Goal: Task Accomplishment & Management: Use online tool/utility

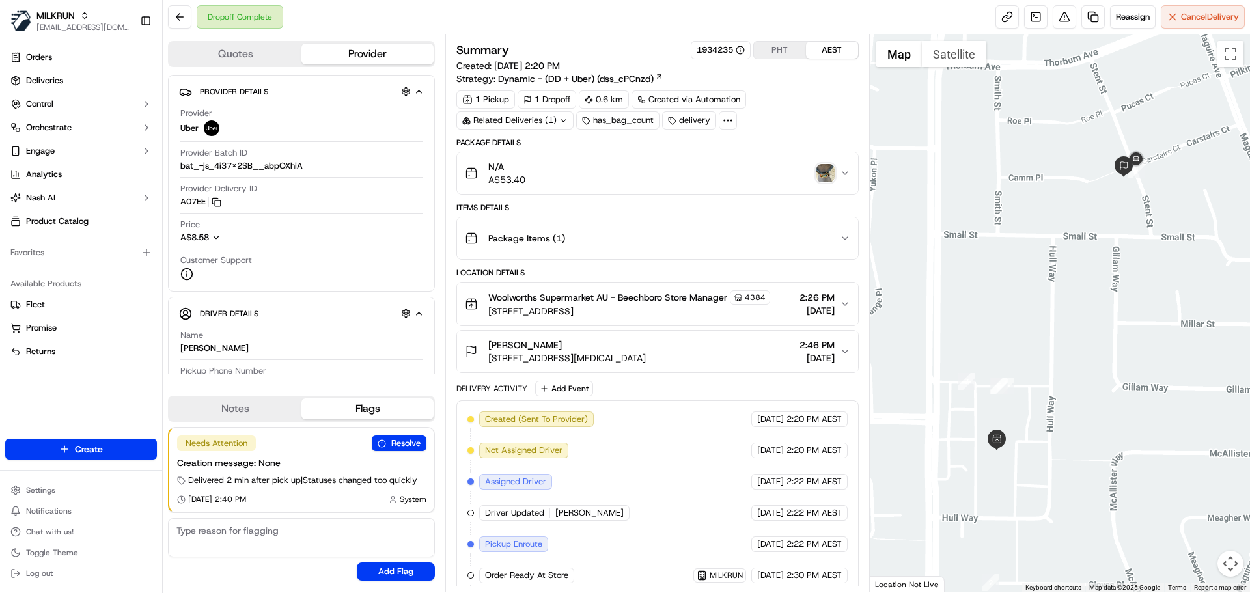
click at [832, 173] on img "button" at bounding box center [825, 173] width 18 height 18
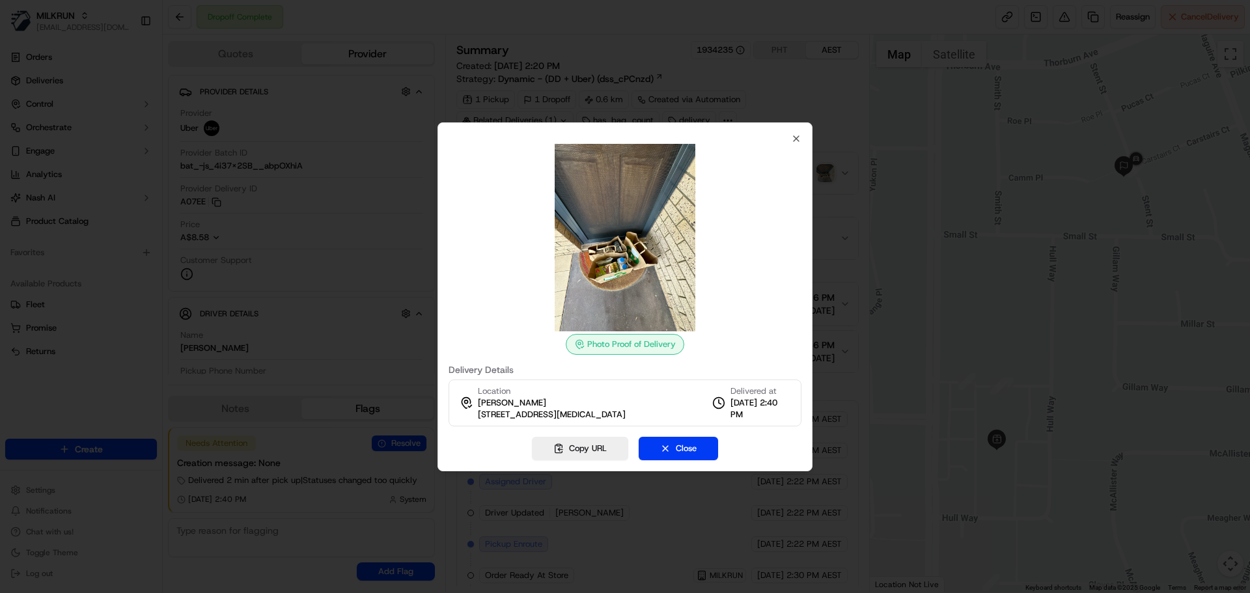
click at [802, 136] on div "Photo Proof of Delivery Delivery Details Location [PERSON_NAME] [STREET_ADDRESS…" at bounding box center [624, 296] width 375 height 349
click at [798, 139] on icon "button" at bounding box center [796, 138] width 10 height 10
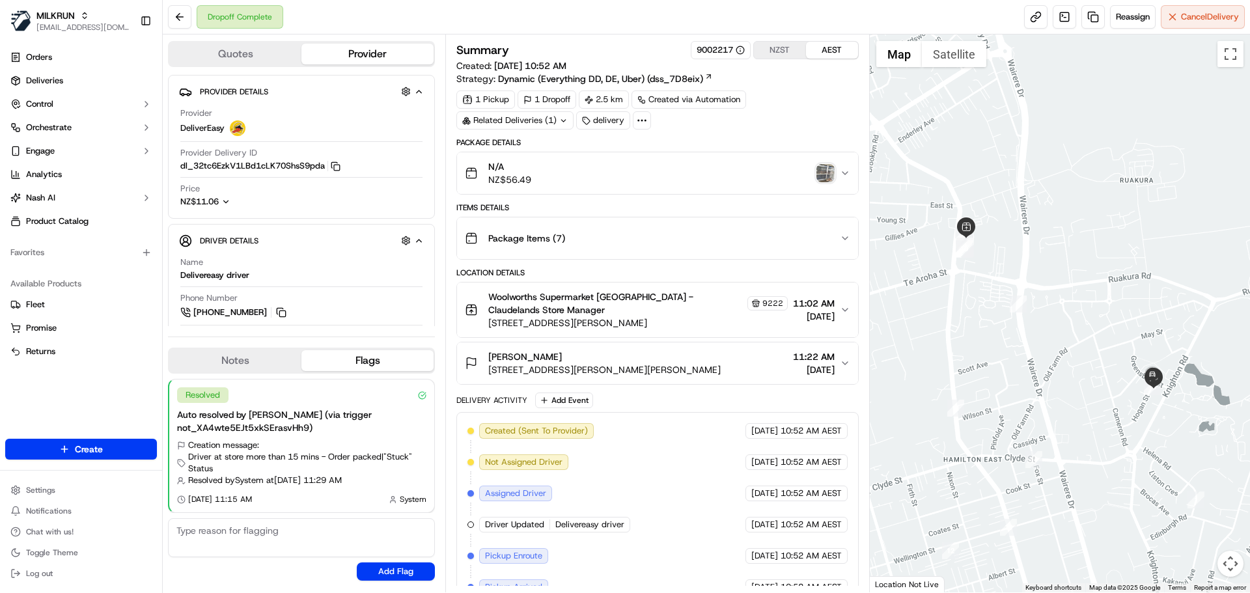
click at [825, 169] on img "button" at bounding box center [825, 173] width 18 height 18
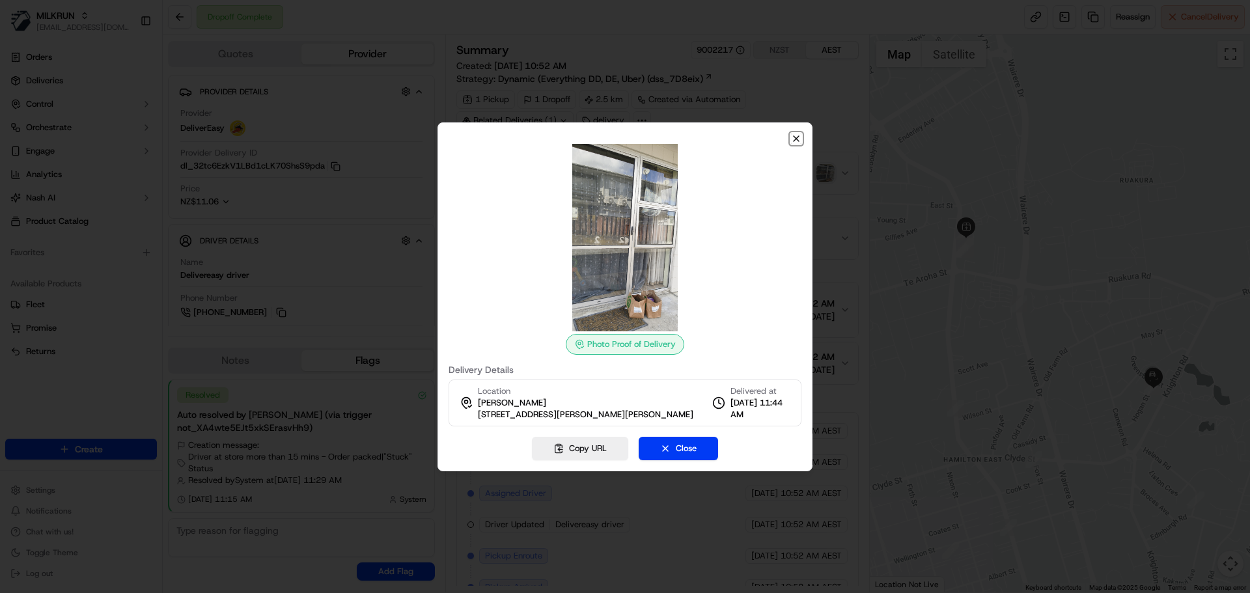
click at [793, 139] on icon "button" at bounding box center [796, 138] width 10 height 10
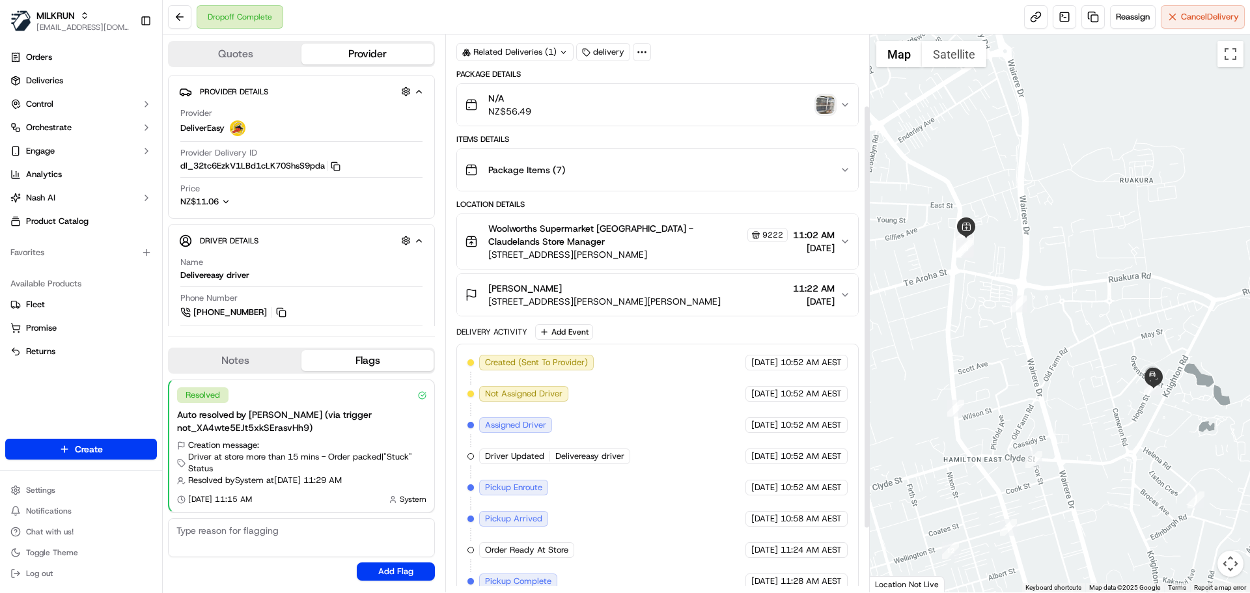
scroll to position [176, 0]
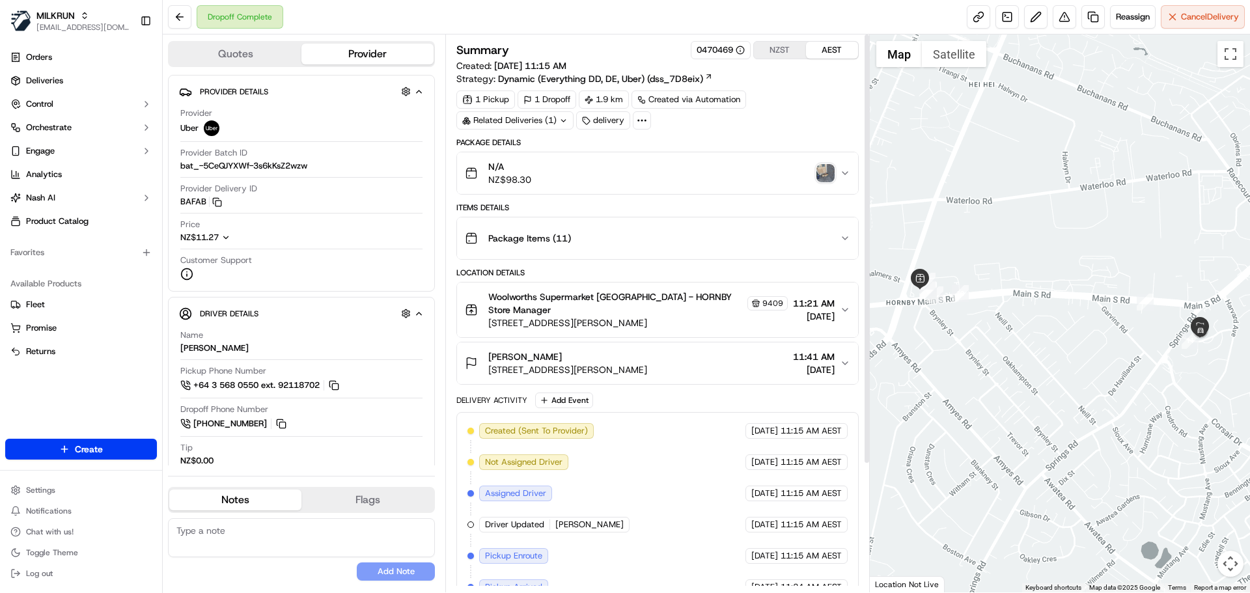
click at [827, 170] on img "button" at bounding box center [825, 173] width 18 height 18
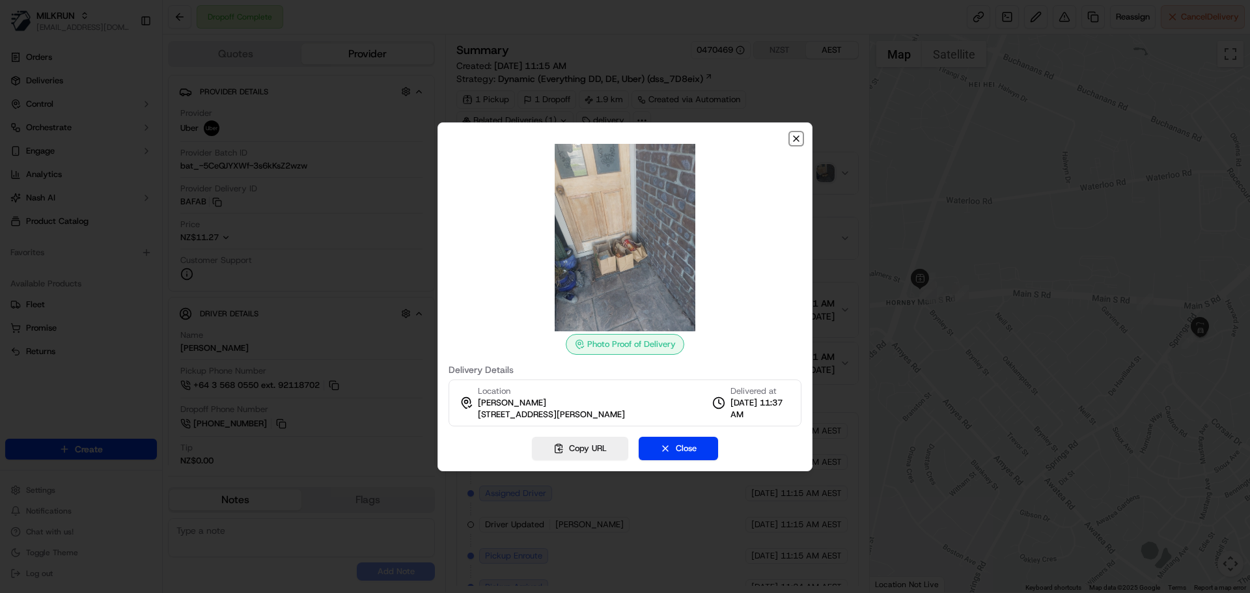
click at [793, 136] on icon "button" at bounding box center [796, 138] width 10 height 10
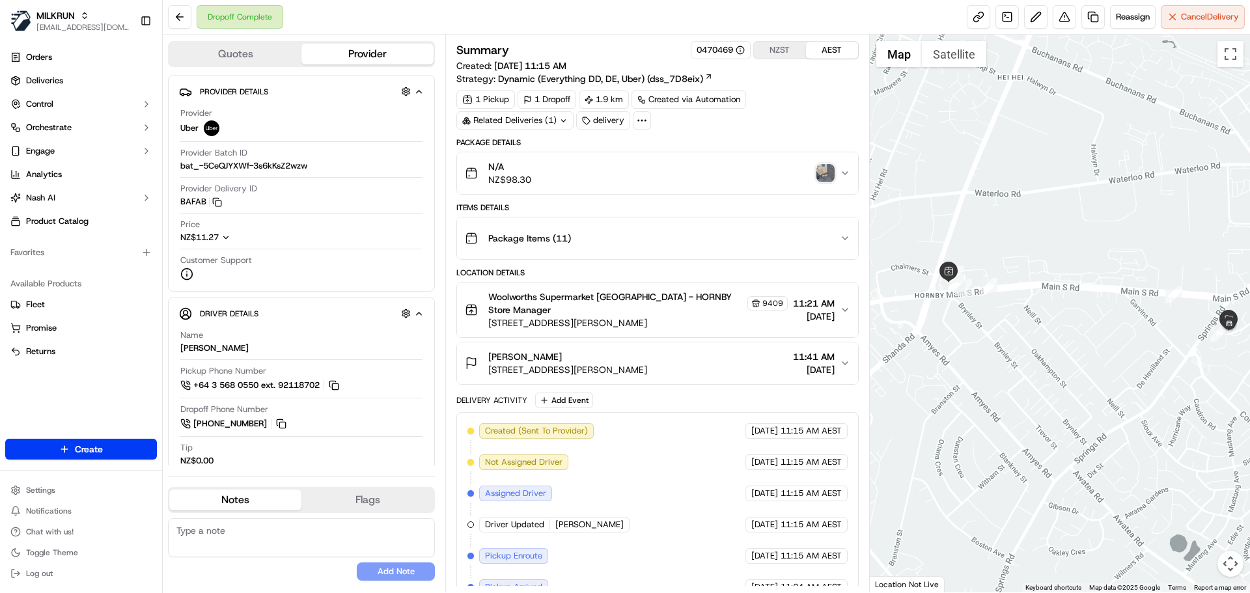
drag, startPoint x: 947, startPoint y: 299, endPoint x: 1006, endPoint y: 295, distance: 58.7
click at [1006, 295] on div at bounding box center [1060, 313] width 381 height 558
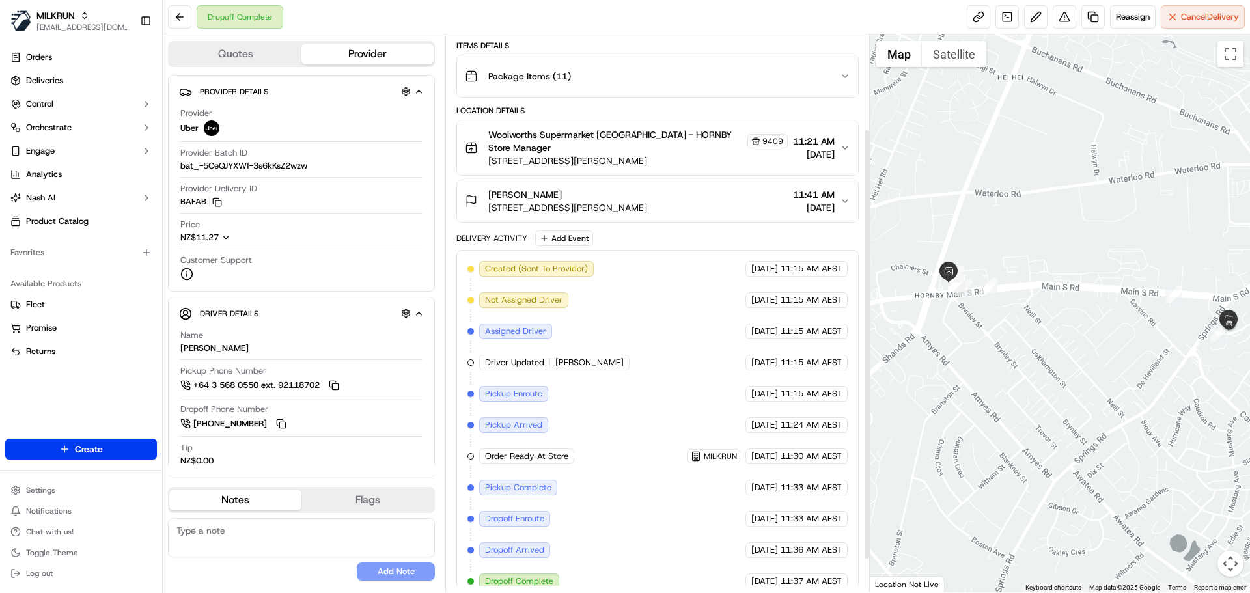
scroll to position [165, 0]
drag, startPoint x: 582, startPoint y: 350, endPoint x: 554, endPoint y: 348, distance: 28.1
click at [554, 352] on div "Driver Updated Jae O." at bounding box center [554, 360] width 150 height 16
copy span "Jae O."
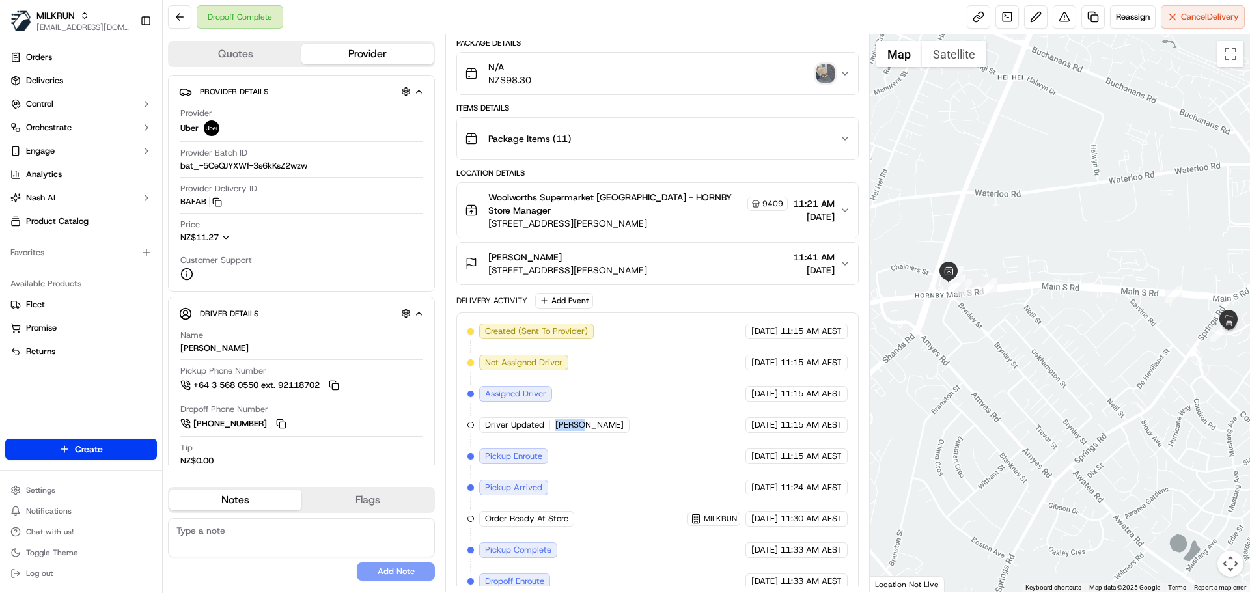
click at [827, 75] on img "button" at bounding box center [825, 73] width 18 height 18
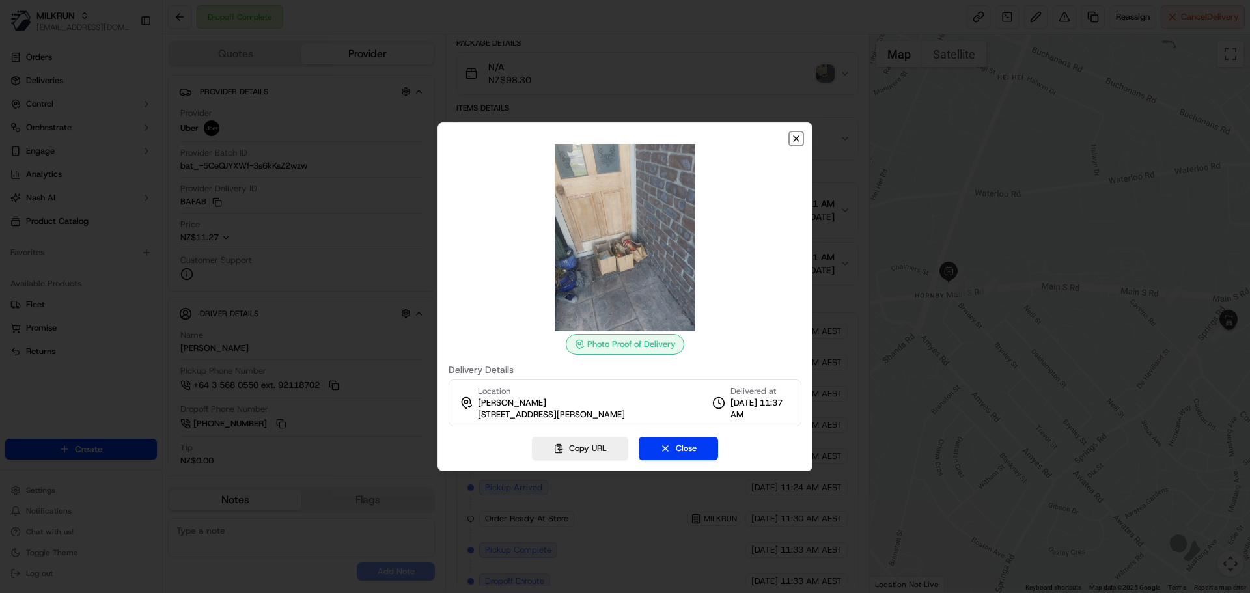
click at [800, 135] on icon "button" at bounding box center [796, 138] width 10 height 10
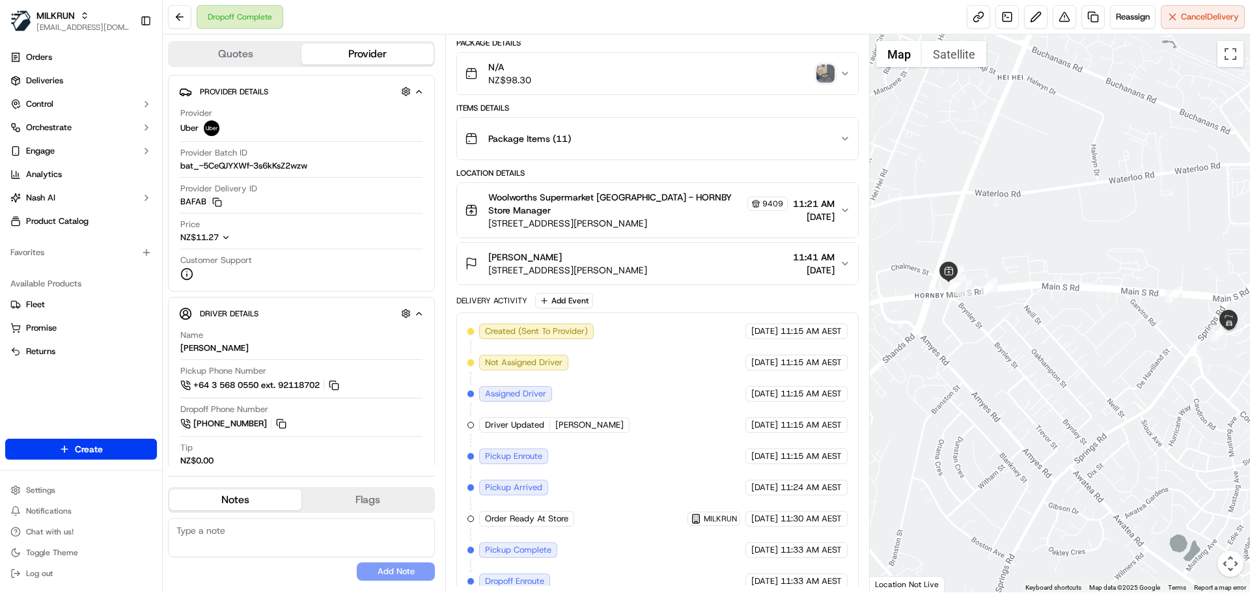
click at [672, 139] on div "Package Items ( 11 )" at bounding box center [652, 139] width 374 height 26
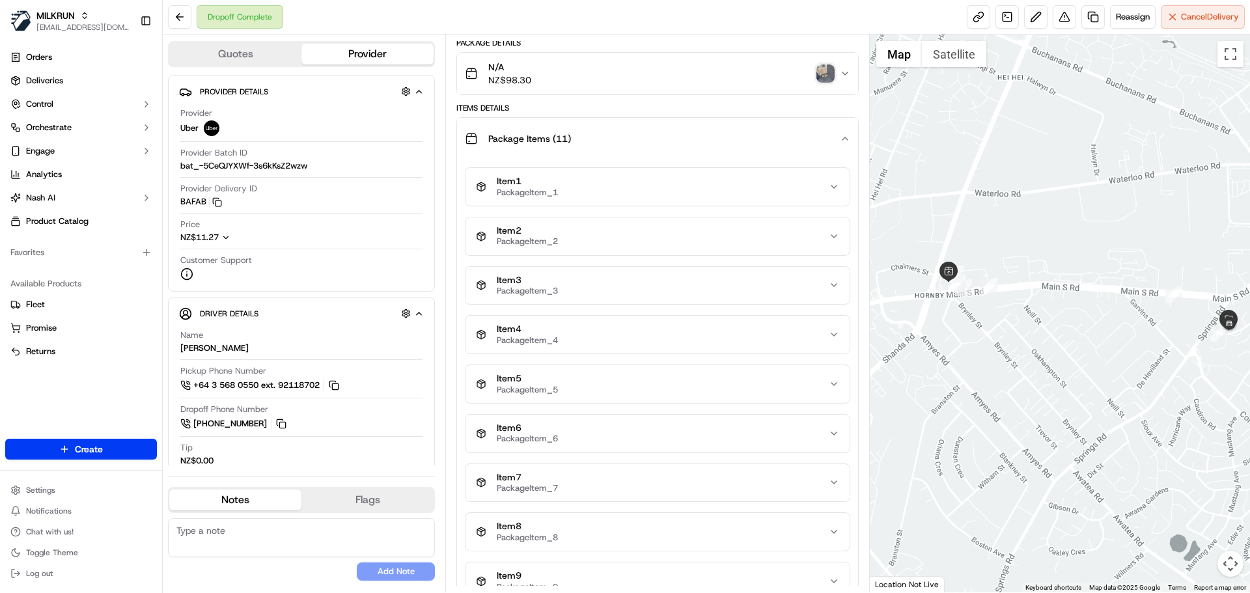
click at [672, 139] on div "Package Items ( 11 )" at bounding box center [652, 139] width 374 height 26
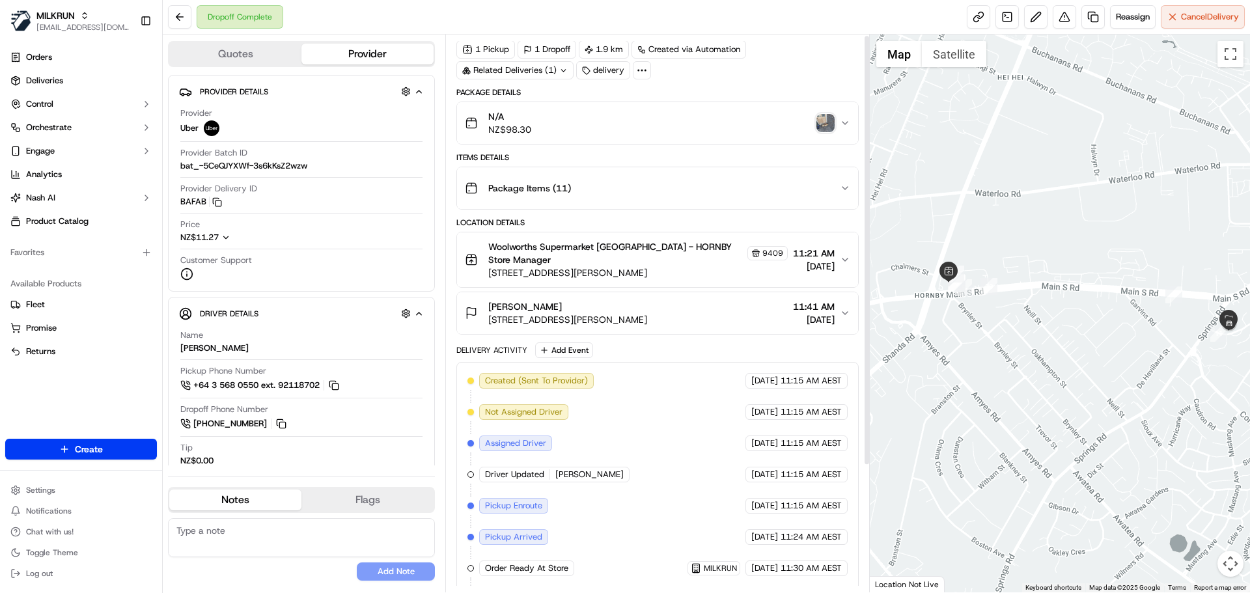
scroll to position [0, 0]
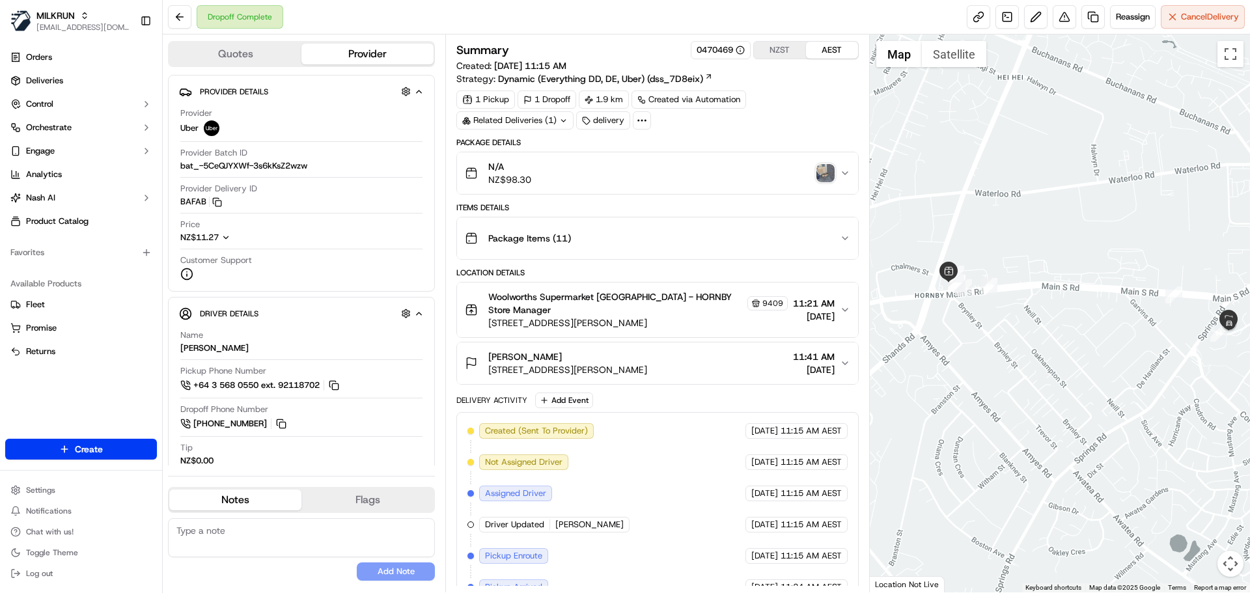
click at [827, 171] on img "button" at bounding box center [825, 173] width 18 height 18
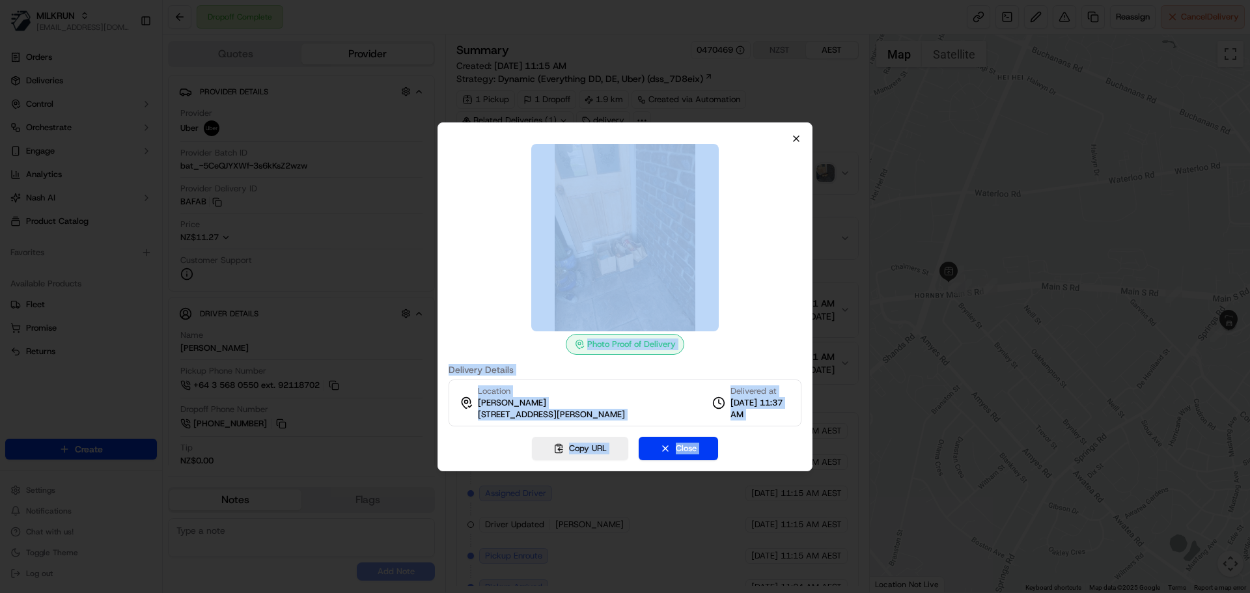
click at [791, 131] on div "Photo Proof of Delivery Delivery Details Location Jessica Barnes 11 Henry Wigra…" at bounding box center [624, 296] width 375 height 349
click at [798, 133] on icon "button" at bounding box center [796, 138] width 10 height 10
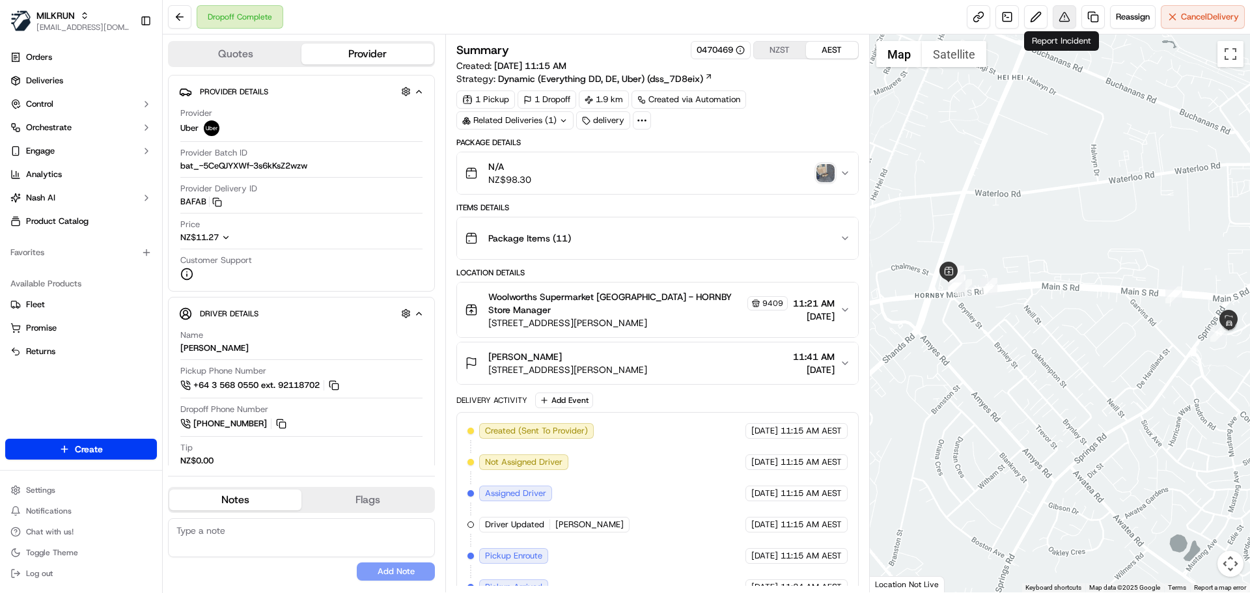
click at [1061, 20] on button at bounding box center [1063, 16] width 23 height 23
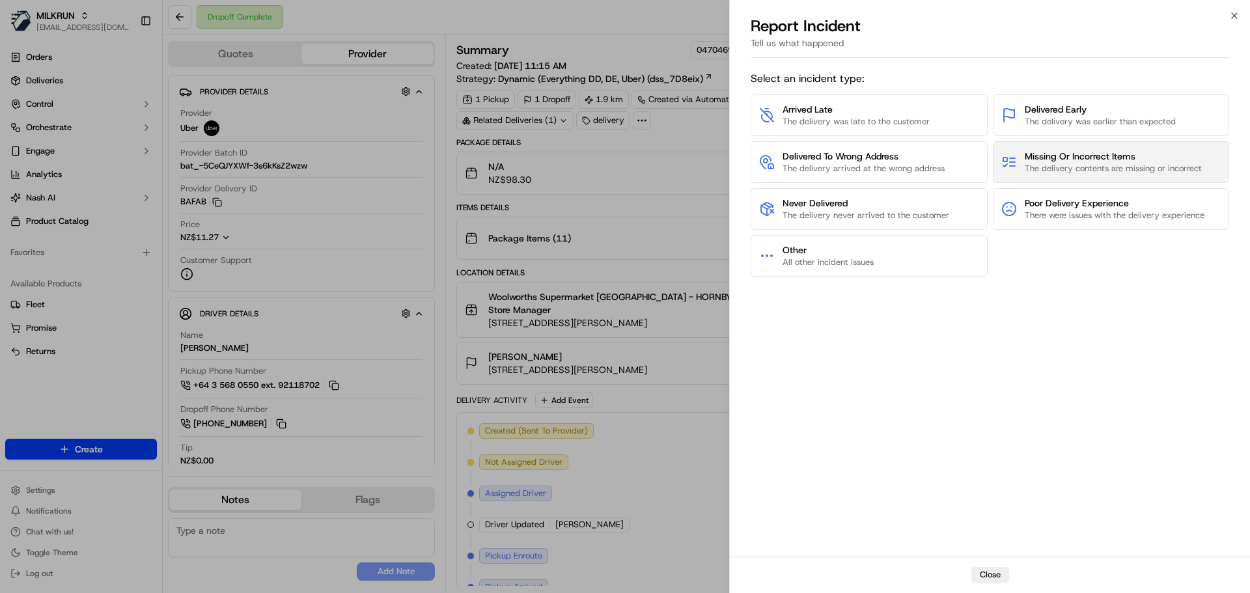
click at [1035, 154] on span "Missing Or Incorrect Items" at bounding box center [1112, 156] width 177 height 13
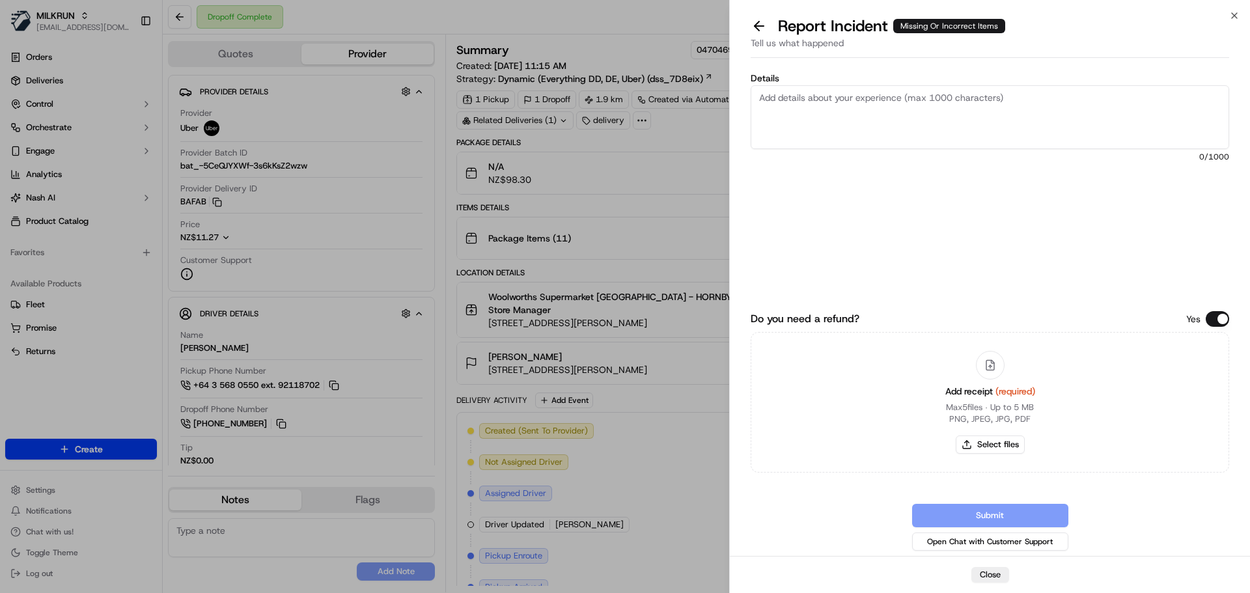
click at [834, 113] on textarea "Details" at bounding box center [989, 117] width 478 height 64
paste textarea "Missing Items 1. Henergy Eggs Cage Free Size 6 12pk x 1 = $10.89 2. Chicken Thi…"
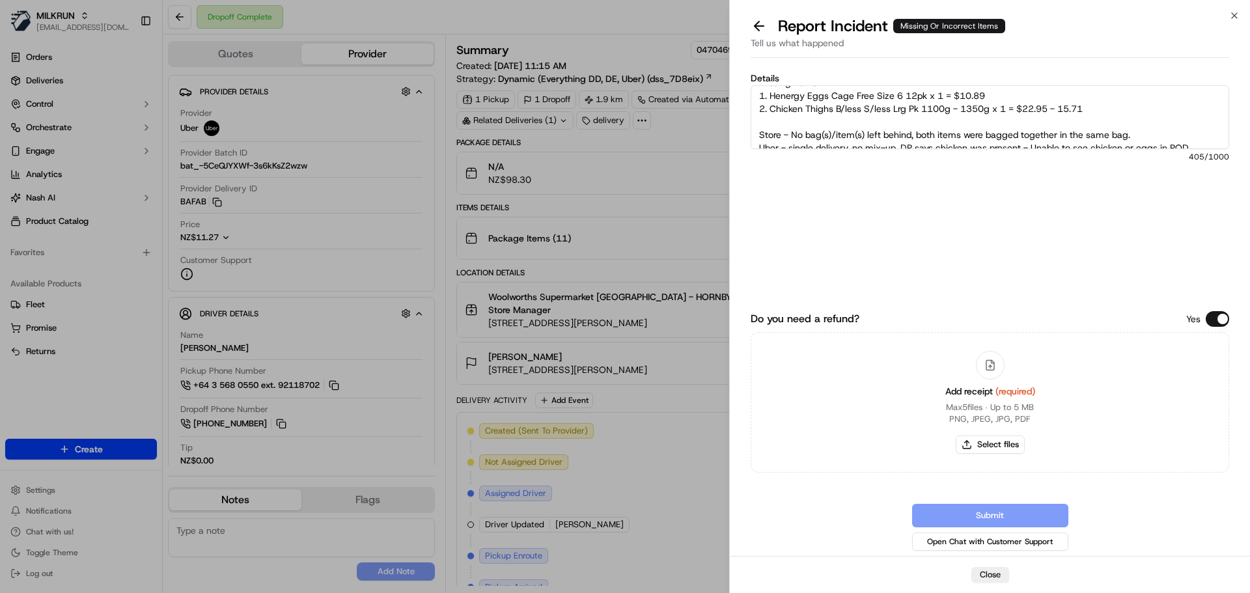
scroll to position [39, 0]
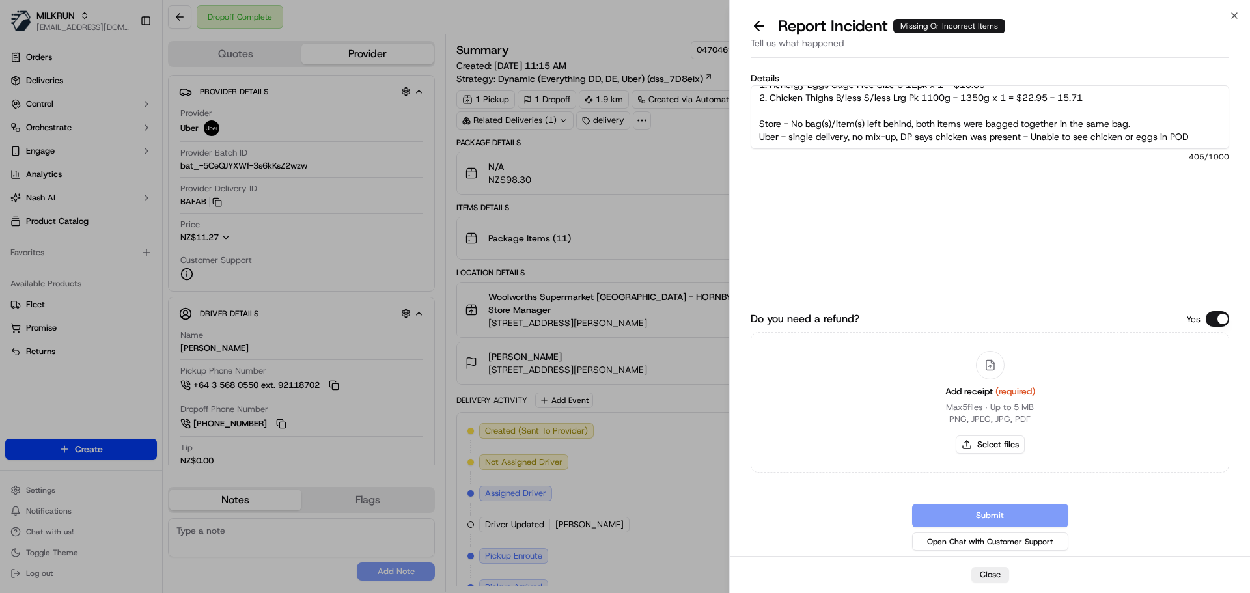
drag, startPoint x: 1158, startPoint y: 125, endPoint x: 793, endPoint y: 126, distance: 365.1
click at [793, 126] on textarea "Customer missing 2 items from their order. Both items were bagged together Miss…" at bounding box center [989, 117] width 478 height 64
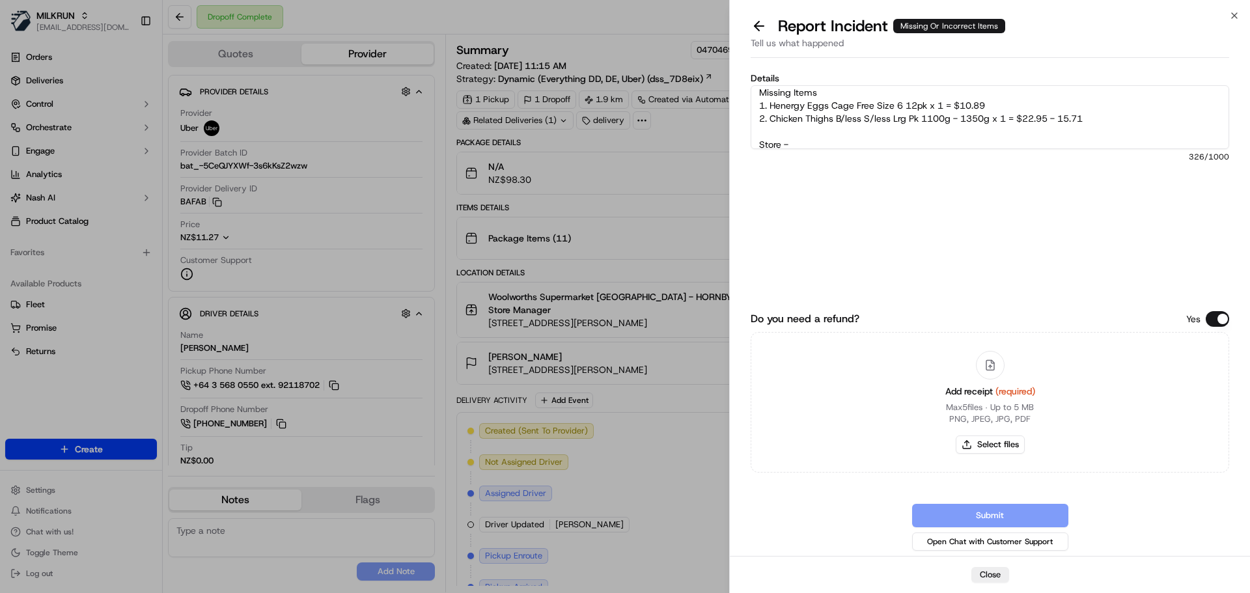
scroll to position [0, 0]
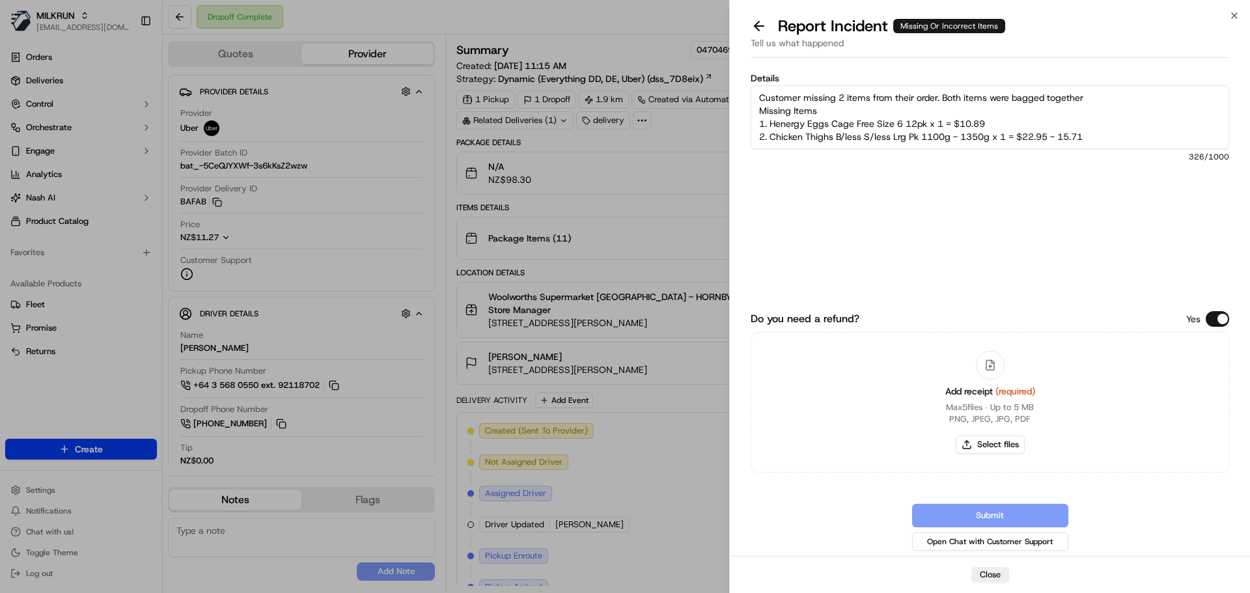
click at [1117, 96] on textarea "Customer missing 2 items from their order. Both items were bagged together Miss…" at bounding box center [989, 117] width 478 height 64
paste textarea "No bag(s)/item(s) left behind, both items were bagged together in the same bag."
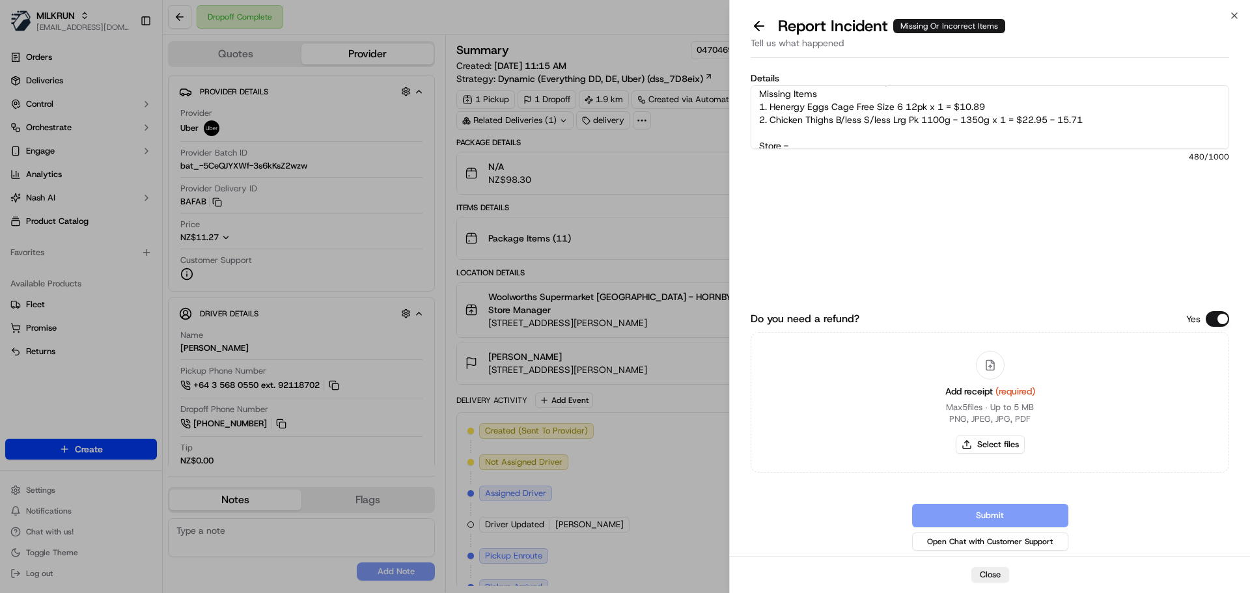
scroll to position [65, 0]
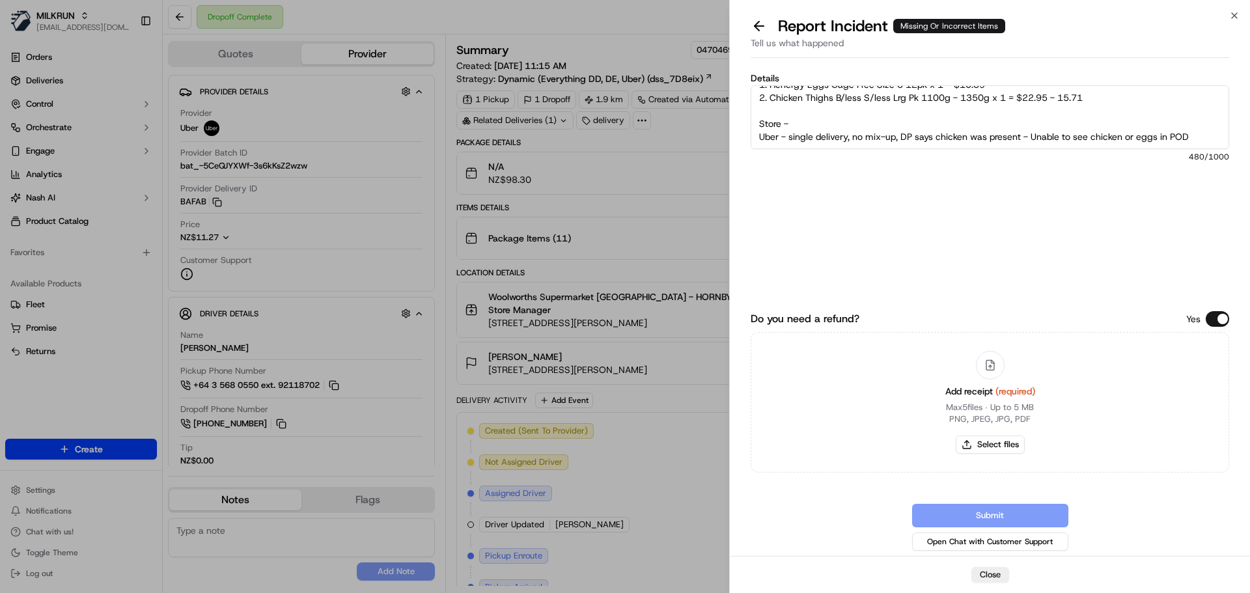
drag, startPoint x: 755, startPoint y: 122, endPoint x: 1211, endPoint y: 139, distance: 455.9
click at [1211, 139] on textarea "Customer missing 2 items from their order. Both items were bagged together. In-…" at bounding box center [989, 117] width 478 height 64
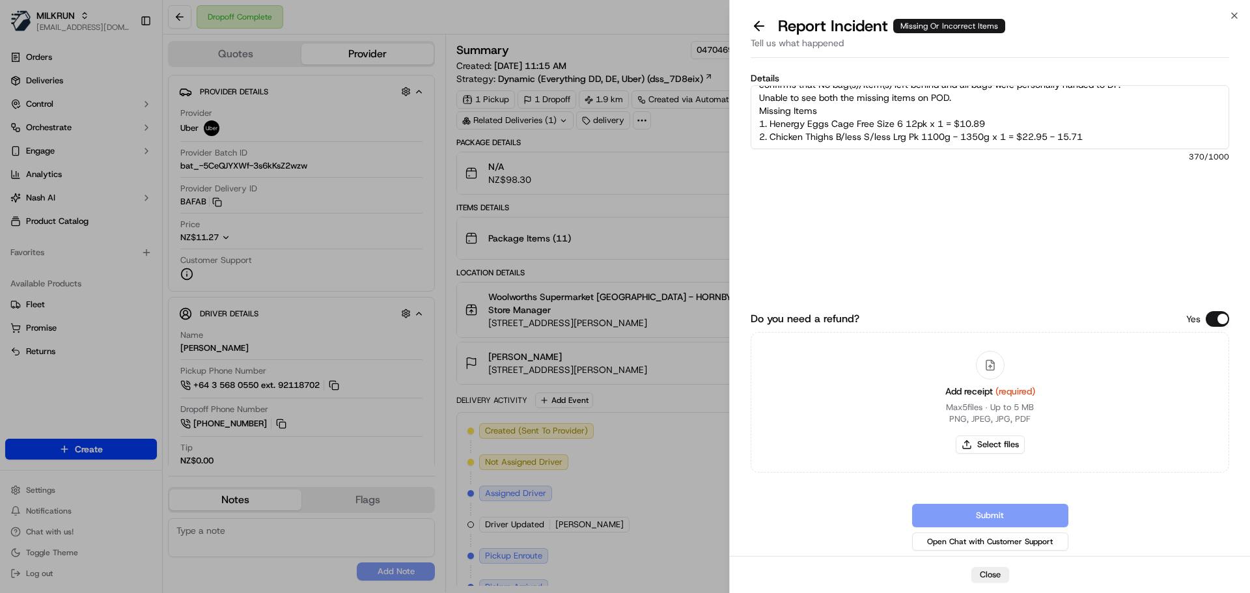
scroll to position [52, 0]
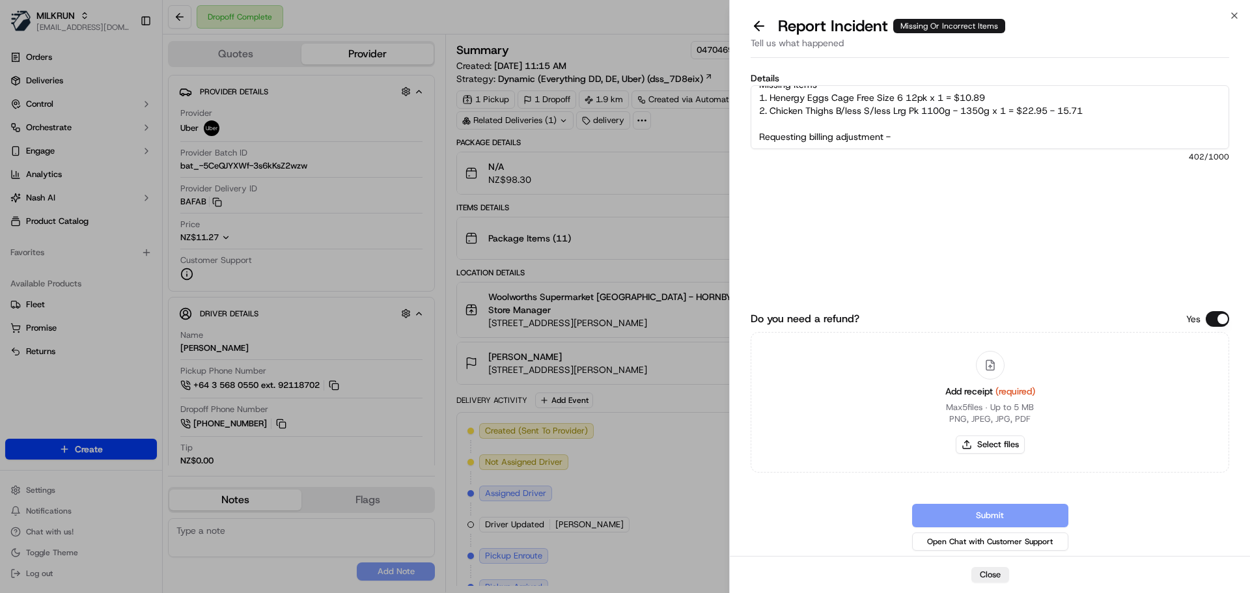
click at [933, 139] on textarea "Customer missing 2 items from their order. Both items were bagged together. In-…" at bounding box center [989, 117] width 478 height 64
type textarea "Customer missing 2 items from their order. Both items were bagged together. In-…"
click at [993, 446] on button "Select files" at bounding box center [989, 444] width 69 height 18
type input "C:\fakepath\image.png"
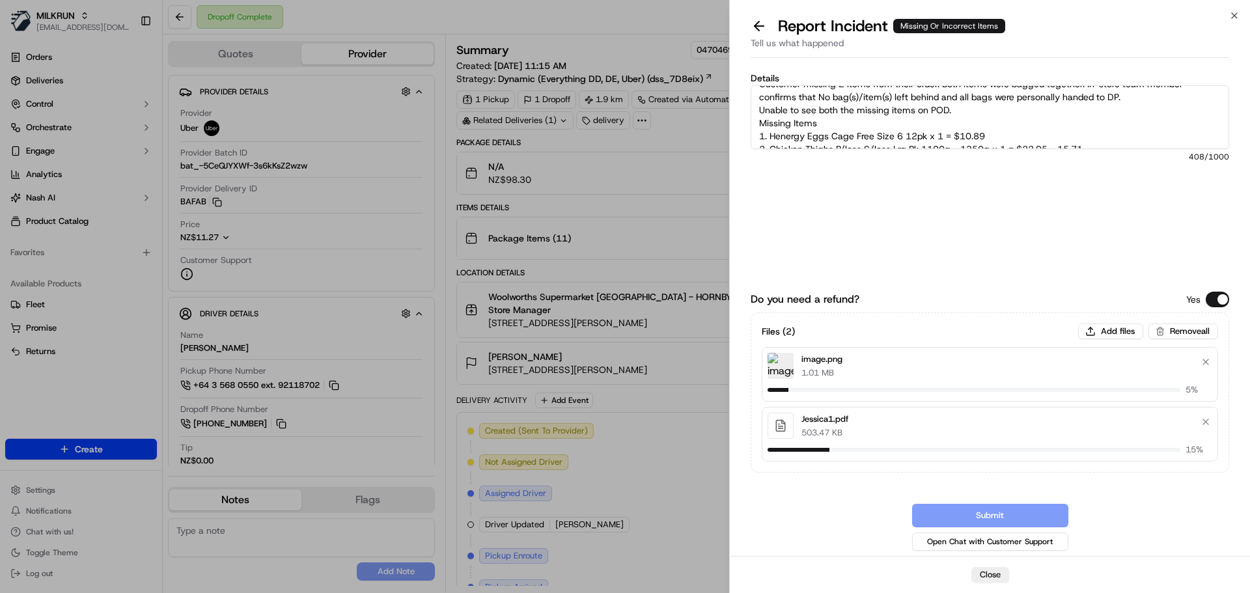
scroll to position [0, 0]
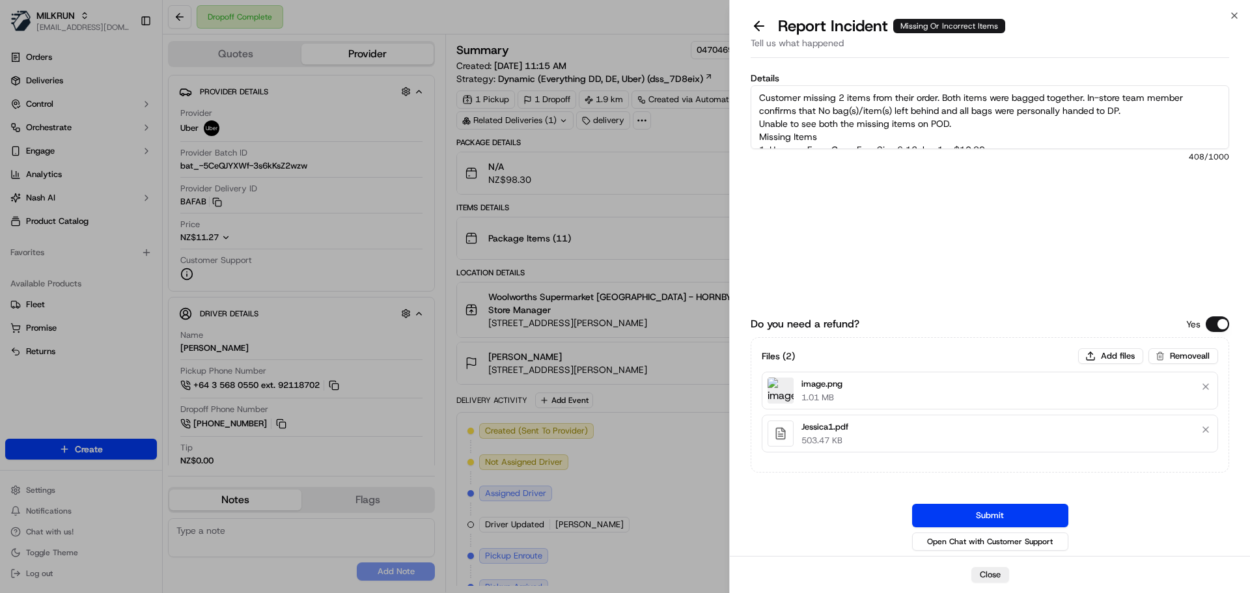
drag, startPoint x: 816, startPoint y: 125, endPoint x: 801, endPoint y: 124, distance: 14.3
click at [801, 124] on textarea "Customer missing 2 items from their order. Both items were bagged together. In-…" at bounding box center [989, 117] width 478 height 64
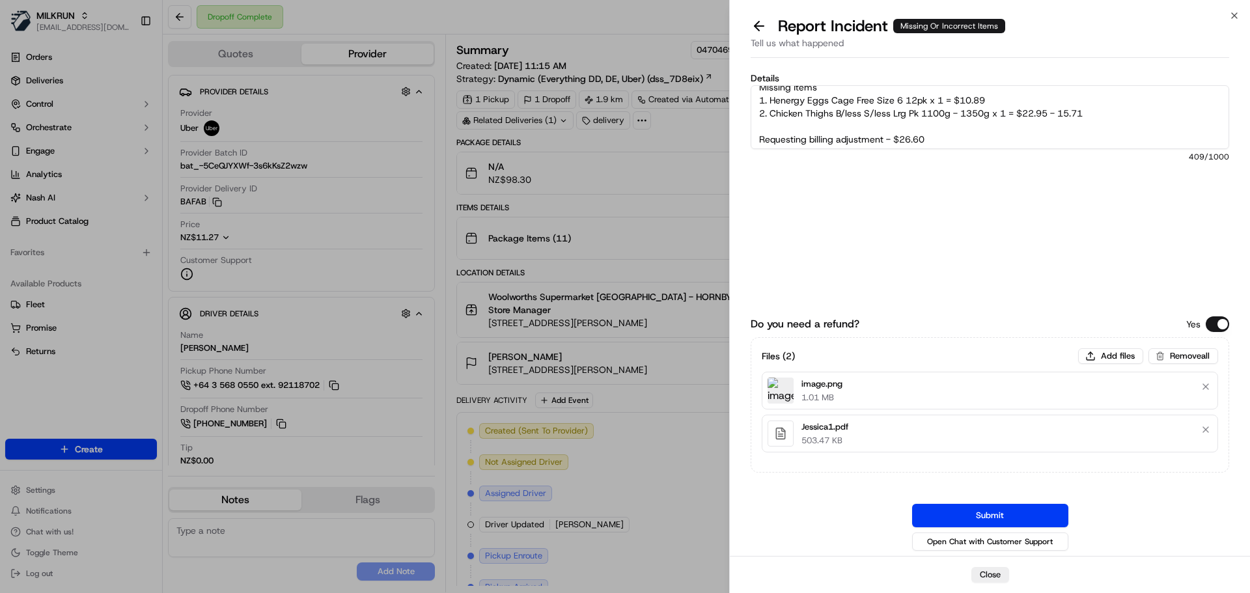
scroll to position [65, 0]
type textarea "Customer missing 2 items from their order. Both items were bagged together. In-…"
click at [1041, 510] on button "Submit" at bounding box center [990, 515] width 156 height 23
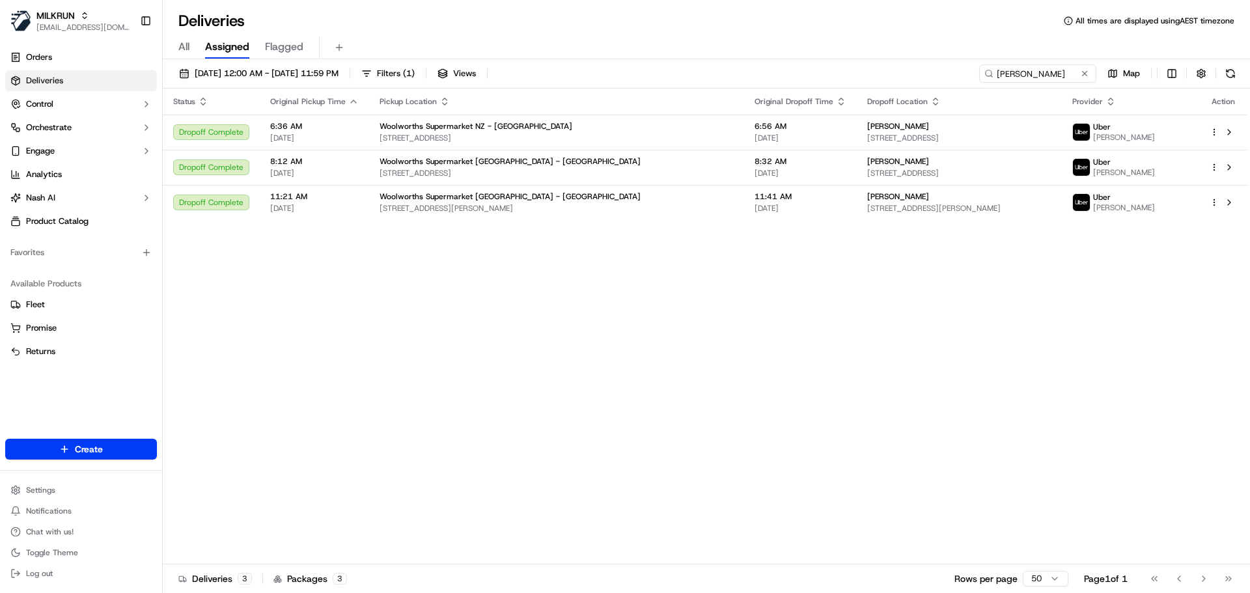
drag, startPoint x: 1008, startPoint y: 71, endPoint x: 862, endPoint y: 55, distance: 146.6
click at [862, 55] on div "Deliveries All times are displayed using AEST timezone All Assigned Flagged 19/…" at bounding box center [706, 296] width 1087 height 593
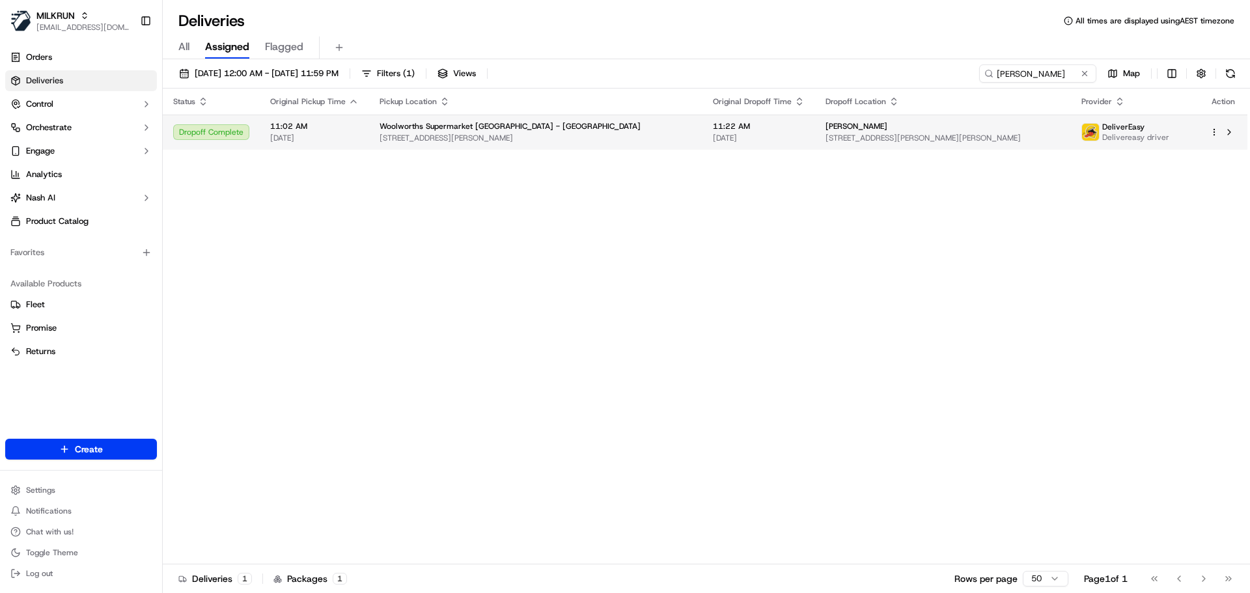
click at [616, 122] on div "Woolworths Supermarket NZ - Claudelands" at bounding box center [535, 126] width 312 height 10
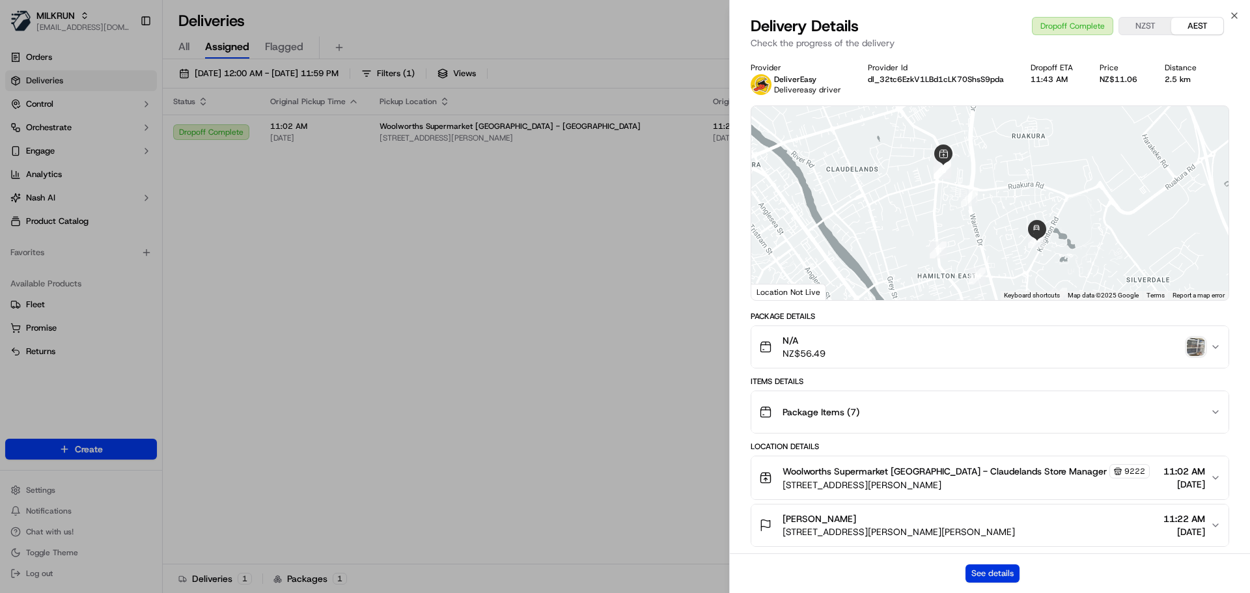
click at [980, 571] on button "See details" at bounding box center [992, 573] width 54 height 18
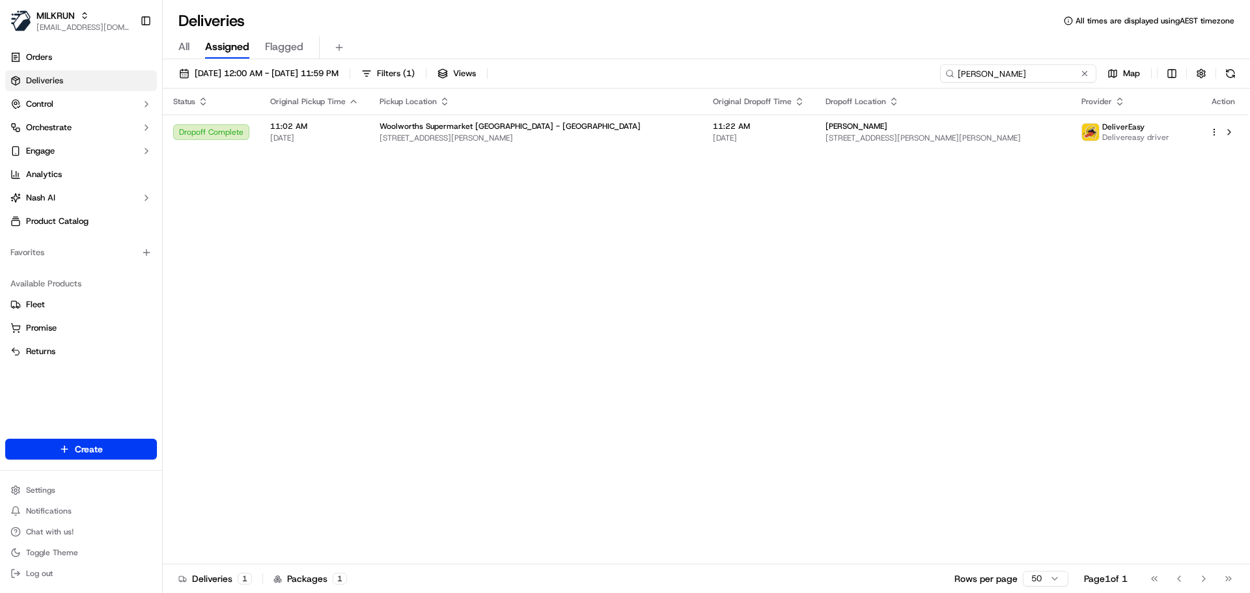
click at [1055, 78] on input "emily cable" at bounding box center [1018, 73] width 156 height 18
paste input "Caroline power"
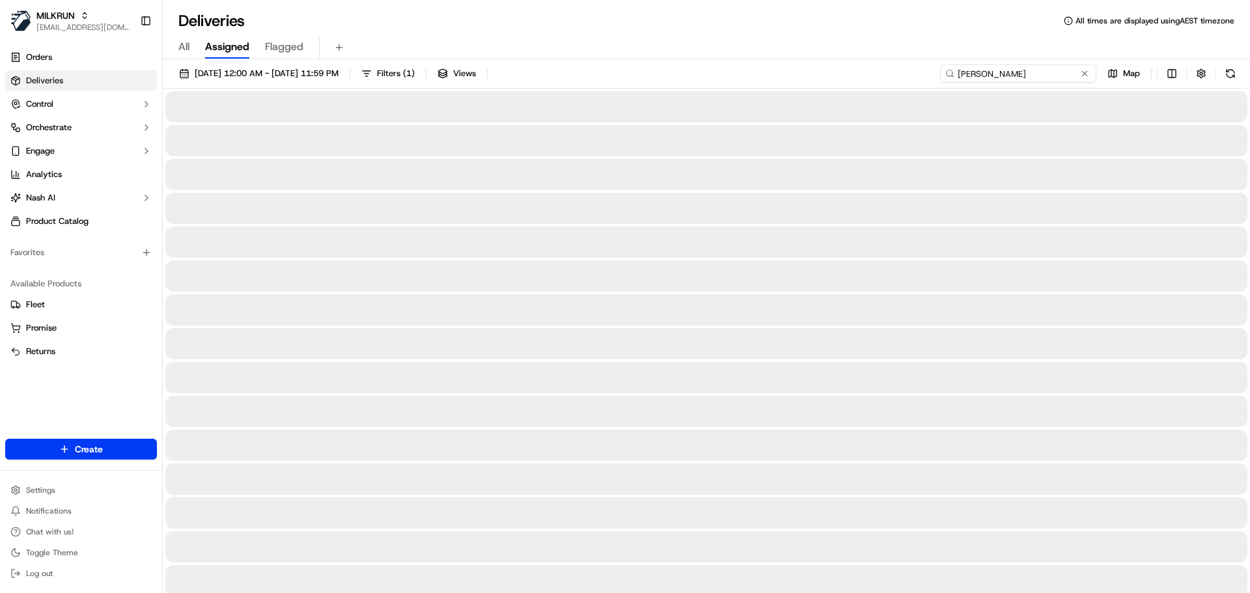
type input "Caroline power"
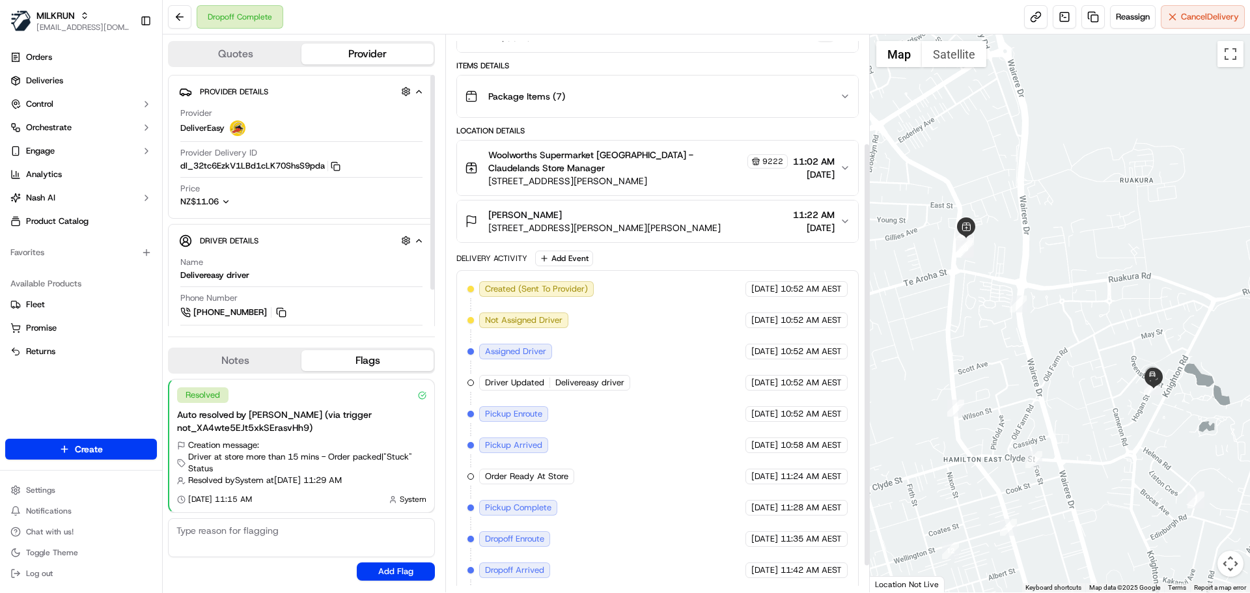
scroll to position [176, 0]
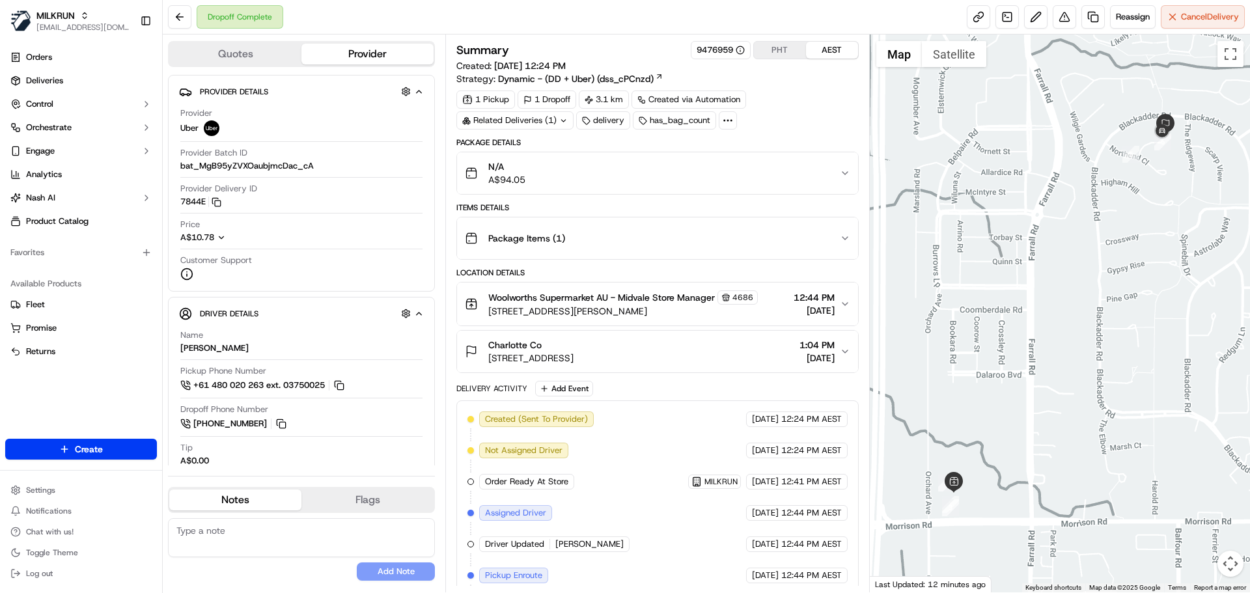
click at [615, 171] on div "N/A A$94.05" at bounding box center [652, 173] width 374 height 26
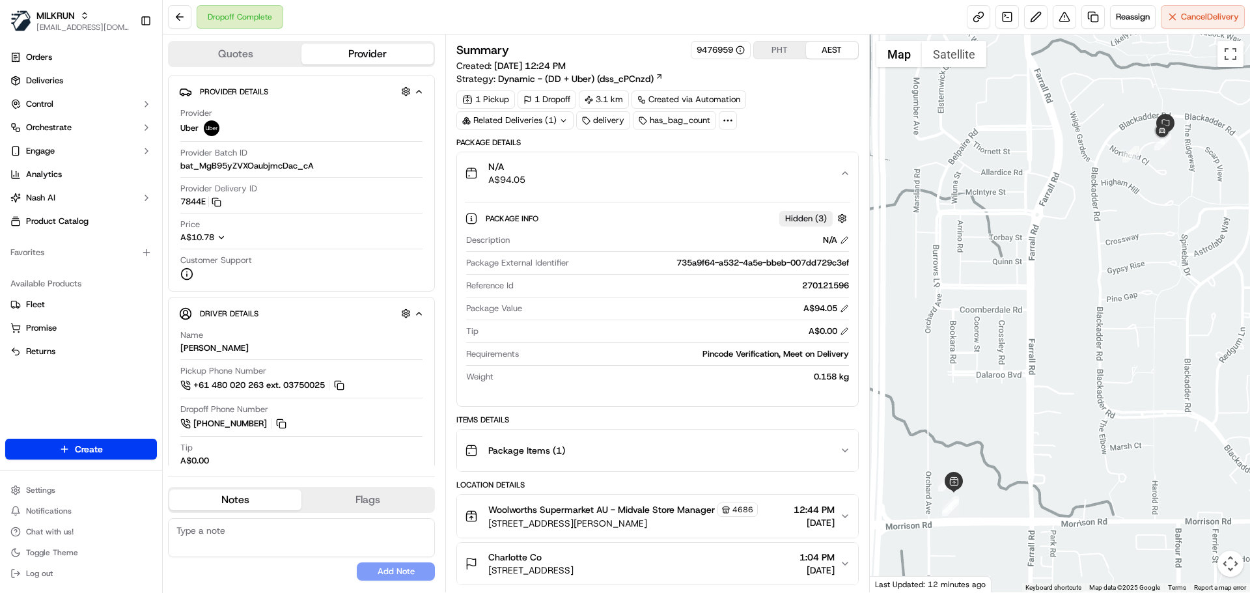
click at [615, 171] on div "N/A A$94.05" at bounding box center [652, 173] width 374 height 26
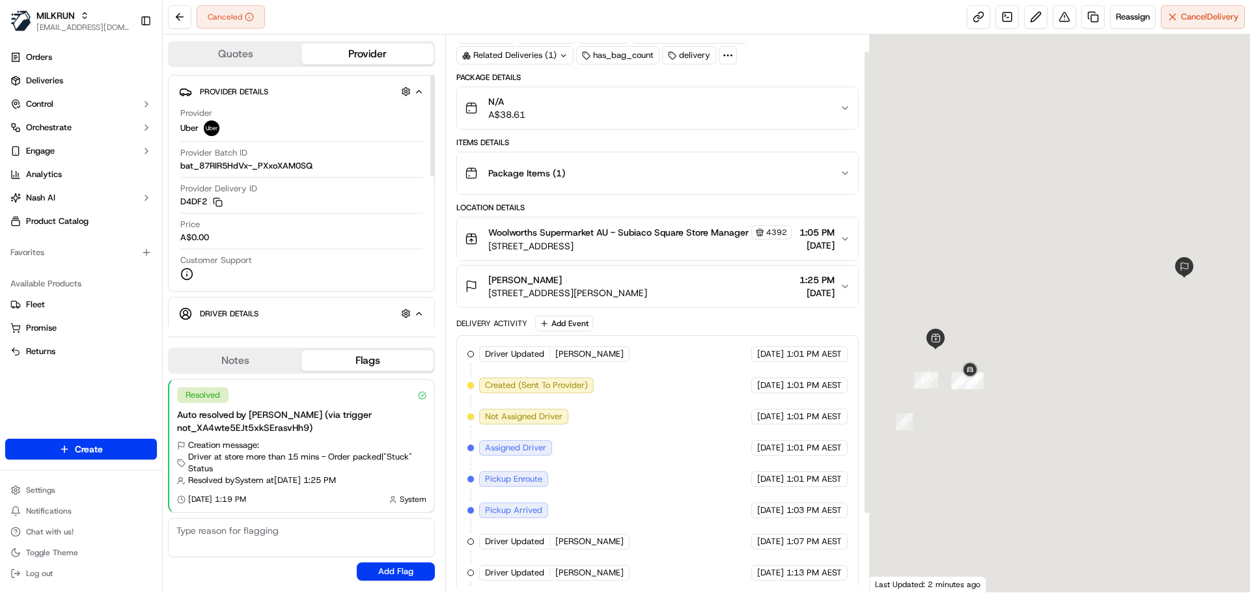
scroll to position [114, 0]
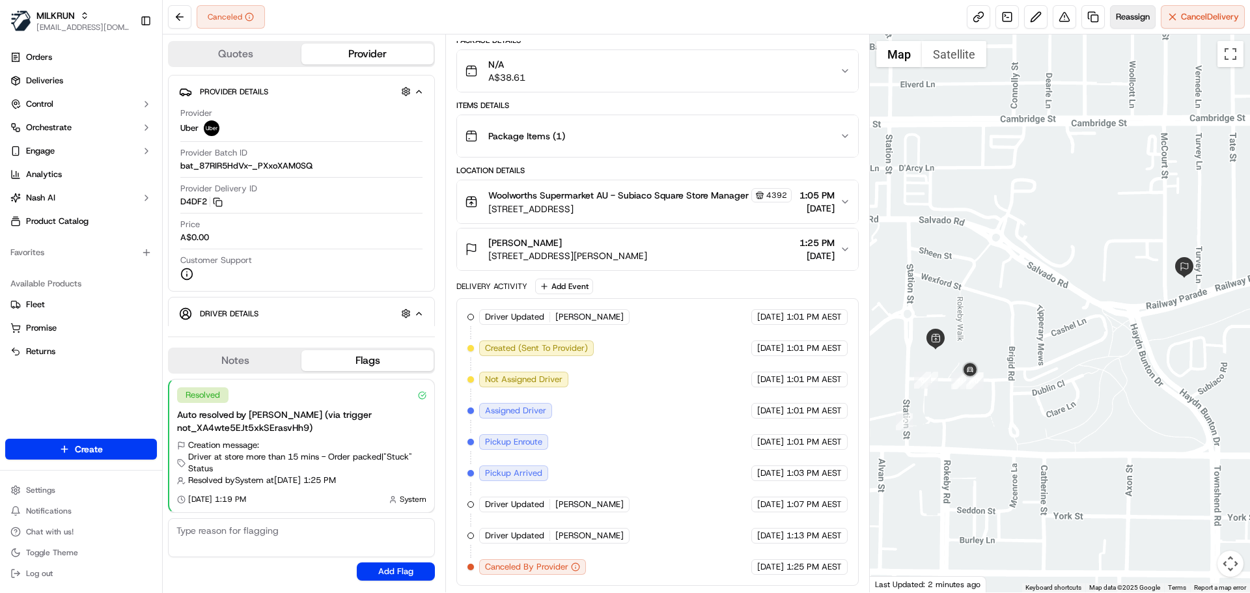
click at [1135, 17] on span "Reassign" at bounding box center [1133, 17] width 34 height 12
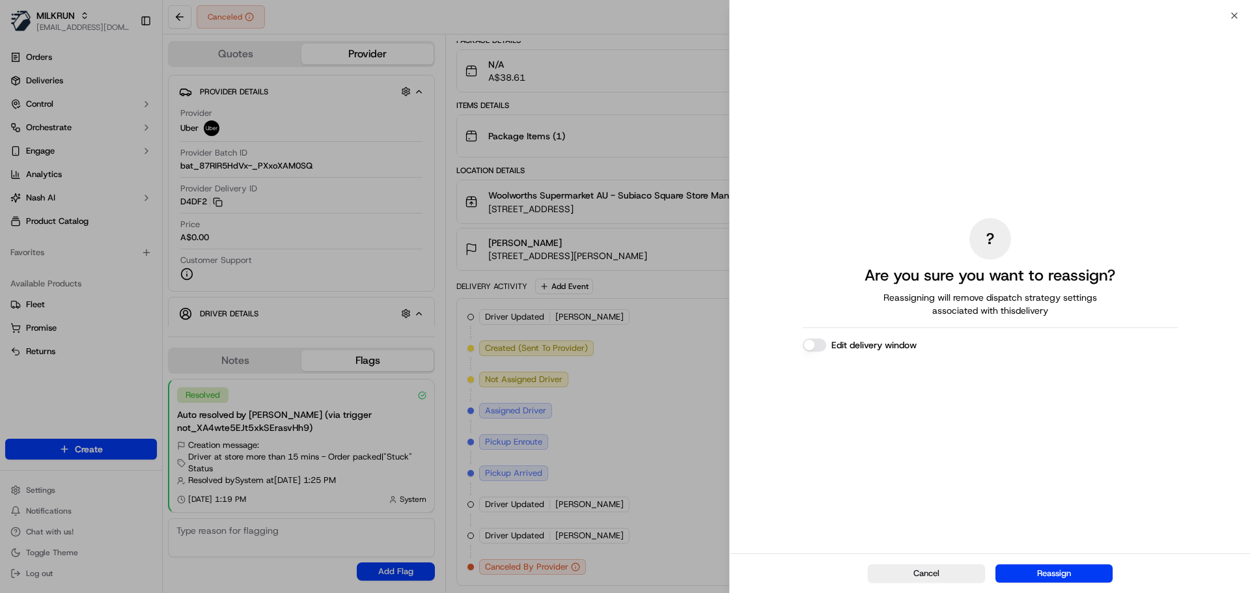
click at [803, 347] on button "Edit delivery window" at bounding box center [814, 344] width 23 height 13
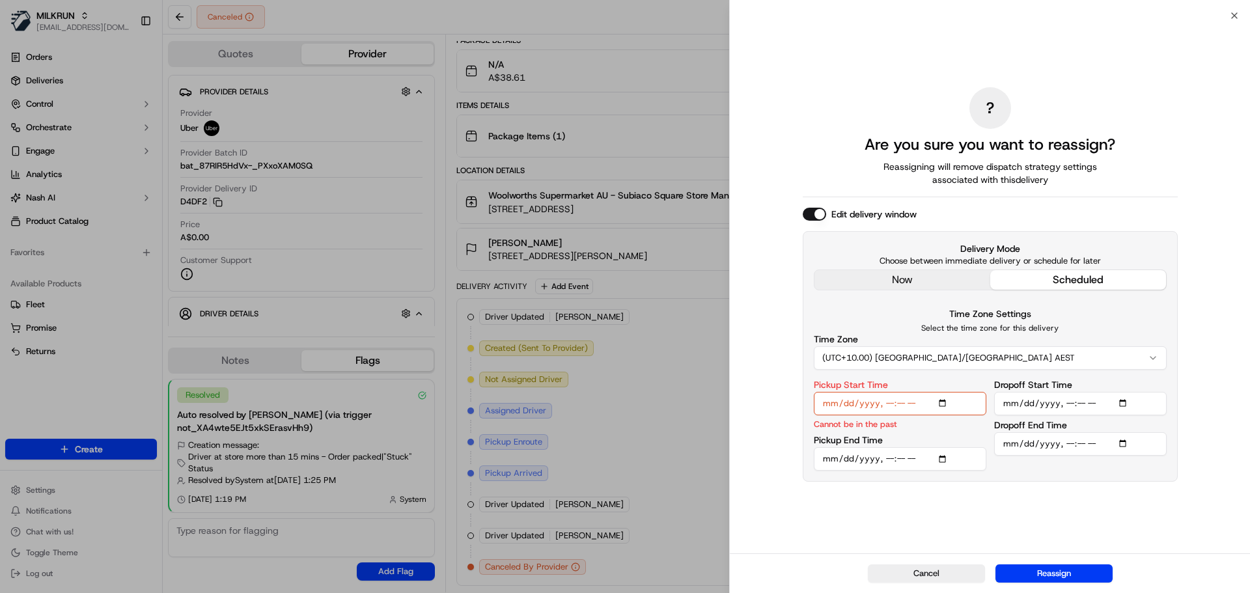
click at [890, 283] on div "? Are you sure you want to reassign? Reassigning will remove dispatch strategy …" at bounding box center [990, 284] width 375 height 532
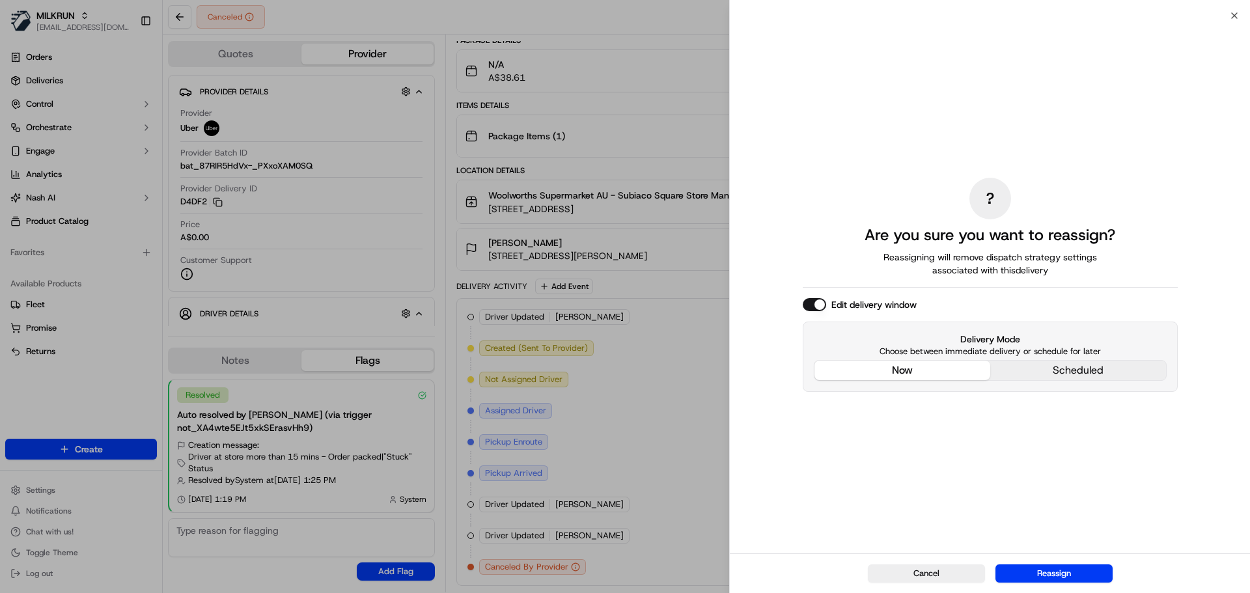
click at [1041, 562] on div "Cancel Reassign" at bounding box center [990, 573] width 520 height 40
click at [1043, 571] on button "Reassign" at bounding box center [1053, 573] width 117 height 18
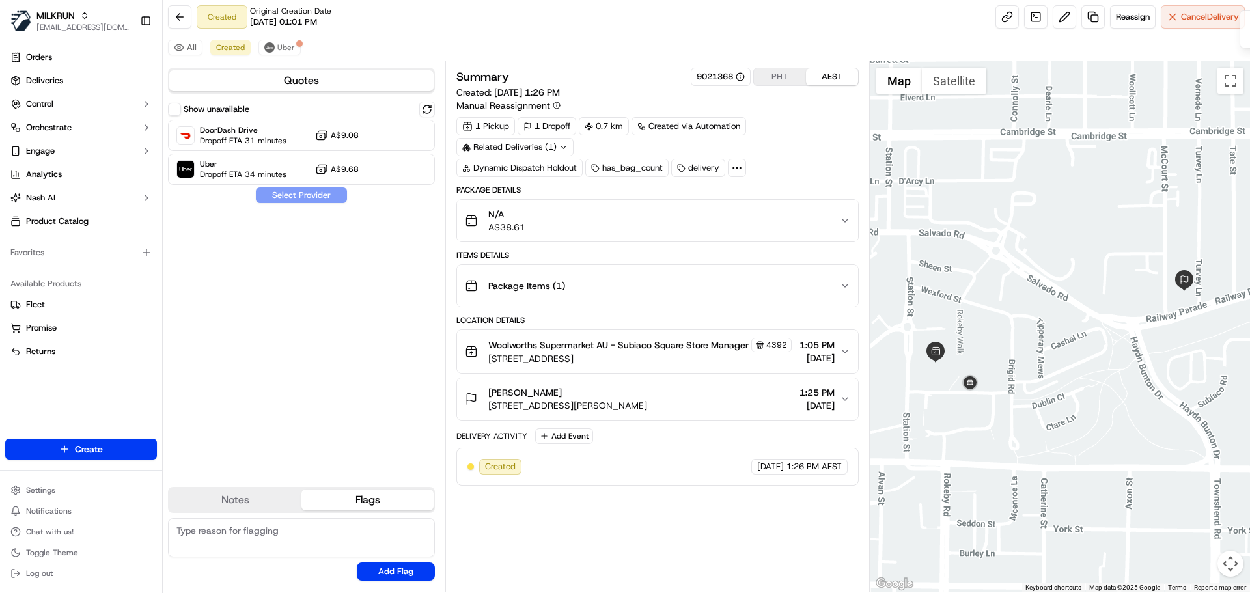
scroll to position [0, 0]
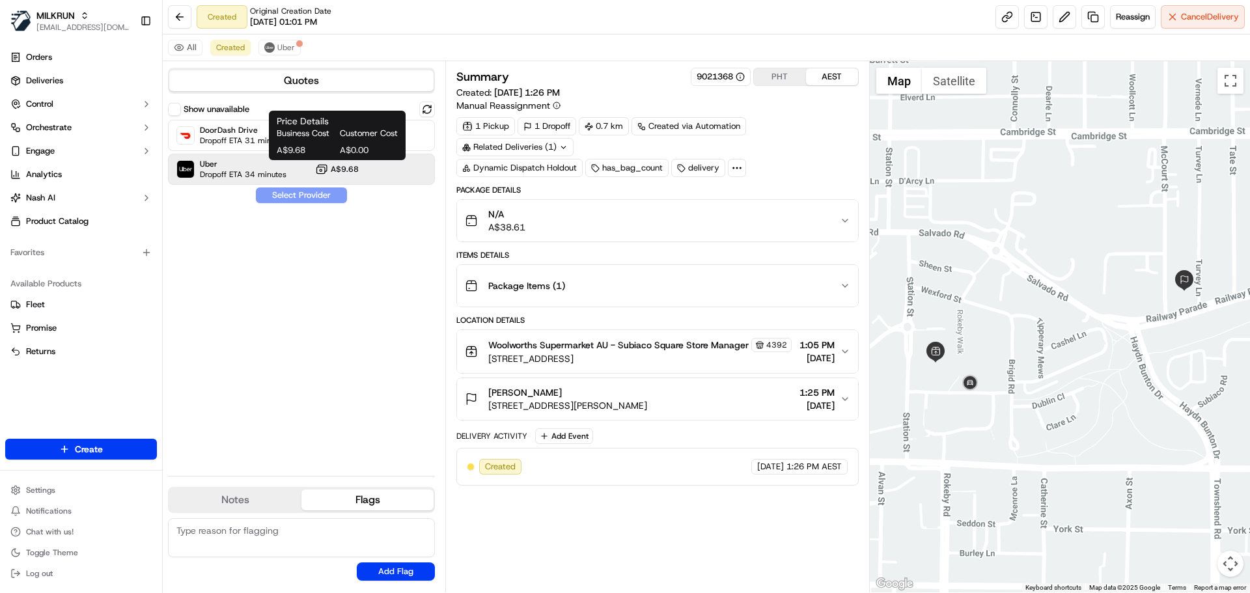
click at [335, 169] on span "A$9.68" at bounding box center [345, 169] width 28 height 10
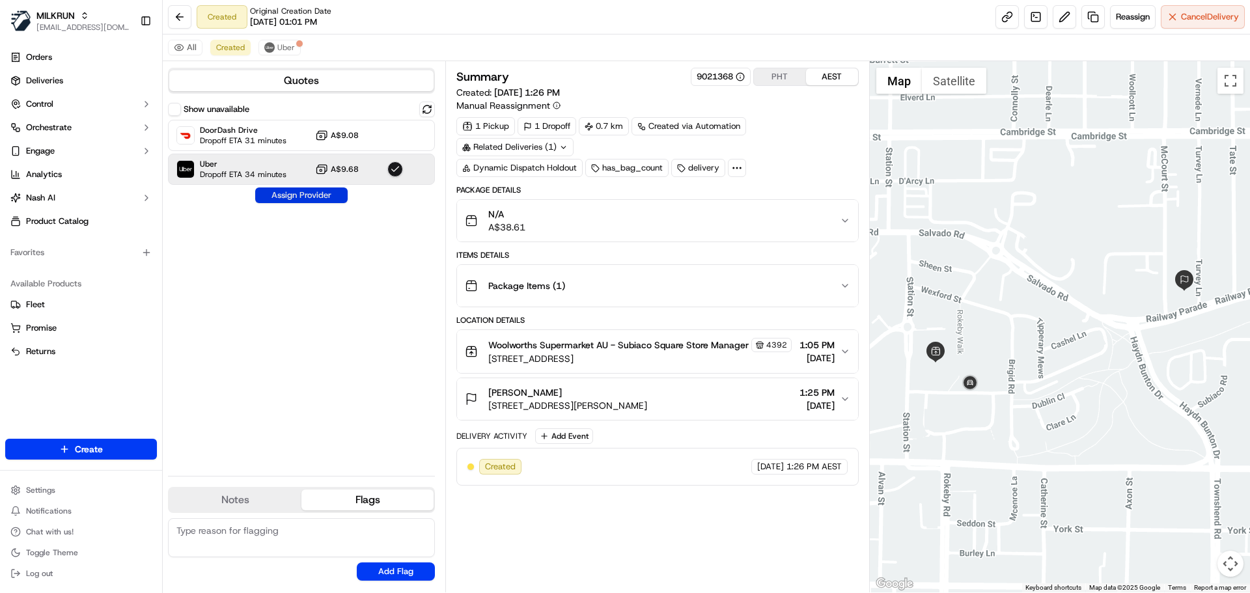
click at [318, 199] on button "Assign Provider" at bounding box center [301, 195] width 92 height 16
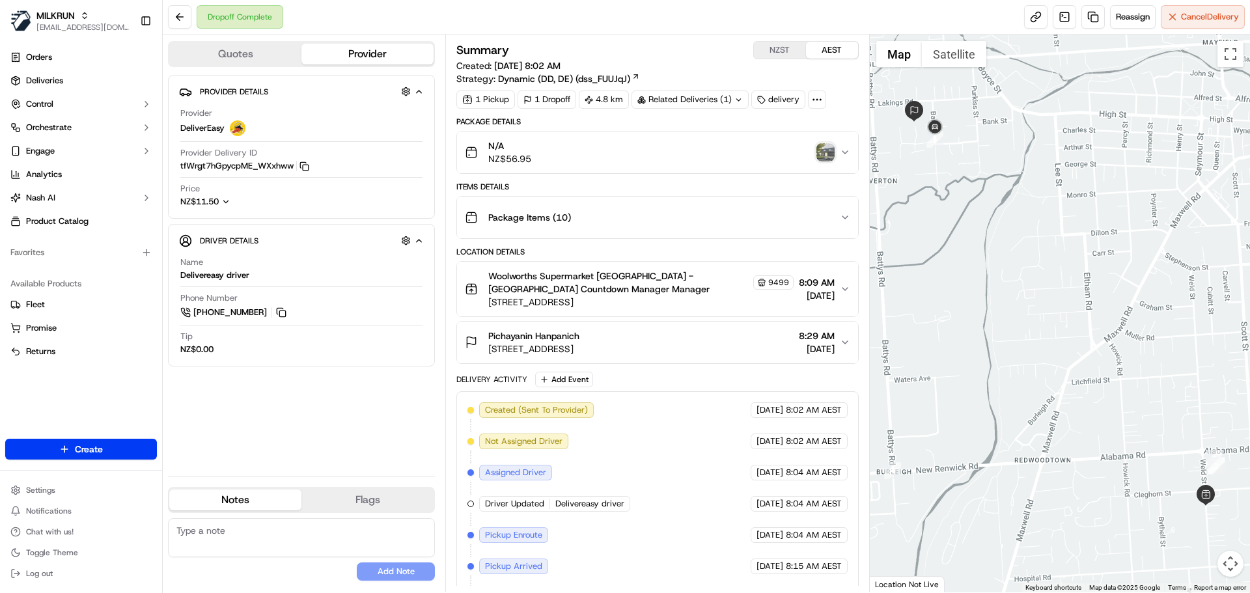
click at [756, 410] on span "29/01/2025" at bounding box center [769, 410] width 27 height 12
drag, startPoint x: 762, startPoint y: 413, endPoint x: 722, endPoint y: 411, distance: 39.8
click at [722, 411] on div "Created (Sent To Provider) DeliverEasy 29/01/2025 8:02 AM AEST Not Assigned Dri…" at bounding box center [656, 550] width 379 height 297
click at [791, 307] on div "Woolworths Supermarket NZ - Redwoodtown Countdown Manager Manager 9499 Weld St,…" at bounding box center [652, 288] width 374 height 39
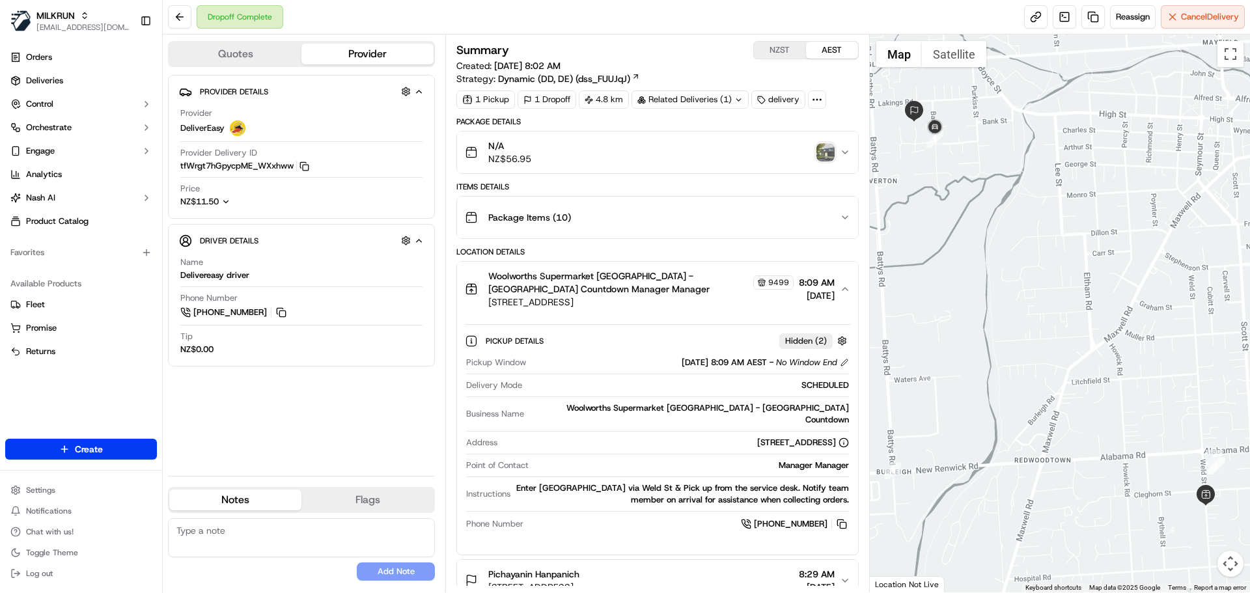
click at [791, 307] on div "Woolworths Supermarket NZ - Redwoodtown Countdown Manager Manager 9499 Weld St,…" at bounding box center [652, 288] width 374 height 39
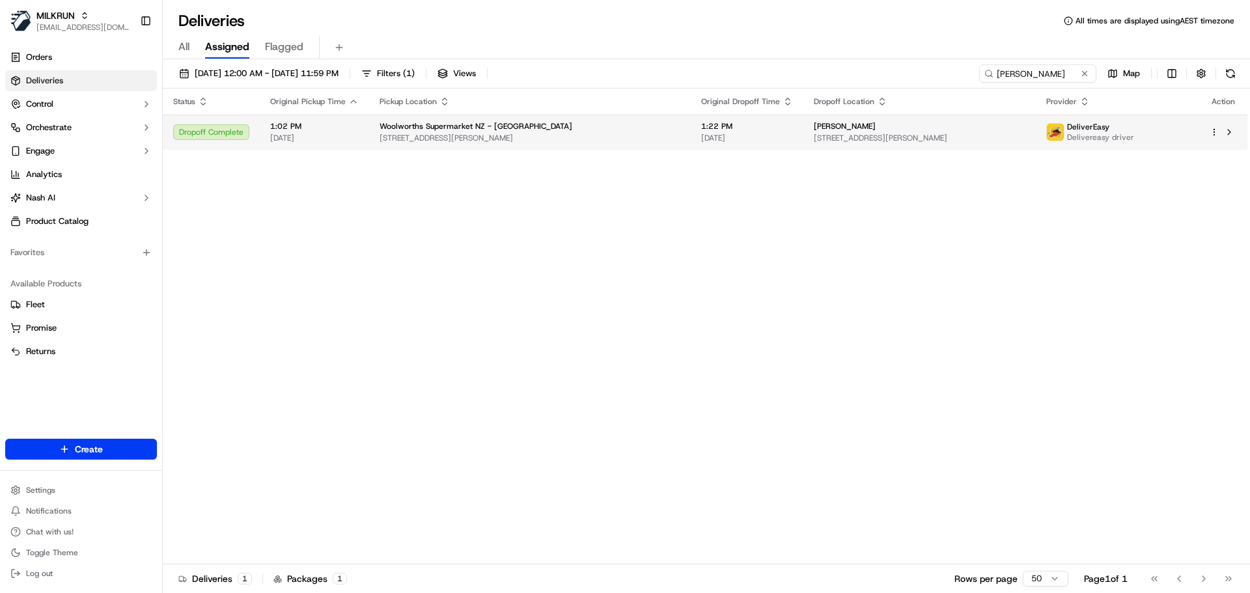
click at [581, 140] on span "[STREET_ADDRESS][PERSON_NAME]" at bounding box center [529, 138] width 301 height 10
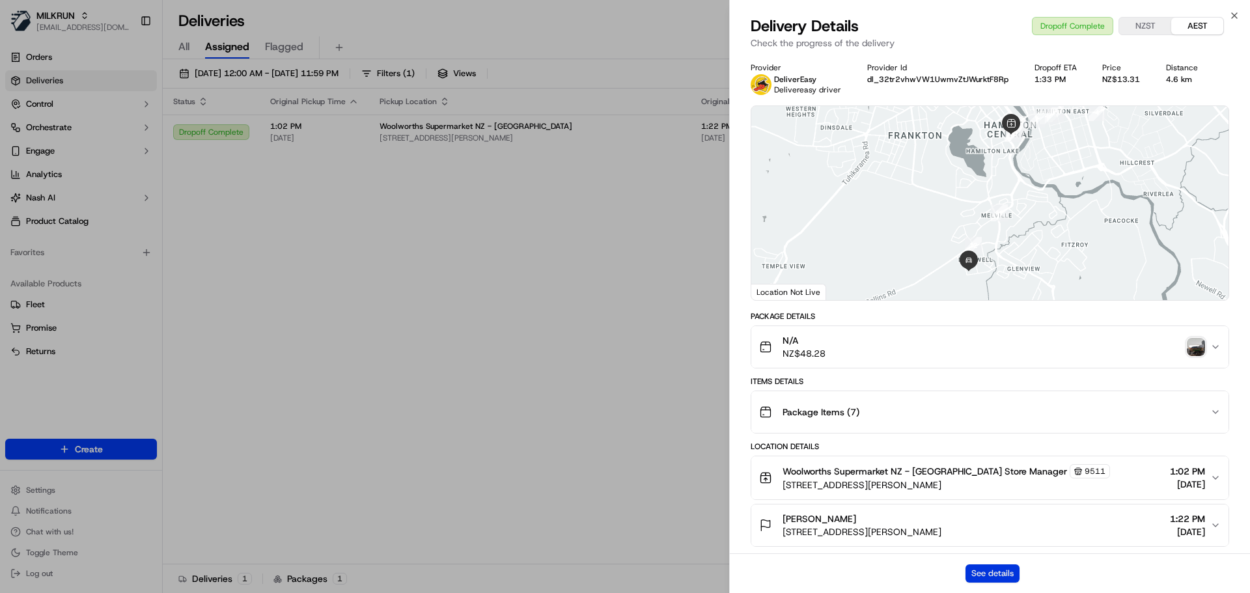
click at [1004, 582] on div "See details" at bounding box center [990, 573] width 520 height 40
click at [1000, 574] on button "See details" at bounding box center [992, 573] width 54 height 18
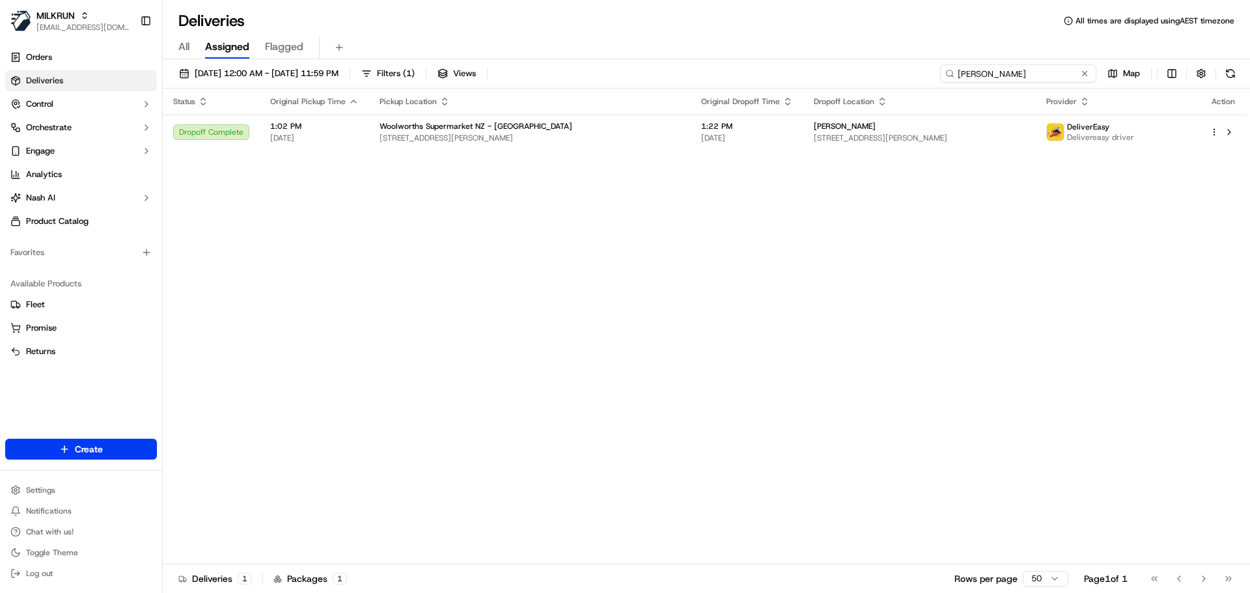
click at [1032, 69] on input "[PERSON_NAME]" at bounding box center [1018, 73] width 156 height 18
paste input "Karan Sivakumaran"
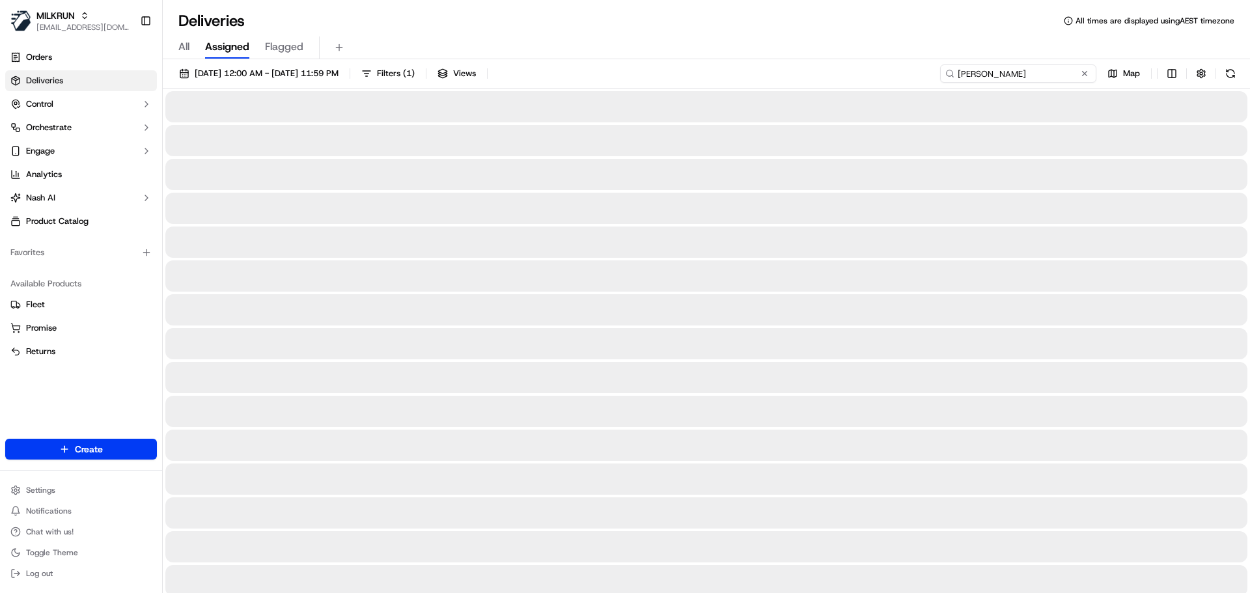
type input "Karan Sivakumaran"
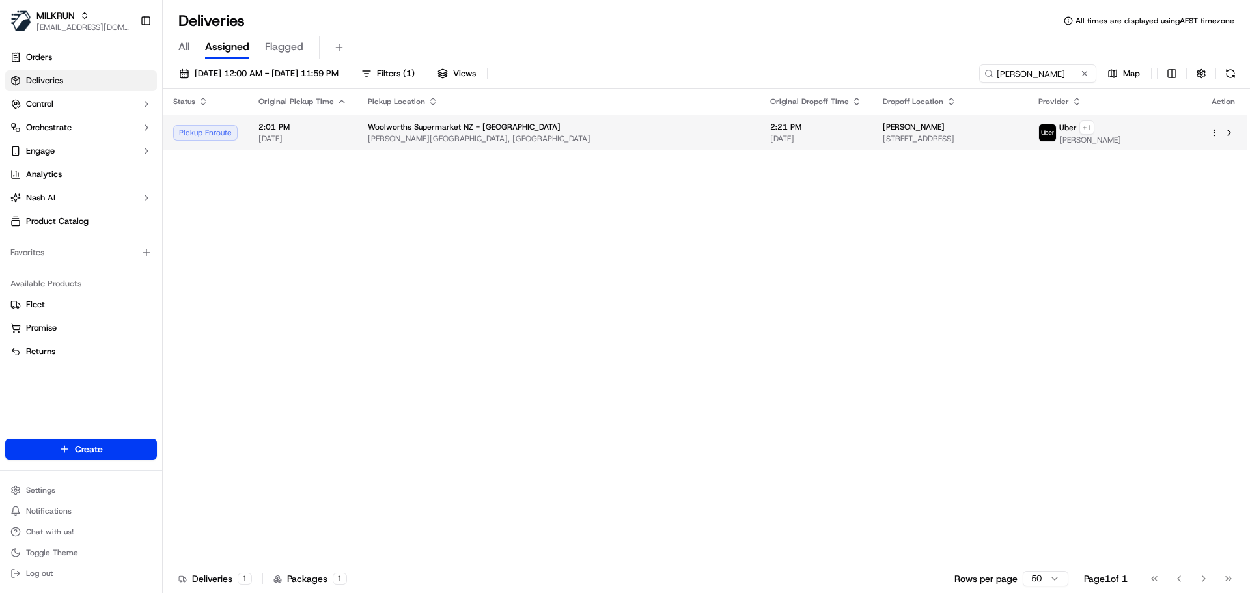
click at [564, 135] on span "Clyde Rd, Auckland, Auckland 0630, NZ" at bounding box center [558, 138] width 381 height 10
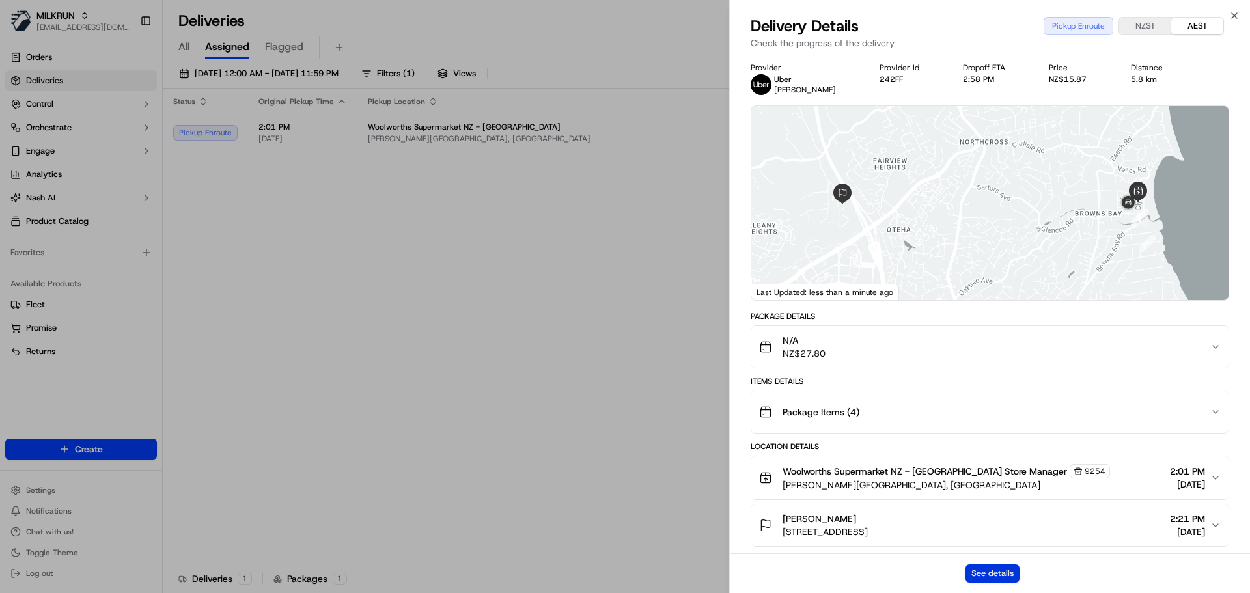
click at [980, 568] on button "See details" at bounding box center [992, 573] width 54 height 18
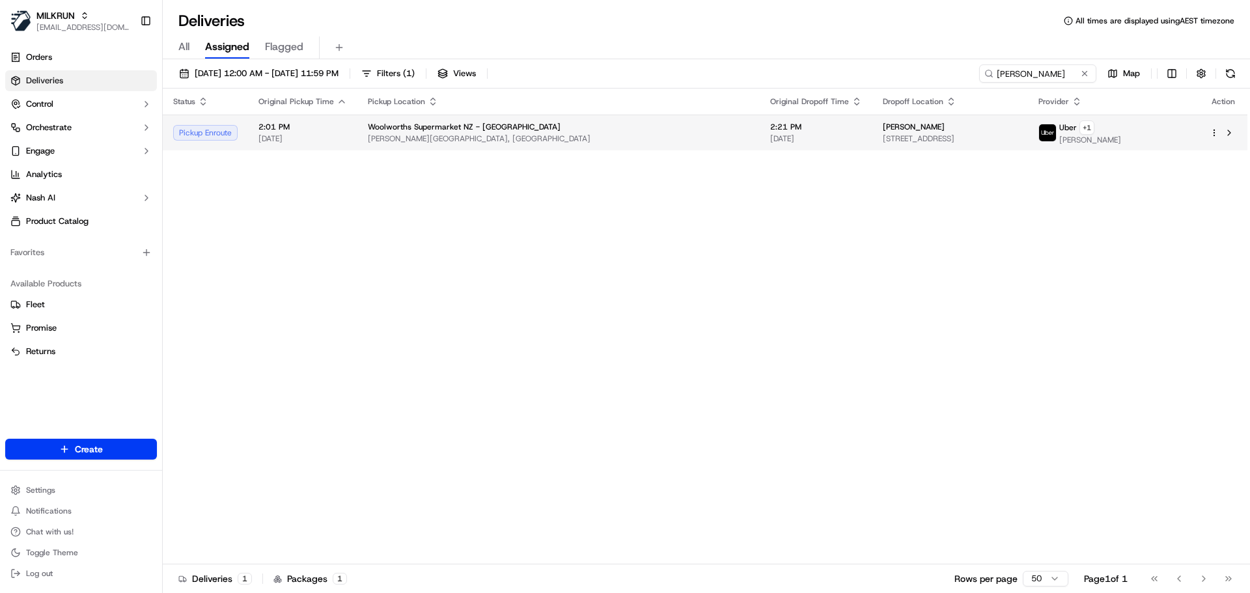
click at [872, 129] on td "Karan Sivakumaran 14 Paikea Street, Albany Heights, Auckland 0632, NZ" at bounding box center [950, 133] width 156 height 36
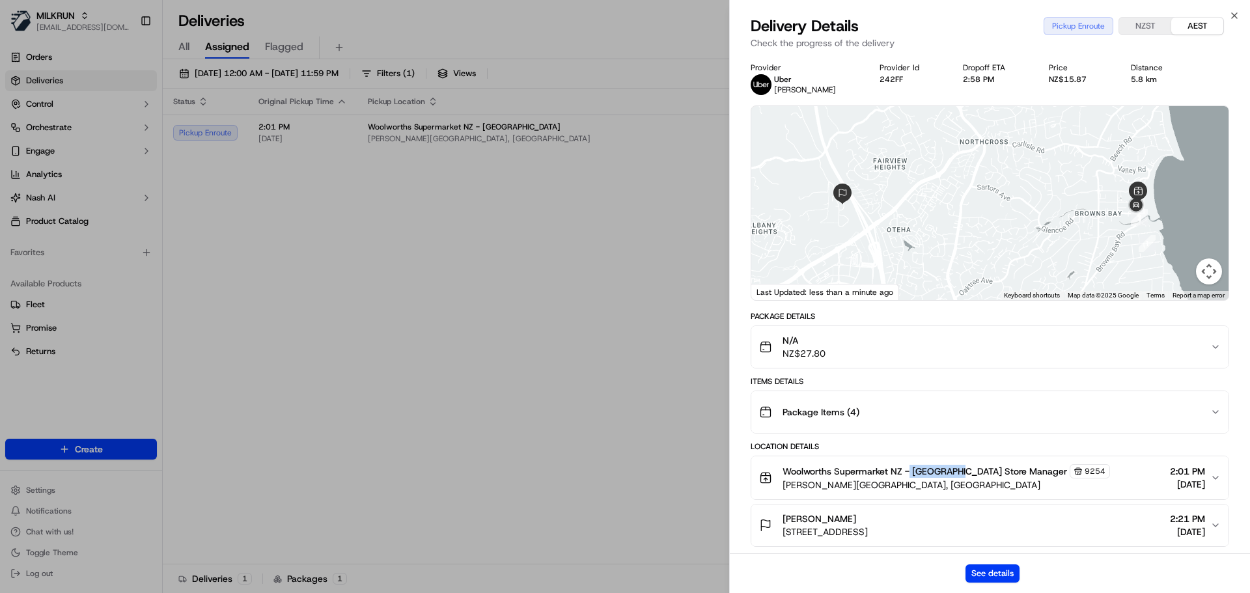
copy span "Browns Bay"
drag, startPoint x: 911, startPoint y: 472, endPoint x: 960, endPoint y: 471, distance: 48.8
click at [960, 471] on span "Woolworths Supermarket NZ - Browns Bay Store Manager" at bounding box center [924, 471] width 284 height 13
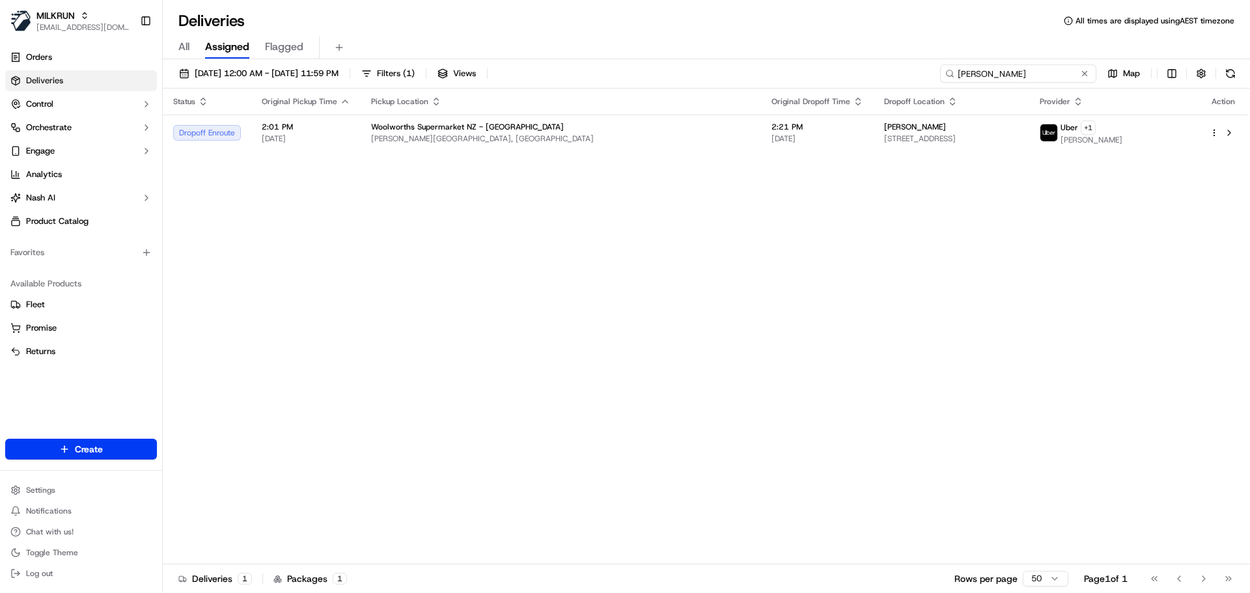
click at [1043, 78] on input "Karan Sivakumaran" at bounding box center [1018, 73] width 156 height 18
paste input "Chris Tonga"
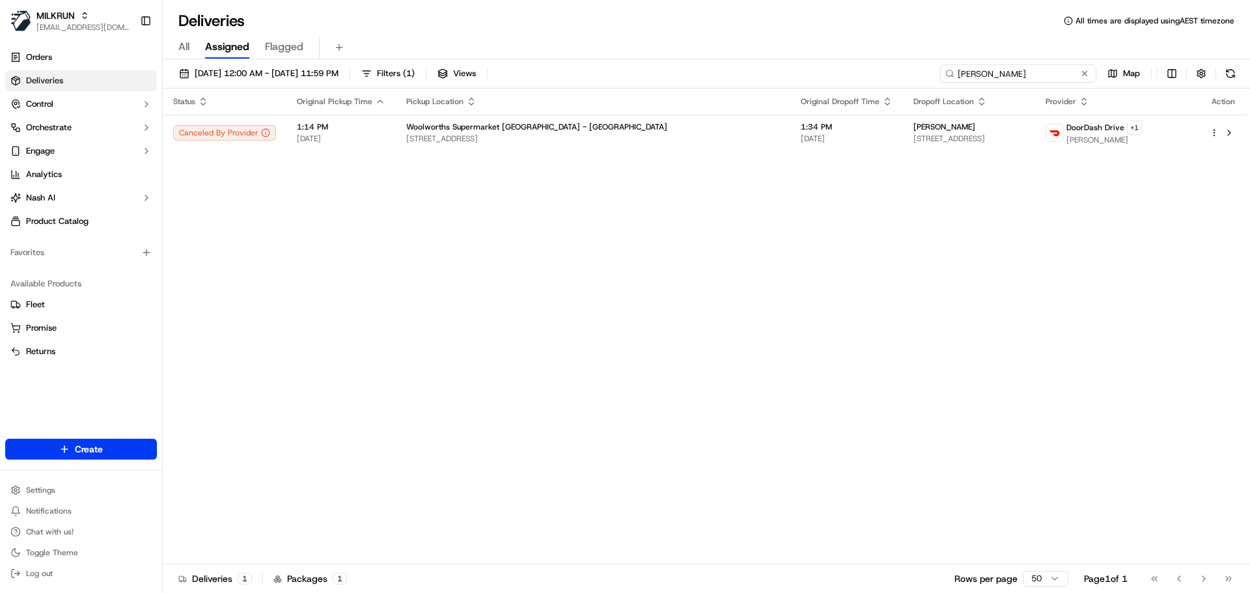
paste input "Josh OConnell"
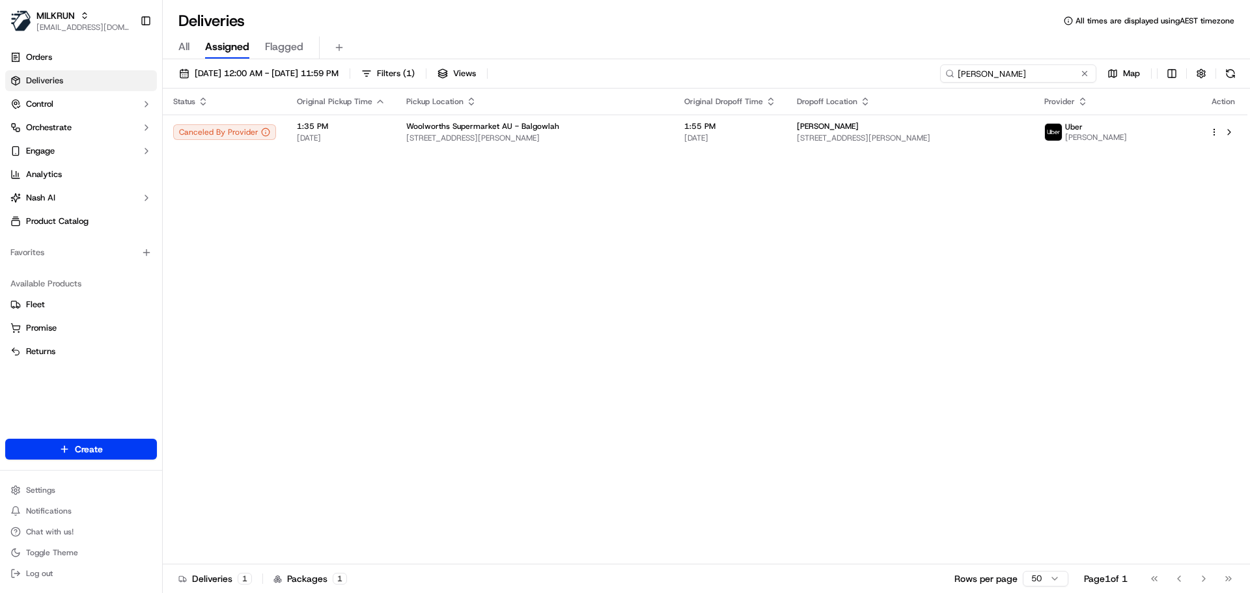
paste input "Chris Tonga"
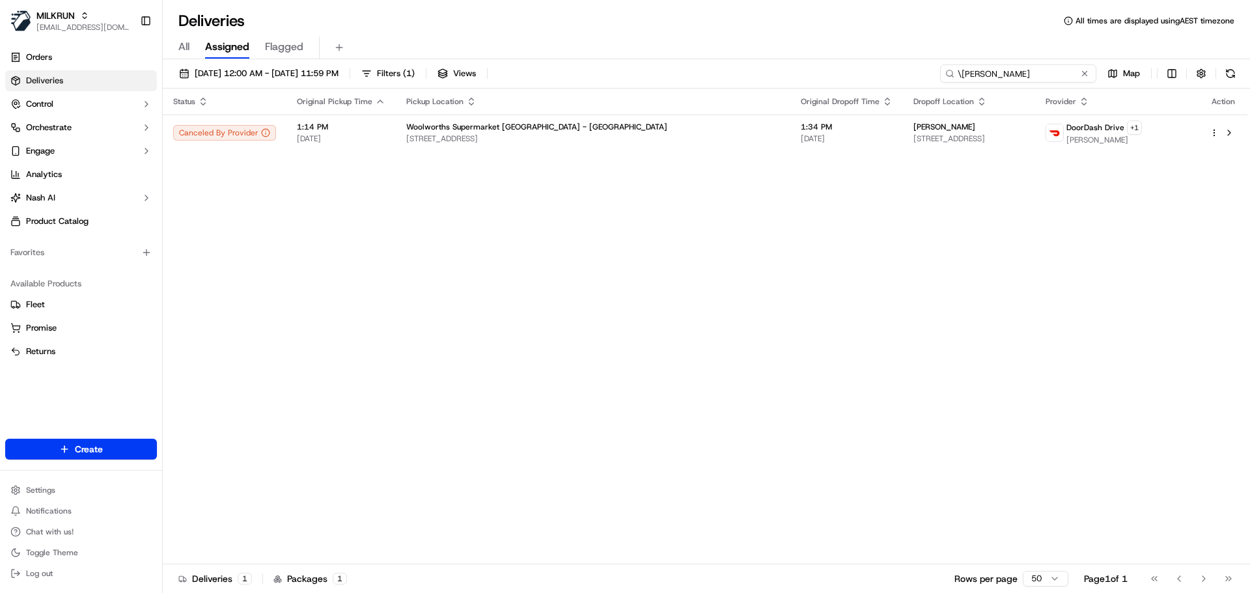
drag, startPoint x: 962, startPoint y: 70, endPoint x: 925, endPoint y: 74, distance: 37.3
click at [925, 74] on div "19/09/2025 12:00 AM - 19/09/2025 11:59 PM Filters ( 1 ) Views \Chris Tonga Map" at bounding box center [706, 76] width 1087 height 24
click at [709, 71] on div "19/09/2025 12:00 AM - 19/09/2025 11:59 PM Filters ( 1 ) Views Chris Tonga Map" at bounding box center [706, 76] width 1087 height 24
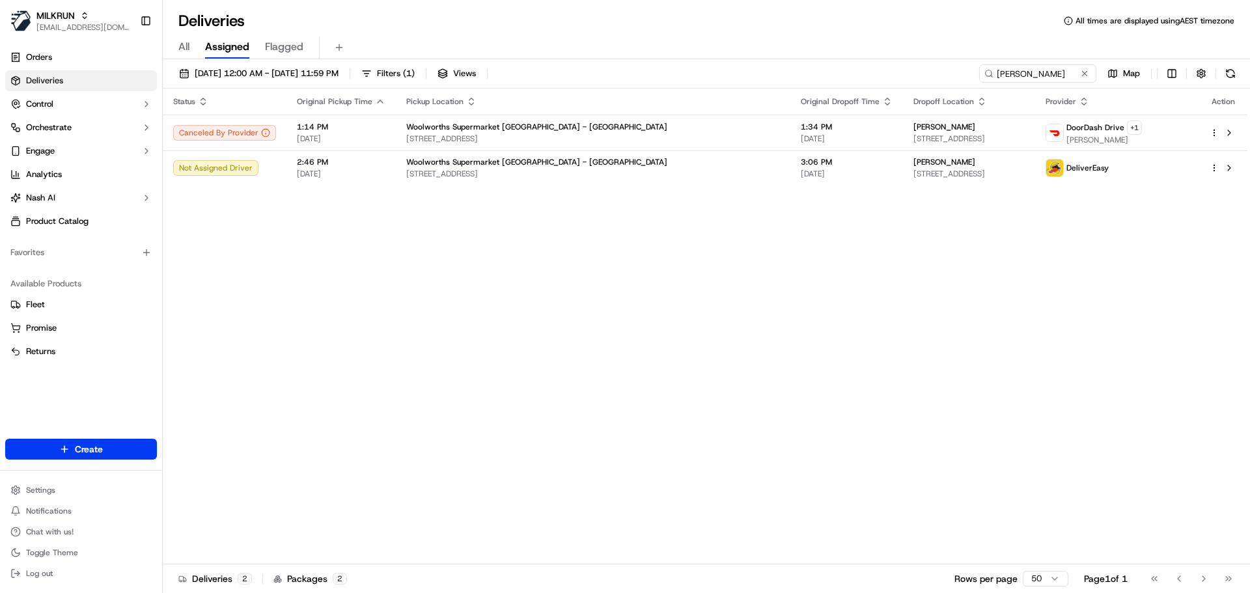
click at [1058, 61] on div "19/09/2025 12:00 AM - 19/09/2025 11:59 PM Filters ( 1 ) Views Chris Tonga Map S…" at bounding box center [706, 327] width 1087 height 536
click at [1055, 71] on input "Chris Tonga" at bounding box center [1018, 73] width 156 height 18
paste input "Josh OConnell"
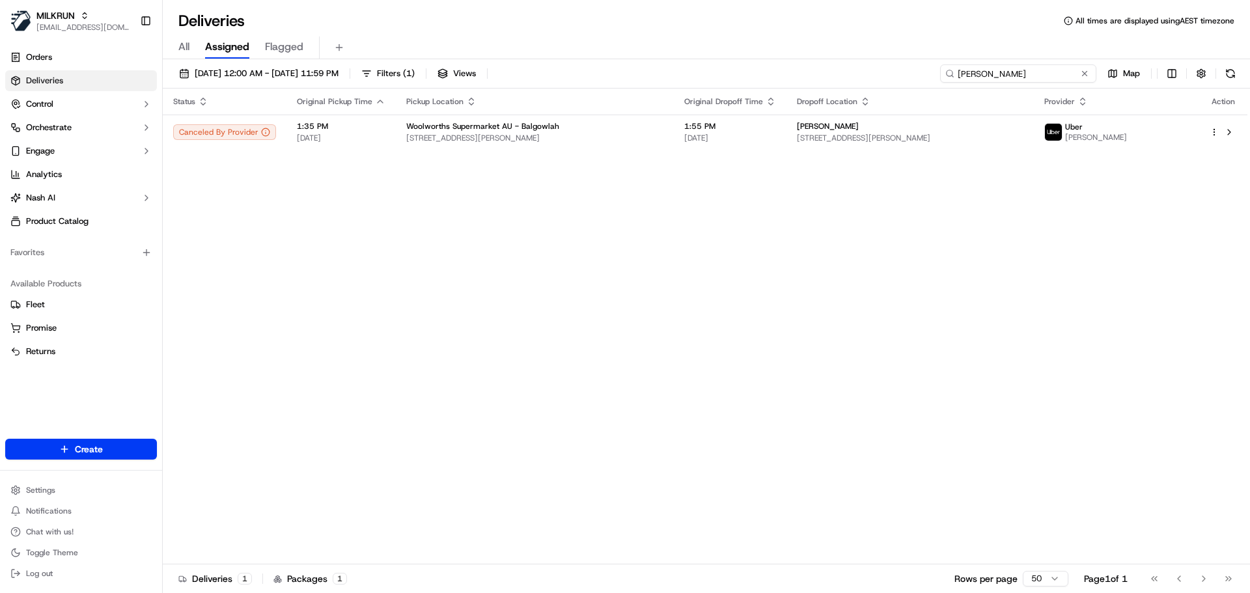
drag, startPoint x: 1045, startPoint y: 74, endPoint x: 825, endPoint y: 52, distance: 220.5
click at [825, 52] on div "Deliveries All times are displayed using AEST timezone All Assigned Flagged 19/…" at bounding box center [706, 296] width 1087 height 593
paste input
drag, startPoint x: 1047, startPoint y: 79, endPoint x: 785, endPoint y: 69, distance: 261.8
click at [786, 69] on div "19/09/2025 12:00 AM - 19/09/2025 11:59 PM Filters ( 1 ) Views Josh OConnell Map" at bounding box center [706, 76] width 1087 height 24
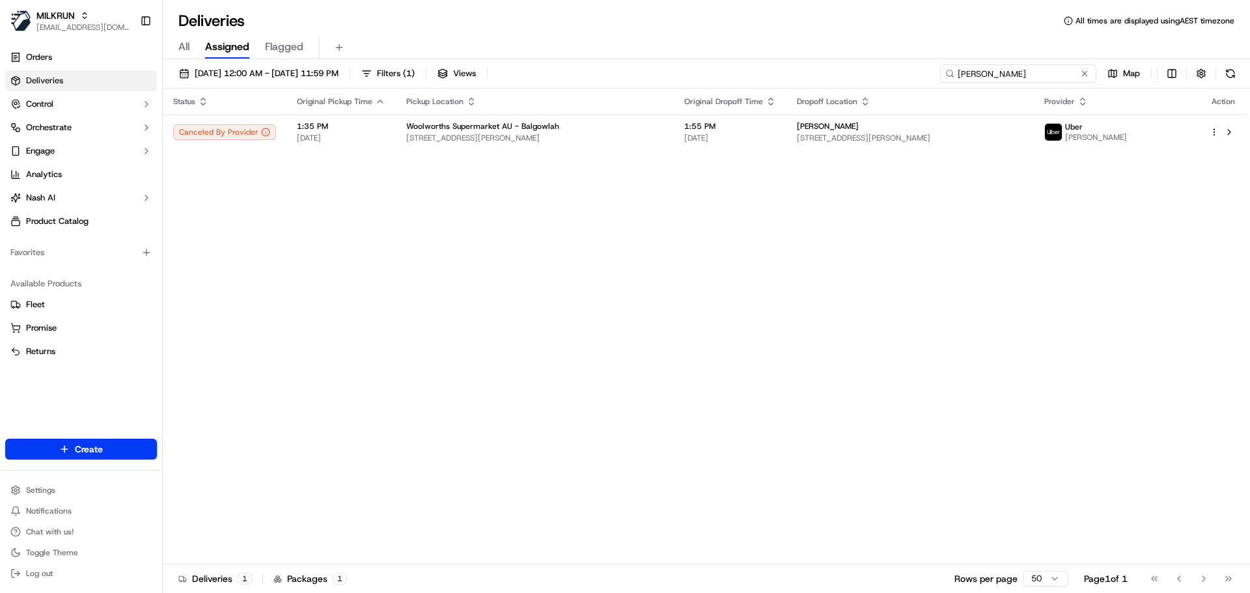
paste input
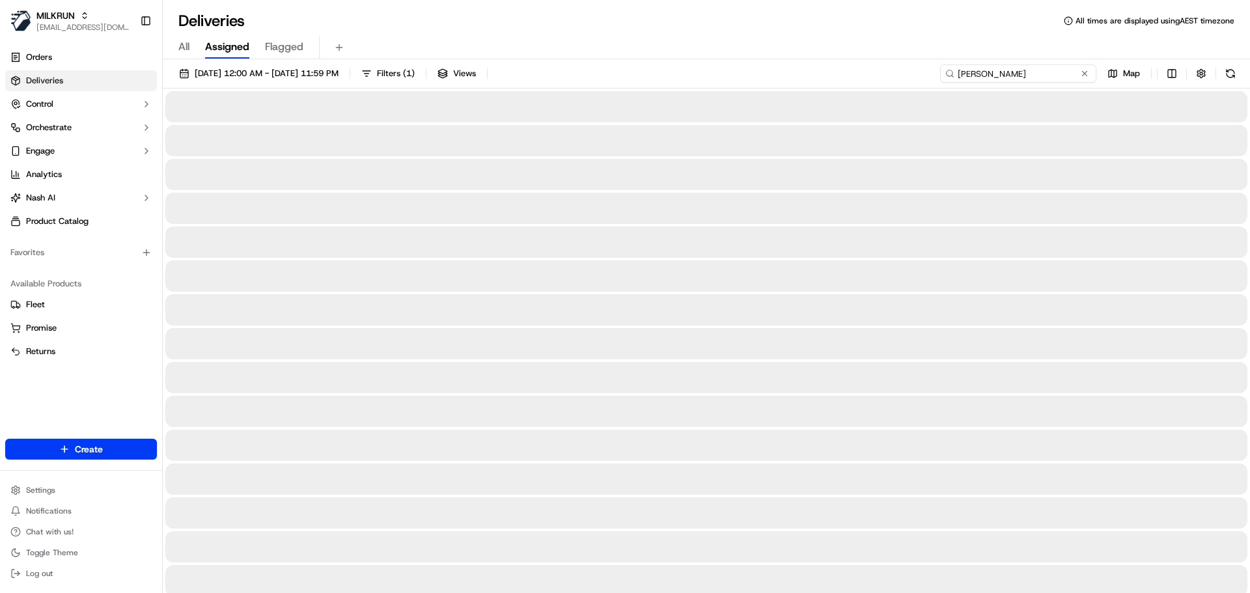
type input "Josh OConnell"
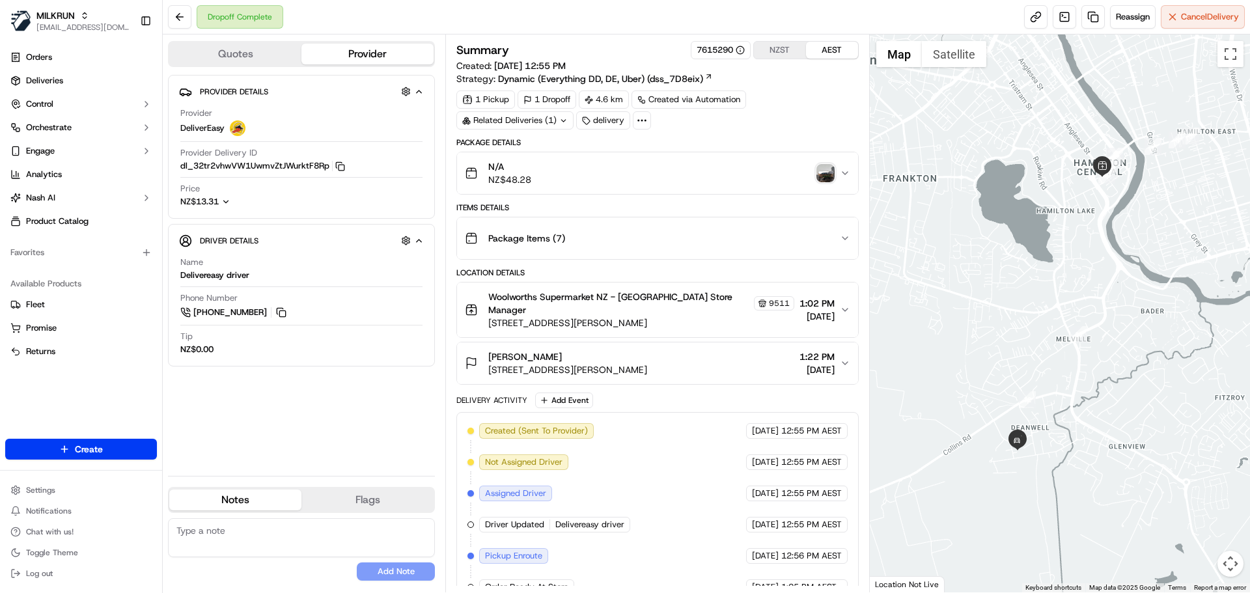
click at [827, 171] on img "button" at bounding box center [825, 173] width 18 height 18
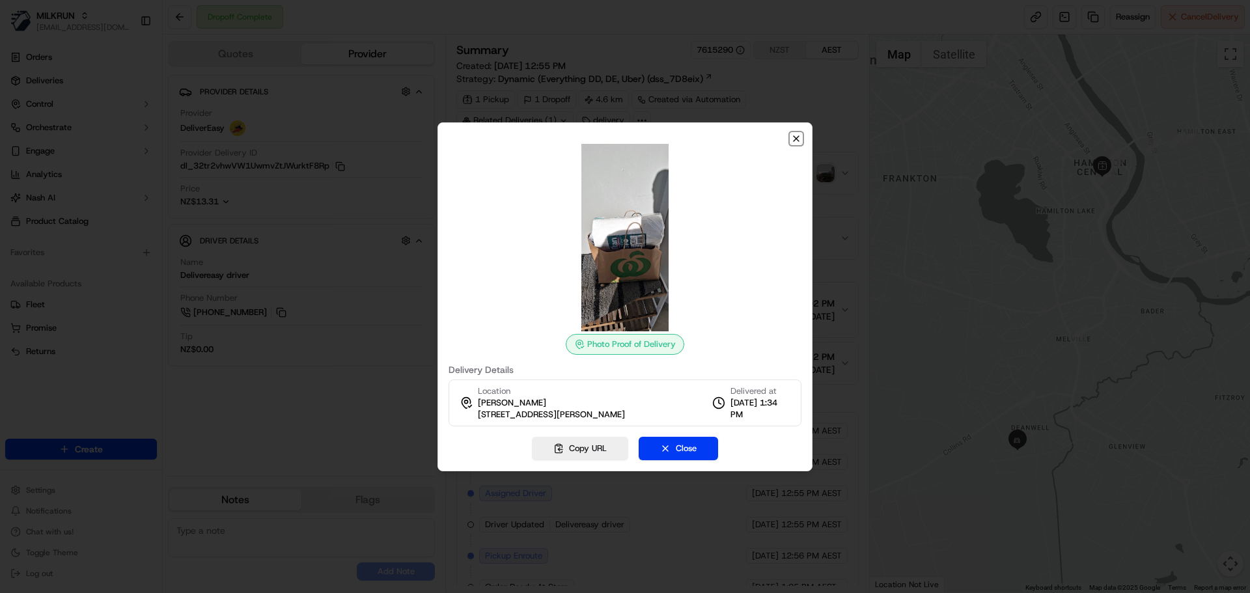
click at [795, 140] on icon "button" at bounding box center [796, 138] width 10 height 10
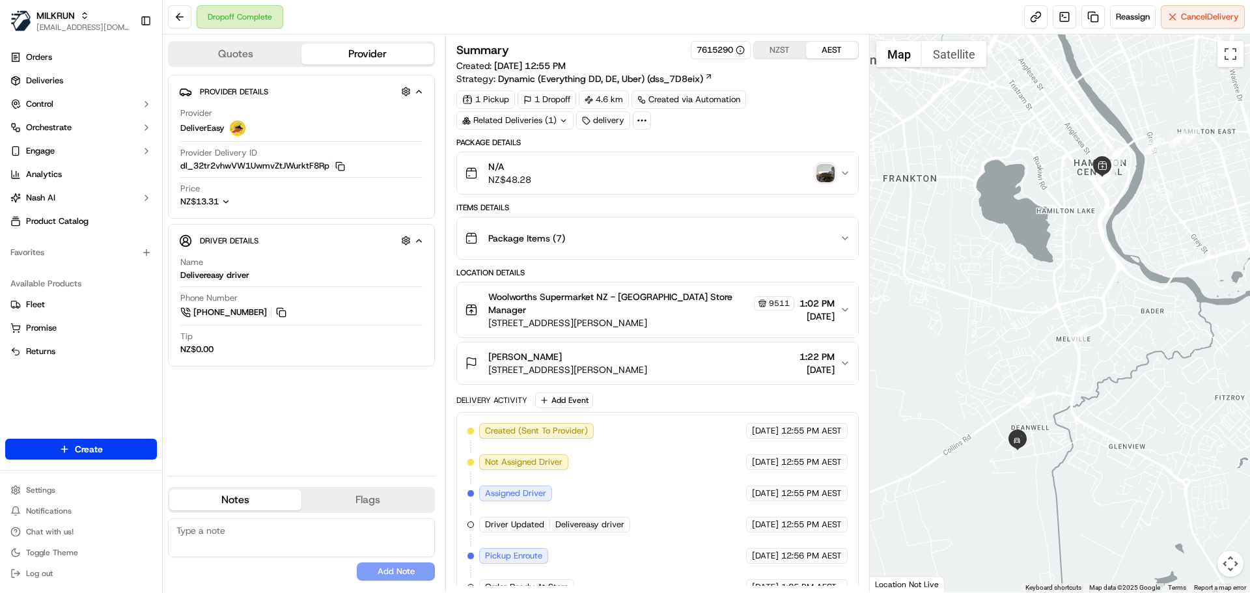
click at [749, 182] on div "N/A NZ$48.28" at bounding box center [652, 173] width 374 height 26
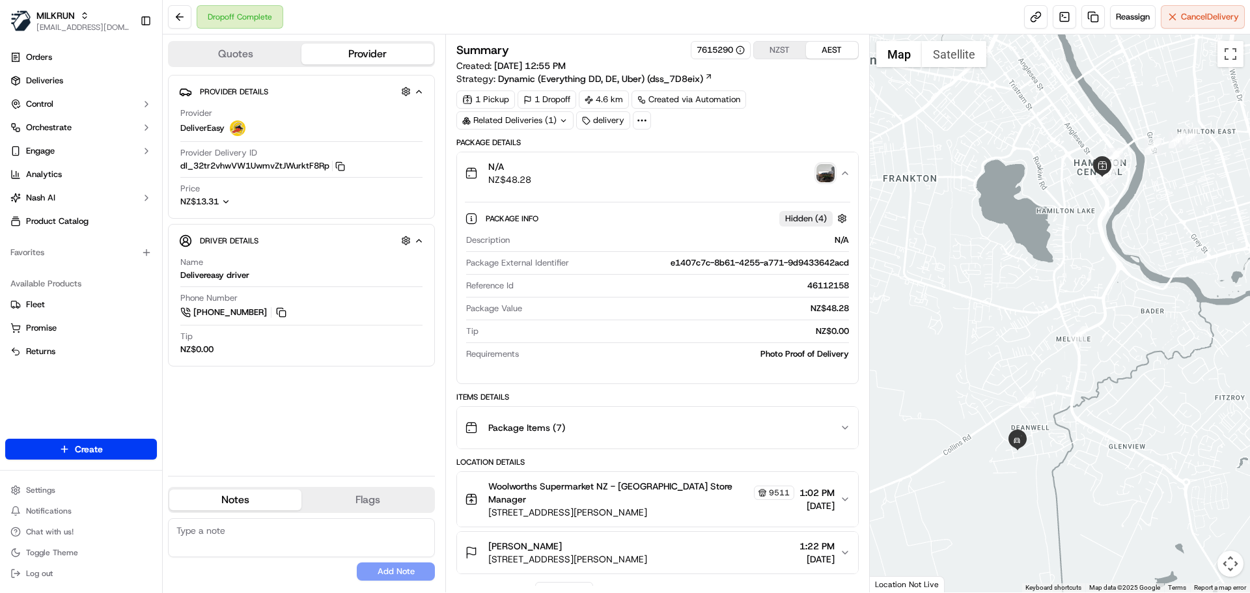
click at [749, 182] on div "N/A NZ$48.28" at bounding box center [652, 173] width 374 height 26
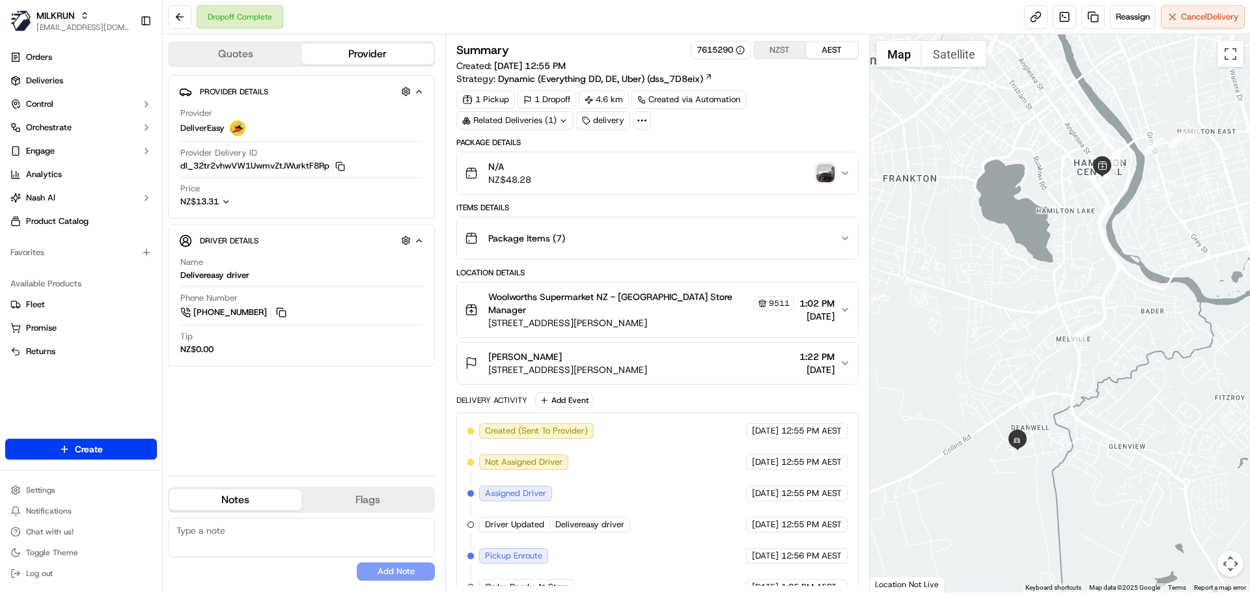
click at [672, 242] on div "Package Items ( 7 )" at bounding box center [652, 238] width 374 height 26
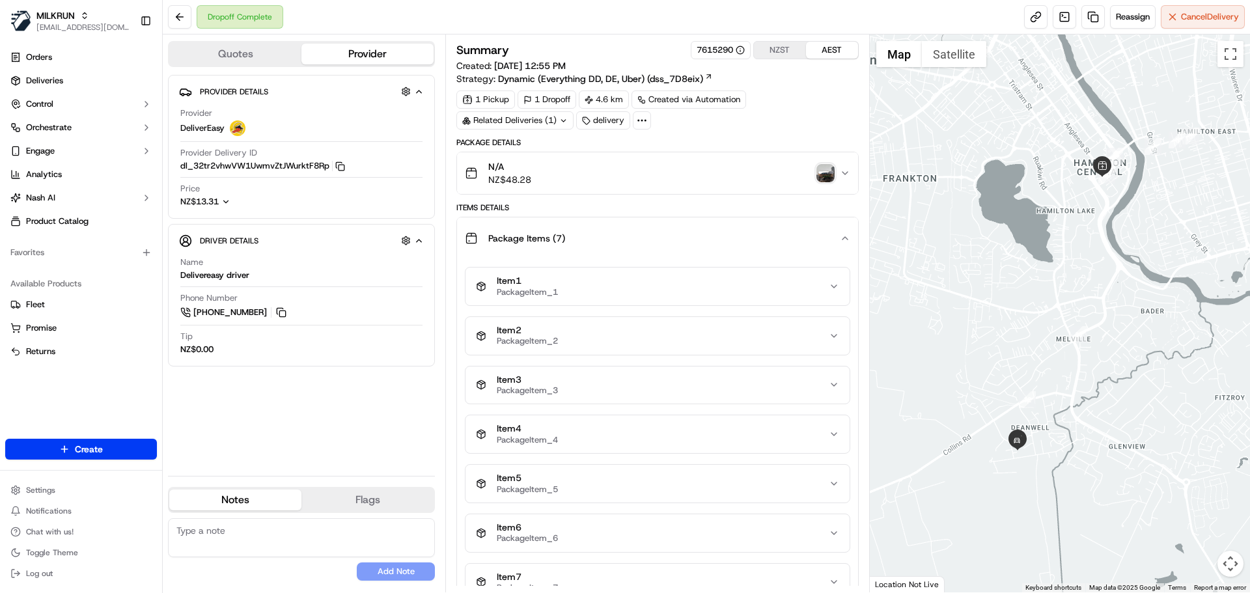
click at [672, 242] on div "Package Items ( 7 )" at bounding box center [652, 238] width 374 height 26
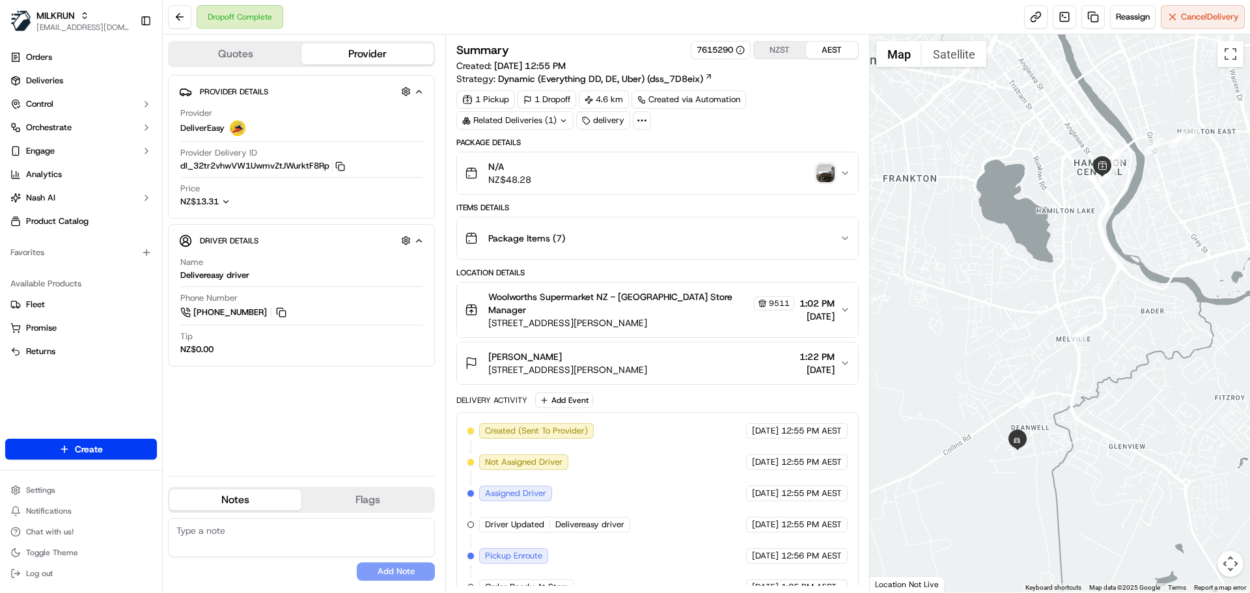
click at [827, 178] on img "button" at bounding box center [825, 173] width 18 height 18
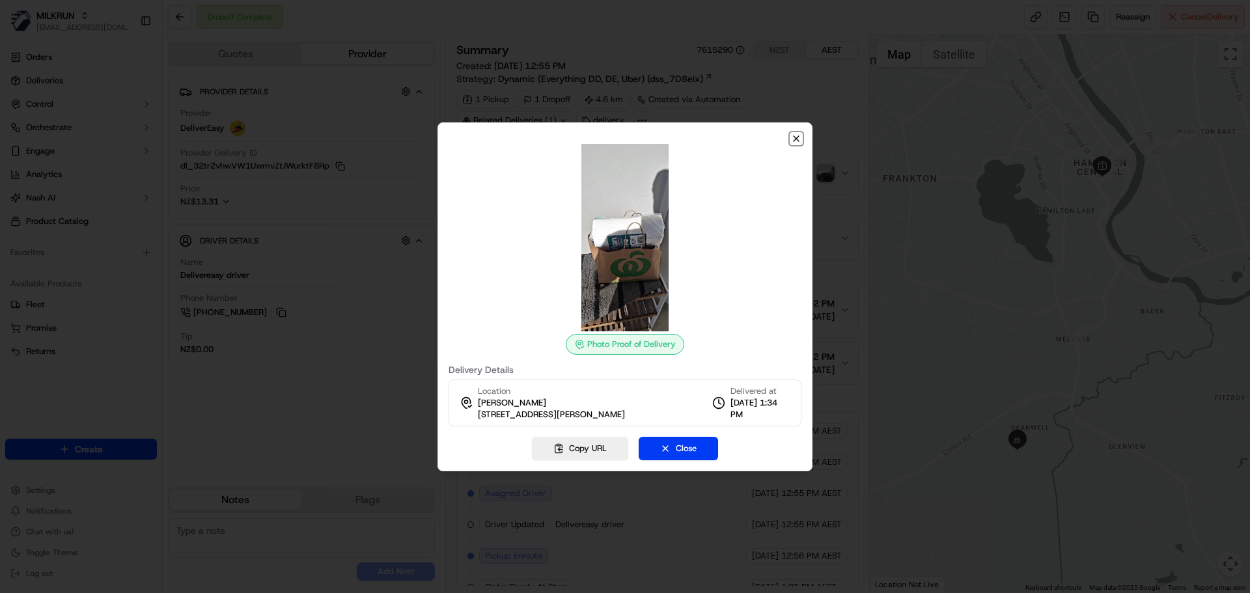
click at [795, 139] on icon "button" at bounding box center [795, 138] width 5 height 5
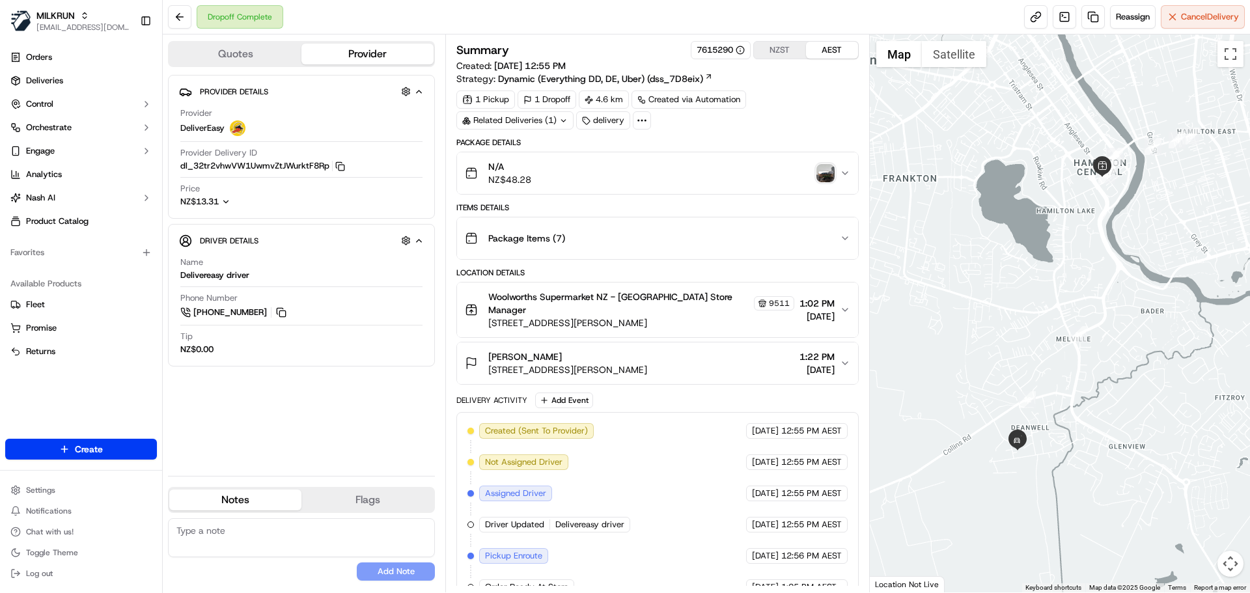
click at [821, 172] on img "button" at bounding box center [825, 173] width 18 height 18
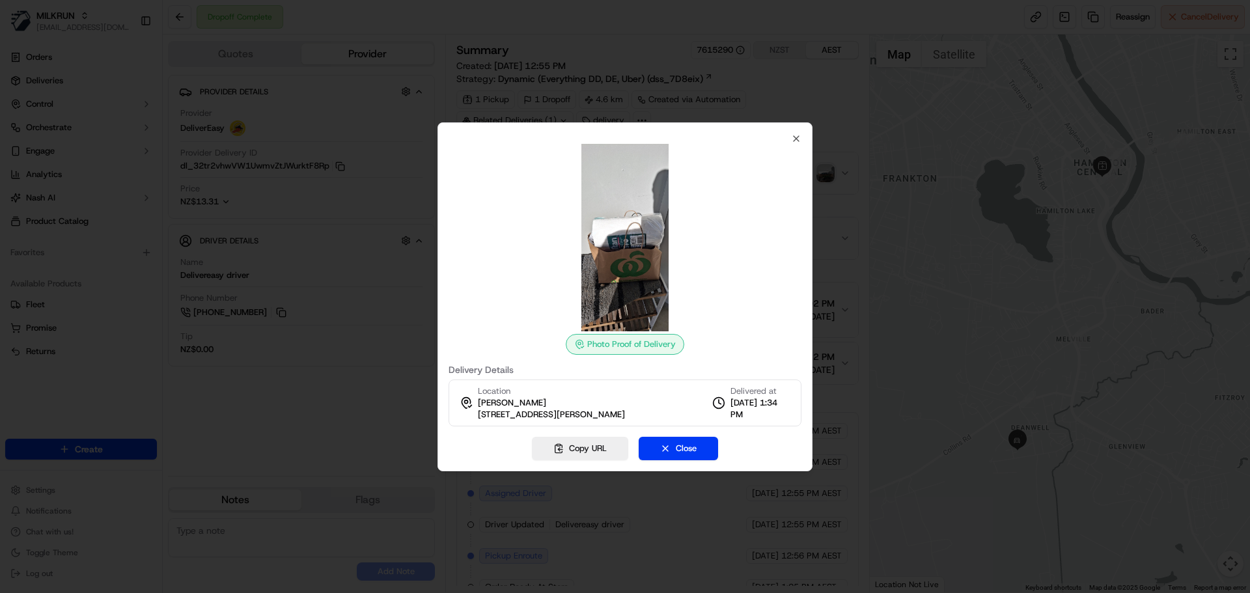
drag, startPoint x: 628, startPoint y: 243, endPoint x: 607, endPoint y: 211, distance: 38.5
click at [607, 211] on img at bounding box center [624, 237] width 187 height 187
click at [624, 240] on img at bounding box center [624, 237] width 187 height 187
click at [795, 133] on icon "button" at bounding box center [796, 138] width 10 height 10
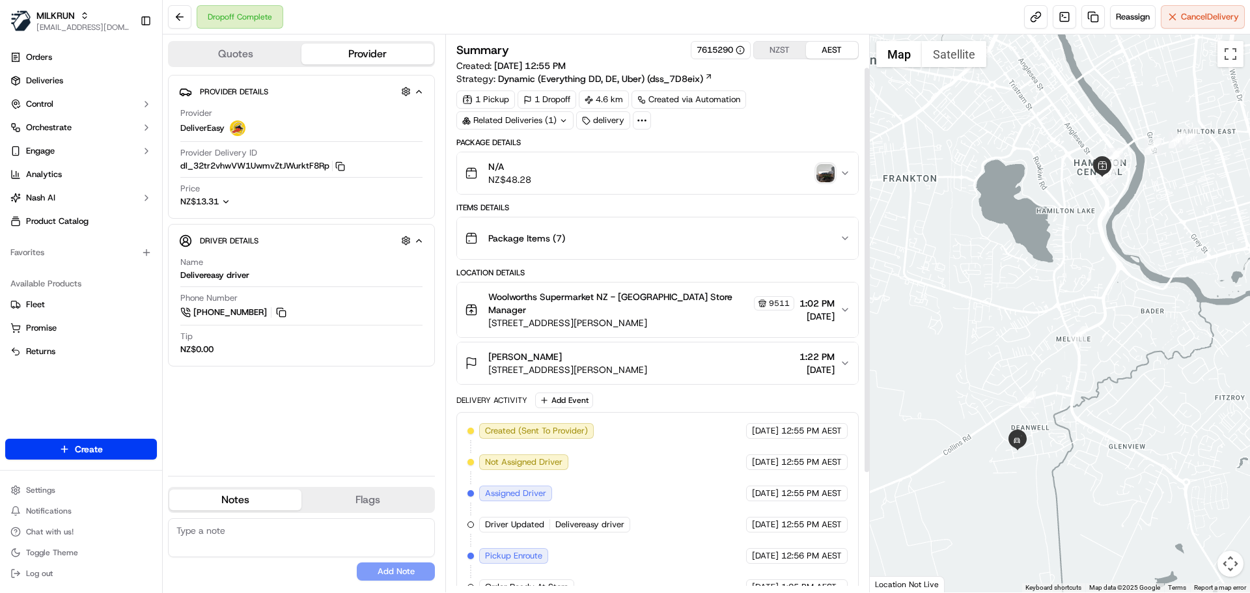
scroll to position [208, 0]
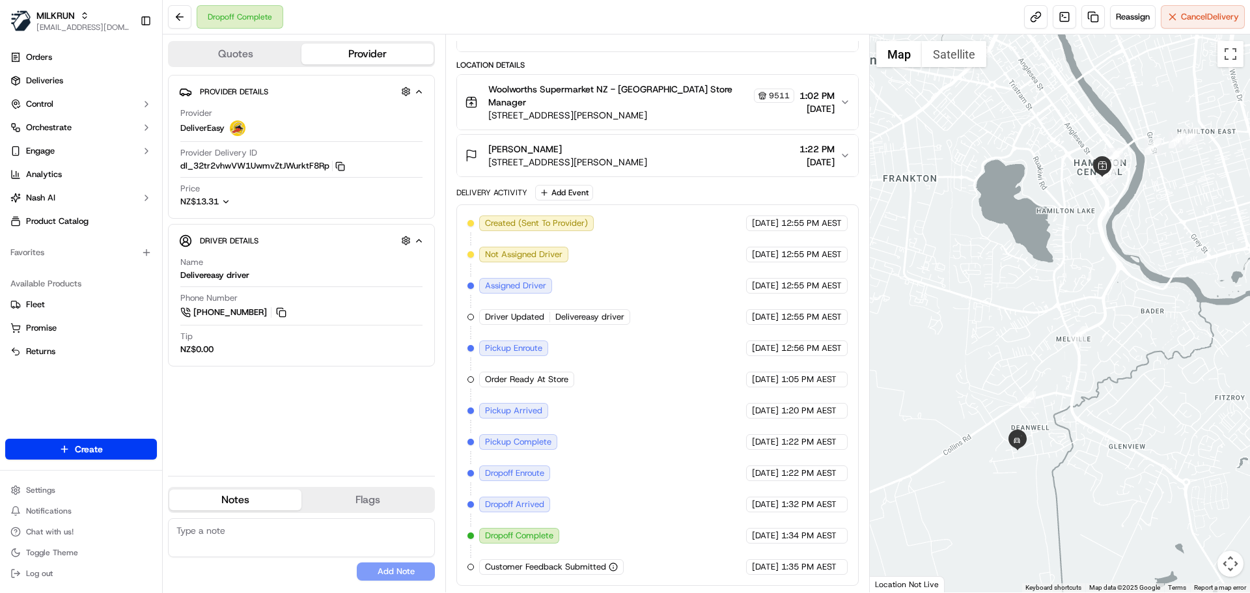
click at [341, 165] on rect "button" at bounding box center [341, 168] width 6 height 6
copy span "Supermarket NZ - [GEOGRAPHIC_DATA]"
drag, startPoint x: 539, startPoint y: 87, endPoint x: 702, endPoint y: 92, distance: 162.8
click at [702, 92] on span "Woolworths Supermarket NZ - Bridge Street Store Manager" at bounding box center [619, 96] width 262 height 26
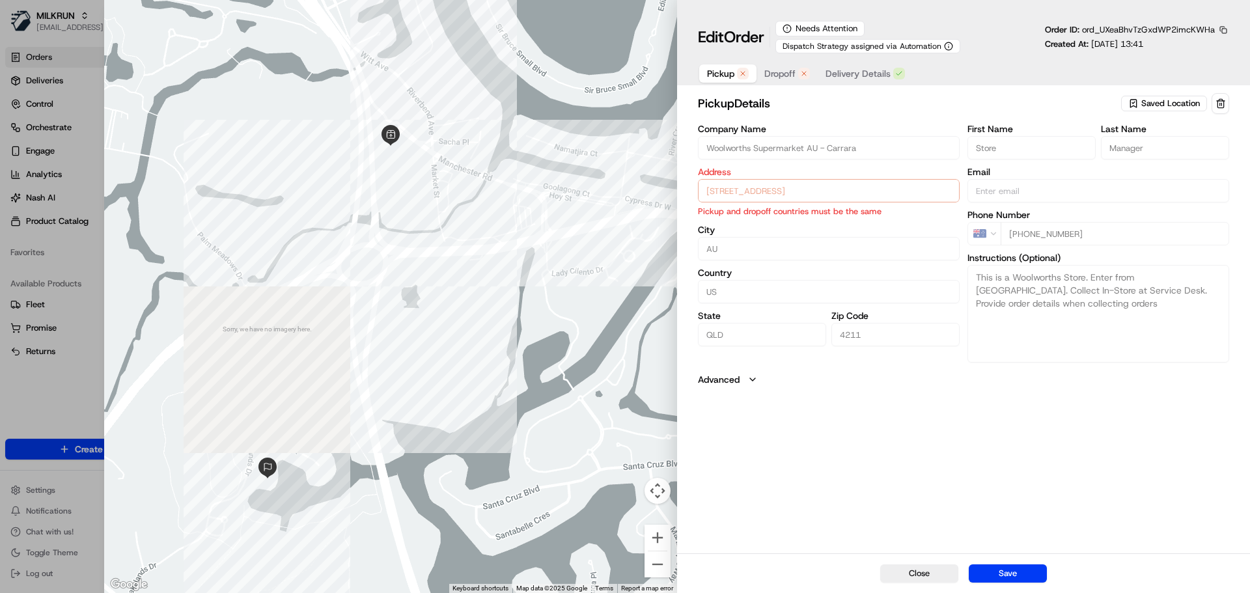
click at [775, 89] on div "Edit Order Needs Attention Dispatch Strategy assigned via Automation Order ID: …" at bounding box center [963, 45] width 573 height 90
click at [780, 76] on span "Dropoff" at bounding box center [779, 73] width 31 height 13
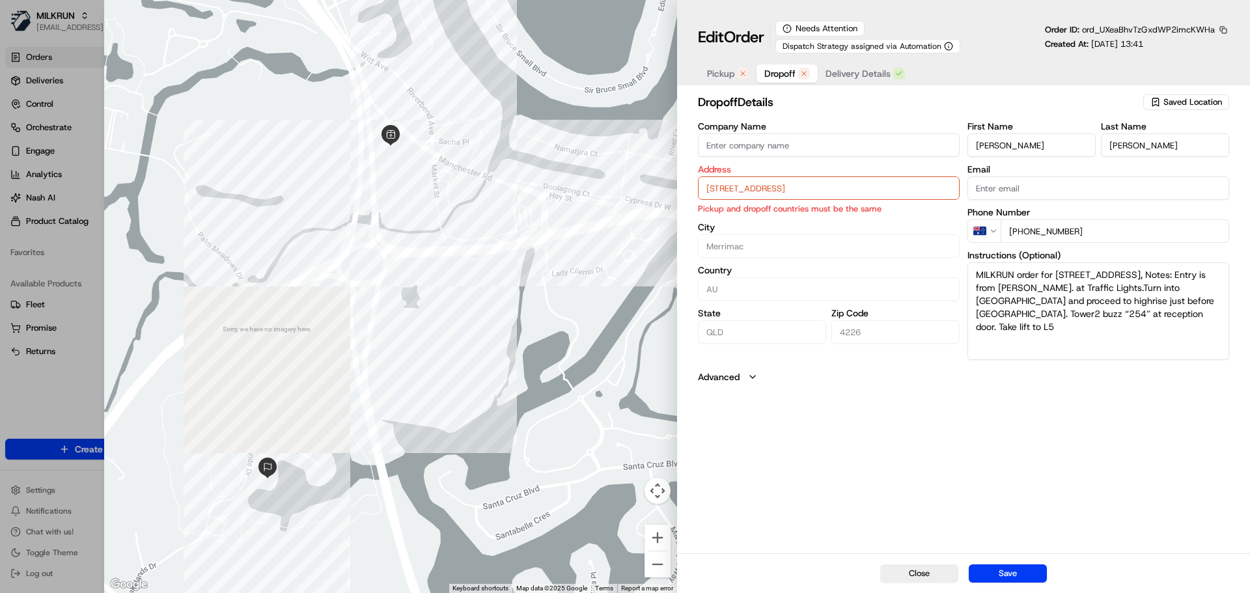
click at [780, 76] on span "Dropoff" at bounding box center [779, 73] width 31 height 13
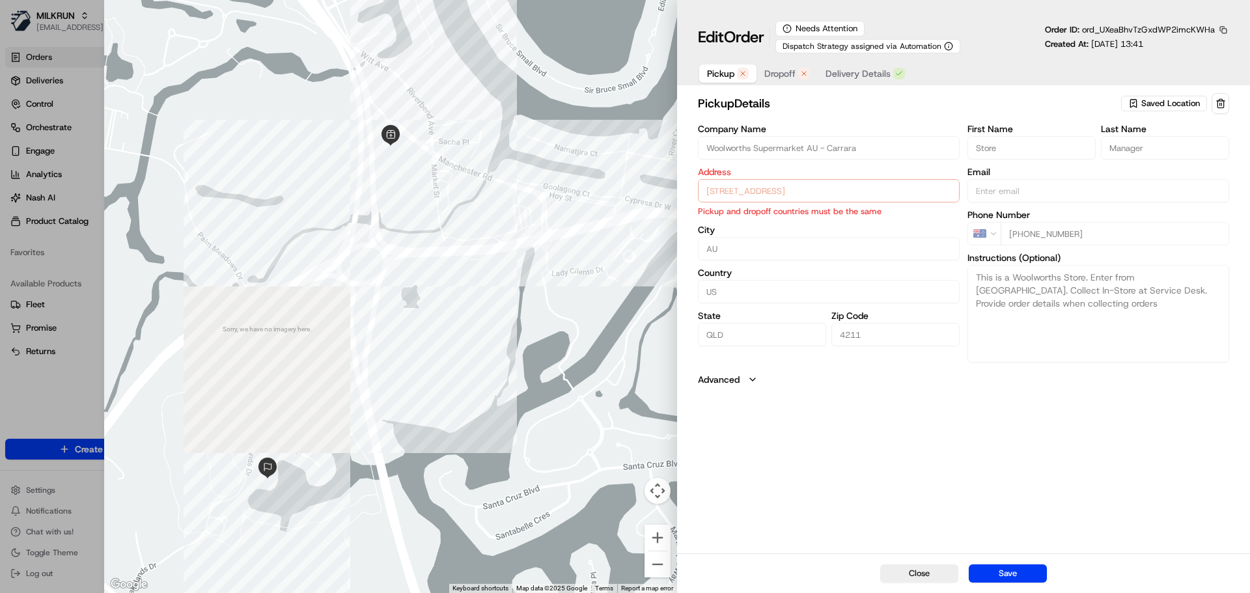
click at [718, 70] on span "Pickup" at bounding box center [720, 73] width 27 height 13
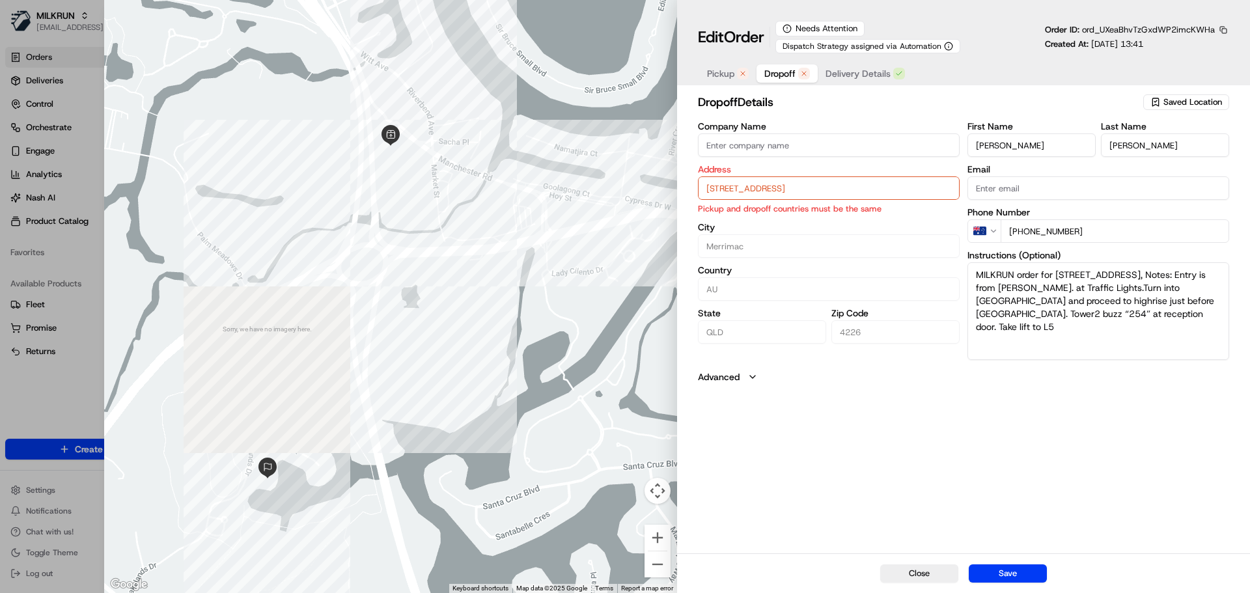
click at [801, 68] on div "button" at bounding box center [804, 74] width 12 height 12
click at [726, 75] on span "Pickup" at bounding box center [720, 73] width 27 height 13
click at [799, 65] on button "Dropoff" at bounding box center [786, 73] width 61 height 18
click at [722, 57] on div "Edit Order Needs Attention Dispatch Strategy assigned via Automation Order ID: …" at bounding box center [963, 53] width 531 height 64
click at [728, 70] on span "Pickup" at bounding box center [720, 73] width 27 height 13
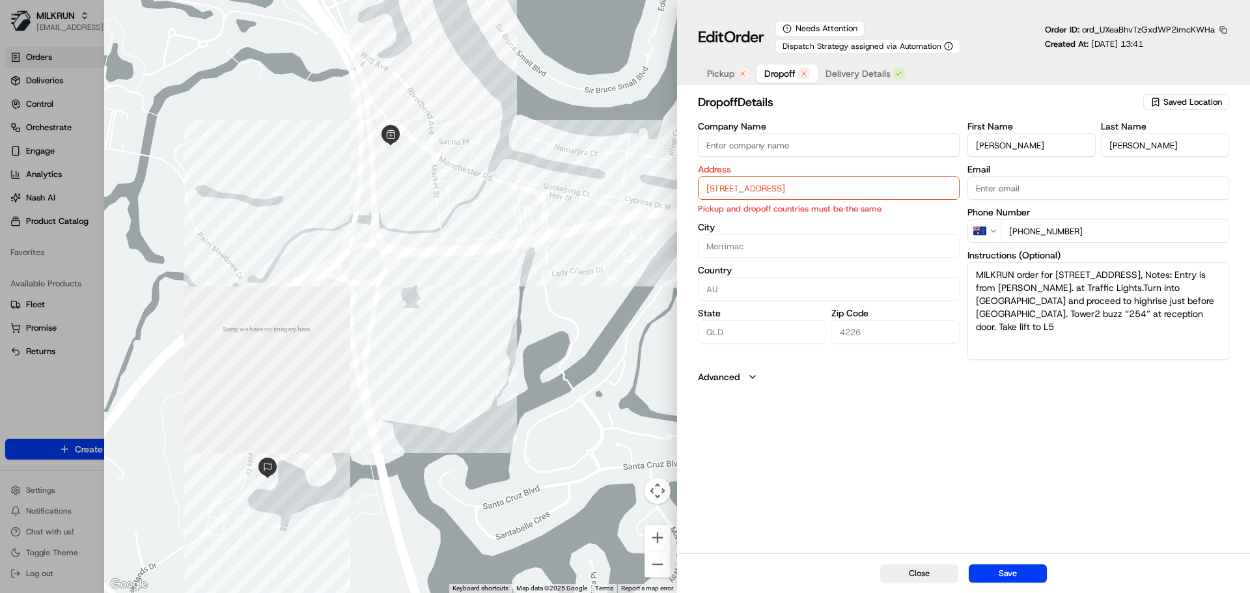
click at [788, 70] on span "Dropoff" at bounding box center [779, 73] width 31 height 13
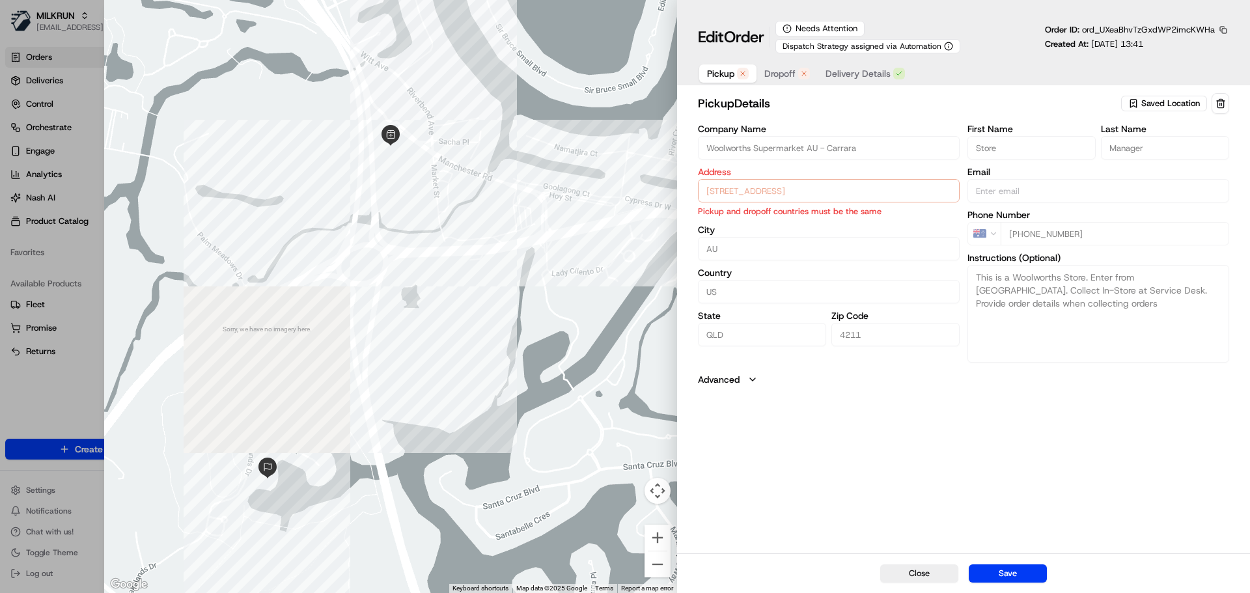
click at [719, 70] on span "Pickup" at bounding box center [720, 73] width 27 height 13
click at [1004, 573] on button "Save" at bounding box center [1007, 573] width 78 height 18
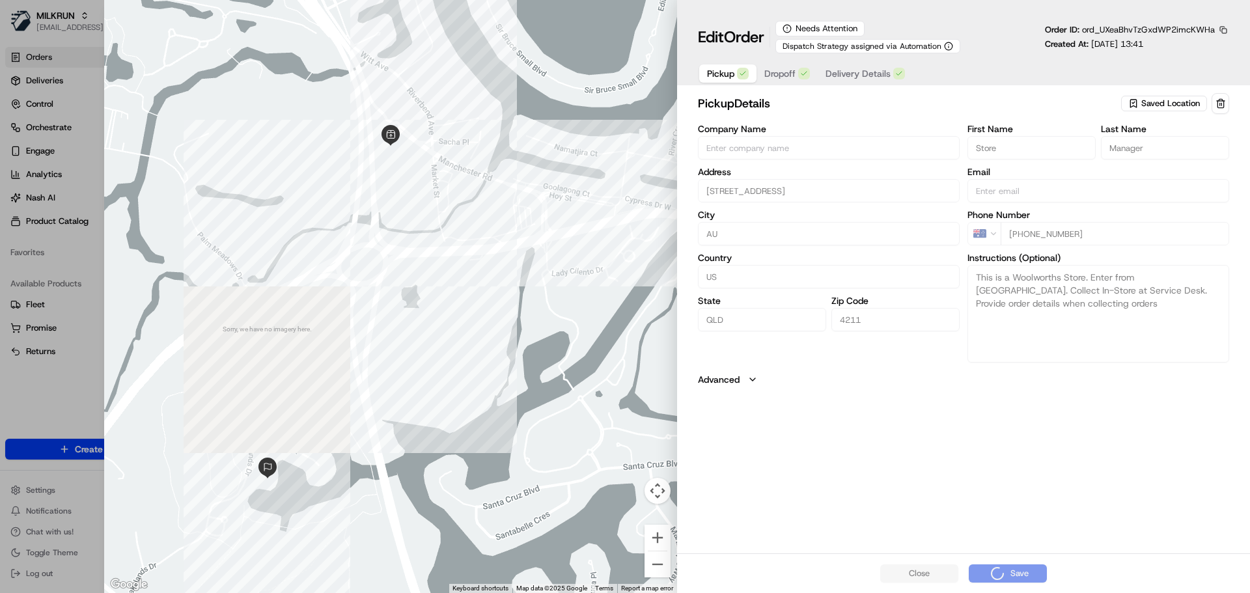
type input "+1"
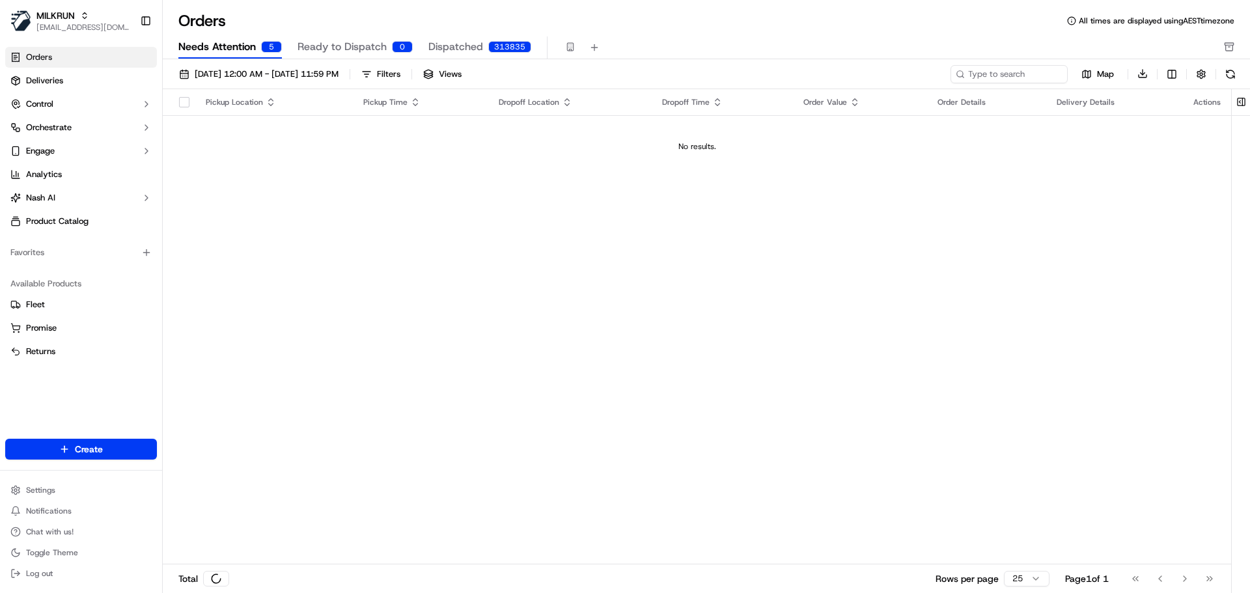
click at [213, 48] on span "Needs Attention" at bounding box center [216, 47] width 77 height 16
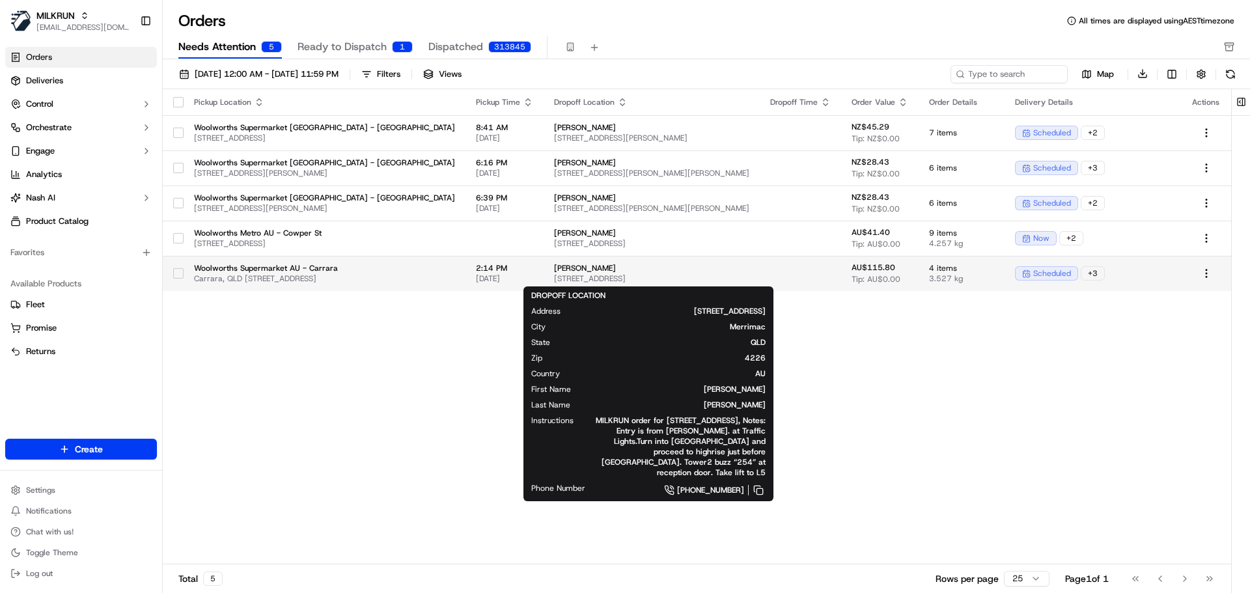
click at [554, 279] on span "254/135 Lakelands Dr, Merrimac QLD 4226, Australia" at bounding box center [651, 278] width 195 height 10
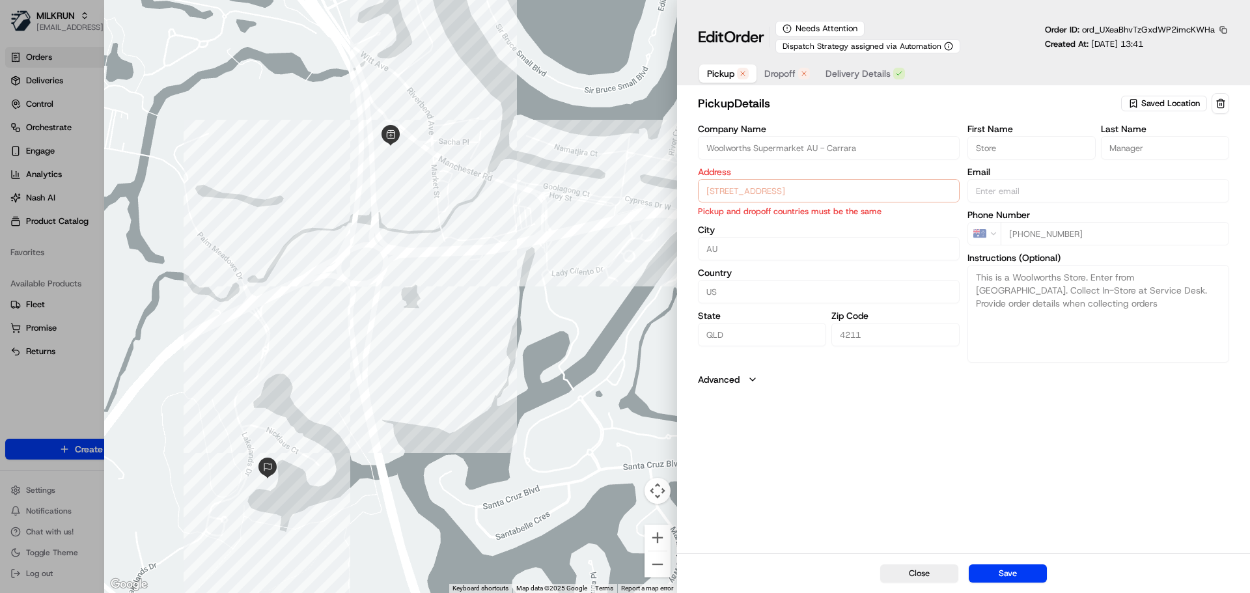
click at [794, 75] on span "Dropoff" at bounding box center [779, 73] width 31 height 13
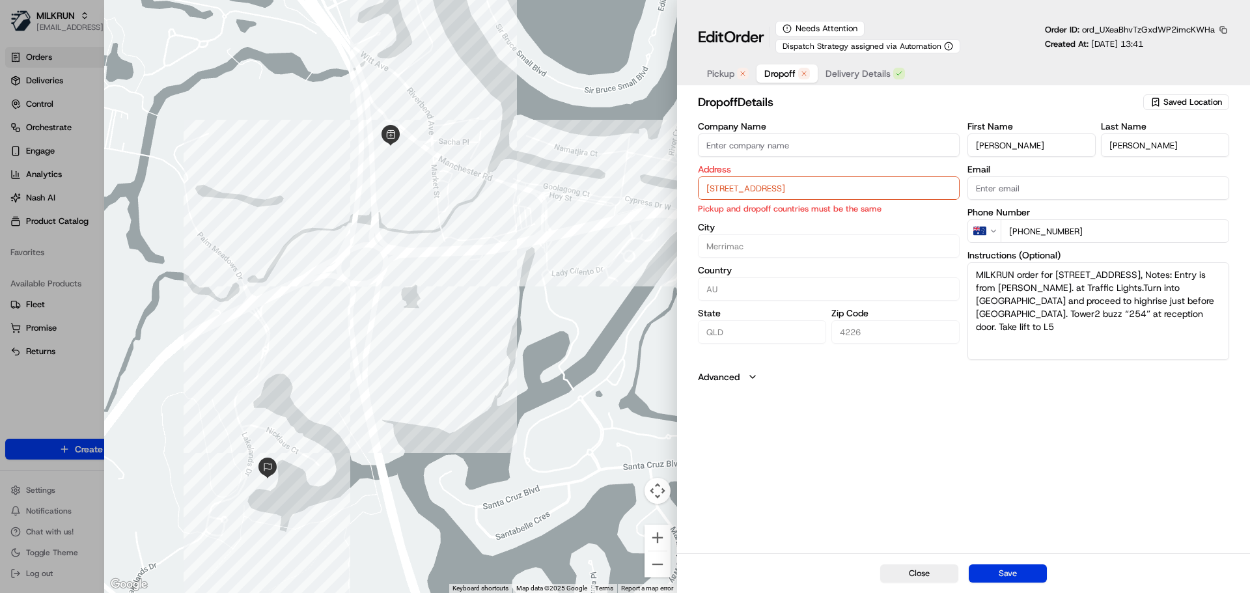
click at [1011, 573] on button "Save" at bounding box center [1007, 573] width 78 height 18
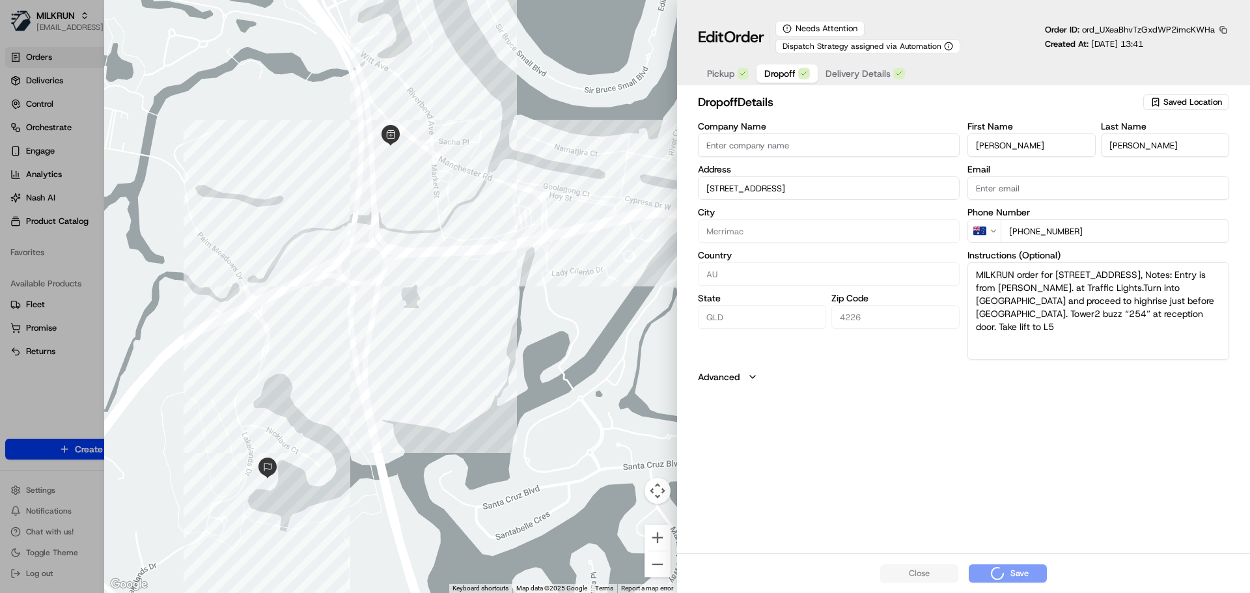
type input "+1"
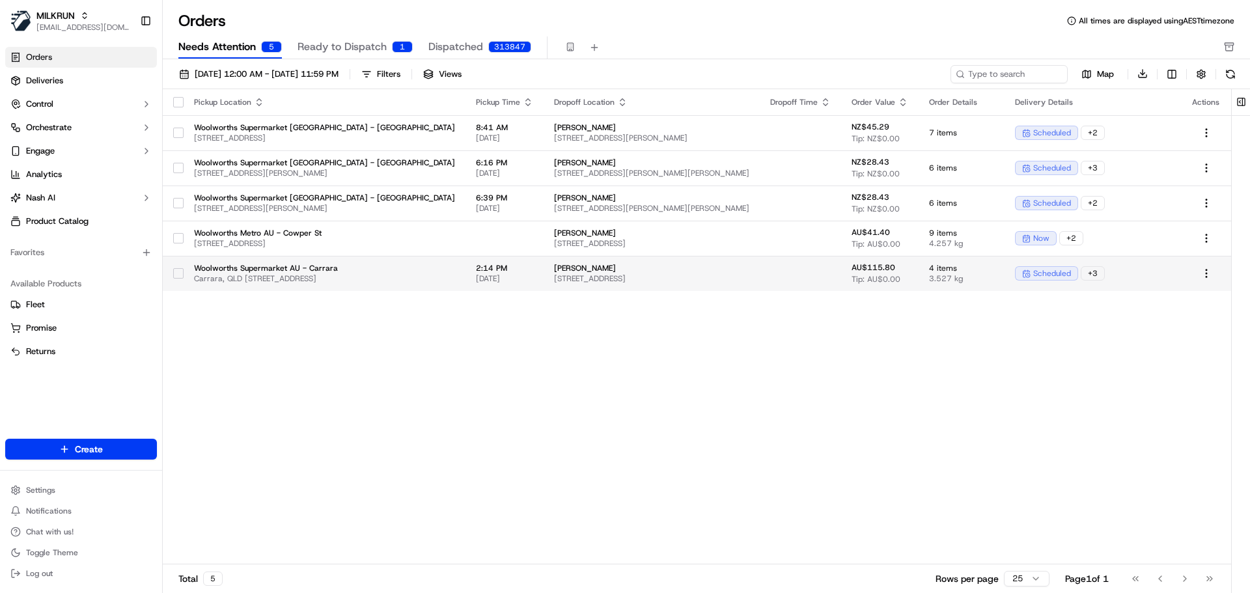
click at [181, 271] on button "button" at bounding box center [178, 273] width 10 height 10
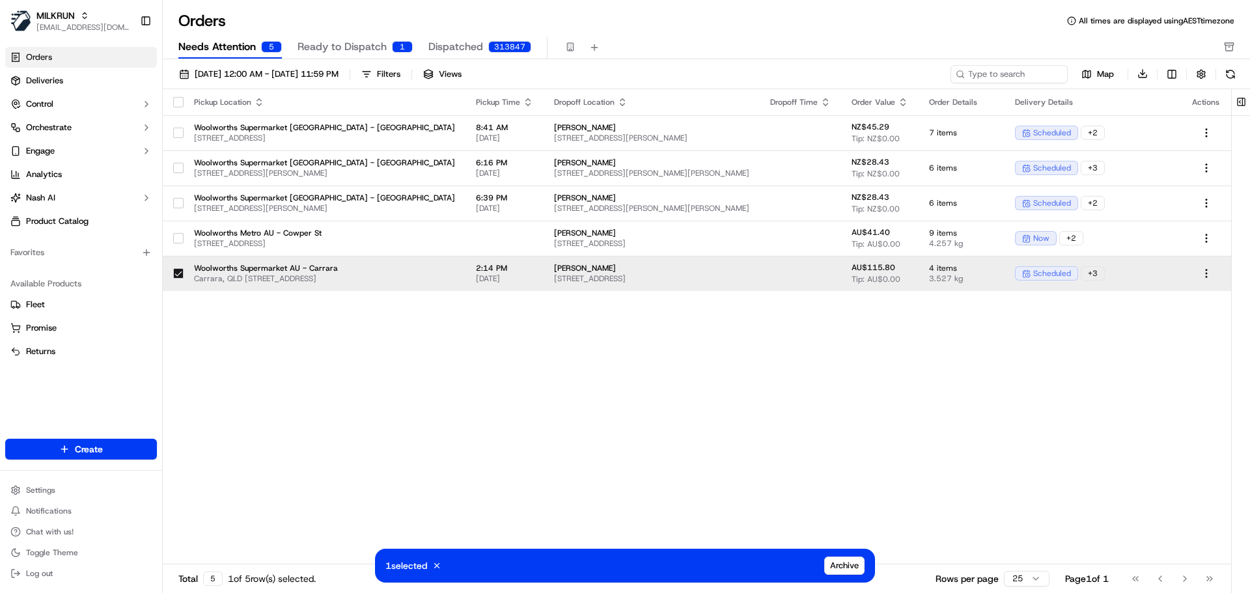
click at [365, 44] on span "Ready to Dispatch" at bounding box center [341, 47] width 89 height 16
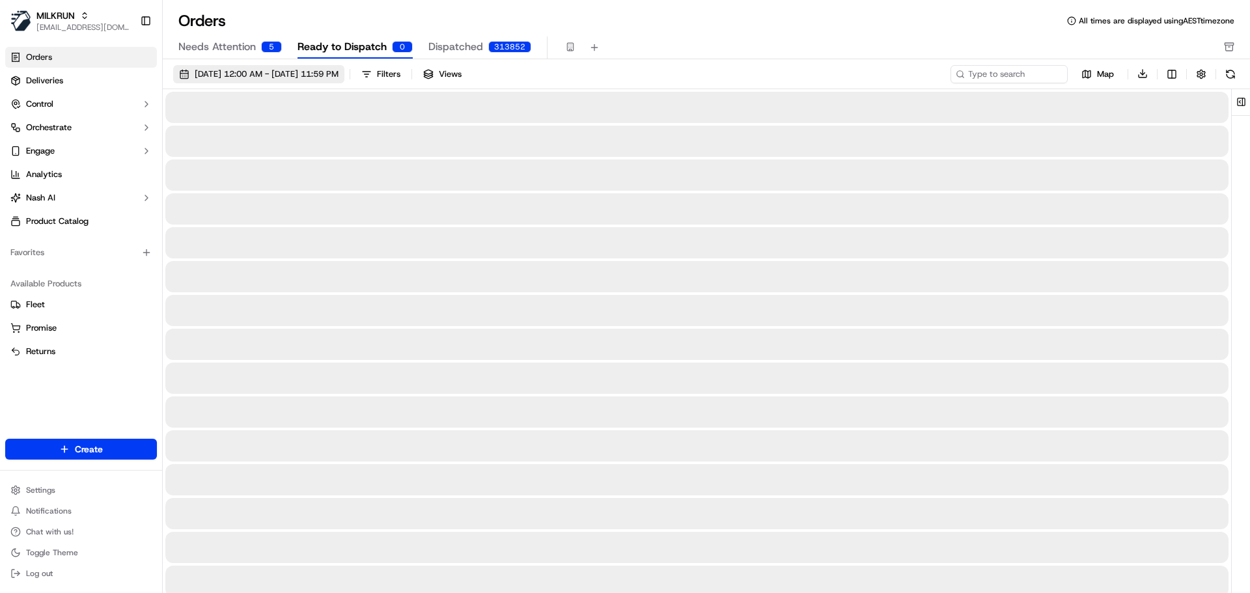
click at [337, 74] on span "01/09/2025 12:00 AM - 30/09/2025 11:59 PM" at bounding box center [267, 74] width 144 height 12
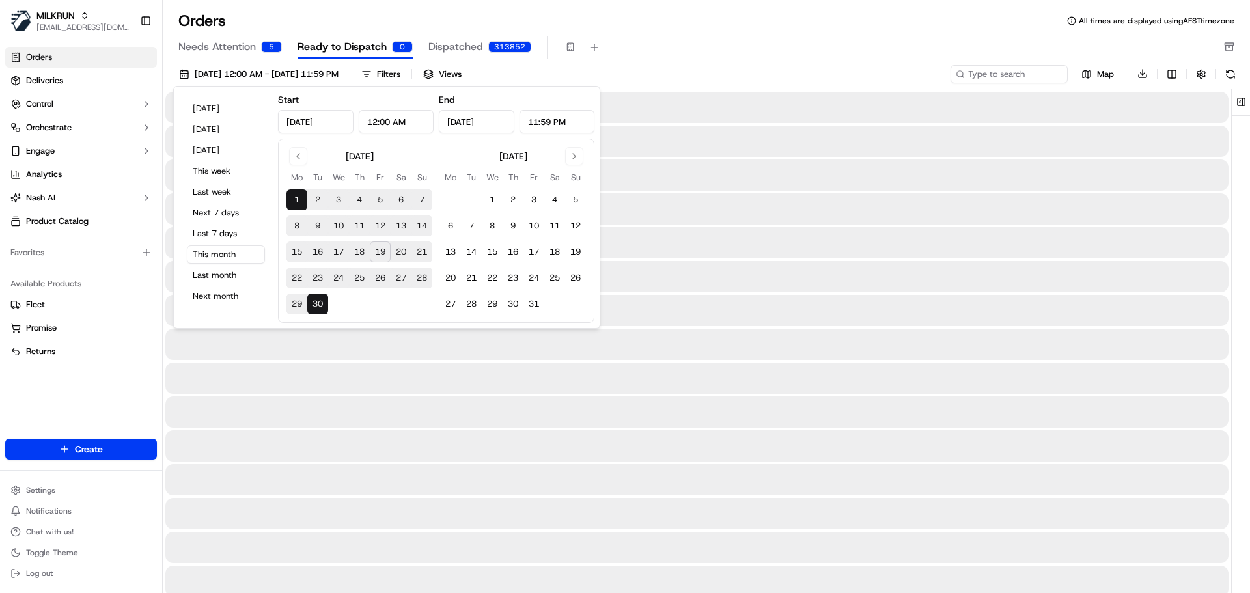
click at [362, 251] on button "18" at bounding box center [359, 251] width 21 height 21
type input "Sep 18, 2025"
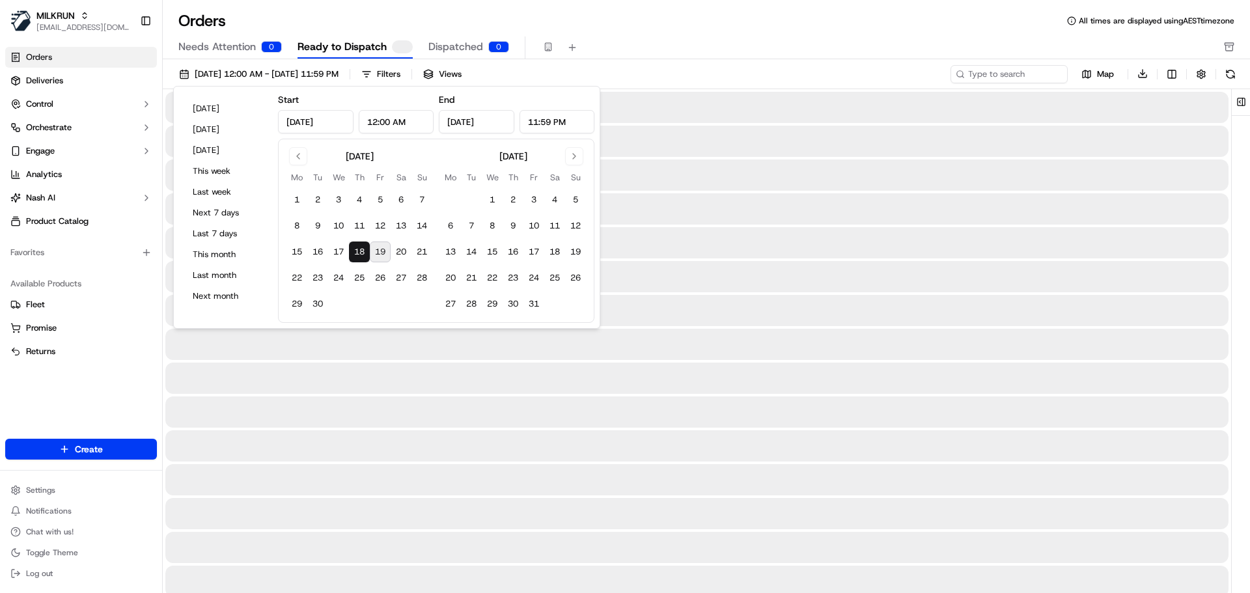
click at [383, 253] on button "19" at bounding box center [380, 251] width 21 height 21
type input "Sep 19, 2025"
click at [663, 35] on div "Orders All times are displayed using AEST timezone Needs Attention 1 Ready to D…" at bounding box center [706, 34] width 1087 height 49
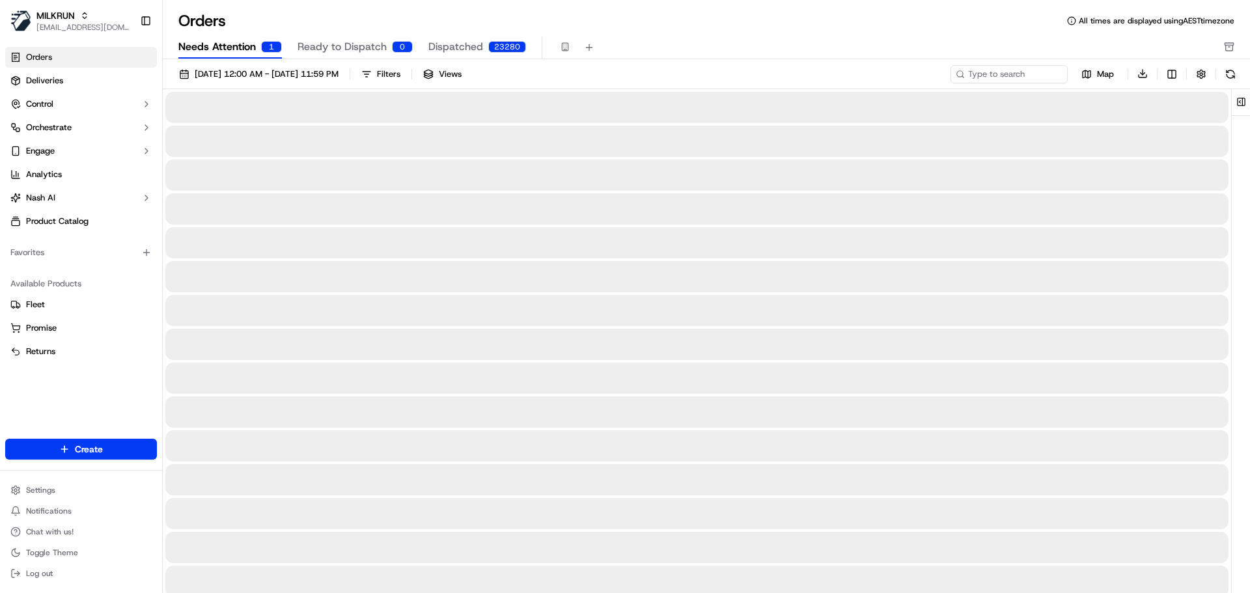
click at [243, 50] on span "Needs Attention" at bounding box center [216, 47] width 77 height 16
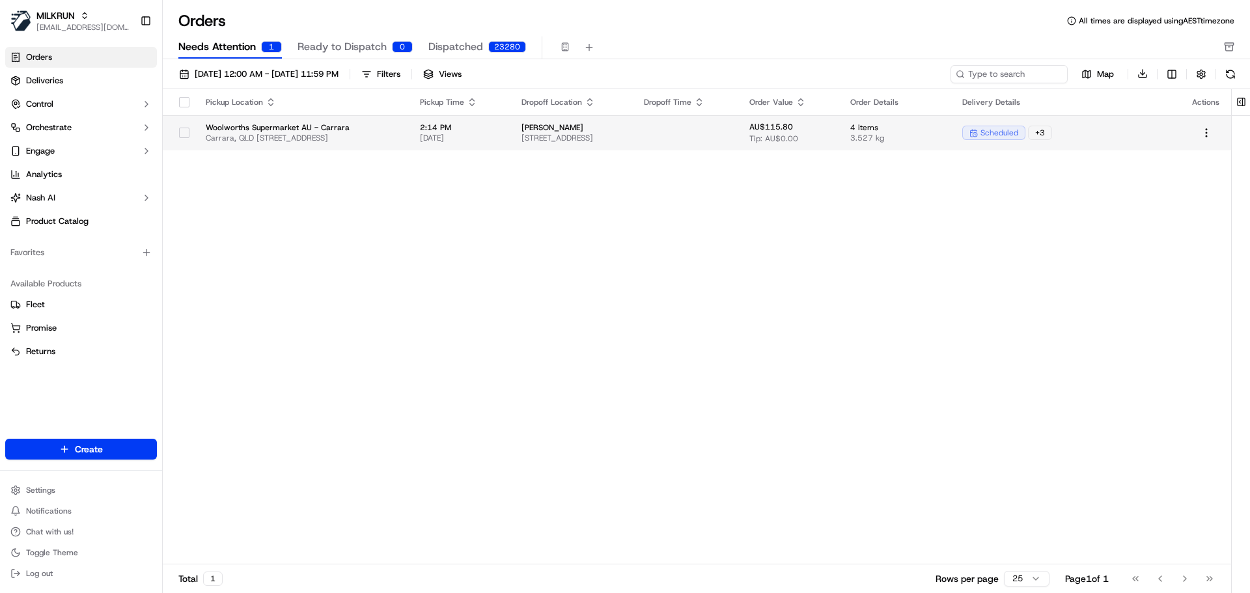
click at [187, 130] on button "button" at bounding box center [184, 133] width 10 height 10
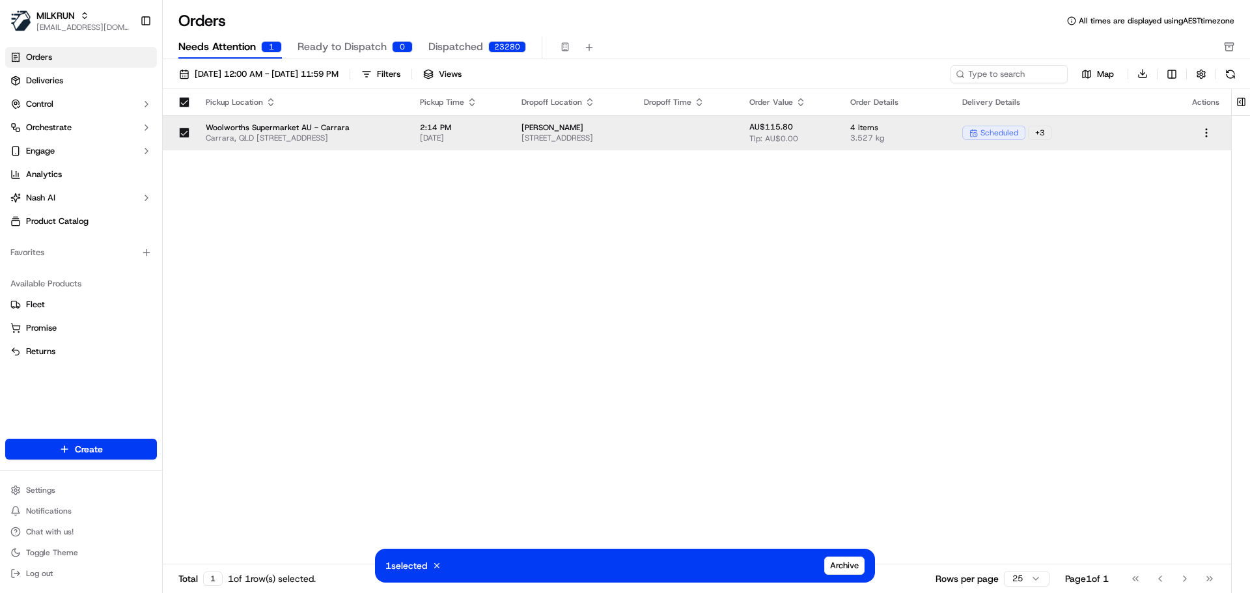
click at [1018, 130] on span "scheduled" at bounding box center [999, 133] width 38 height 10
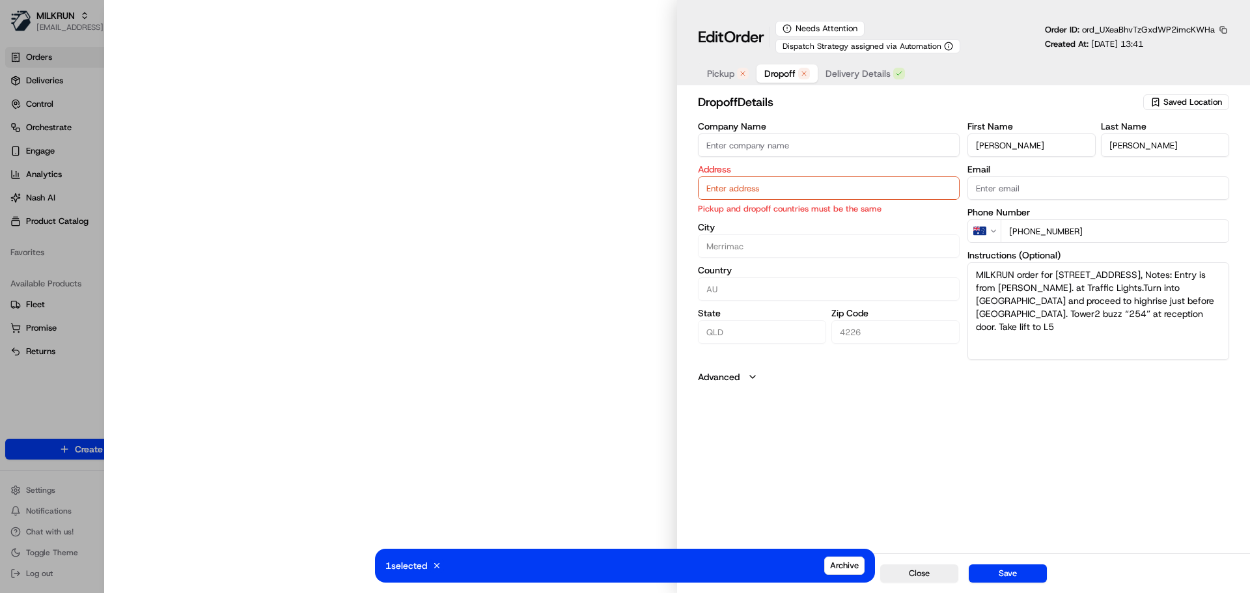
type input "254/135 Lakelands Drive, Merrimac, QLD 4226, AU"
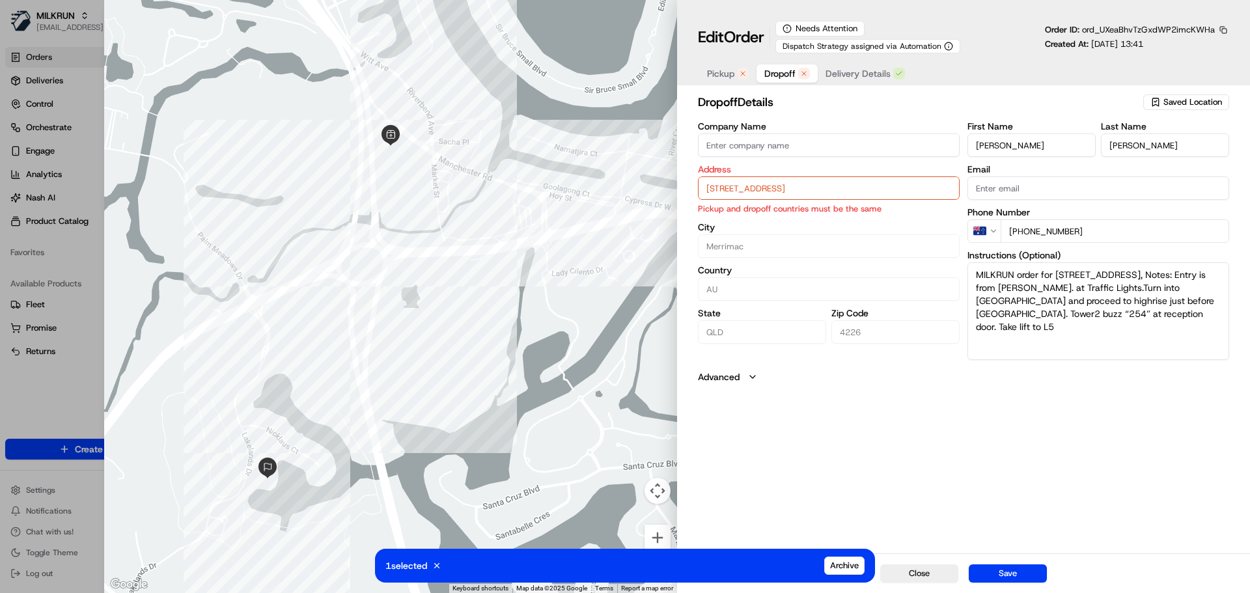
drag, startPoint x: 1006, startPoint y: 577, endPoint x: 1032, endPoint y: 426, distance: 153.2
click at [1034, 430] on div "Edit Order Needs Attention Dispatch Strategy assigned via Automation Order ID: …" at bounding box center [963, 296] width 573 height 593
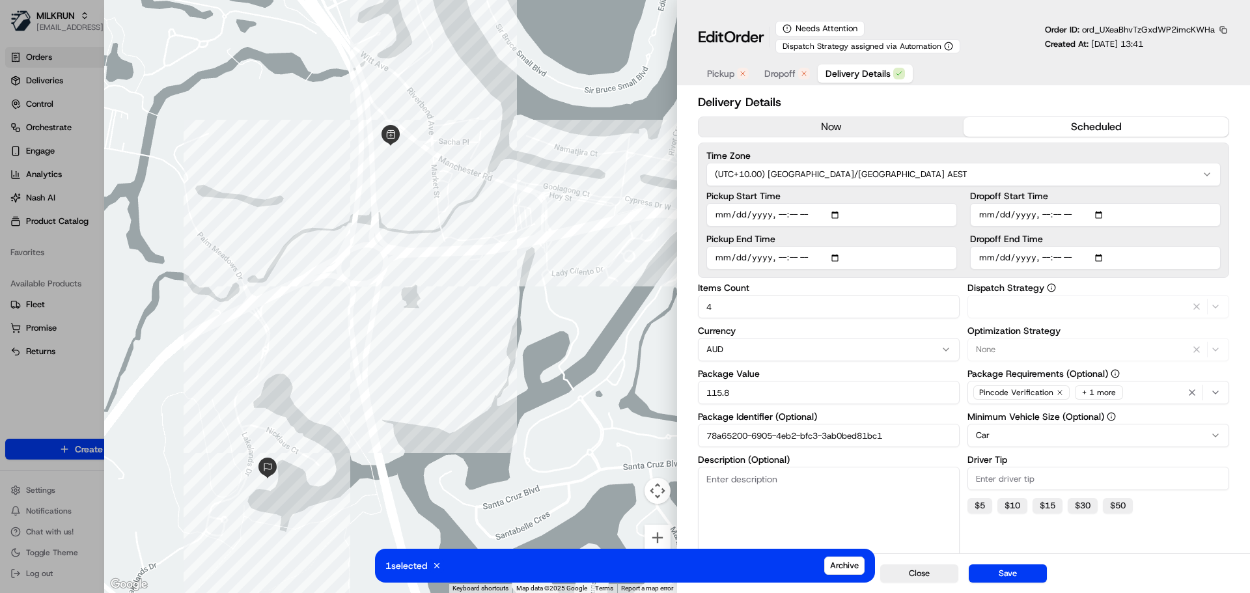
click at [864, 77] on span "Delivery Details" at bounding box center [857, 73] width 65 height 13
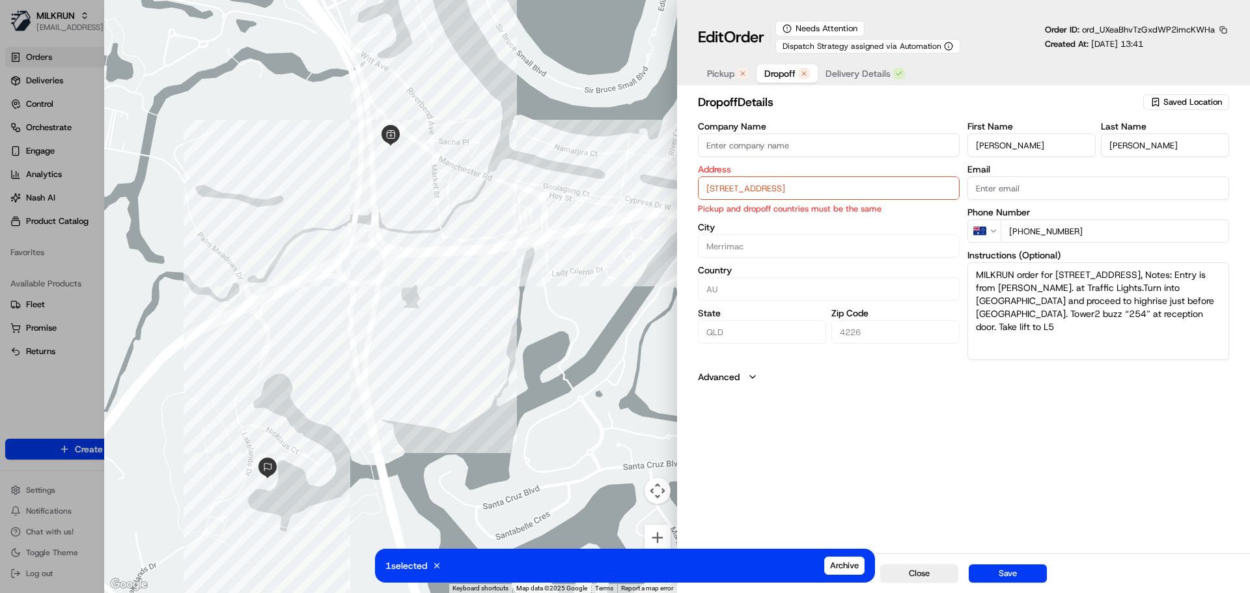
click at [793, 77] on span "Dropoff" at bounding box center [779, 73] width 31 height 13
click at [1018, 572] on button "Save" at bounding box center [1007, 573] width 78 height 18
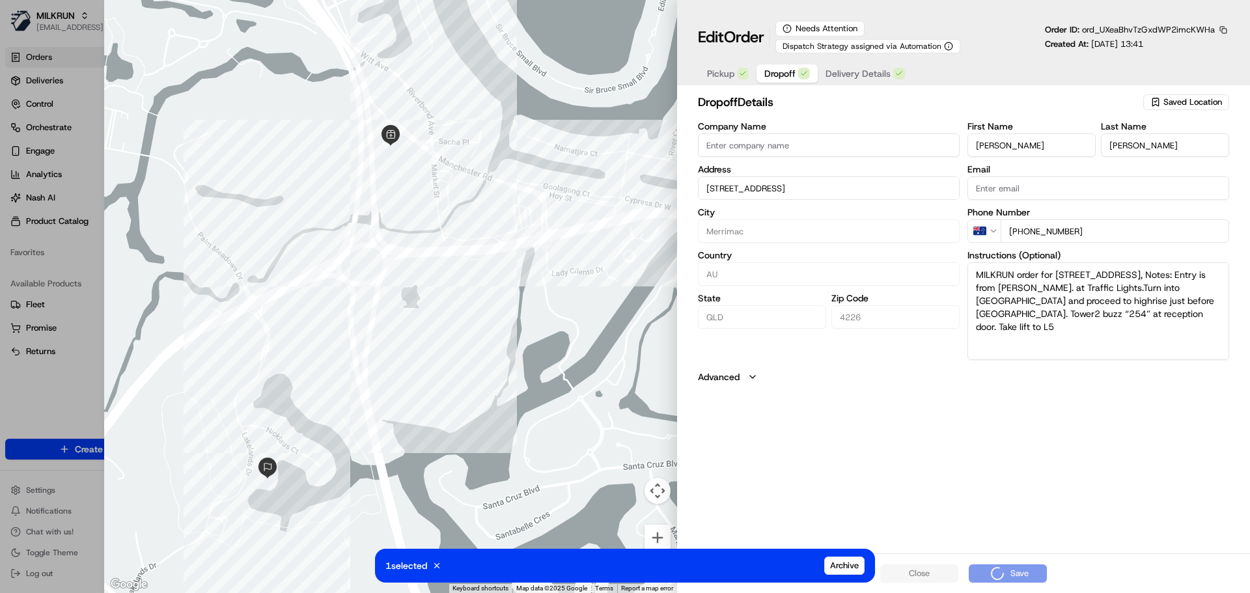
type input "+1"
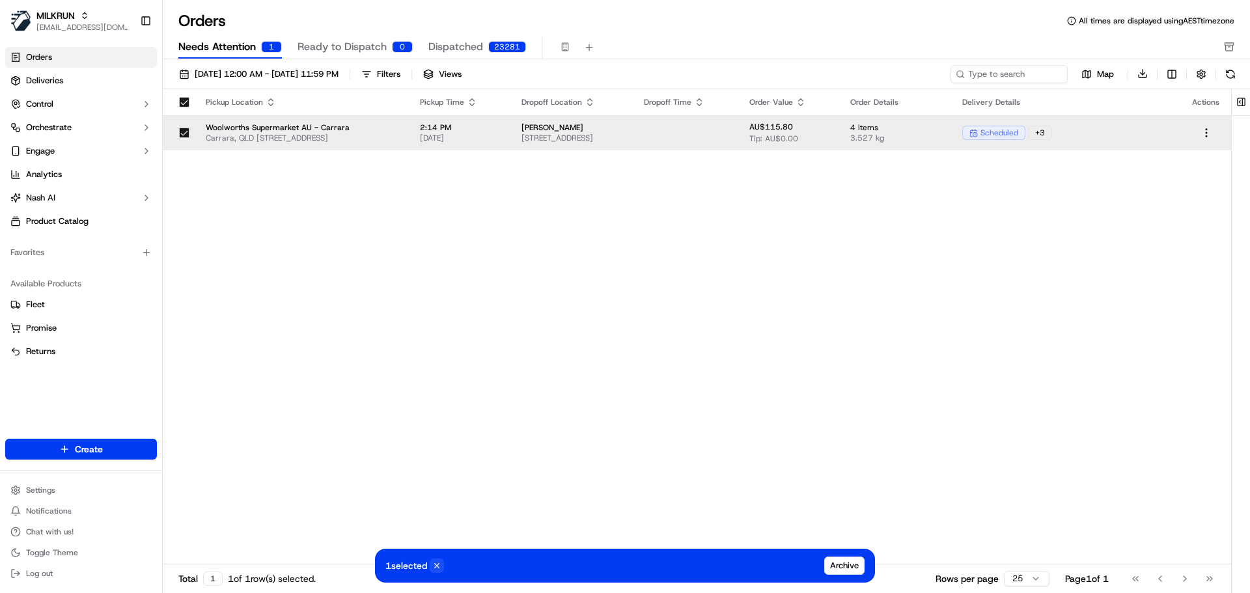
click at [439, 568] on icon at bounding box center [436, 565] width 9 height 9
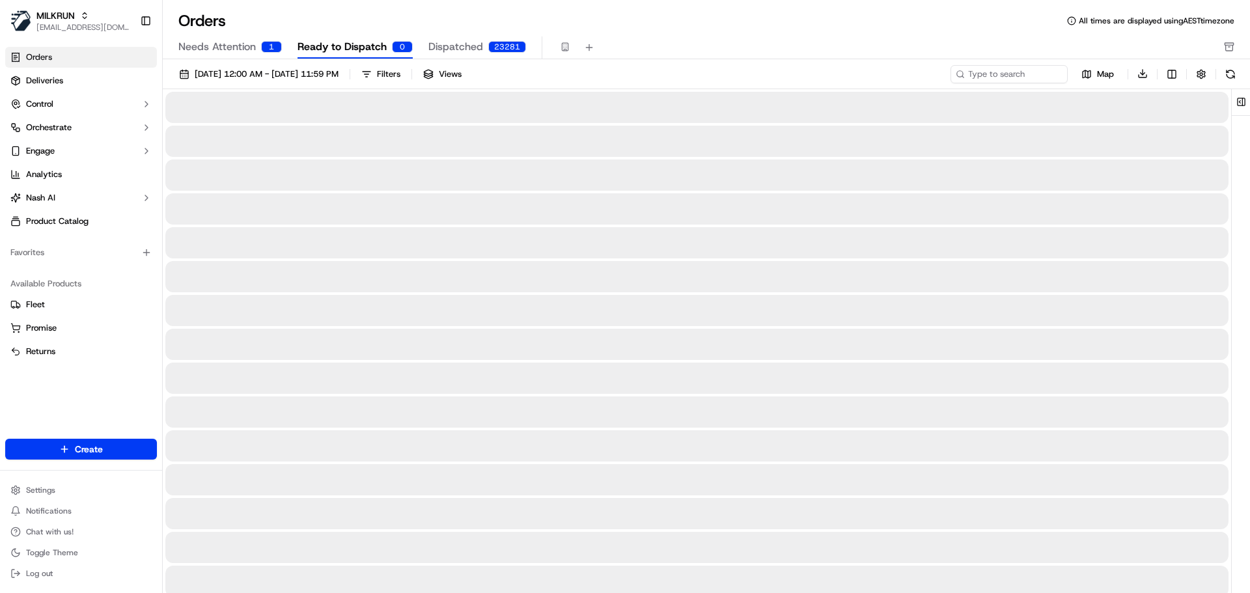
click at [333, 46] on span "Ready to Dispatch" at bounding box center [341, 47] width 89 height 16
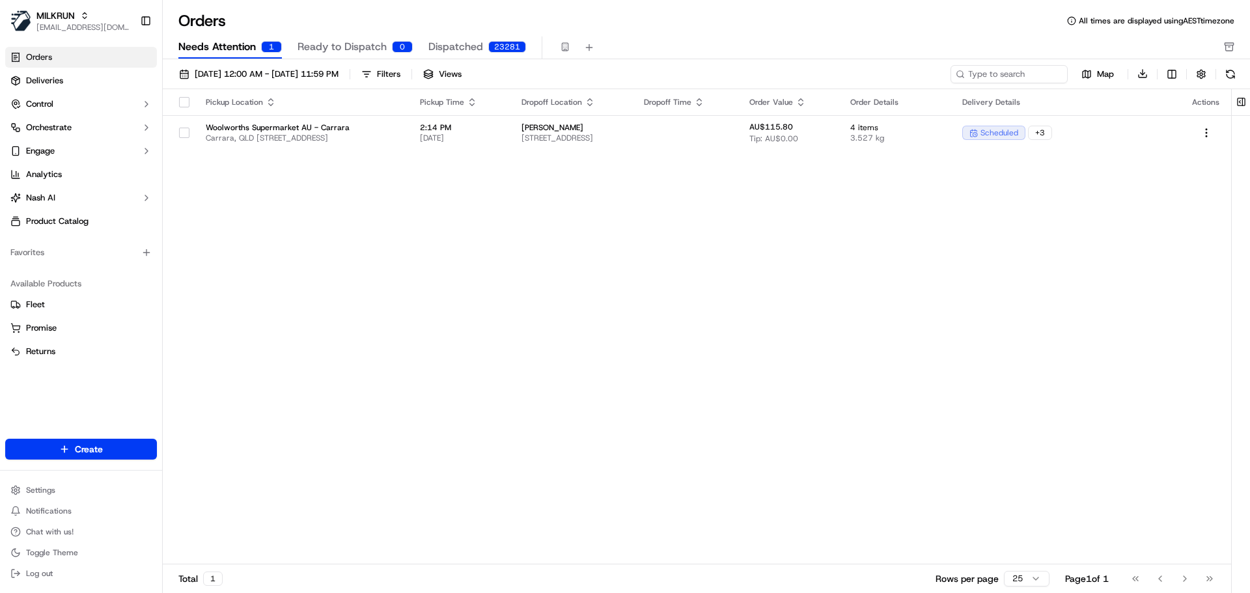
click at [253, 48] on span "Needs Attention" at bounding box center [216, 47] width 77 height 16
click at [185, 131] on button "button" at bounding box center [184, 133] width 10 height 10
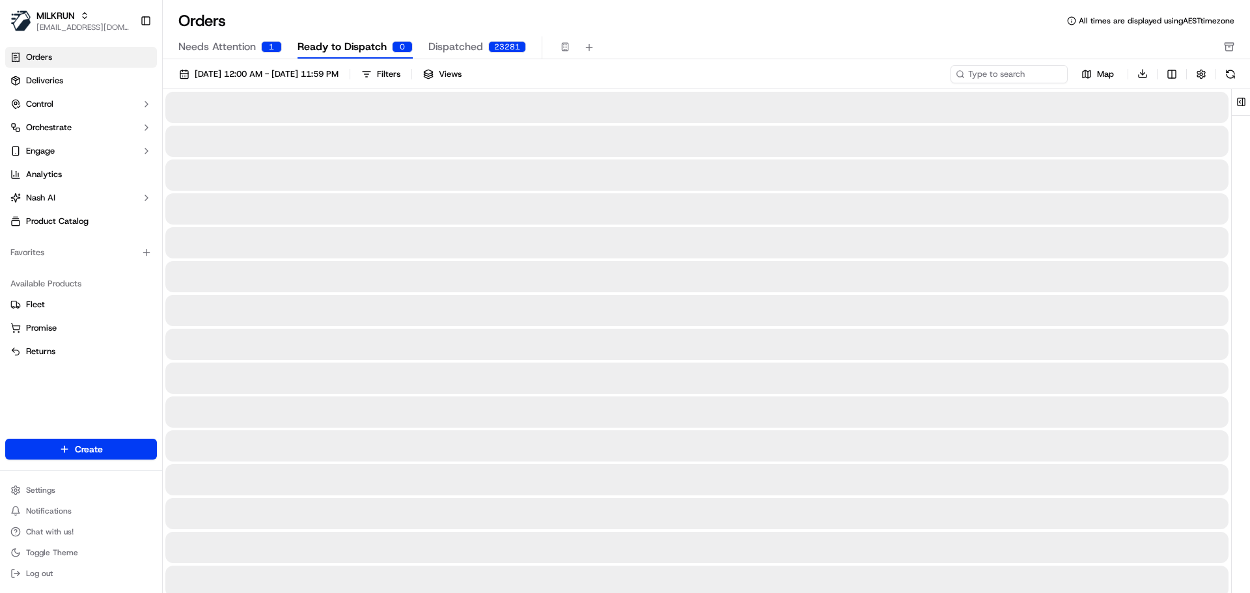
click at [331, 55] on button "Ready to Dispatch 0" at bounding box center [354, 47] width 115 height 22
click at [465, 47] on span "Dispatched" at bounding box center [455, 47] width 55 height 16
click at [359, 47] on span "Ready to Dispatch" at bounding box center [341, 47] width 89 height 16
drag, startPoint x: 295, startPoint y: 59, endPoint x: 261, endPoint y: 48, distance: 36.2
click at [294, 59] on div "Orders All times are displayed using AEST timezone Needs Attention 1 Ready to D…" at bounding box center [706, 296] width 1087 height 593
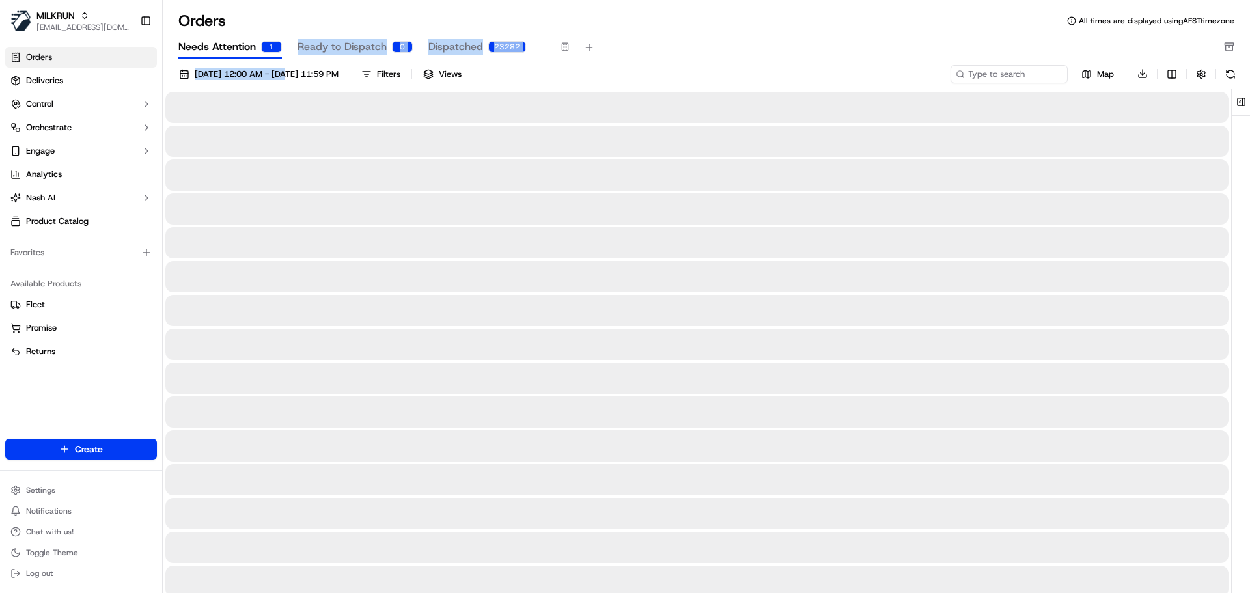
click at [261, 48] on div "1" at bounding box center [271, 47] width 21 height 12
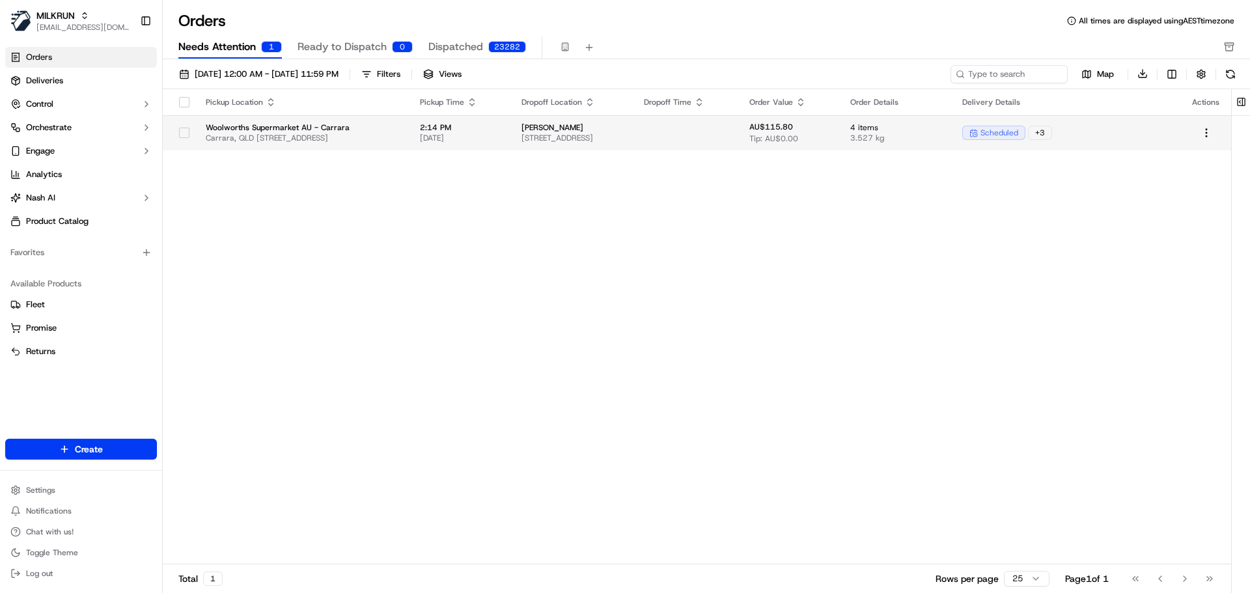
click at [739, 139] on td at bounding box center [685, 132] width 105 height 35
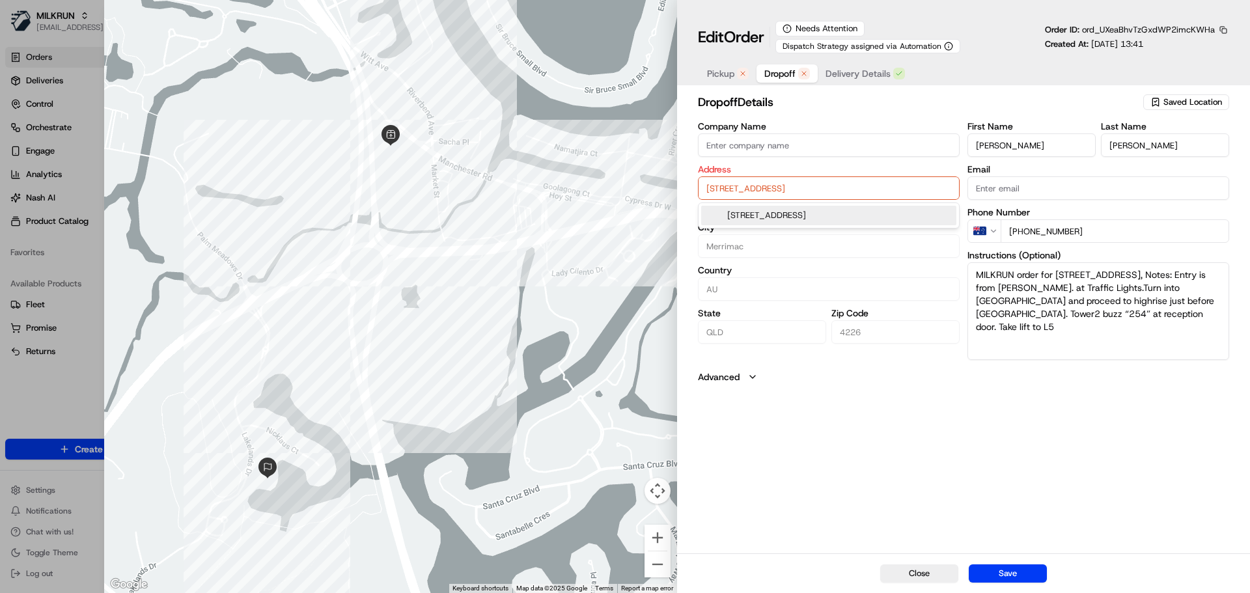
click at [915, 195] on input "254/135 Lakelands Drive, Merrimac, QLD 4226, AU" at bounding box center [829, 187] width 262 height 23
paste input "QLD 4226, Australia"
click at [909, 212] on div "254/135 Lakelands Drive, Merrimac QLD 4226, Australia" at bounding box center [828, 216] width 255 height 20
type input "254/135 Lakelands Dr, Merrimac QLD 4226, Australia"
type input "Australia"
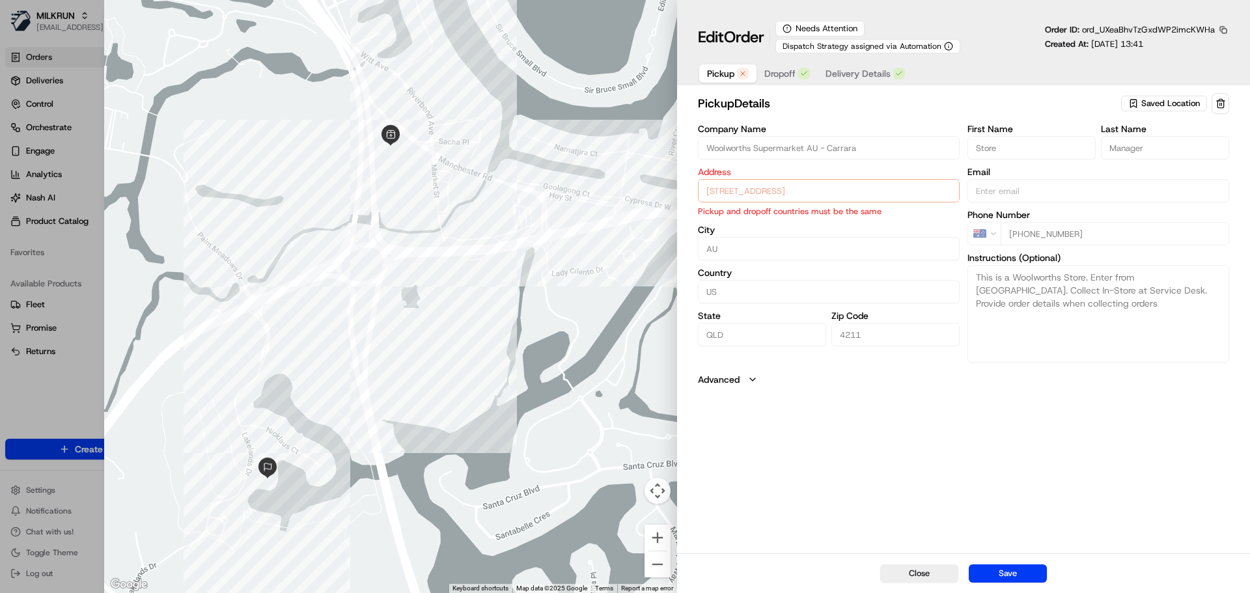
click at [732, 66] on button "Pickup" at bounding box center [727, 73] width 57 height 18
click at [1174, 100] on span "Saved Location" at bounding box center [1170, 104] width 59 height 12
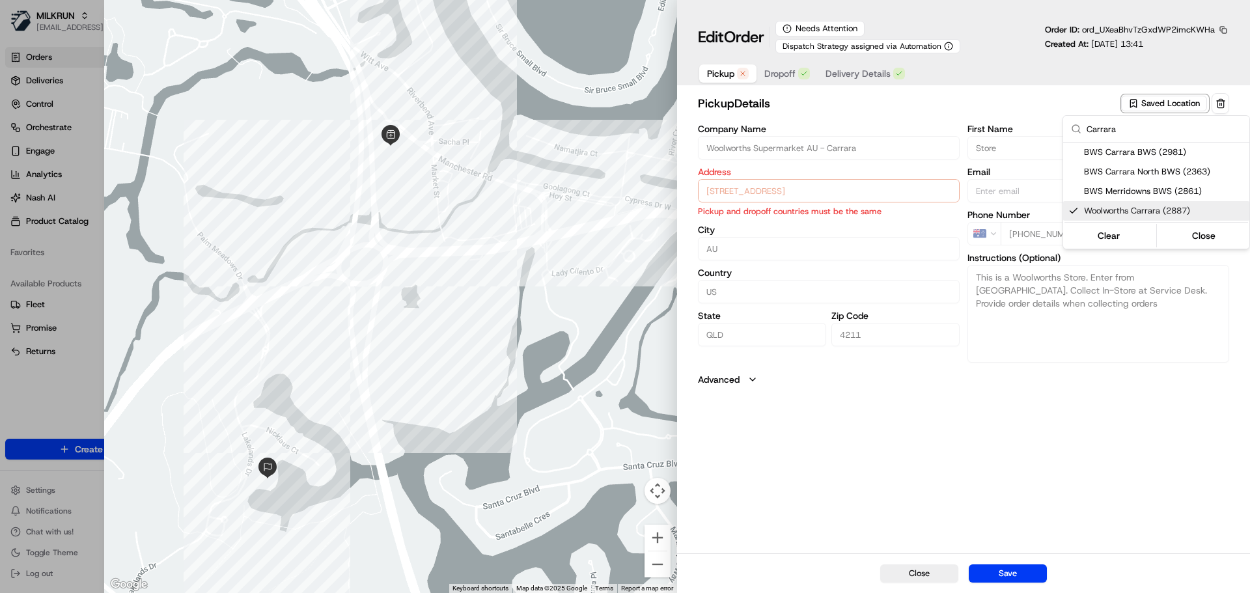
type input "Carrara"
click at [1157, 213] on span "Woolworths Carrara (2887)" at bounding box center [1164, 211] width 160 height 12
type input "+1"
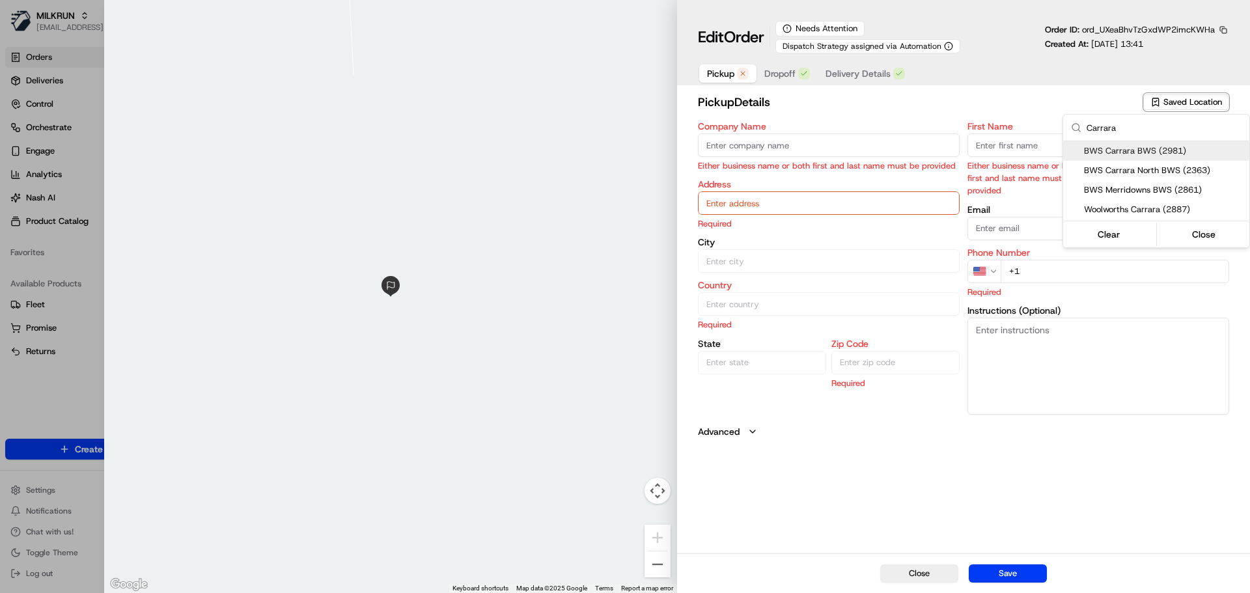
click at [1000, 84] on div at bounding box center [625, 296] width 1250 height 593
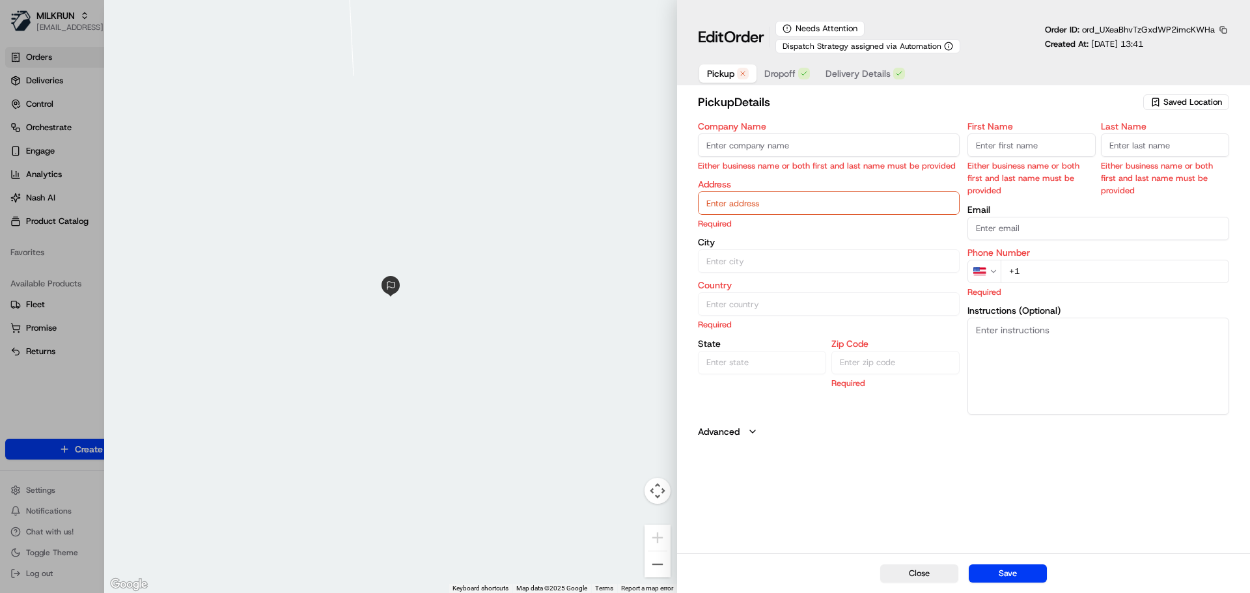
click at [767, 74] on span "Dropoff" at bounding box center [779, 73] width 31 height 13
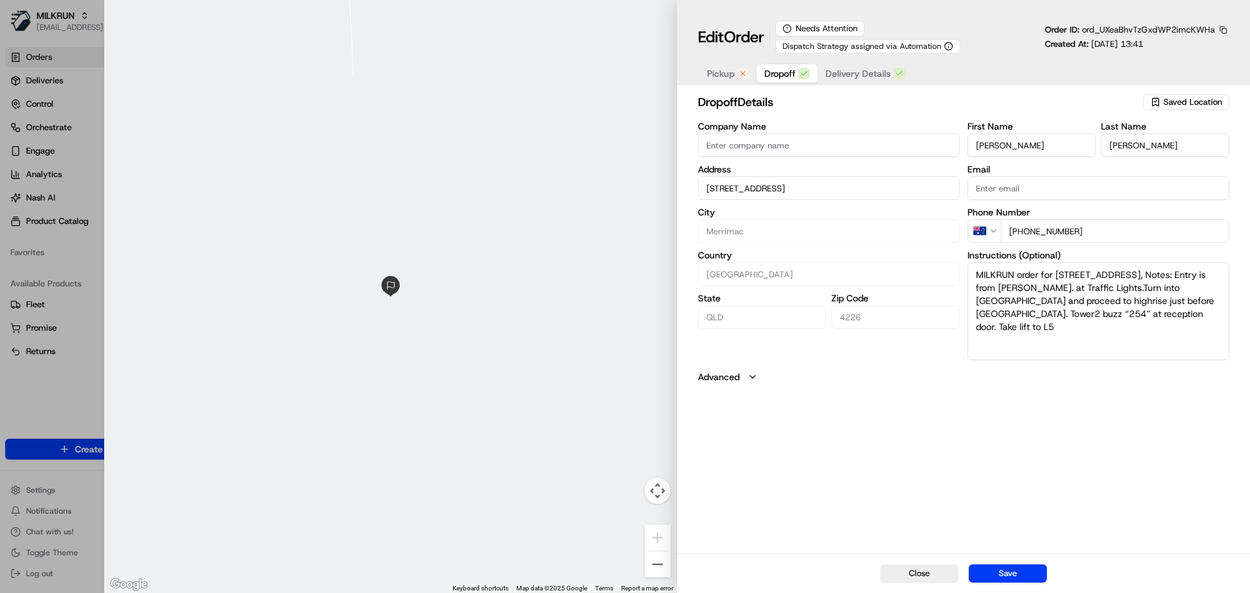
click at [721, 70] on span "Pickup" at bounding box center [720, 73] width 27 height 13
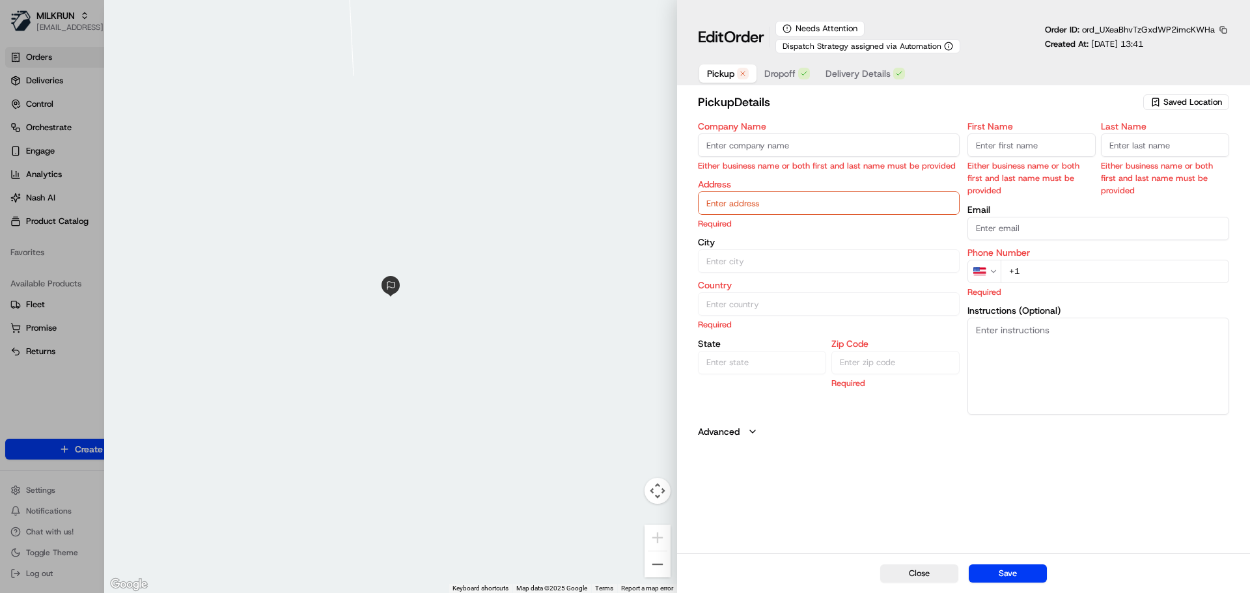
click at [761, 133] on div "Company Name Either business name or both first and last name must be provided" at bounding box center [829, 147] width 262 height 50
drag, startPoint x: 767, startPoint y: 141, endPoint x: 778, endPoint y: 142, distance: 11.1
click at [767, 141] on input "Company Name" at bounding box center [829, 144] width 262 height 23
click at [1176, 99] on span "Saved Location" at bounding box center [1192, 102] width 59 height 12
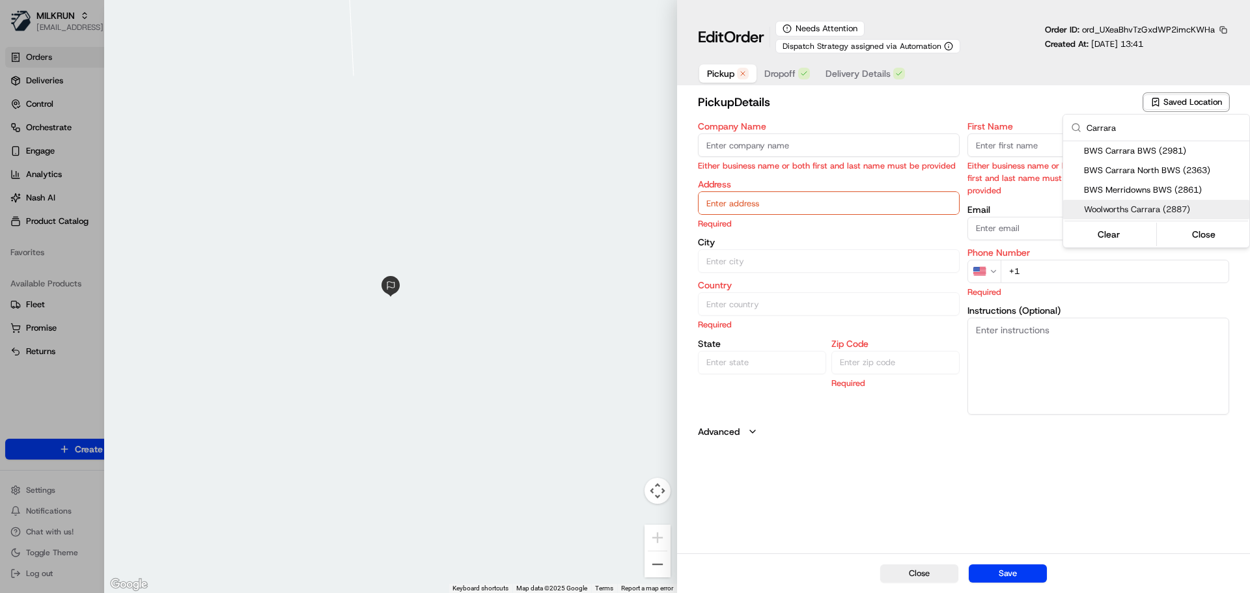
type input "Carrara"
click at [1147, 208] on span "Woolworths Carrara (2887)" at bounding box center [1164, 210] width 160 height 12
type input "Woolworths Carrara"
type input "54 Manchester Rd, Carrara, QLD 4209, AU"
type input "Carrara"
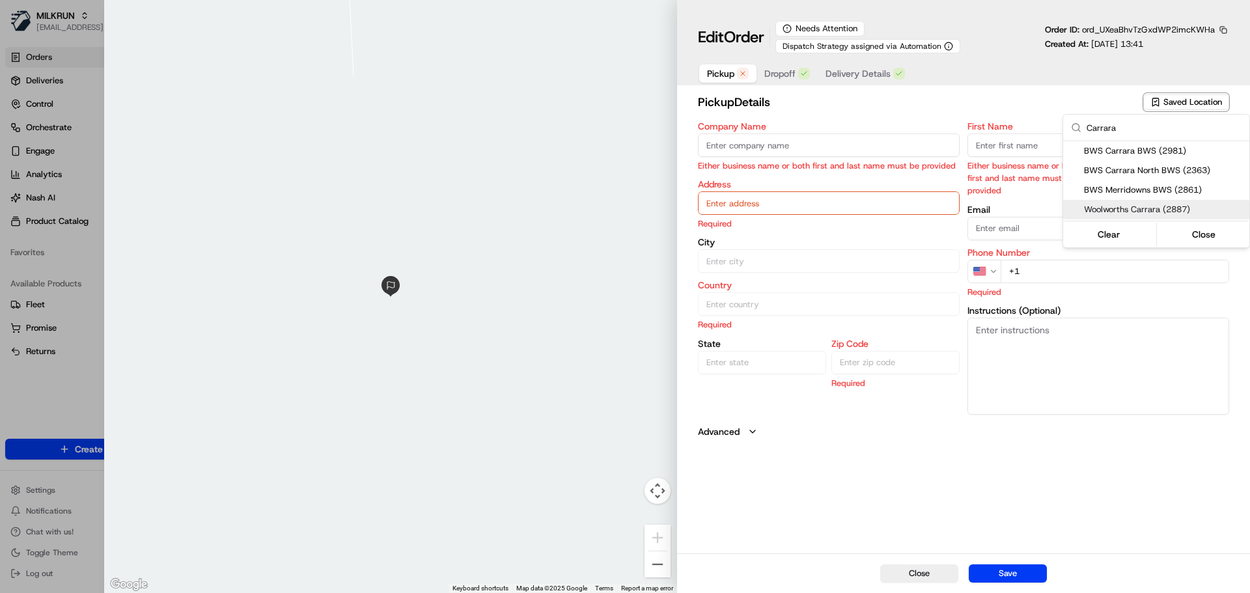
type input "AU"
type input "QLD"
type input "4209"
type input "Manager"
type input "-28.02879"
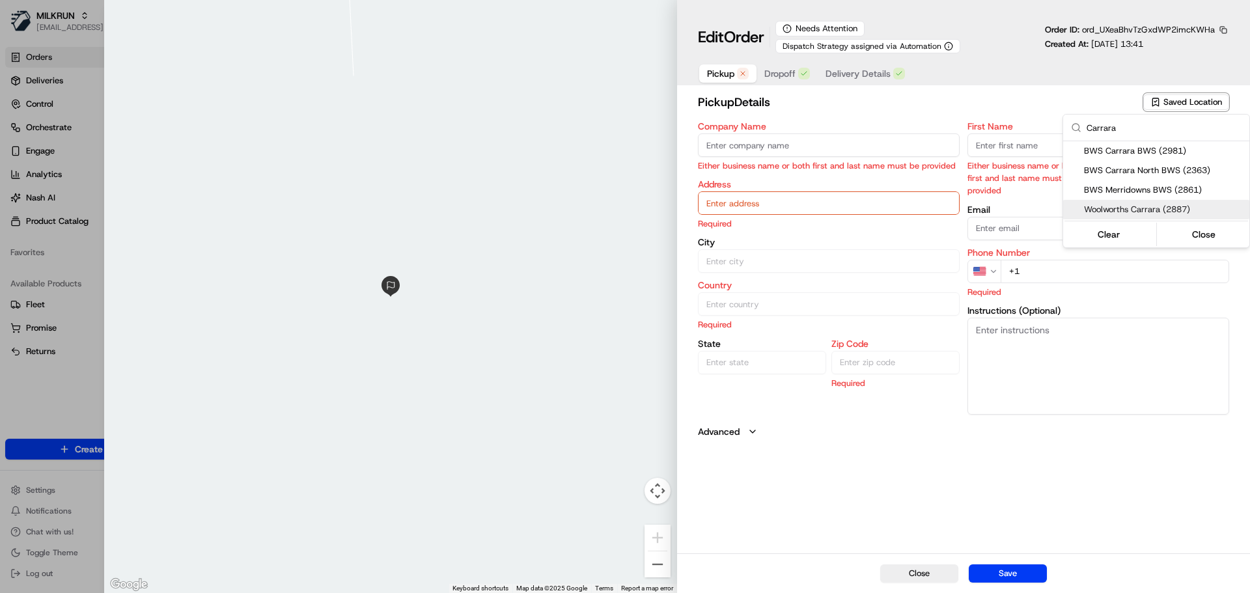
type input "+61 2 8785 3681"
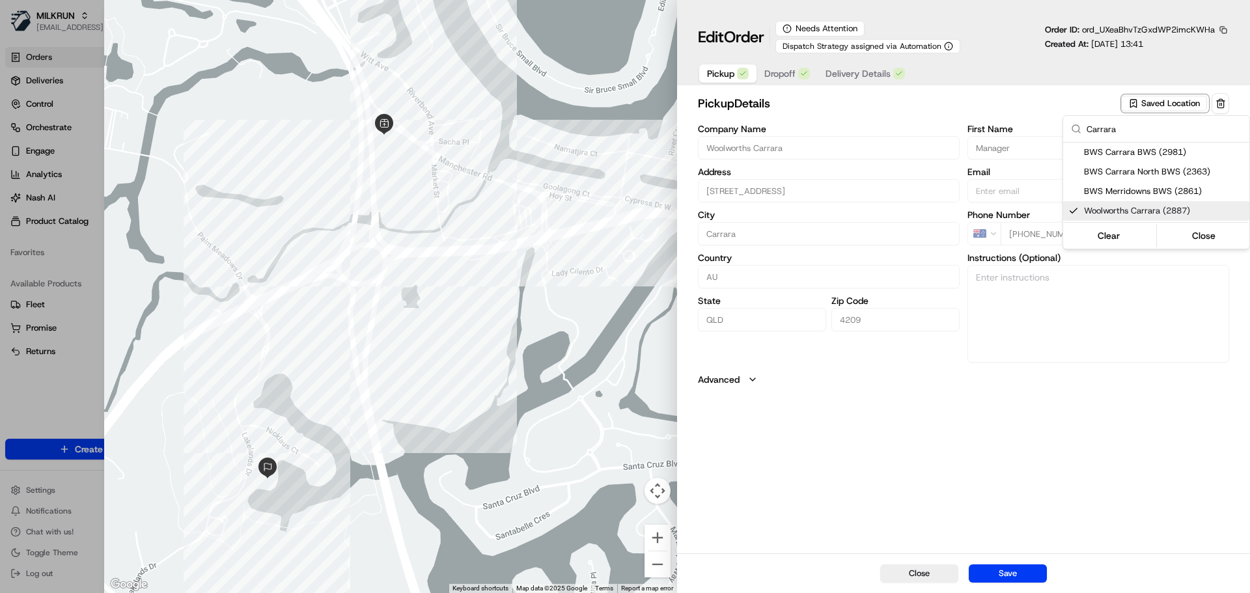
click at [1055, 429] on div at bounding box center [625, 296] width 1250 height 593
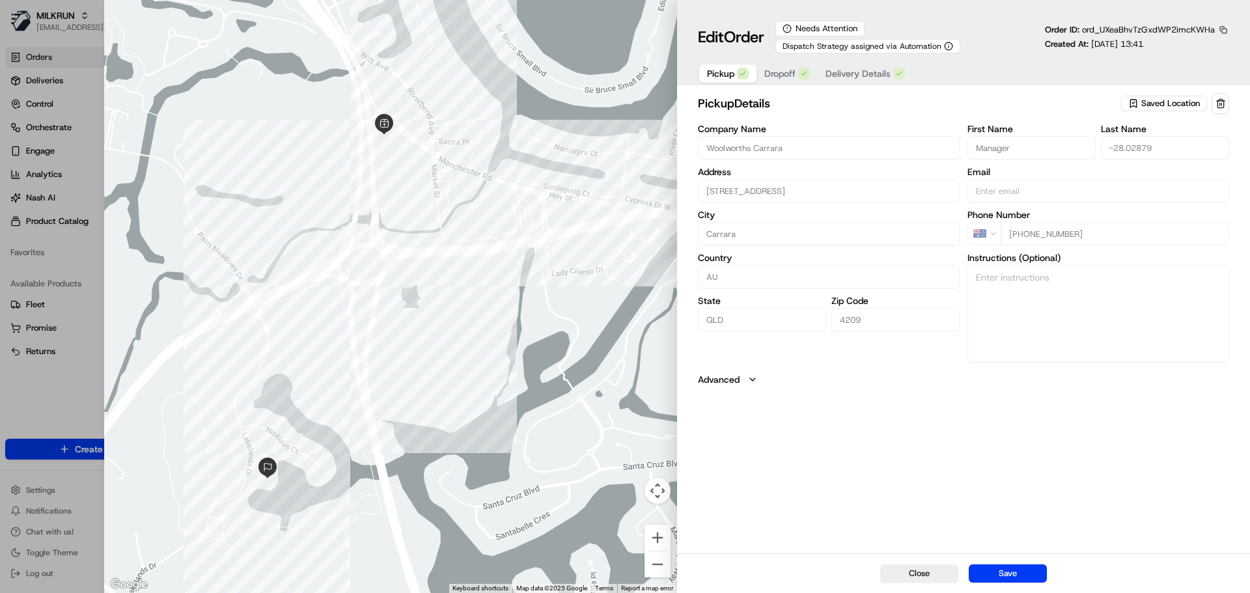
click at [790, 70] on span "Dropoff" at bounding box center [779, 73] width 31 height 13
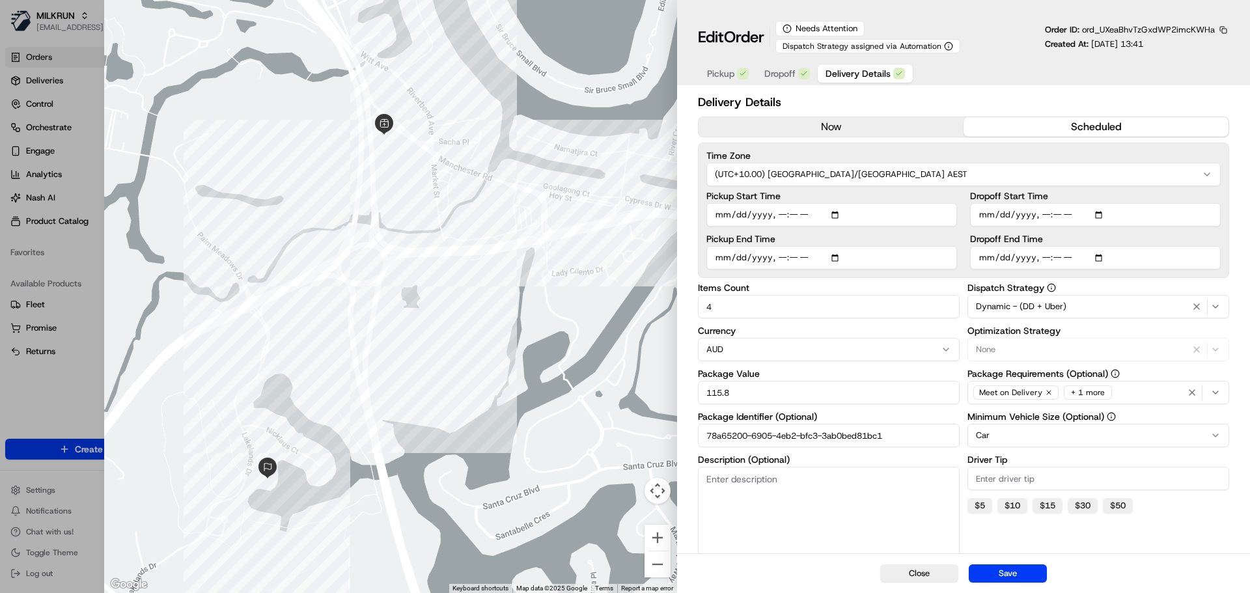
drag, startPoint x: 872, startPoint y: 72, endPoint x: 853, endPoint y: 72, distance: 18.2
click at [870, 72] on span "Delivery Details" at bounding box center [857, 73] width 65 height 13
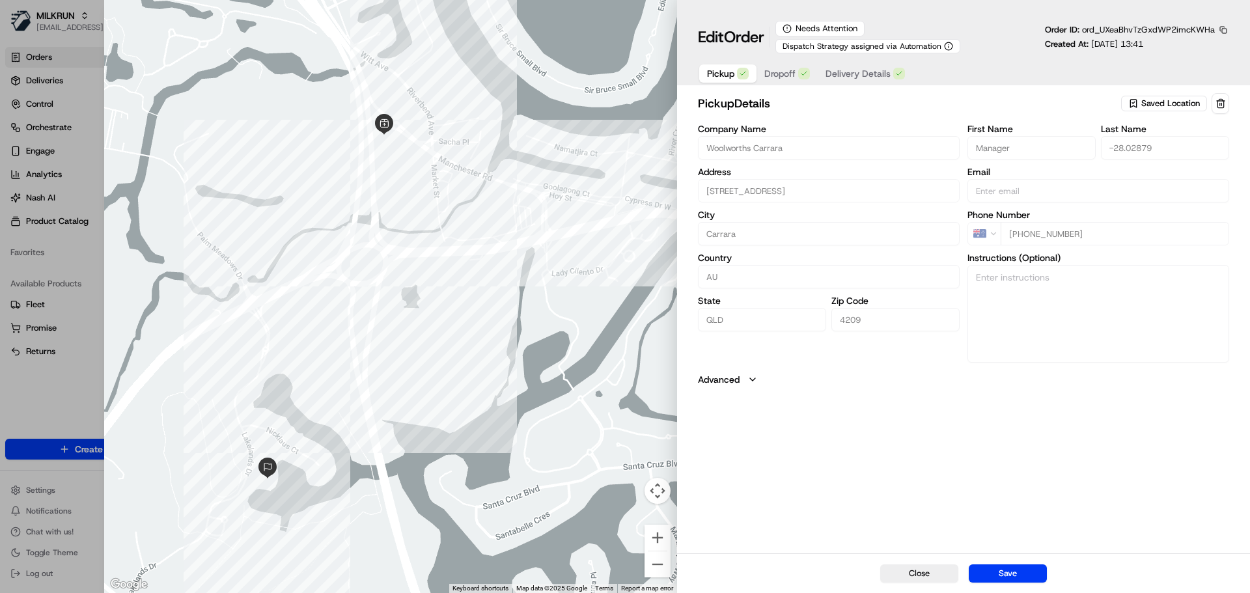
click at [723, 74] on span "Pickup" at bounding box center [720, 73] width 27 height 13
click at [1017, 571] on button "Save" at bounding box center [1007, 573] width 78 height 18
type input "+1"
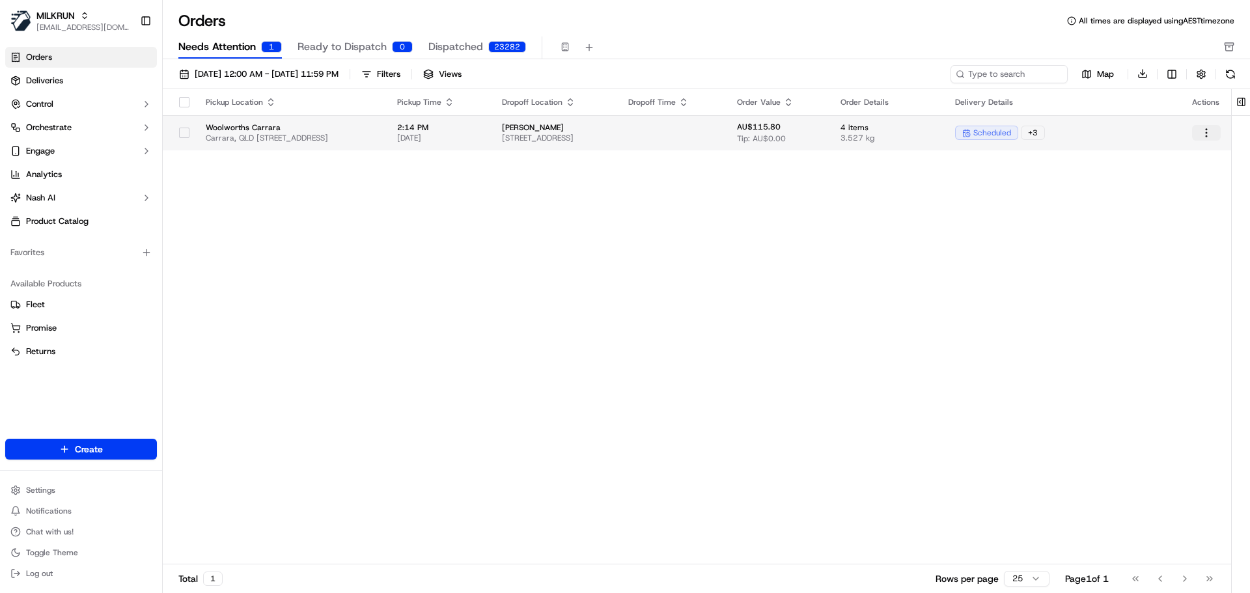
click at [1207, 132] on html "MILKRUN agoswami3@woolworths.com.au Toggle Sidebar Orders Deliveries Control Or…" at bounding box center [625, 296] width 1250 height 593
click at [186, 131] on html "MILKRUN agoswami3@woolworths.com.au Toggle Sidebar Orders Deliveries Control Or…" at bounding box center [625, 296] width 1250 height 593
click at [180, 136] on button "button" at bounding box center [184, 133] width 10 height 10
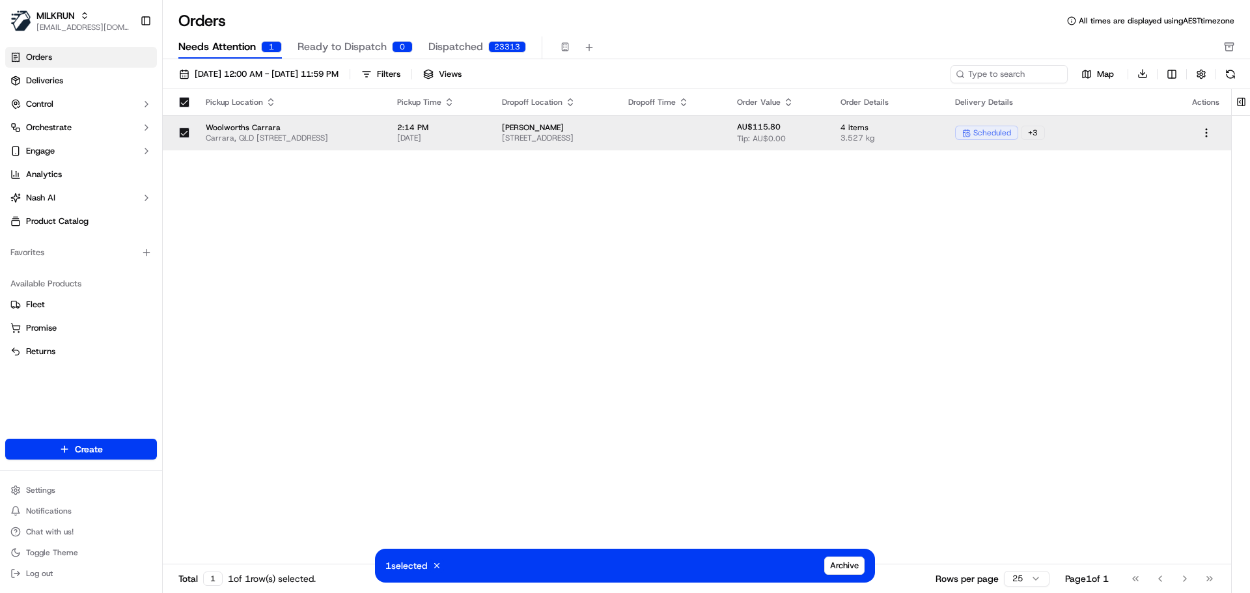
click at [268, 141] on span "Carrara, QLD 4209/54 Manchester Rd, AU QLD 4211, United States" at bounding box center [291, 138] width 171 height 10
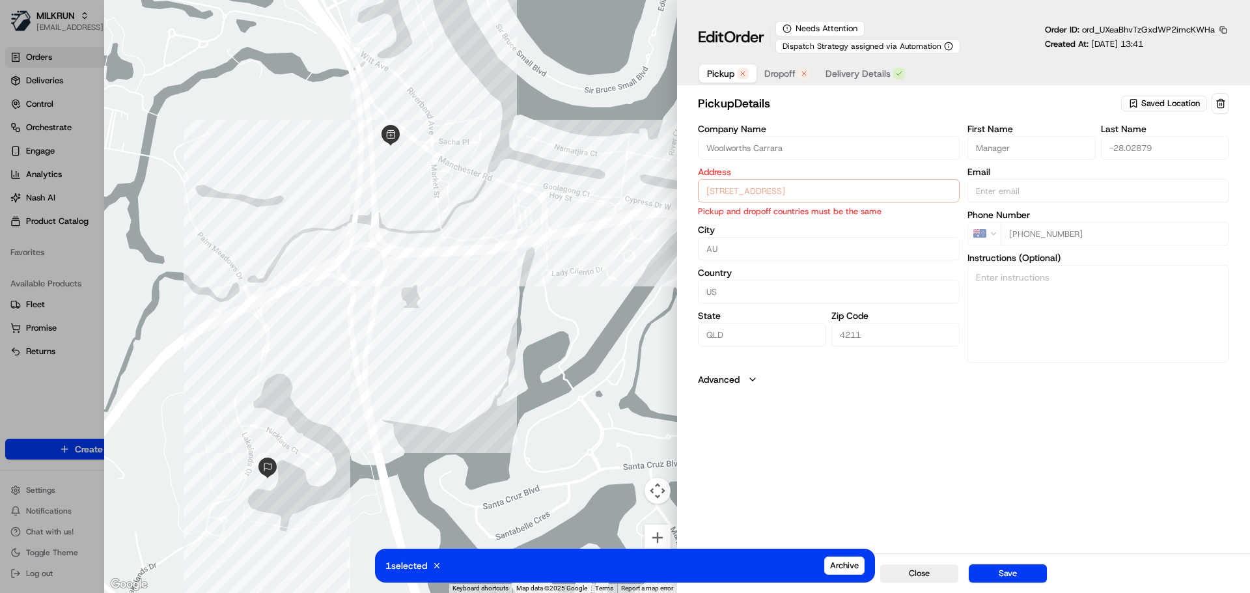
click at [757, 16] on div "Edit Order Needs Attention Dispatch Strategy assigned via Automation Order ID: …" at bounding box center [963, 42] width 573 height 85
click at [953, 44] on icon "button" at bounding box center [948, 46] width 9 height 9
click at [787, 30] on div "Needs Attention" at bounding box center [819, 29] width 89 height 16
type input "+1"
click at [63, 290] on div at bounding box center [625, 296] width 1250 height 593
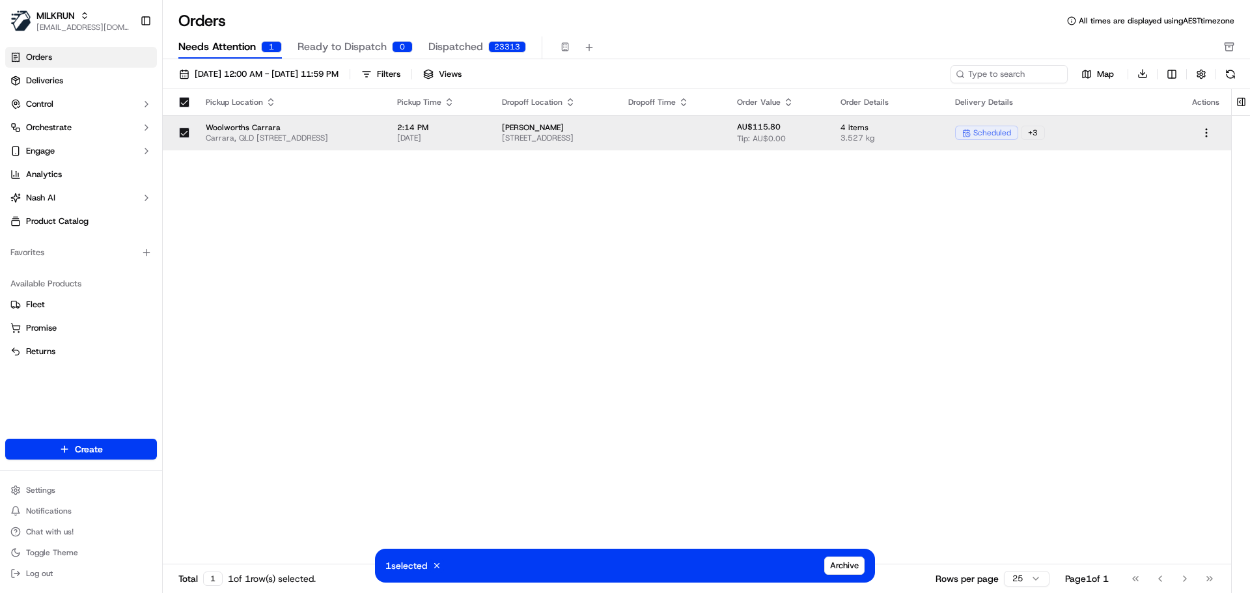
click at [290, 223] on div "Pickup Location Pickup Time Dropoff Location Dropoff Time Order Value Order Det…" at bounding box center [697, 327] width 1068 height 476
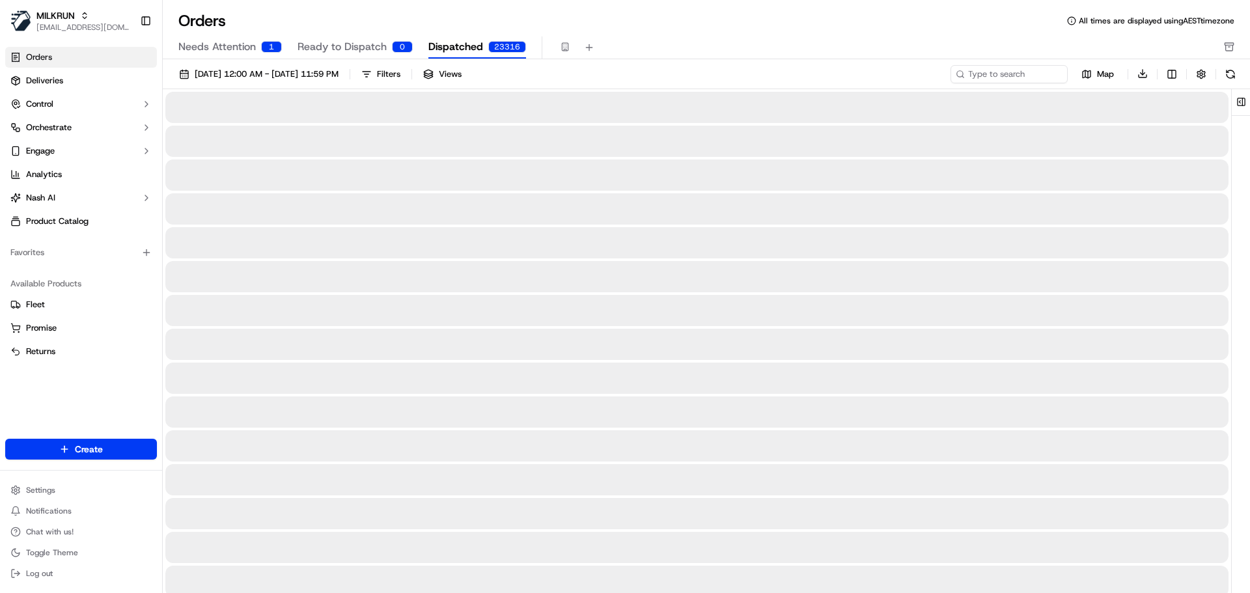
click at [482, 46] on button "Dispatched 23316" at bounding box center [477, 47] width 98 height 22
click at [234, 36] on button "Needs Attention 1" at bounding box center [229, 47] width 103 height 22
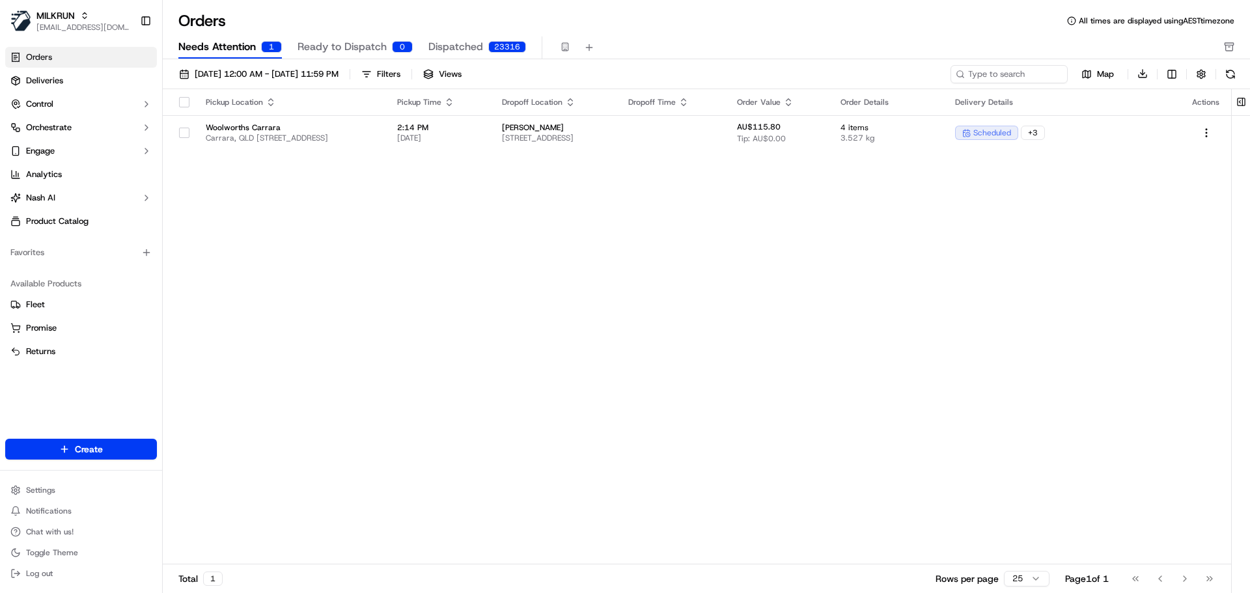
click at [370, 46] on span "Ready to Dispatch" at bounding box center [341, 47] width 89 height 16
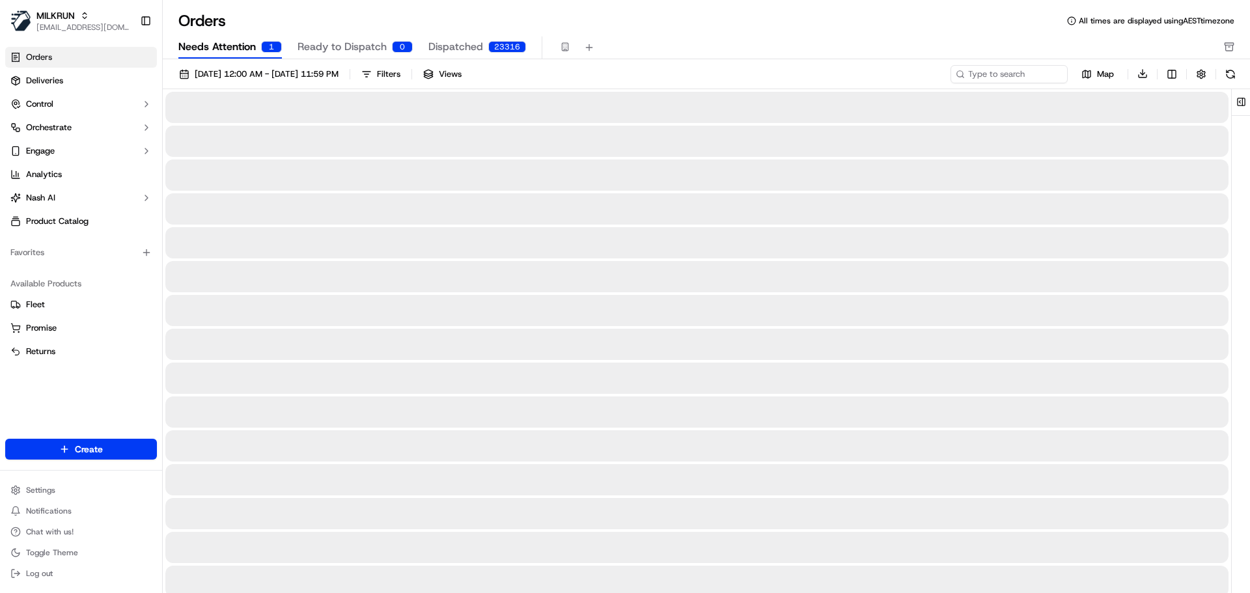
click at [249, 39] on span "Needs Attention" at bounding box center [216, 47] width 77 height 16
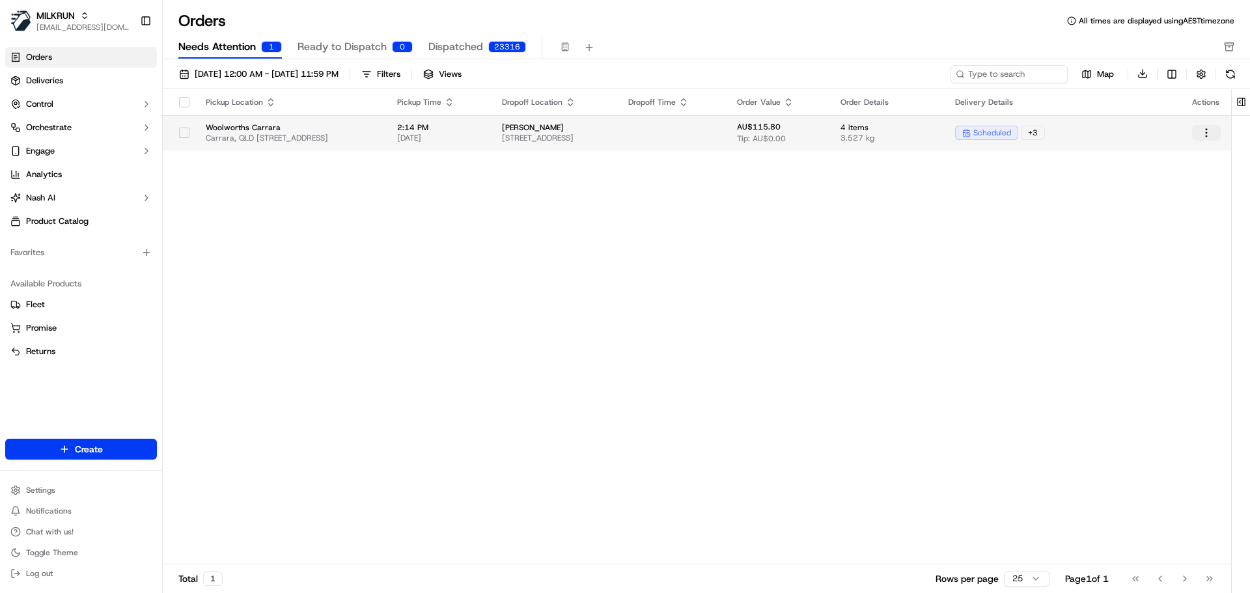
click at [1210, 130] on html "MILKRUN agoswami3@woolworths.com.au Toggle Sidebar Orders Deliveries Control Or…" at bounding box center [625, 296] width 1250 height 593
click at [181, 131] on html "MILKRUN agoswami3@woolworths.com.au Toggle Sidebar Orders Deliveries Control Or…" at bounding box center [625, 296] width 1250 height 593
click at [187, 133] on button "button" at bounding box center [184, 133] width 10 height 10
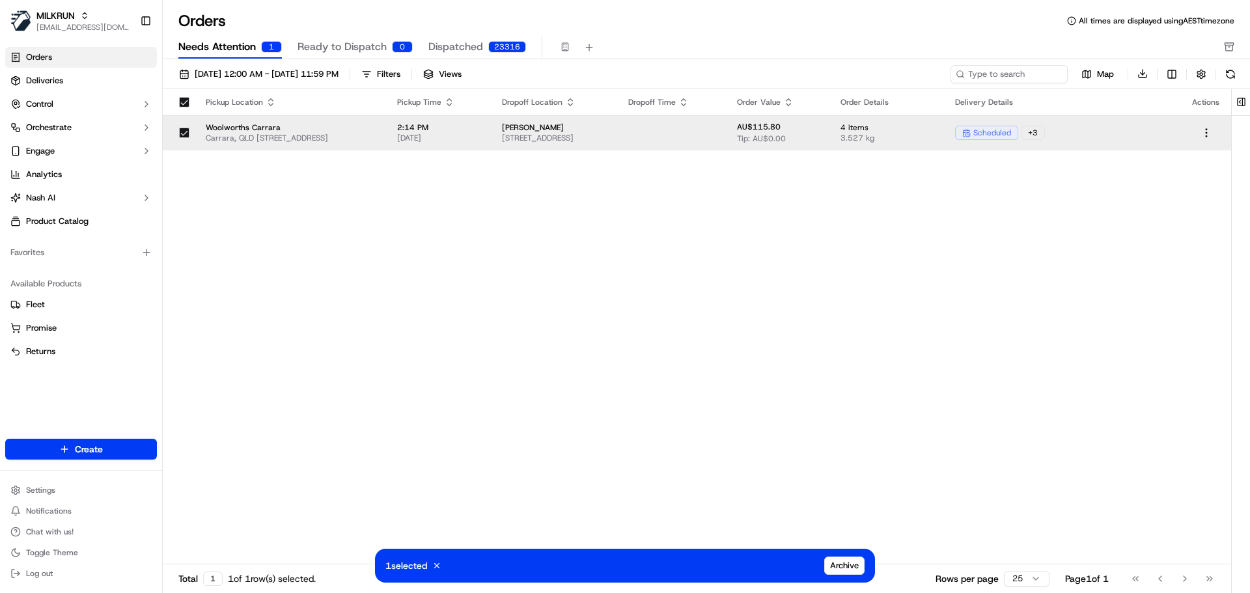
drag, startPoint x: 603, startPoint y: 238, endPoint x: 622, endPoint y: 229, distance: 20.4
click at [609, 235] on div "Pickup Location Pickup Time Dropoff Location Dropoff Time Order Value Order Det…" at bounding box center [697, 327] width 1068 height 476
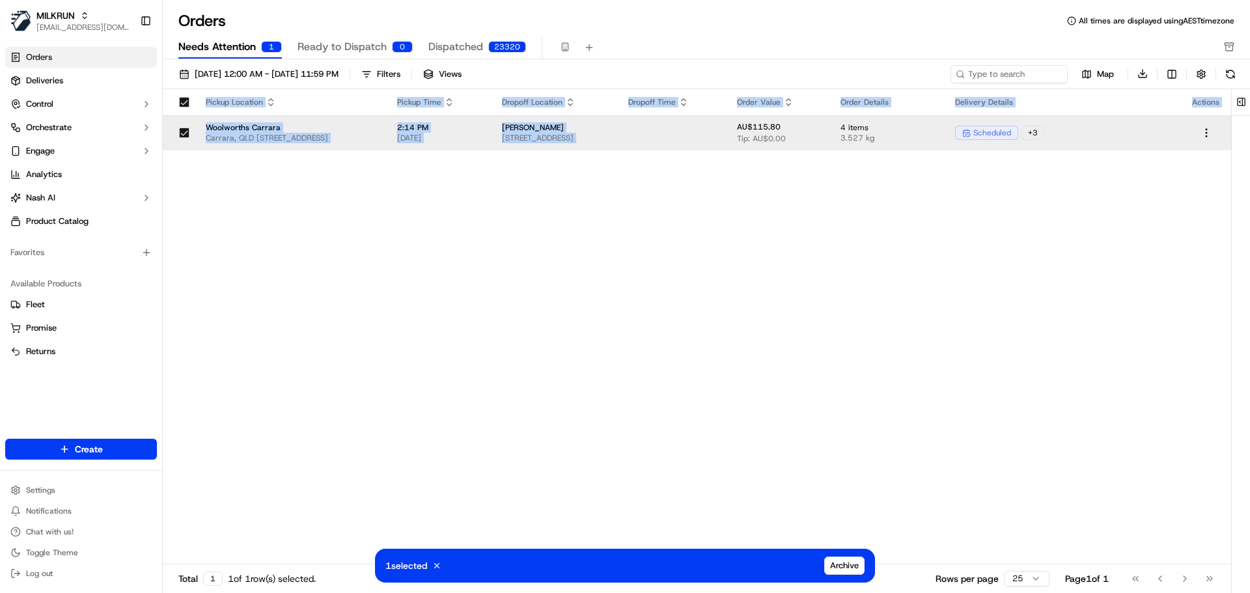
click at [781, 150] on div "Pickup Location Pickup Time Dropoff Location Dropoff Time Order Value Order Det…" at bounding box center [697, 327] width 1068 height 476
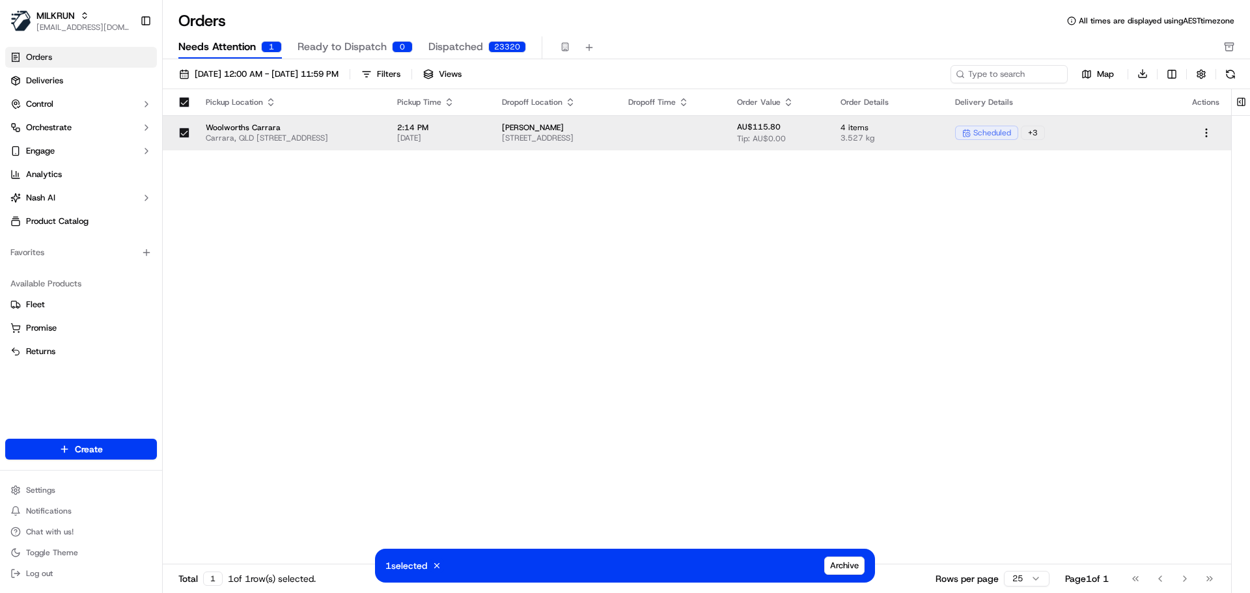
click at [726, 131] on td at bounding box center [672, 132] width 109 height 35
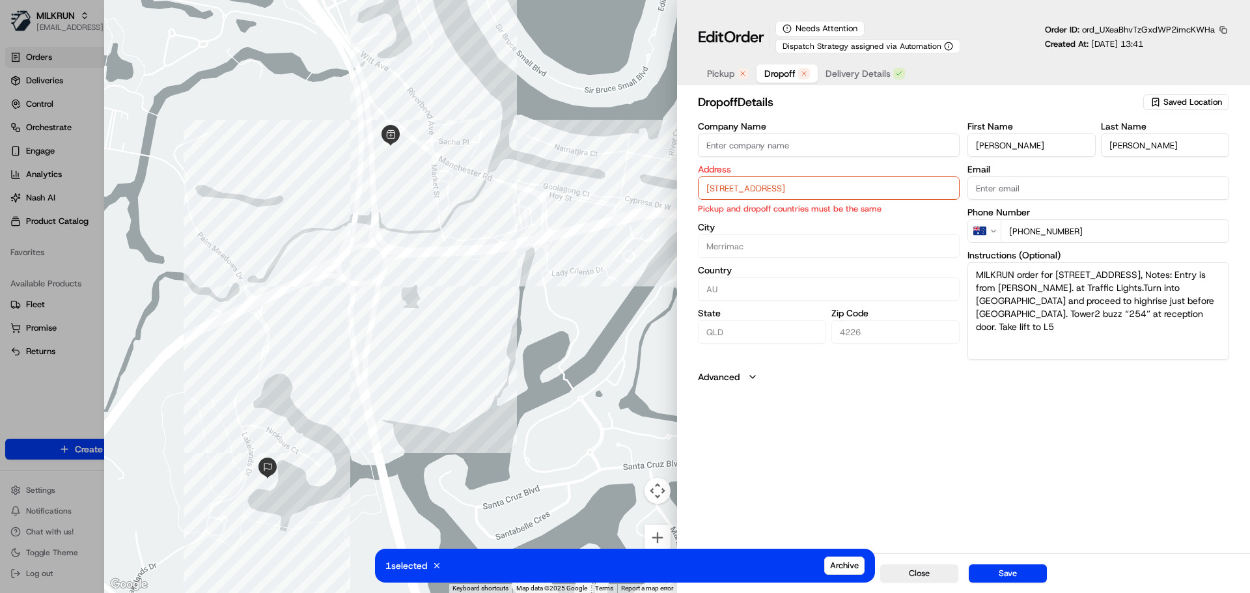
click at [801, 75] on icon "button" at bounding box center [804, 74] width 8 height 8
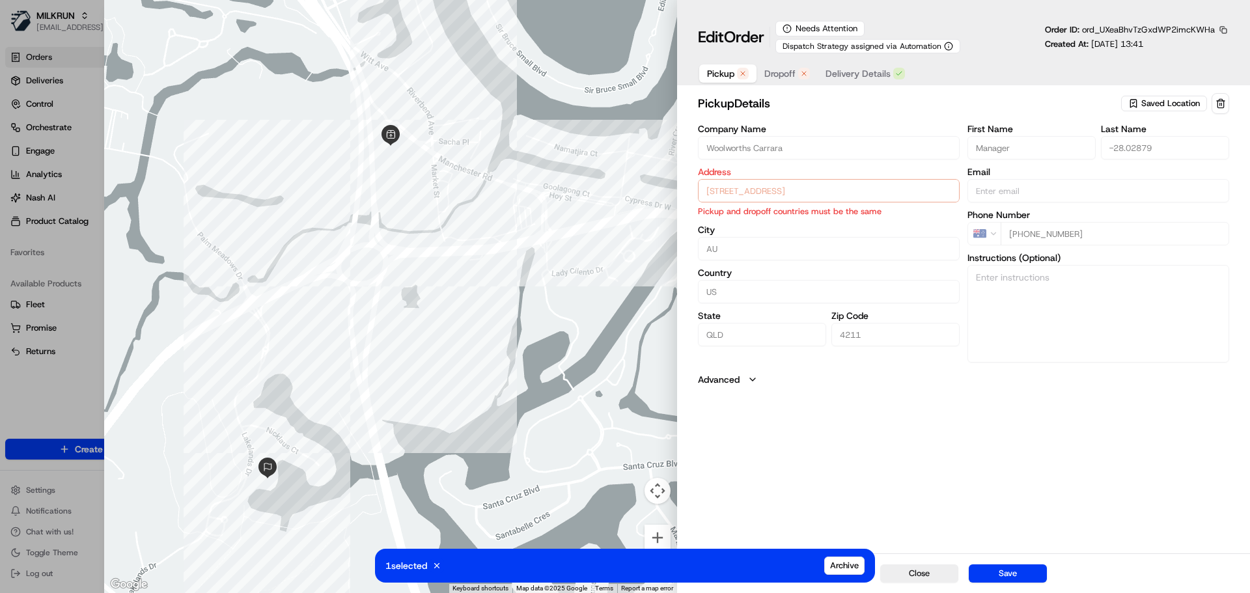
click at [721, 73] on span "Pickup" at bounding box center [720, 73] width 27 height 13
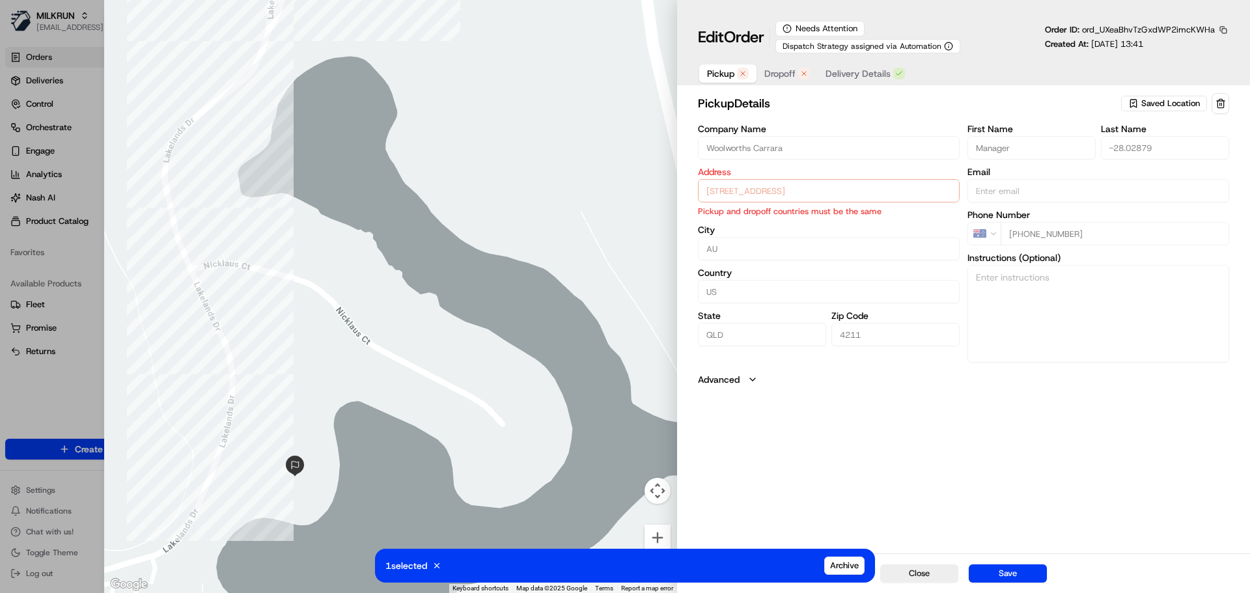
click at [1202, 103] on div "Saved Location" at bounding box center [1164, 104] width 86 height 16
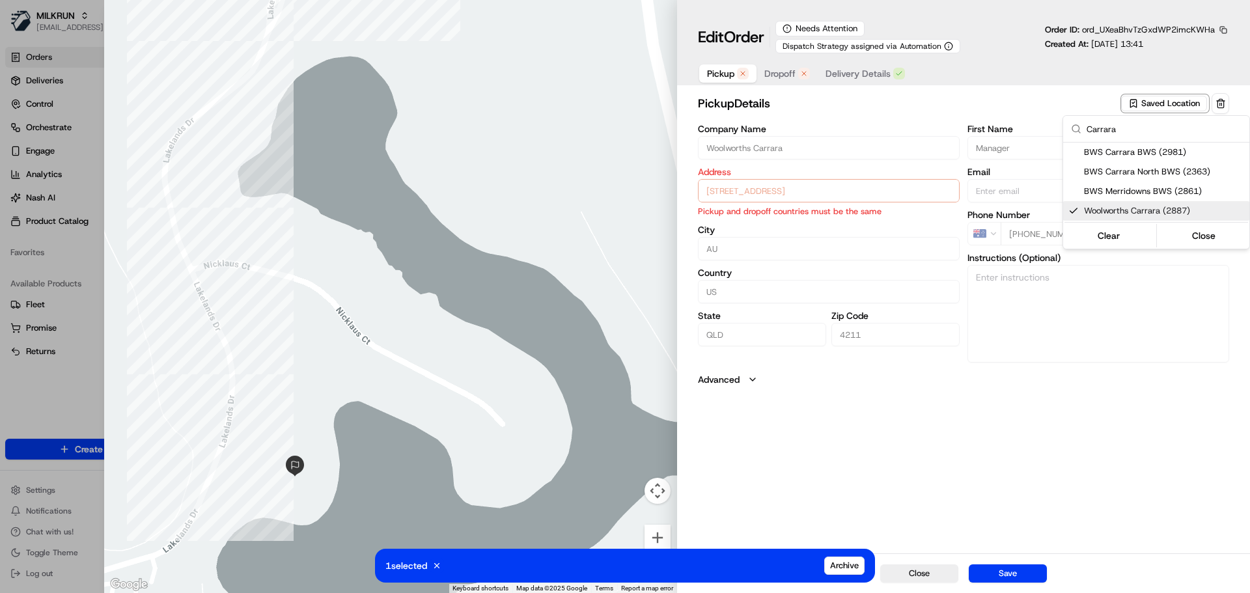
type input "Carrara"
click at [1185, 209] on span "Woolworths Carrara (2887)" at bounding box center [1164, 211] width 160 height 12
type input "+1"
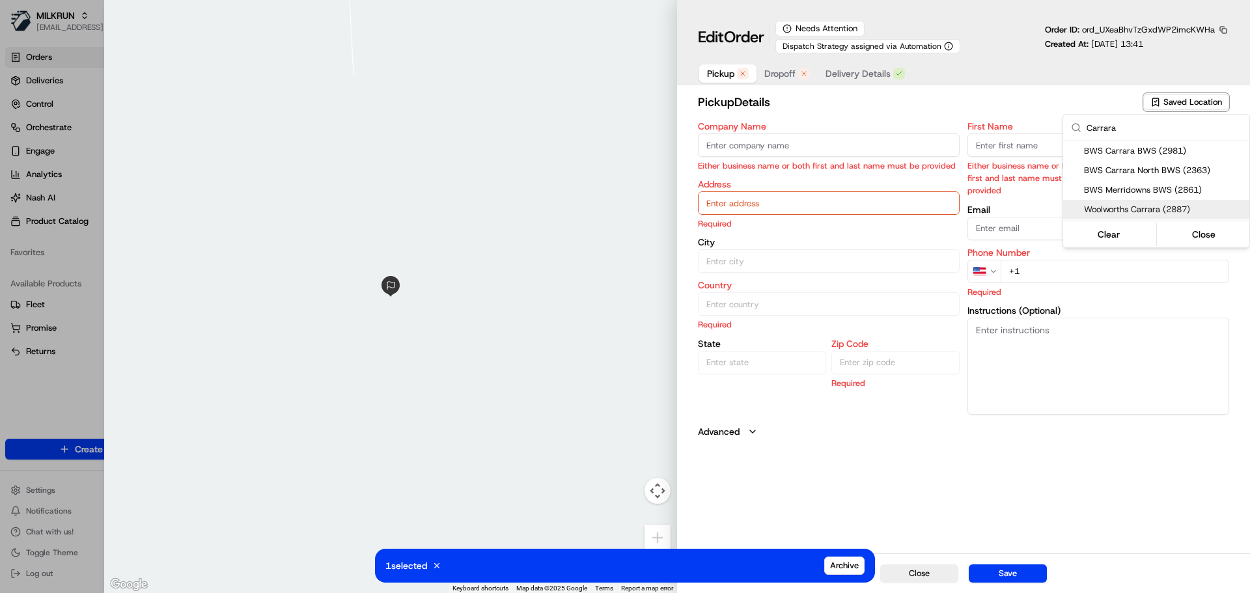
click at [1185, 209] on span "Woolworths Carrara (2887)" at bounding box center [1164, 210] width 160 height 12
type input "Woolworths Carrara"
type input "54 Manchester Rd, Carrara, QLD 4209, AU"
type input "Carrara"
type input "AU"
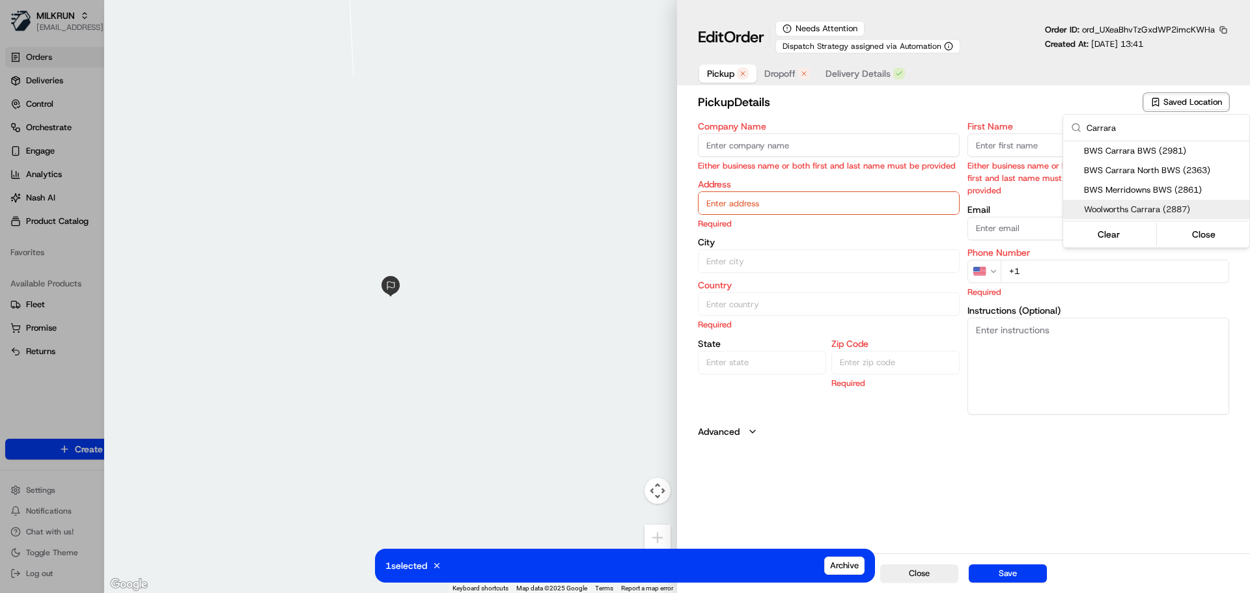
type input "QLD"
type input "4209"
type input "Manager"
type input "-28.02879"
type input "+61 2 8785 3681"
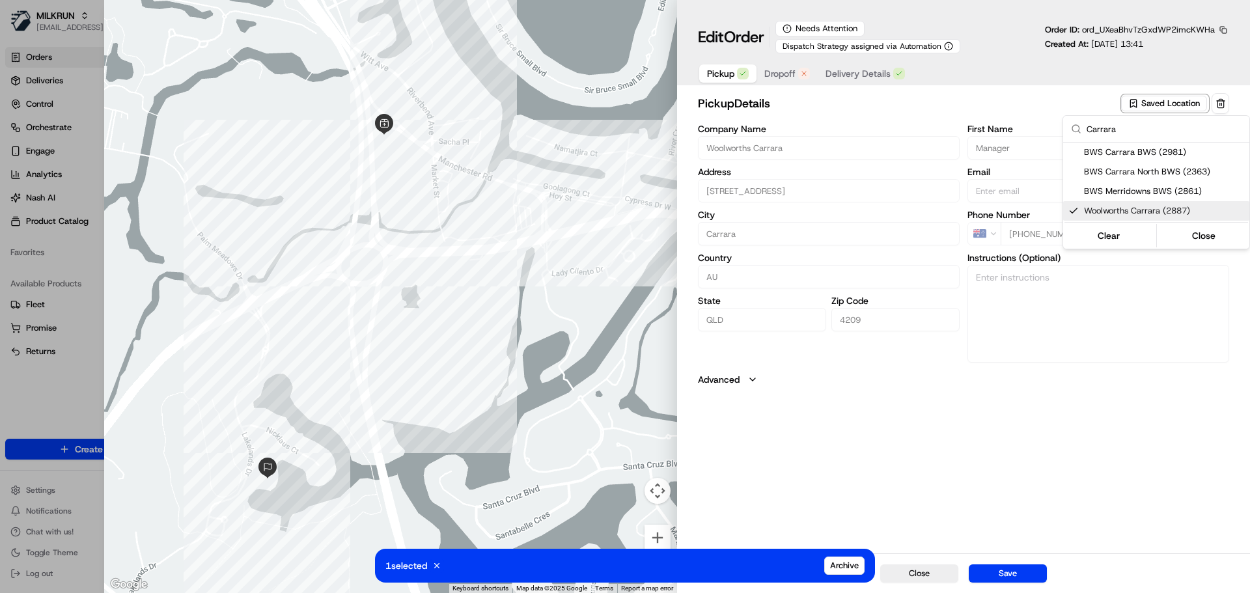
click at [997, 439] on div at bounding box center [625, 296] width 1250 height 593
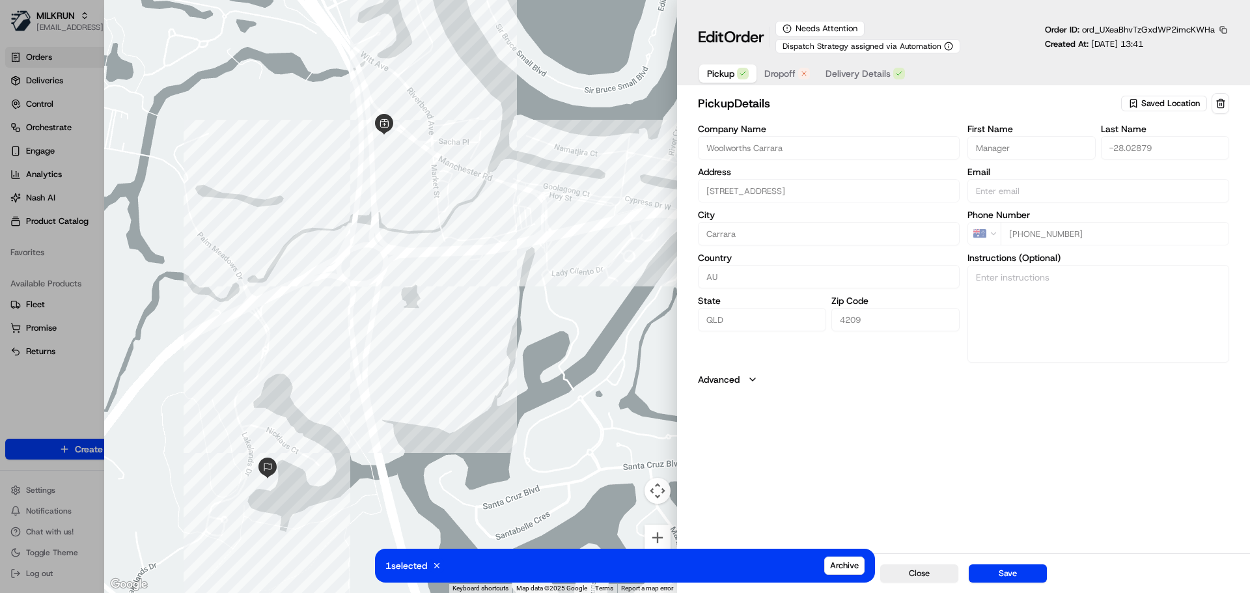
click at [438, 571] on div at bounding box center [390, 296] width 573 height 593
click at [440, 570] on div at bounding box center [390, 296] width 573 height 593
click at [780, 65] on button "Dropoff" at bounding box center [786, 73] width 61 height 18
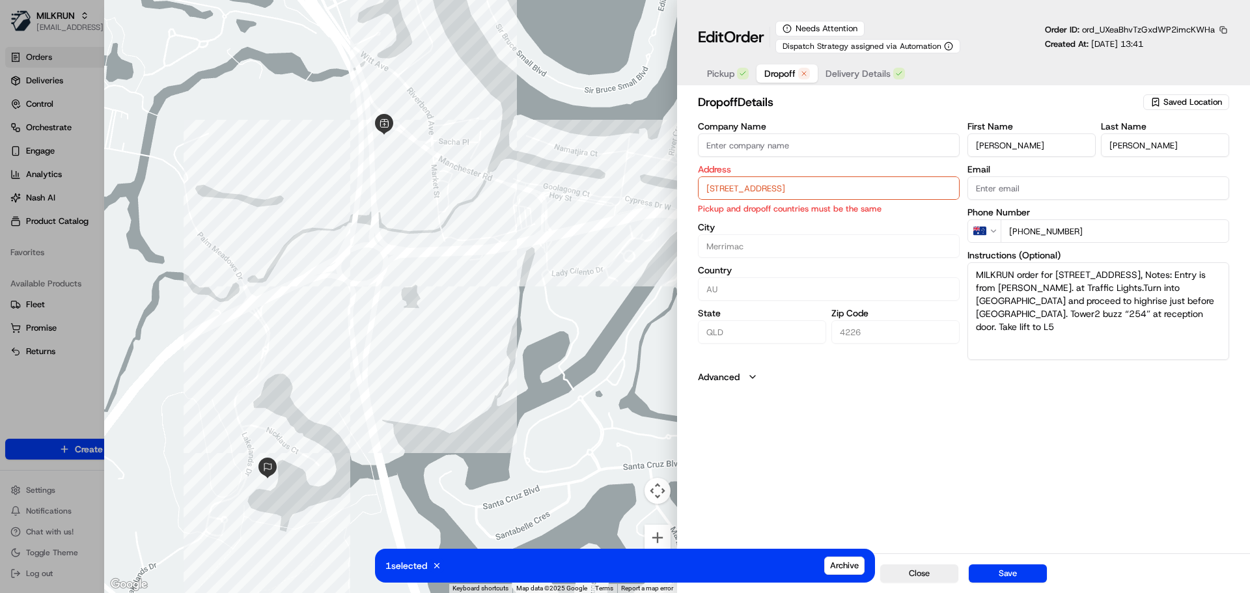
click at [814, 188] on input "254/135 Lakelands Dr, Merrimac QLD 4226, Australia" at bounding box center [829, 187] width 262 height 23
paste input "254/135 Lakelands Drive"
click at [901, 211] on div "254/135 Lakelands Drive, Merrimac QLD 4226, Australia" at bounding box center [828, 216] width 255 height 20
type input "254/135 Lakelands Dr, Merrimac QLD 4226, Australia"
type input "Australia"
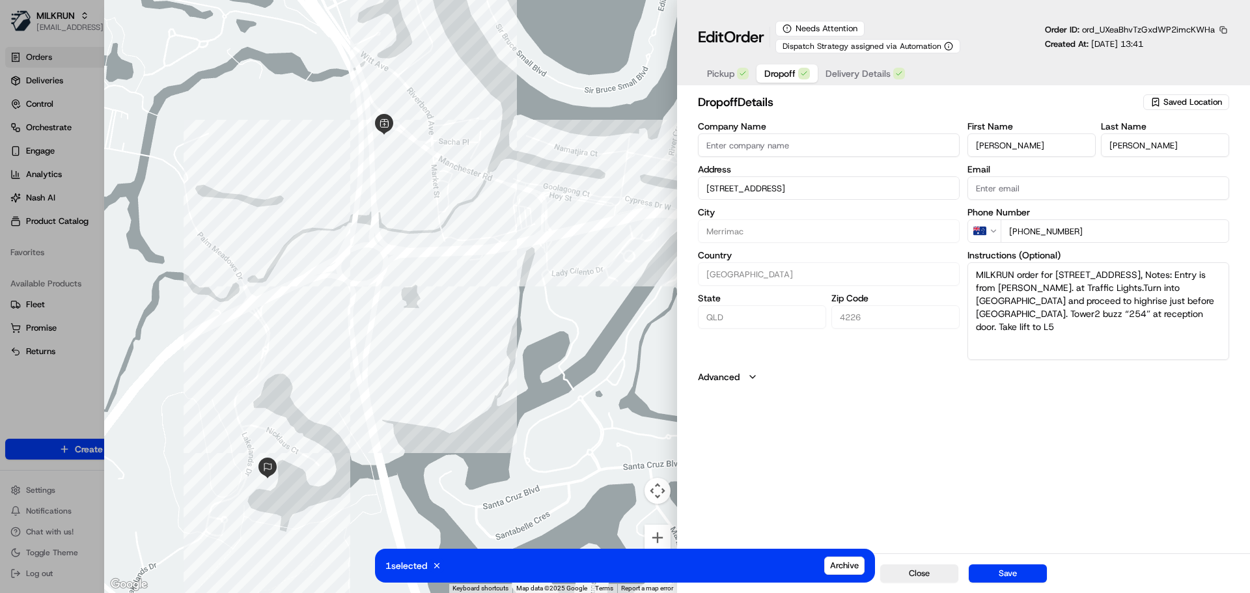
click at [877, 64] on div "Pickup Dropoff Delivery Details" at bounding box center [806, 73] width 216 height 23
click at [875, 71] on span "Delivery Details" at bounding box center [857, 73] width 65 height 13
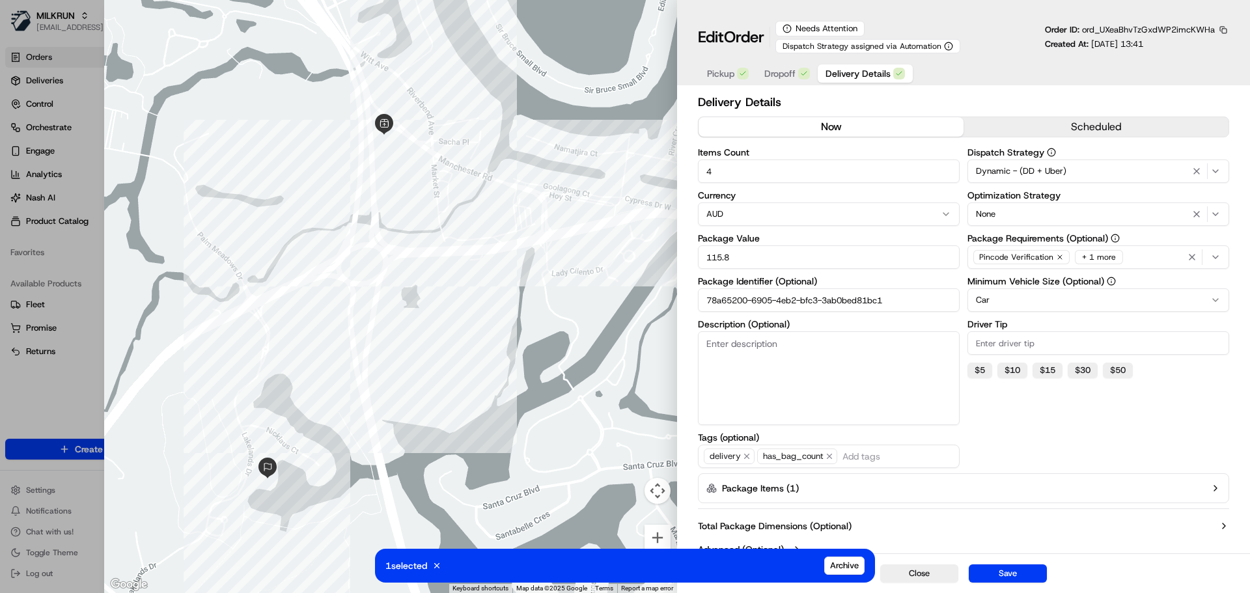
click at [910, 136] on button "now" at bounding box center [830, 127] width 265 height 20
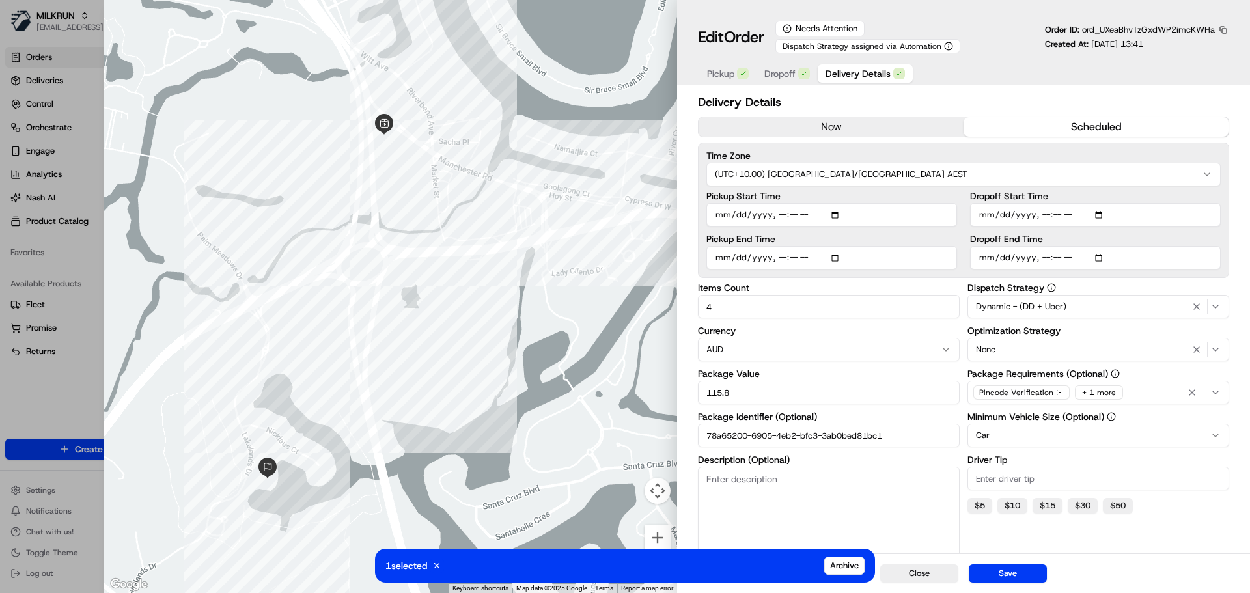
click at [1050, 122] on button "scheduled" at bounding box center [1095, 127] width 265 height 20
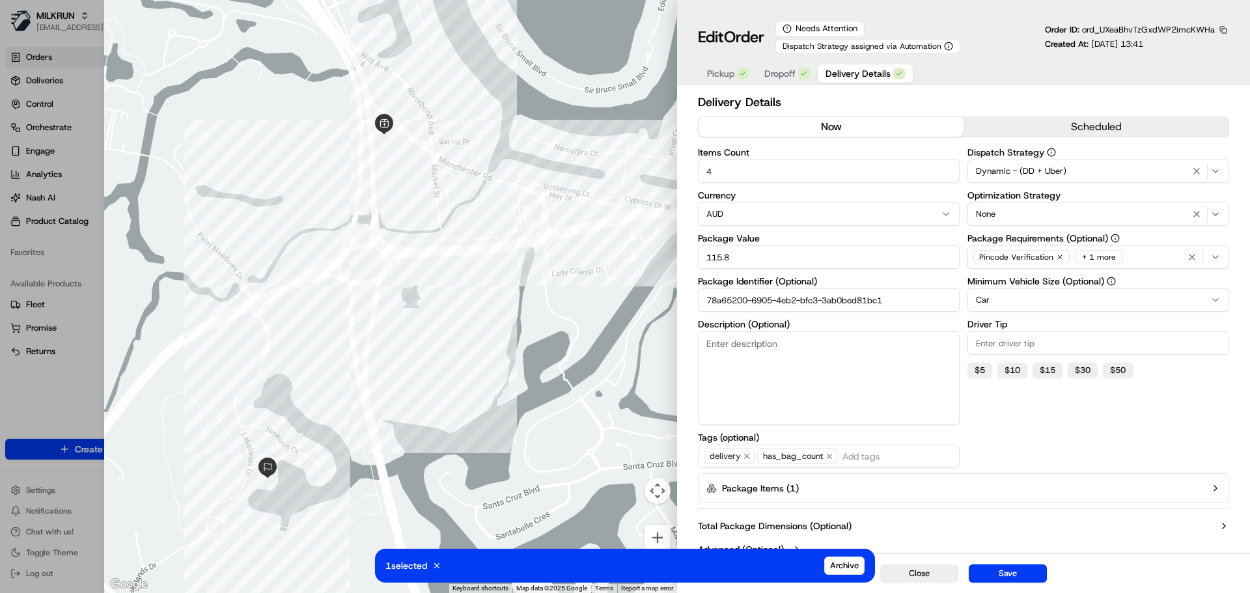
click at [864, 127] on button "now" at bounding box center [830, 127] width 265 height 20
click at [998, 575] on button "Save" at bounding box center [1007, 573] width 78 height 18
type input "1"
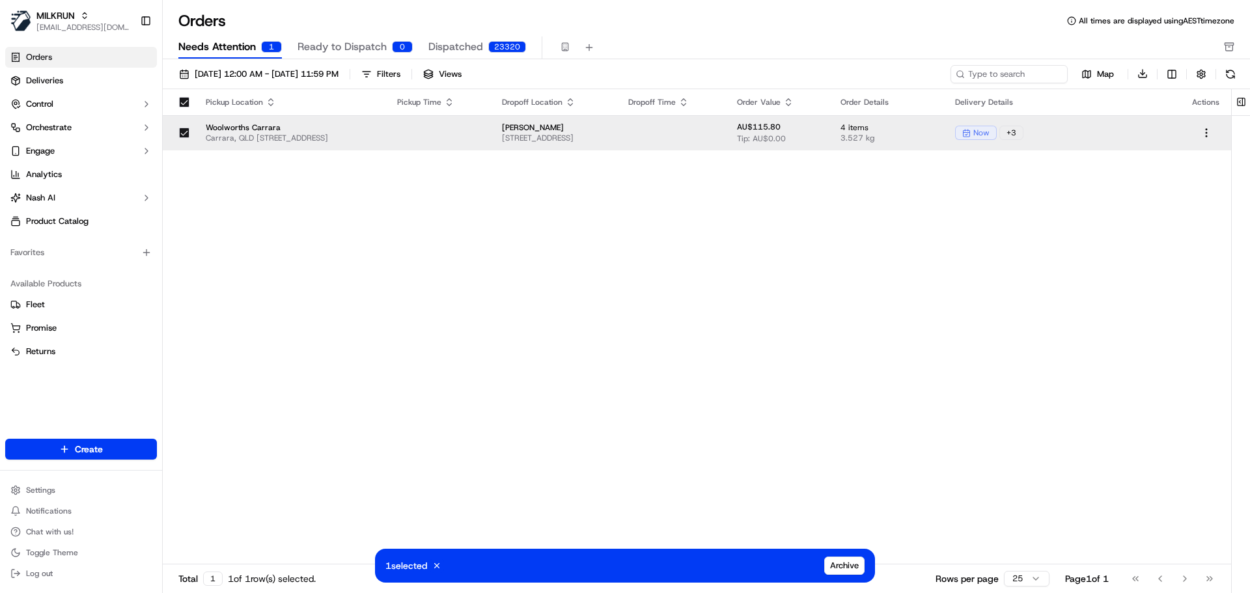
drag, startPoint x: 950, startPoint y: 291, endPoint x: 704, endPoint y: 213, distance: 257.5
click at [949, 291] on div "Pickup Location Pickup Time Dropoff Location Dropoff Time Order Value Order Det…" at bounding box center [697, 327] width 1068 height 476
click at [340, 36] on button "Ready to Dispatch 0" at bounding box center [354, 47] width 115 height 22
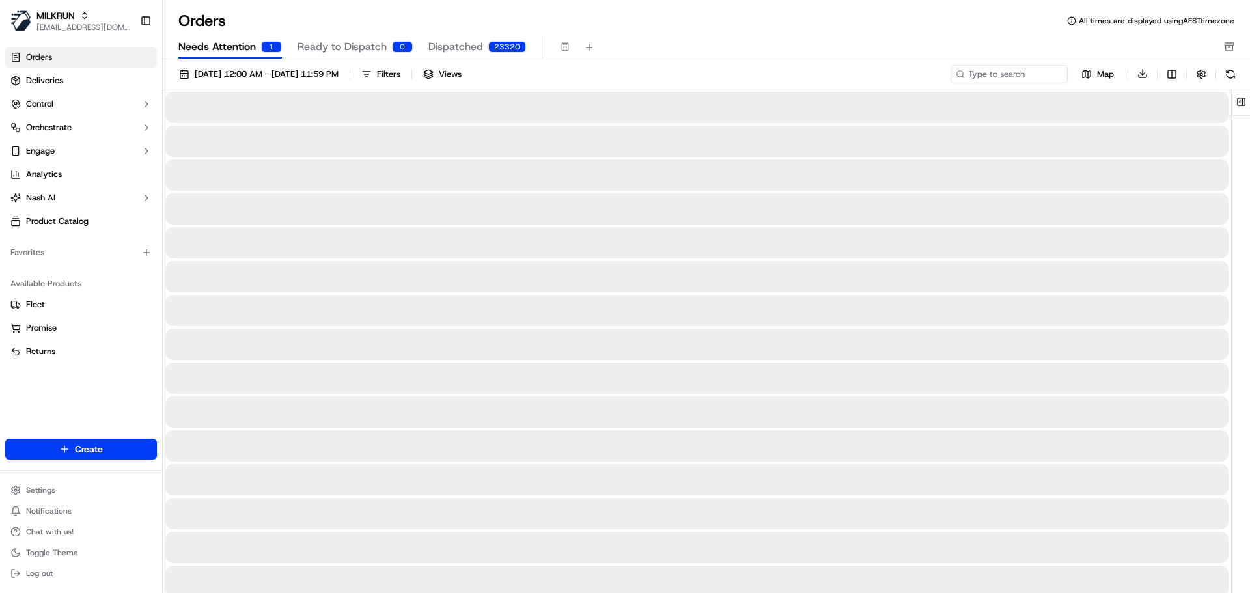
click at [238, 36] on button "Needs Attention 1" at bounding box center [229, 47] width 103 height 22
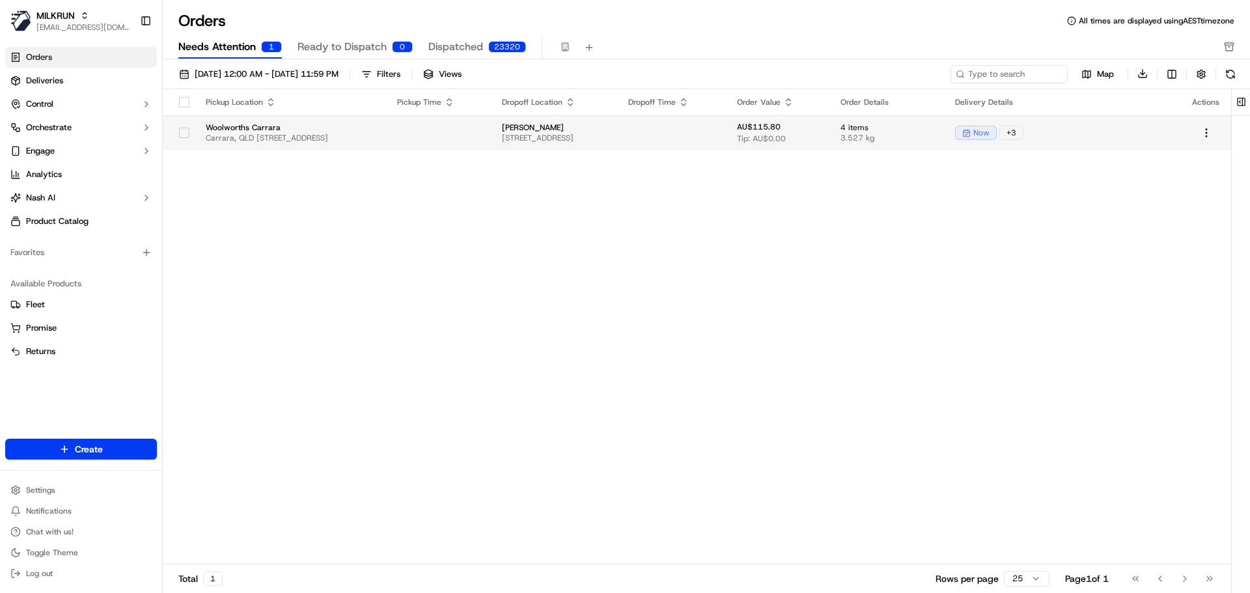
click at [996, 134] on div "now" at bounding box center [976, 133] width 42 height 14
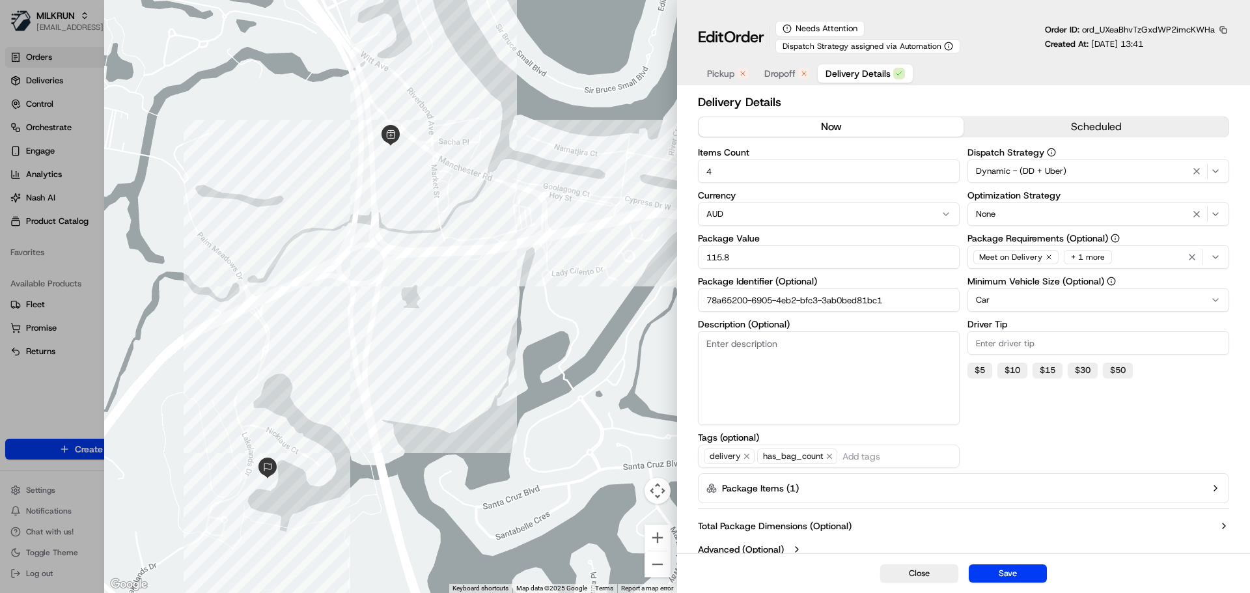
click at [309, 191] on div at bounding box center [390, 296] width 573 height 593
type input "1"
click at [66, 7] on div at bounding box center [625, 296] width 1250 height 593
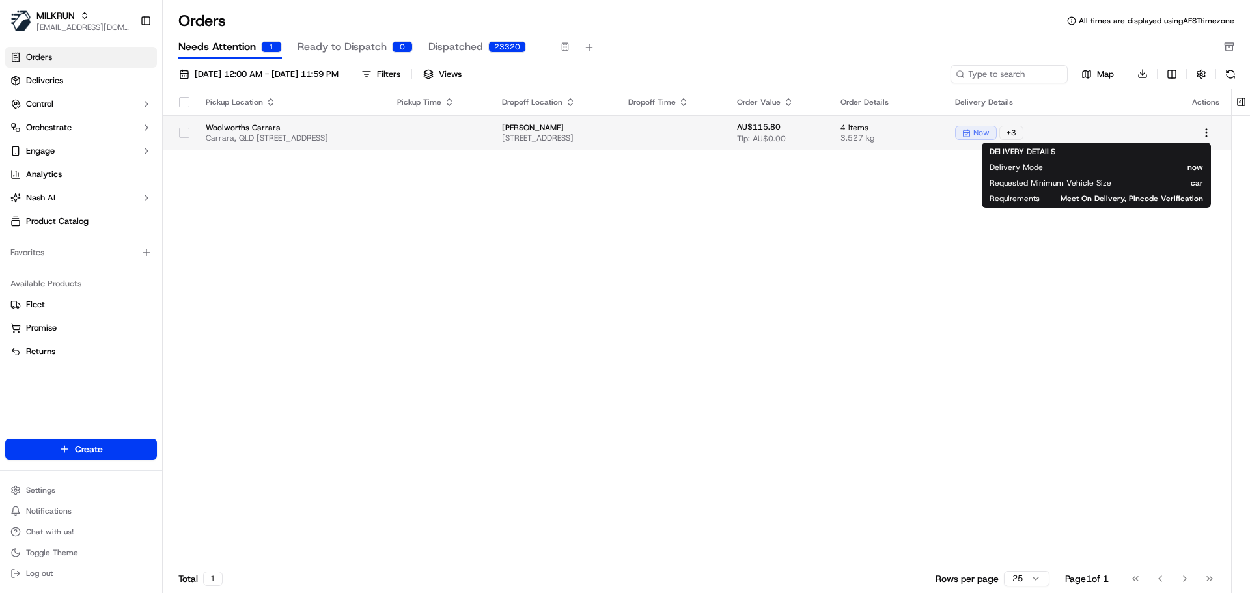
click at [1023, 130] on div "+ 3" at bounding box center [1011, 133] width 24 height 14
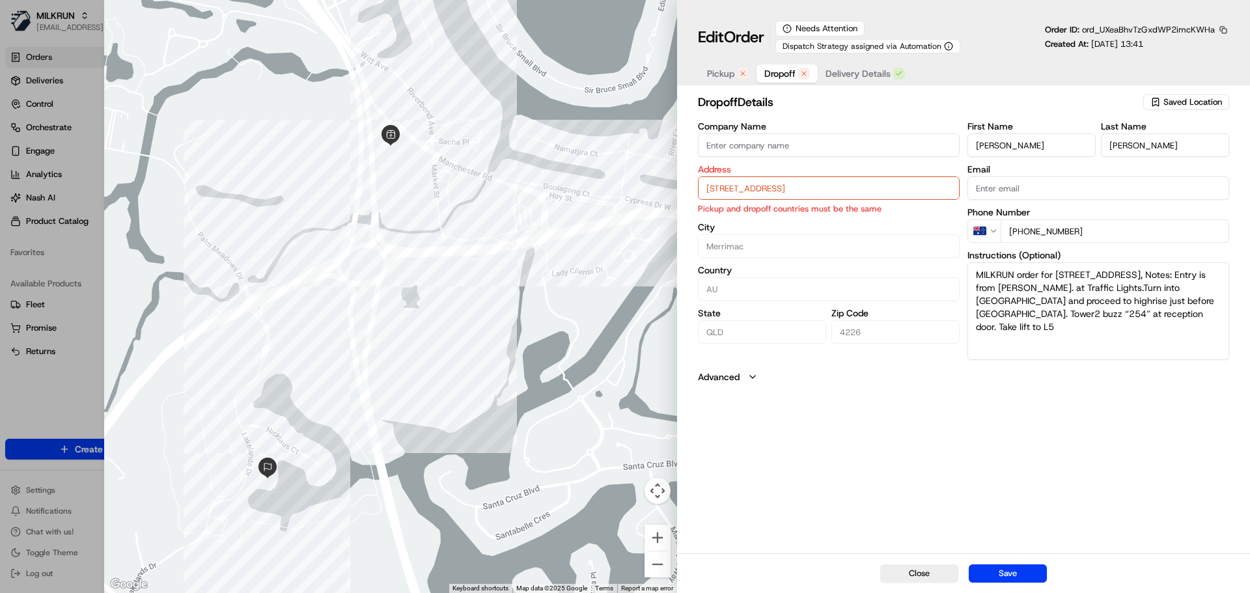
click at [764, 80] on button "Dropoff" at bounding box center [786, 73] width 61 height 18
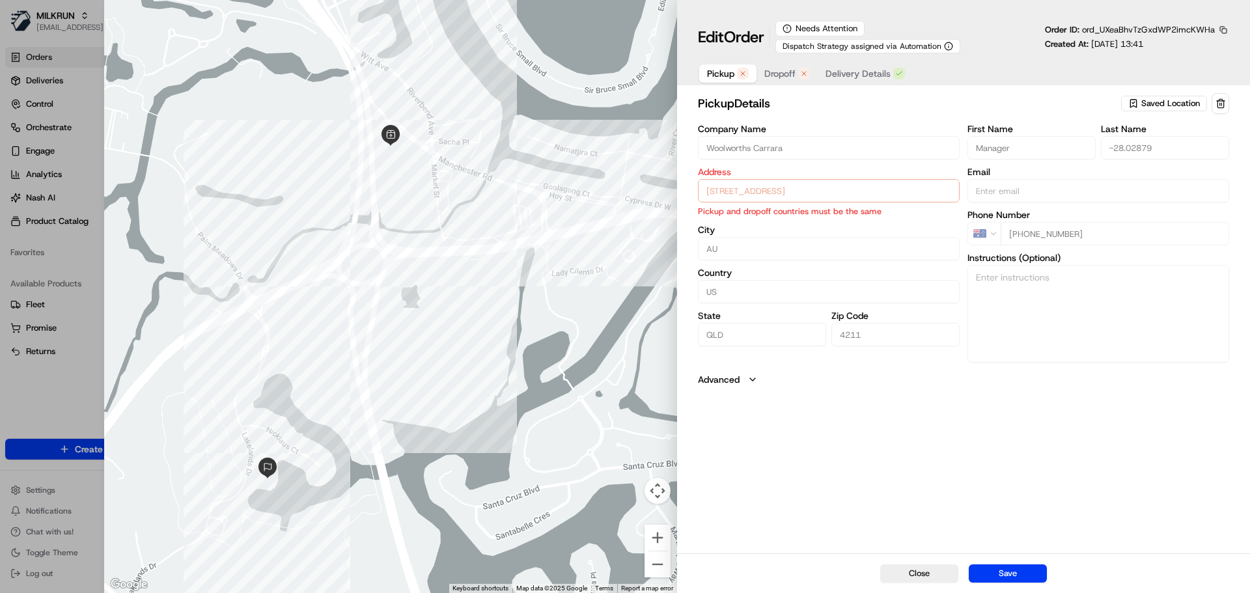
click at [715, 77] on span "Pickup" at bounding box center [720, 73] width 27 height 13
click at [813, 77] on button "Dropoff" at bounding box center [786, 73] width 61 height 18
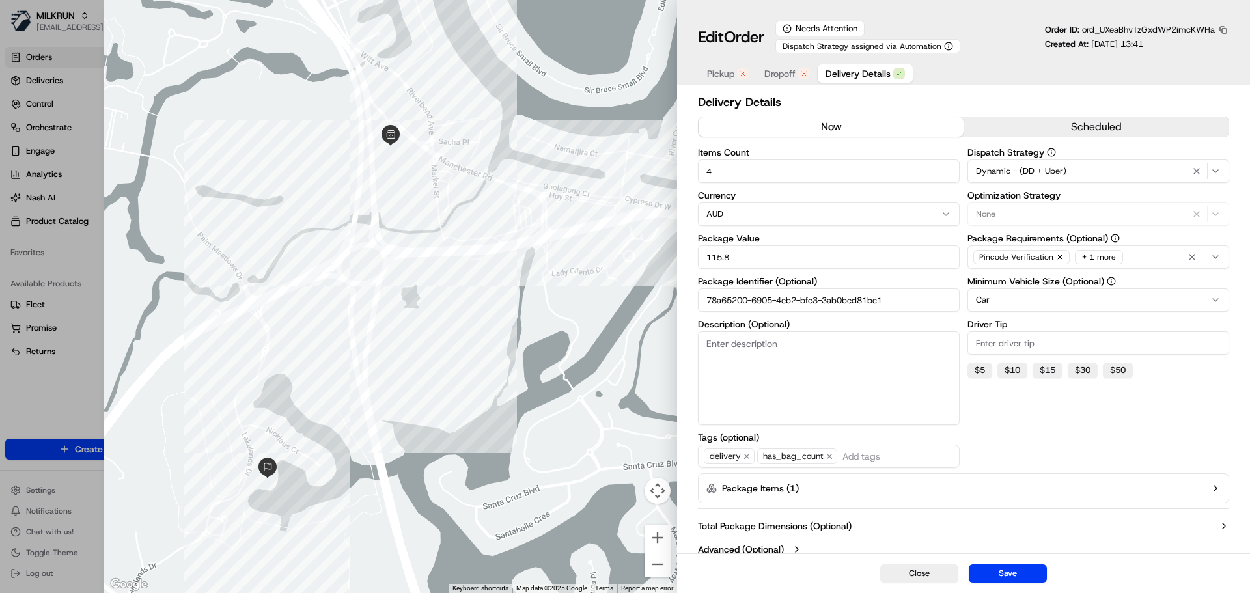
click at [877, 81] on button "Delivery Details" at bounding box center [864, 73] width 95 height 18
click at [901, 126] on button "now" at bounding box center [830, 127] width 265 height 20
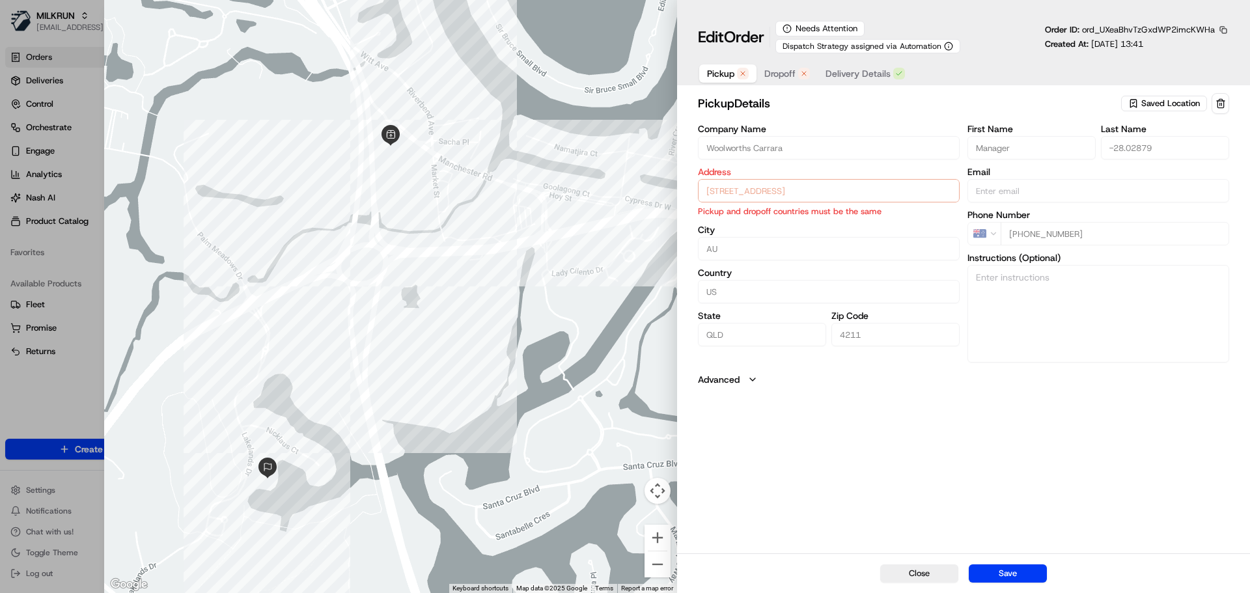
click at [721, 79] on span "Pickup" at bounding box center [720, 73] width 27 height 13
click at [1155, 105] on span "Saved Location" at bounding box center [1170, 104] width 59 height 12
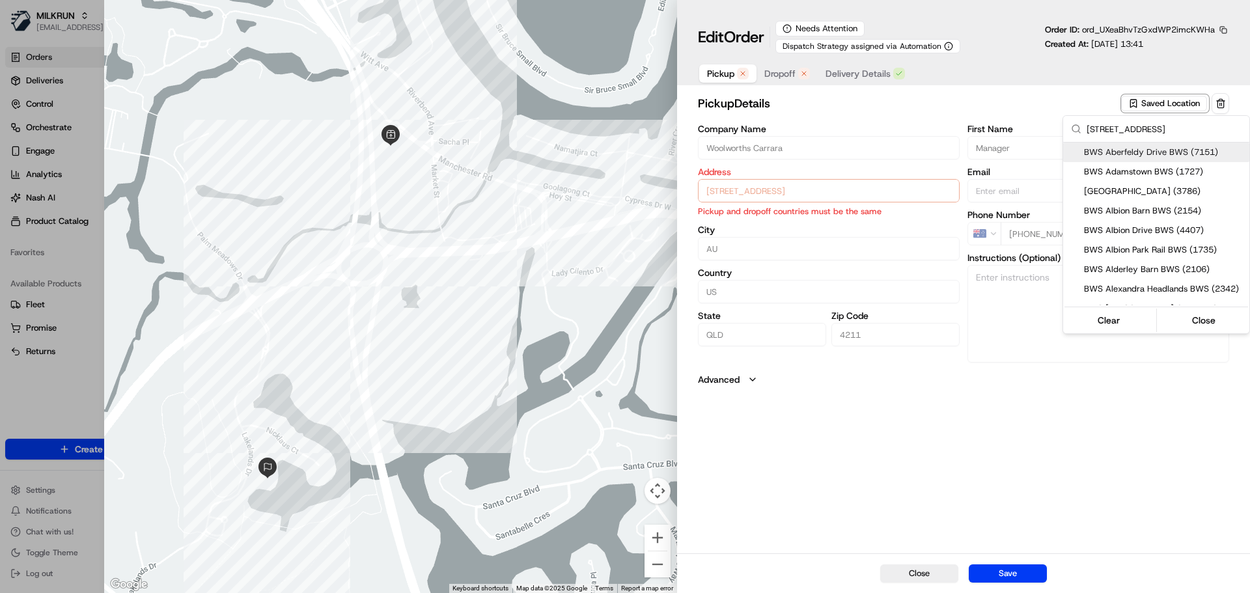
scroll to position [0, 71]
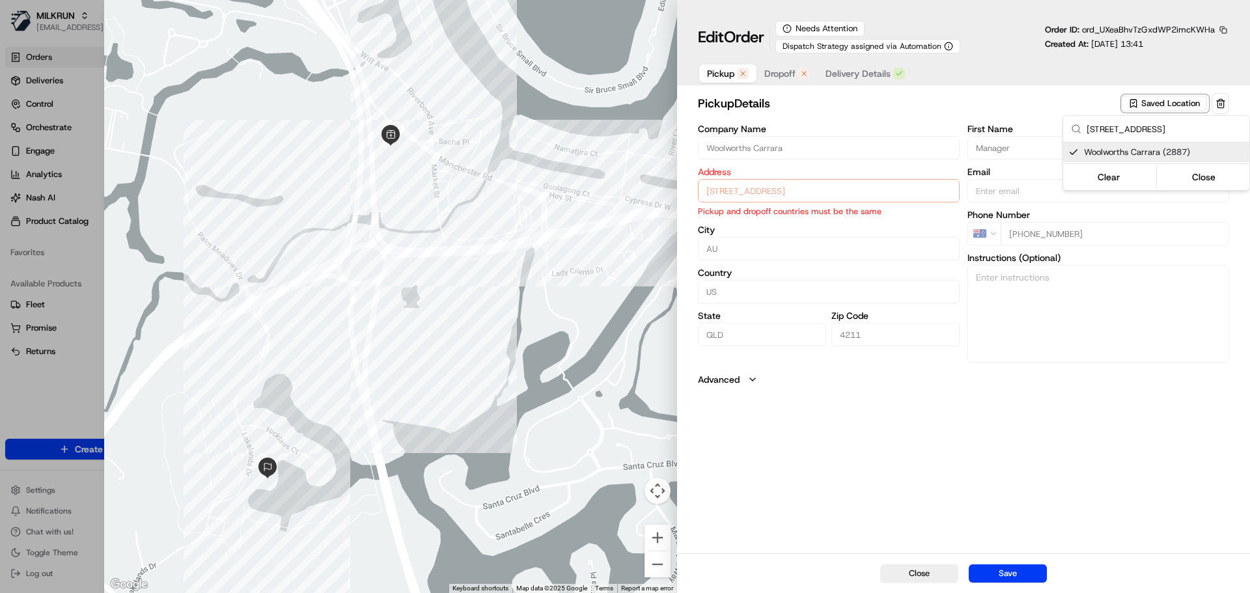
type input "254/135 Lakelands Drive, Merrimac QLD 4226, Australia"
click at [1136, 152] on span "Woolworths Carrara (2887)" at bounding box center [1164, 152] width 160 height 12
type input "+1"
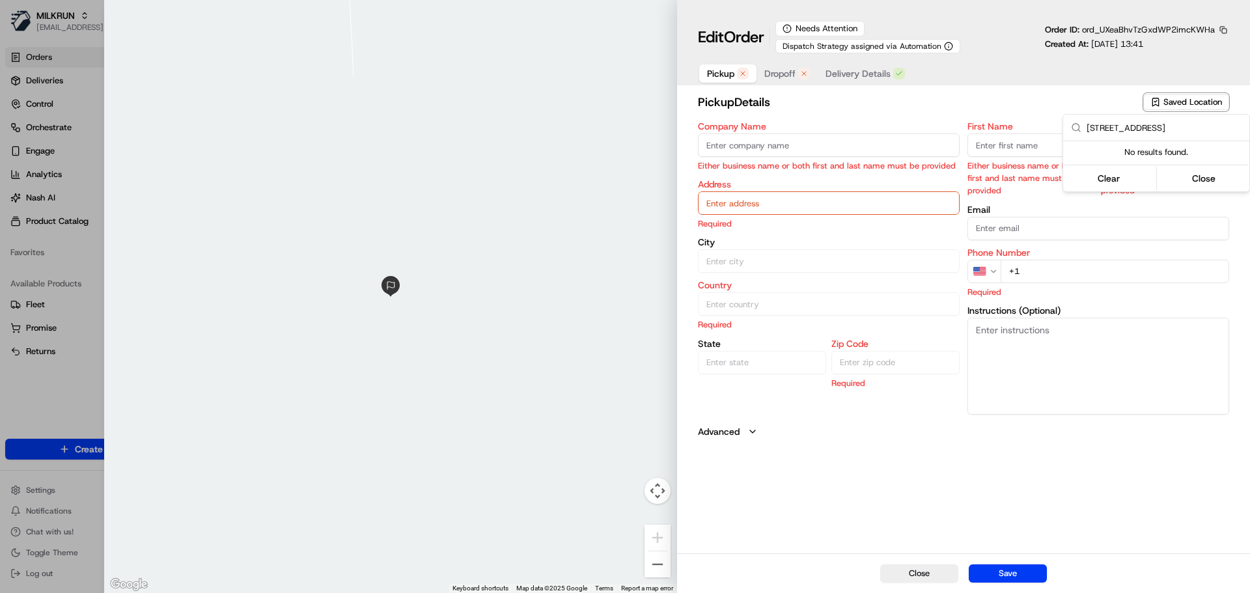
click at [944, 87] on div at bounding box center [625, 296] width 1250 height 593
click at [1175, 106] on span "Saved Location" at bounding box center [1192, 102] width 59 height 12
paste input "Carrar"
type input "Carrara"
click at [1162, 206] on span "Woolworths Carrara (2887)" at bounding box center [1164, 210] width 160 height 12
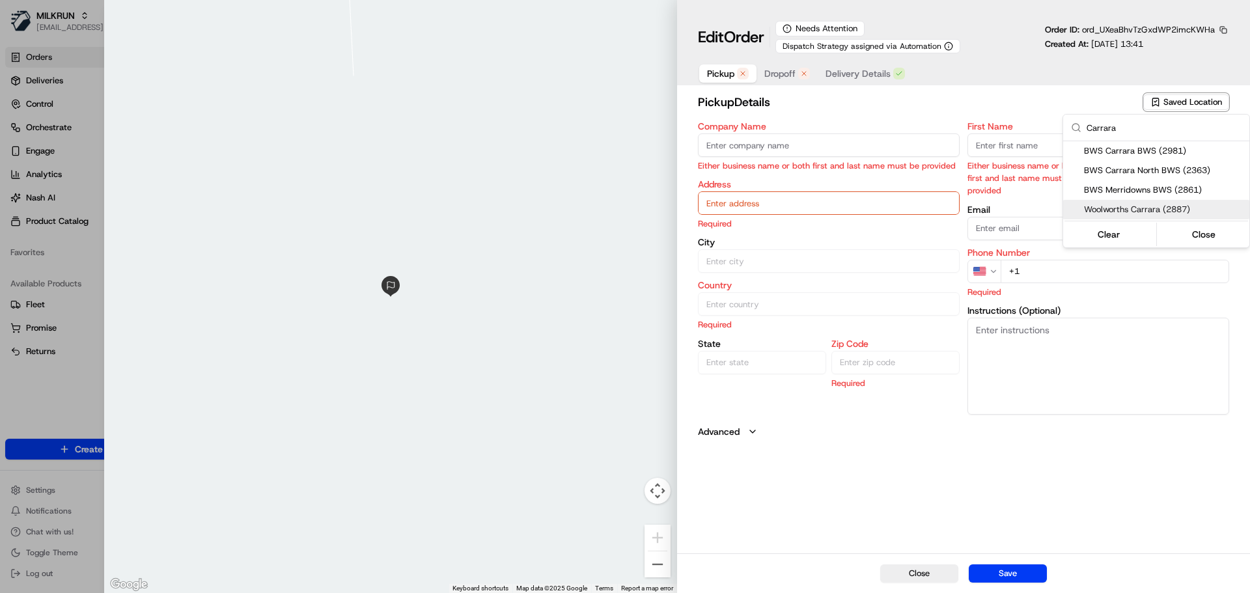
type input "Woolworths Carrara"
type input "54 Manchester Rd, Carrara, QLD 4209, AU"
type input "Carrara"
type input "AU"
type input "QLD"
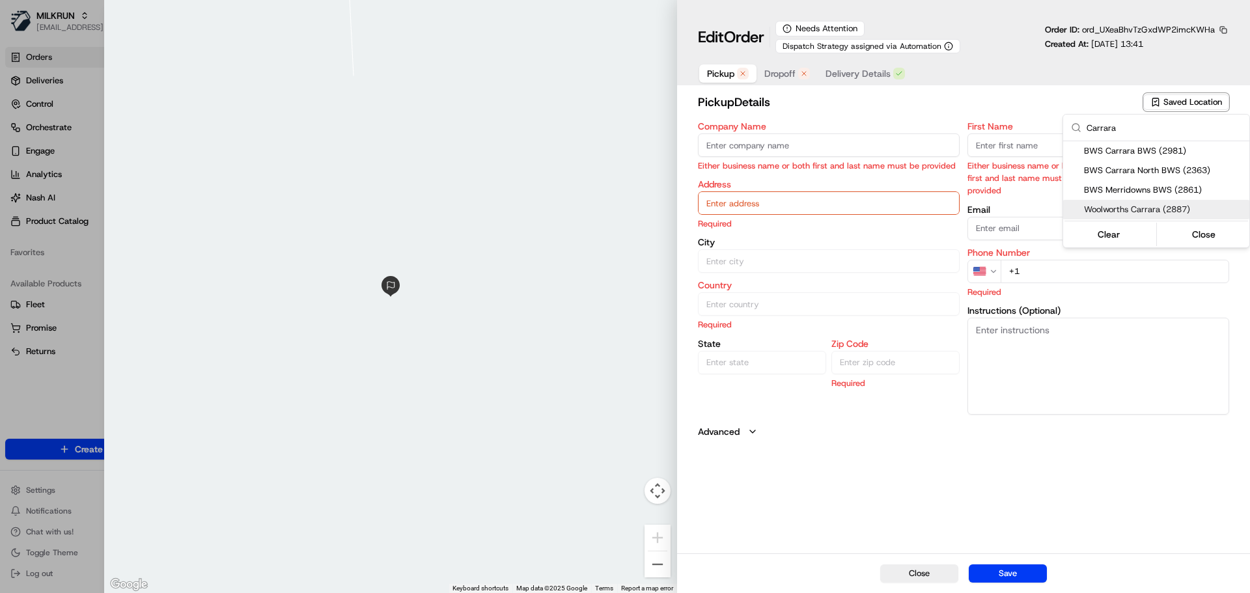
type input "4209"
type input "Manager"
type input "-28.02879"
type input "+61 2 8785 3681"
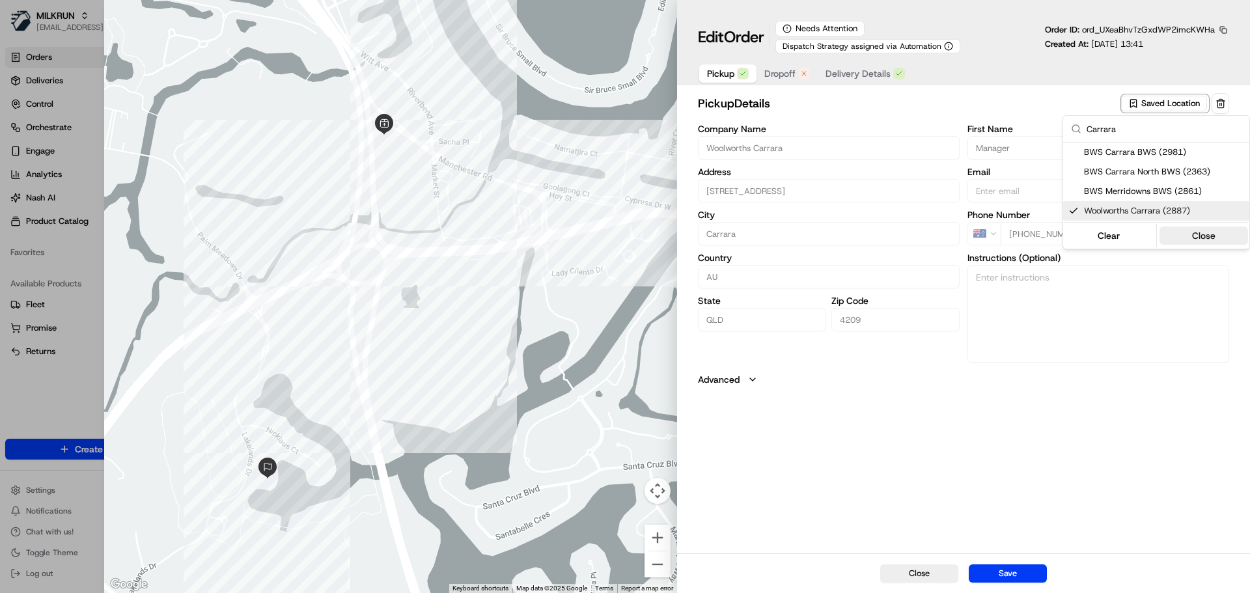
click at [1196, 240] on button "Close" at bounding box center [1203, 236] width 89 height 18
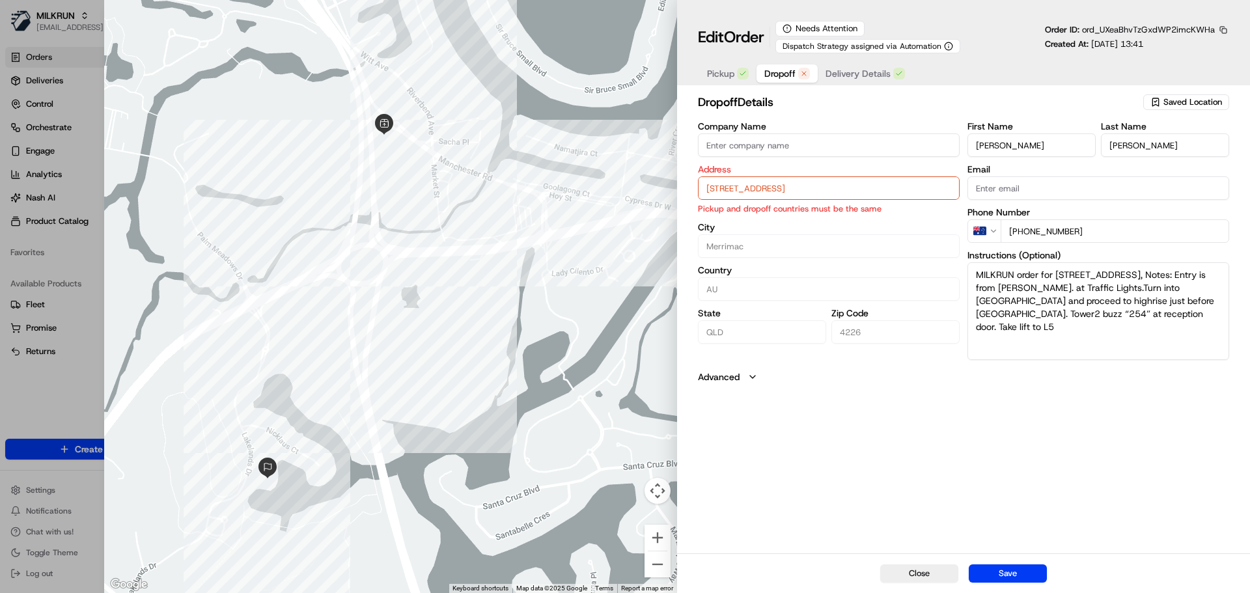
click at [784, 67] on span "Dropoff" at bounding box center [779, 73] width 31 height 13
click at [904, 190] on input "254/135 Lakelands Dr, Merrimac QLD 4226, Australia" at bounding box center [829, 187] width 262 height 23
paste input "254/135 Lakelands Drive"
click at [914, 221] on div "254/135 Lakelands Drive, Merrimac QLD 4226, Australia" at bounding box center [828, 216] width 255 height 20
type input "254/135 Lakelands Dr, Merrimac QLD 4226, Australia"
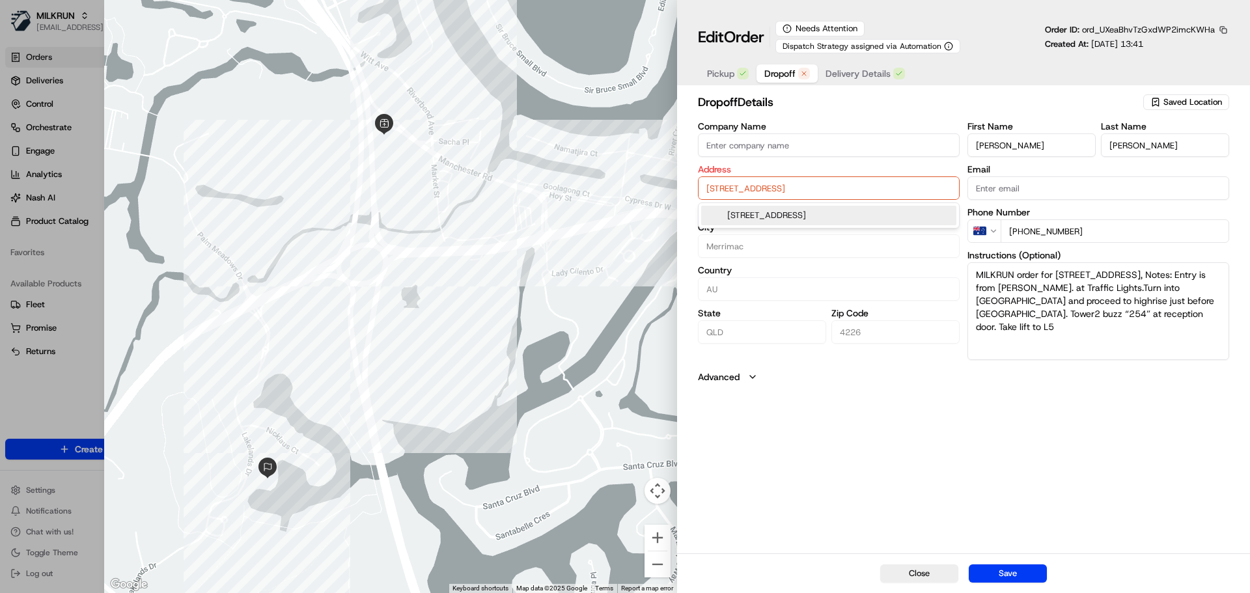
type input "Australia"
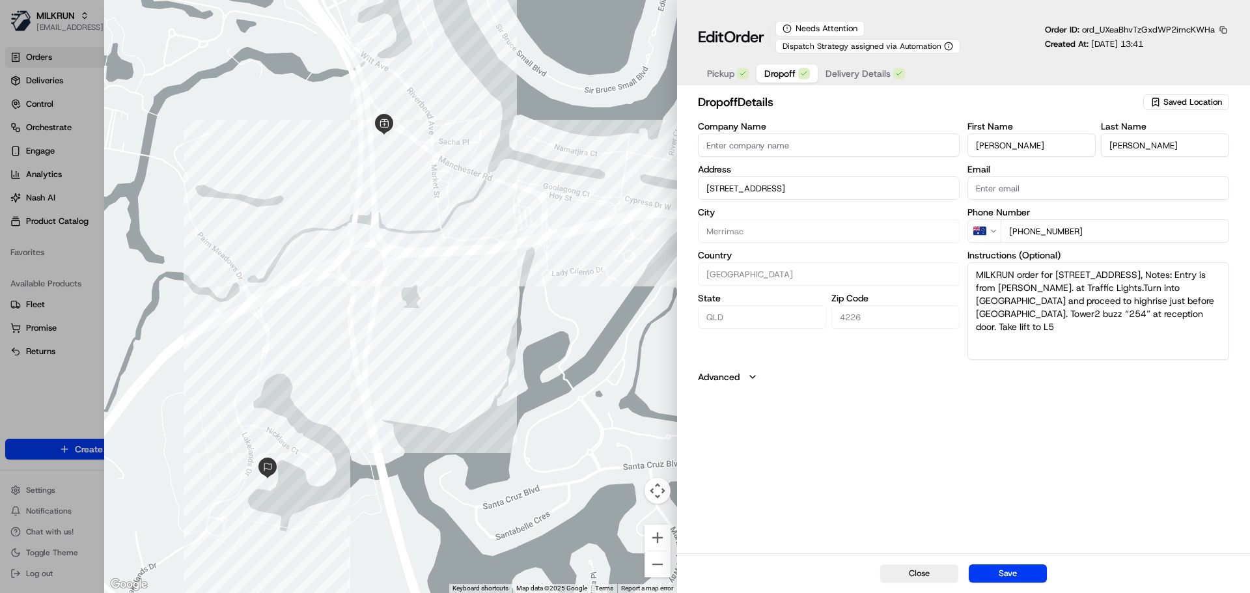
click at [1056, 538] on div "dropoff Details Saved Location Company Name Address 254/135 Lakelands Dr, Merri…" at bounding box center [963, 321] width 573 height 463
click at [881, 68] on span "Delivery Details" at bounding box center [857, 73] width 65 height 13
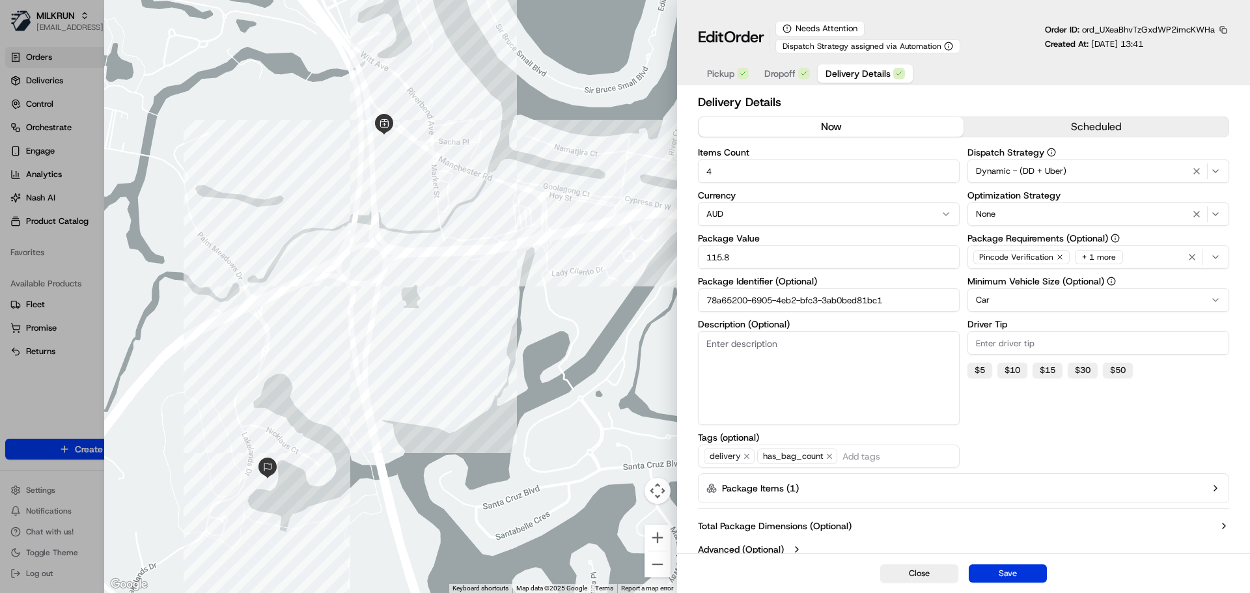
click at [1006, 579] on button "Save" at bounding box center [1007, 573] width 78 height 18
type input "1"
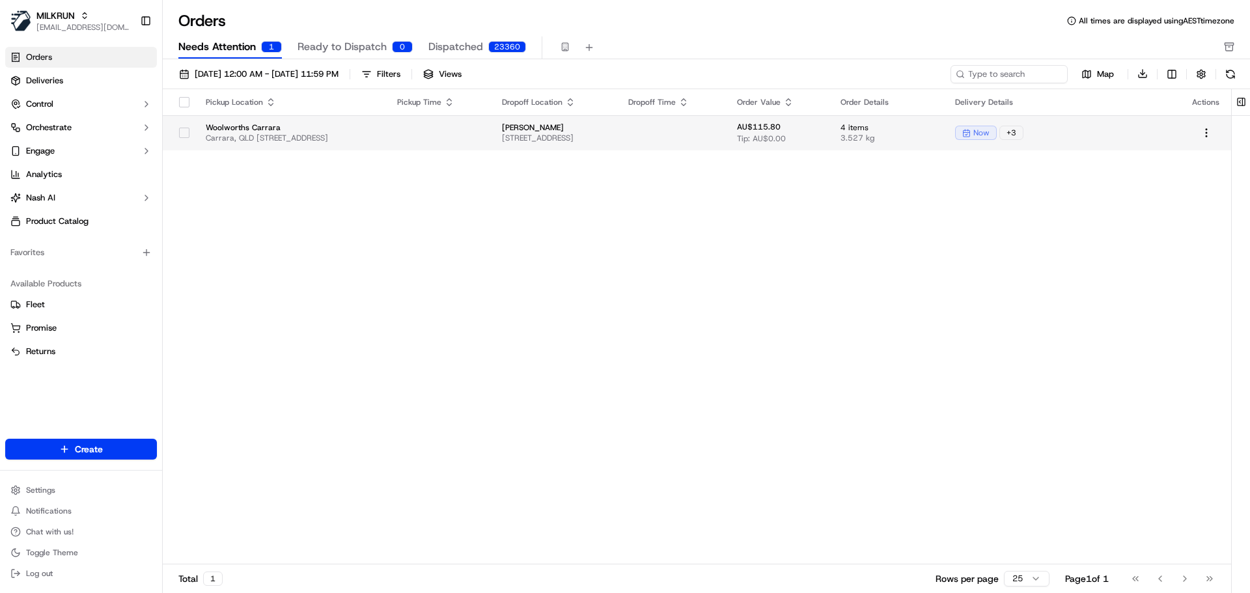
click at [184, 132] on button "button" at bounding box center [184, 133] width 10 height 10
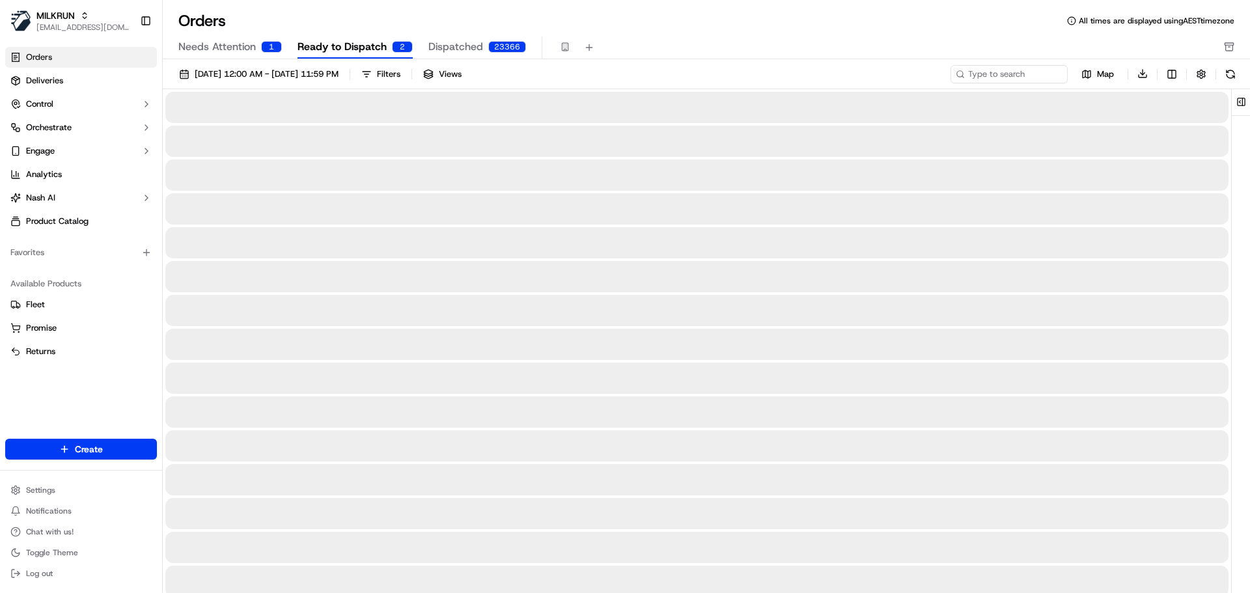
click at [360, 38] on button "Ready to Dispatch 2" at bounding box center [354, 47] width 115 height 22
drag, startPoint x: 335, startPoint y: 74, endPoint x: 338, endPoint y: 81, distance: 7.9
click at [335, 74] on span "18/09/2025 12:00 AM - 19/09/2025 11:59 PM" at bounding box center [267, 74] width 144 height 12
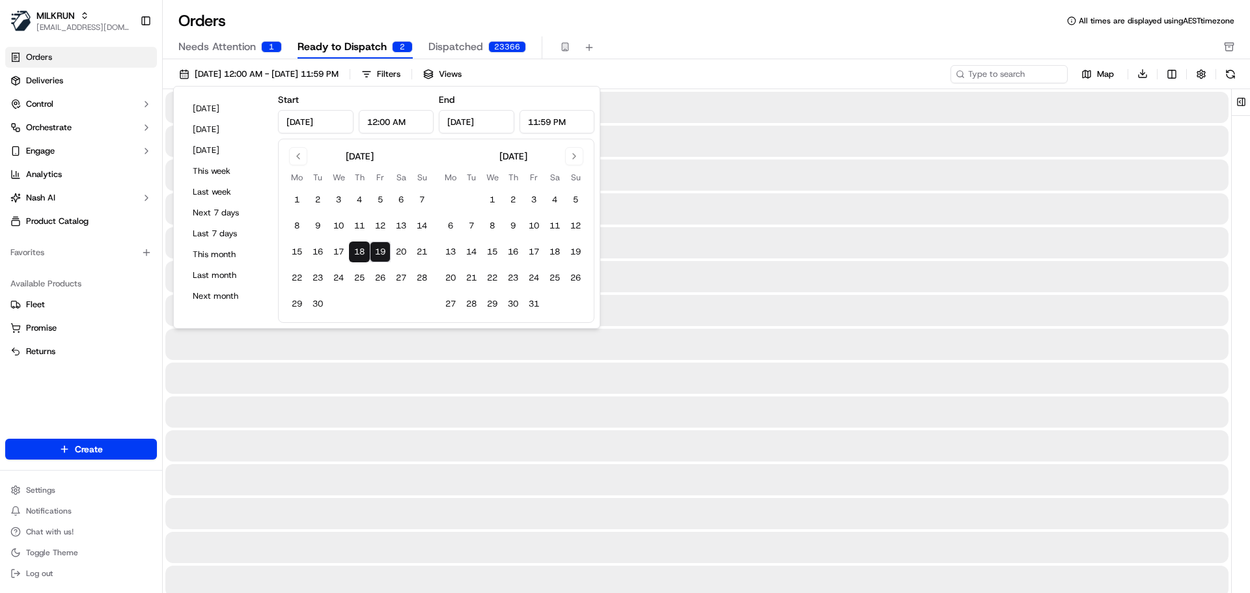
click at [381, 255] on button "19" at bounding box center [380, 251] width 21 height 21
type input "Sep 19, 2025"
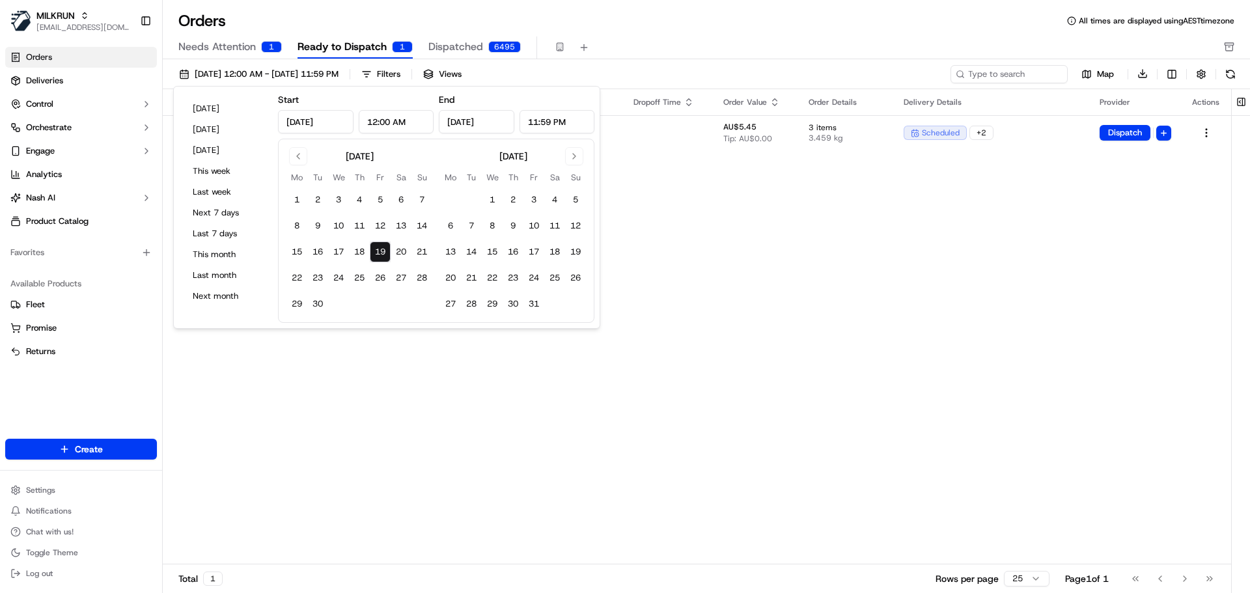
click at [717, 21] on div "Orders All times are displayed using AEST timezone" at bounding box center [706, 20] width 1087 height 21
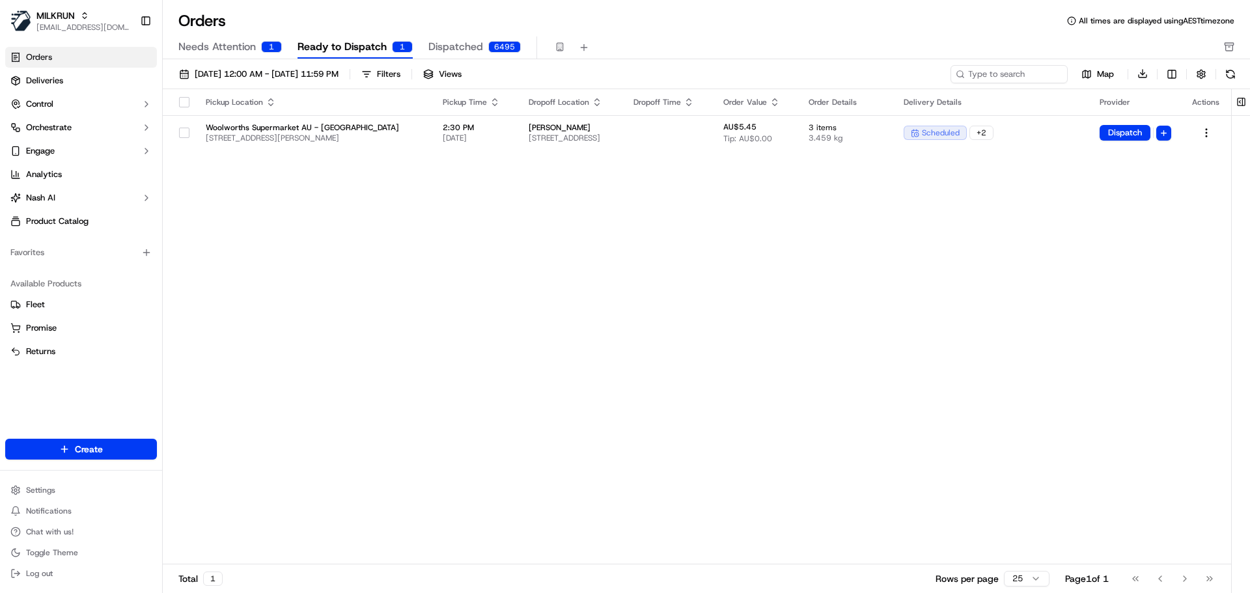
click at [354, 46] on span "Ready to Dispatch" at bounding box center [341, 47] width 89 height 16
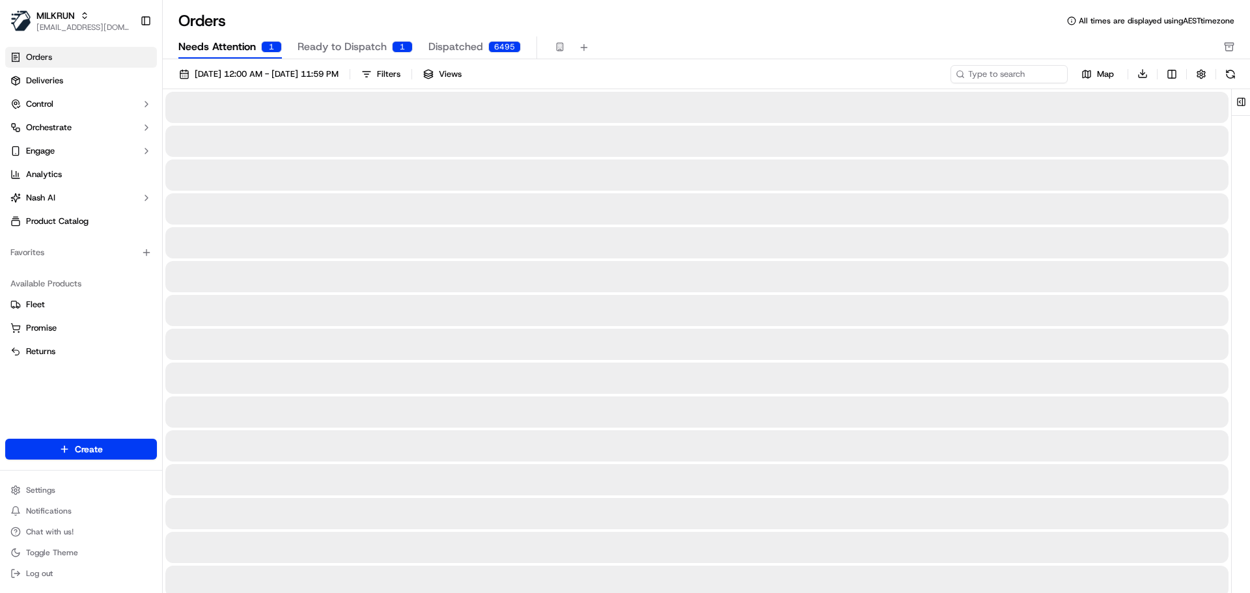
click at [249, 45] on span "Needs Attention" at bounding box center [216, 47] width 77 height 16
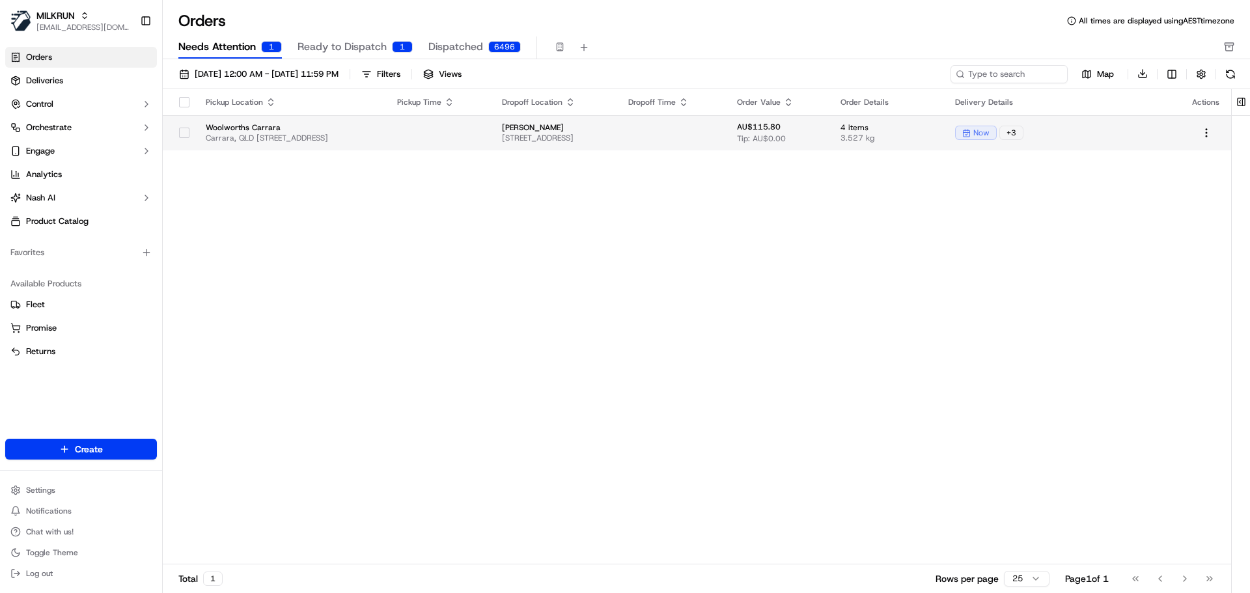
click at [180, 132] on button "button" at bounding box center [184, 133] width 10 height 10
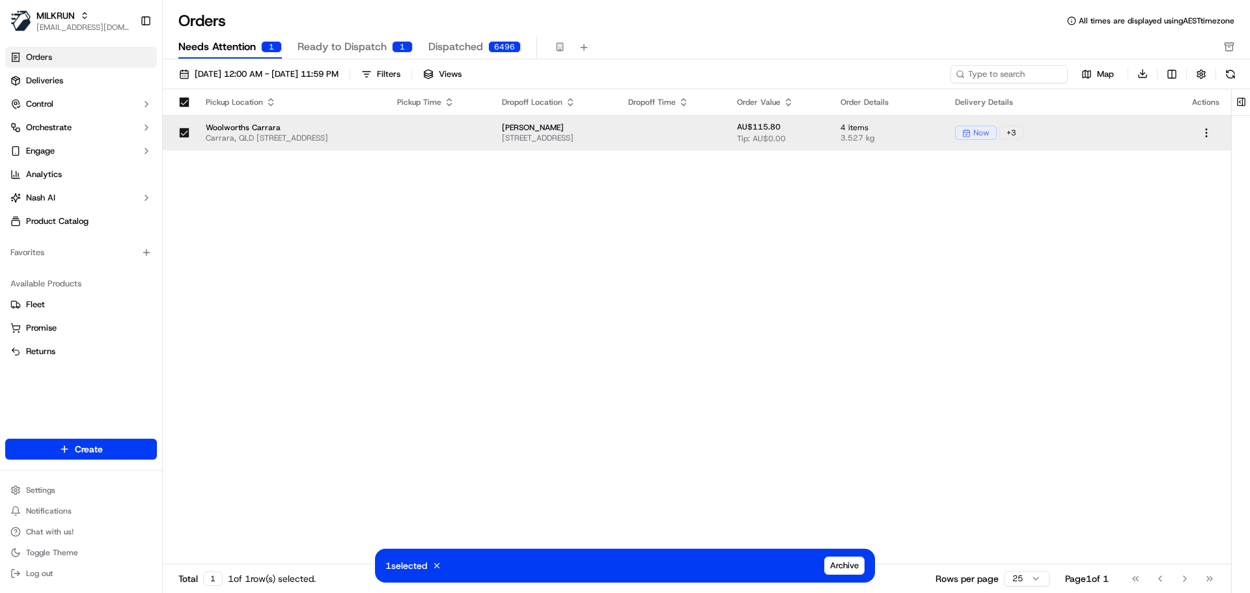
click at [432, 322] on div "Pickup Location Pickup Time Dropoff Location Dropoff Time Order Value Order Det…" at bounding box center [697, 327] width 1068 height 476
click at [1216, 128] on html "MILKRUN agoswami3@woolworths.com.au Toggle Sidebar Orders Deliveries Control Or…" at bounding box center [625, 296] width 1250 height 593
click at [1211, 129] on html "MILKRUN agoswami3@woolworths.com.au Toggle Sidebar Orders Deliveries Control Or…" at bounding box center [625, 296] width 1250 height 593
click at [1204, 130] on html "MILKRUN agoswami3@woolworths.com.au Toggle Sidebar Orders Deliveries Control Or…" at bounding box center [625, 296] width 1250 height 593
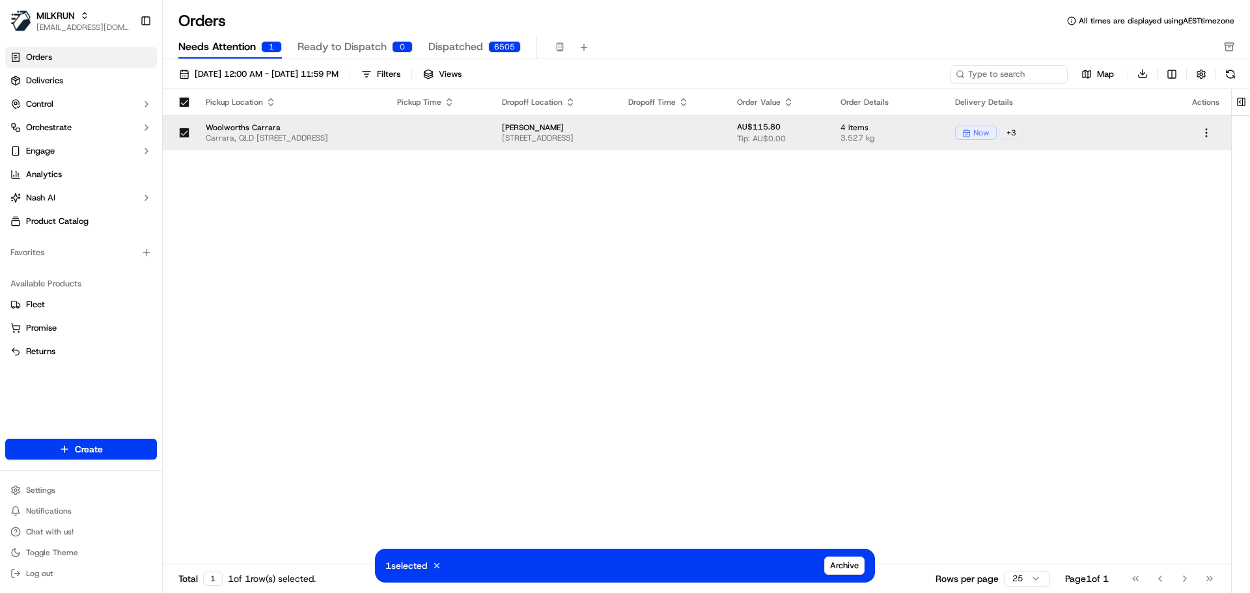
click at [1203, 131] on html "MILKRUN agoswami3@woolworths.com.au Toggle Sidebar Orders Deliveries Control Or…" at bounding box center [625, 296] width 1250 height 593
click at [1129, 132] on html "MILKRUN agoswami3@woolworths.com.au Toggle Sidebar Orders Deliveries Control Or…" at bounding box center [625, 296] width 1250 height 593
click at [1129, 131] on div "now + 3" at bounding box center [1063, 133] width 216 height 14
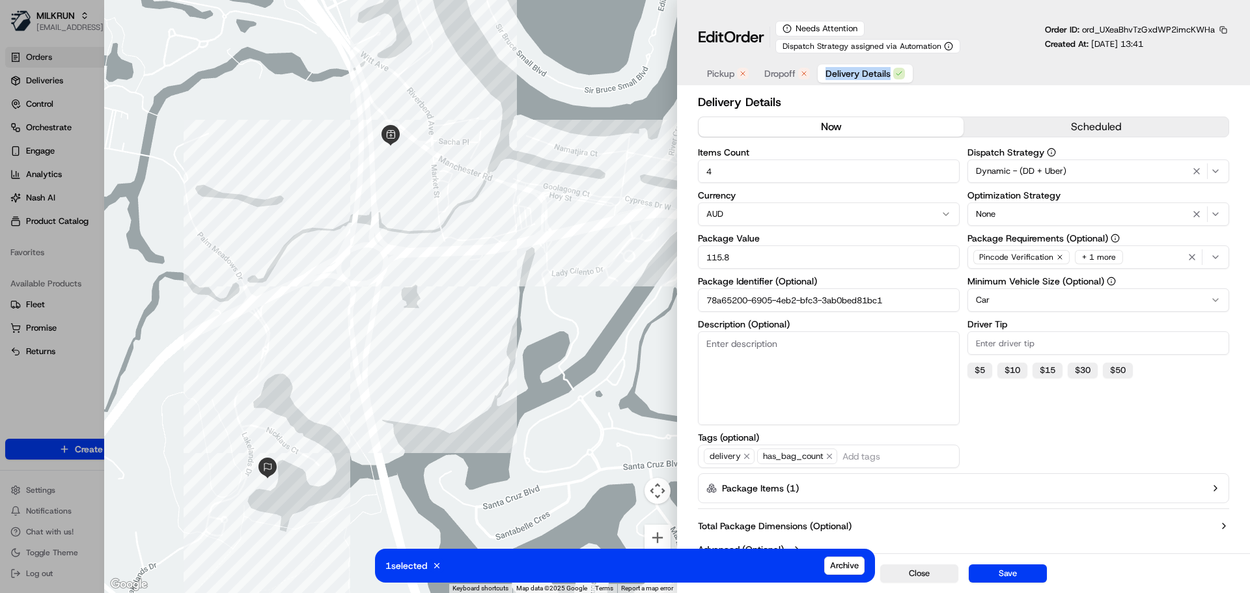
click at [797, 85] on div "Edit Order Needs Attention Dispatch Strategy assigned via Automation Order ID: …" at bounding box center [963, 45] width 573 height 90
type input "1"
click at [54, 396] on div at bounding box center [625, 296] width 1250 height 593
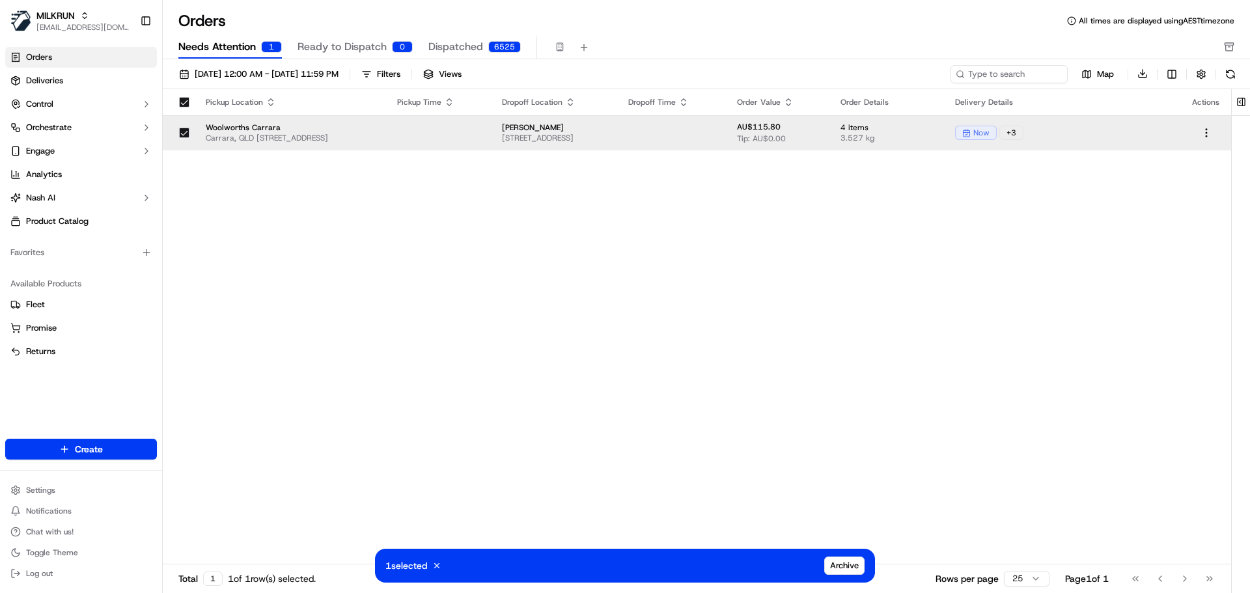
drag, startPoint x: 459, startPoint y: 132, endPoint x: 307, endPoint y: 258, distance: 196.9
click at [307, 264] on div "Pickup Location Pickup Time Dropoff Location Dropoff Time Order Value Order Det…" at bounding box center [697, 327] width 1068 height 476
click at [534, 228] on div "Pickup Location Pickup Time Dropoff Location Dropoff Time Order Value Order Det…" at bounding box center [697, 327] width 1068 height 476
click at [496, 256] on div "Pickup Location Pickup Time Dropoff Location Dropoff Time Order Value Order Det…" at bounding box center [697, 327] width 1068 height 476
drag, startPoint x: 549, startPoint y: 128, endPoint x: 622, endPoint y: 128, distance: 72.9
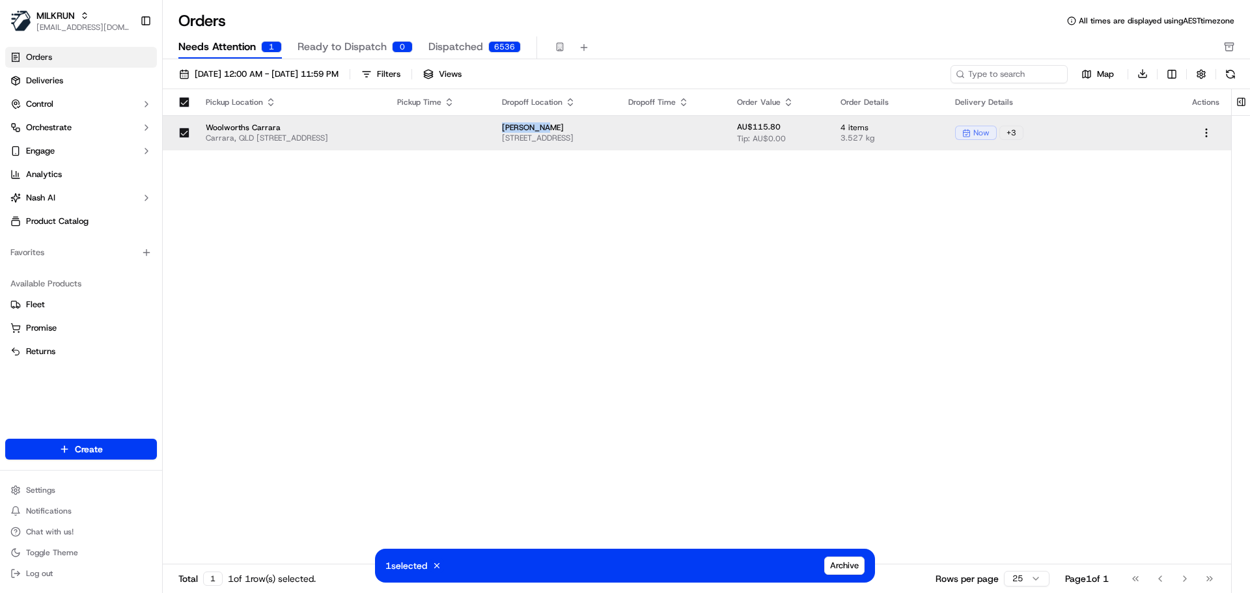
click at [618, 128] on td "Ruth Kuhne 254/135 Lakelands Dr, Merrimac QLD 4226, Australia" at bounding box center [554, 132] width 126 height 35
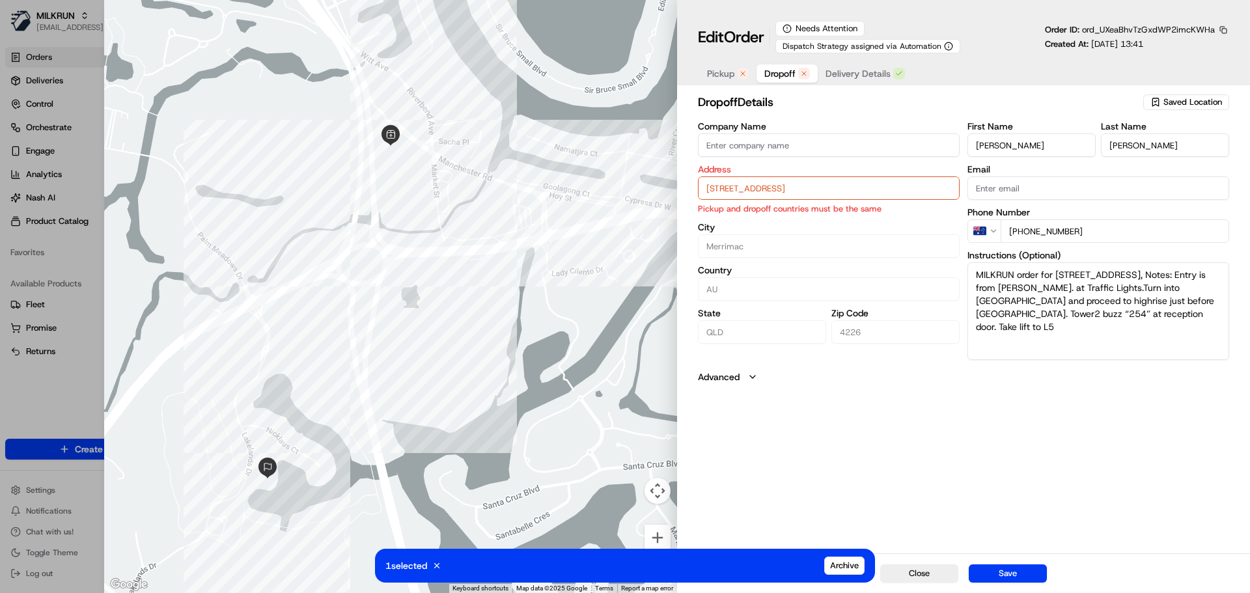
click at [780, 79] on span "Dropoff" at bounding box center [779, 73] width 31 height 13
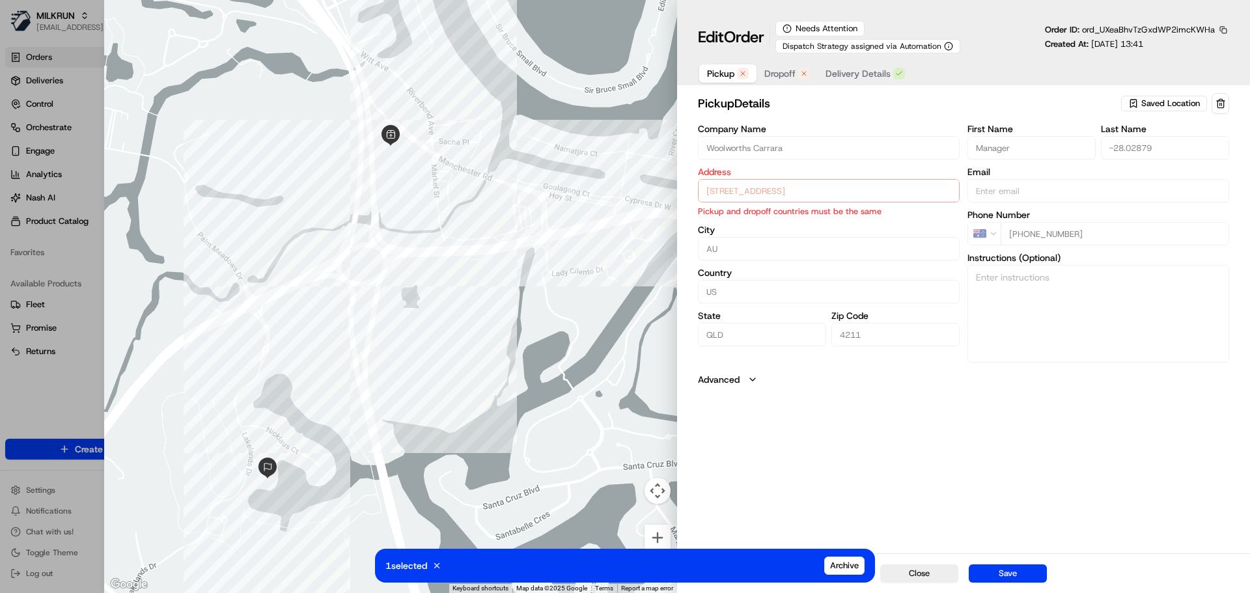
click at [724, 72] on span "Pickup" at bounding box center [720, 73] width 27 height 13
click at [81, 396] on div at bounding box center [625, 296] width 1250 height 593
type input "+1"
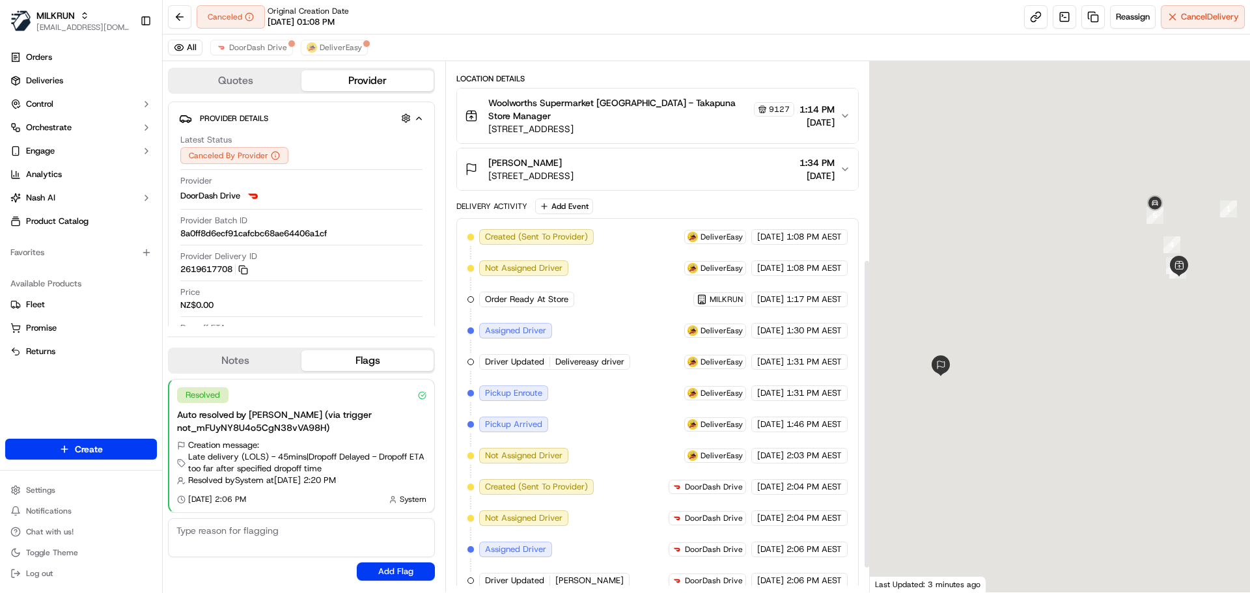
scroll to position [379, 0]
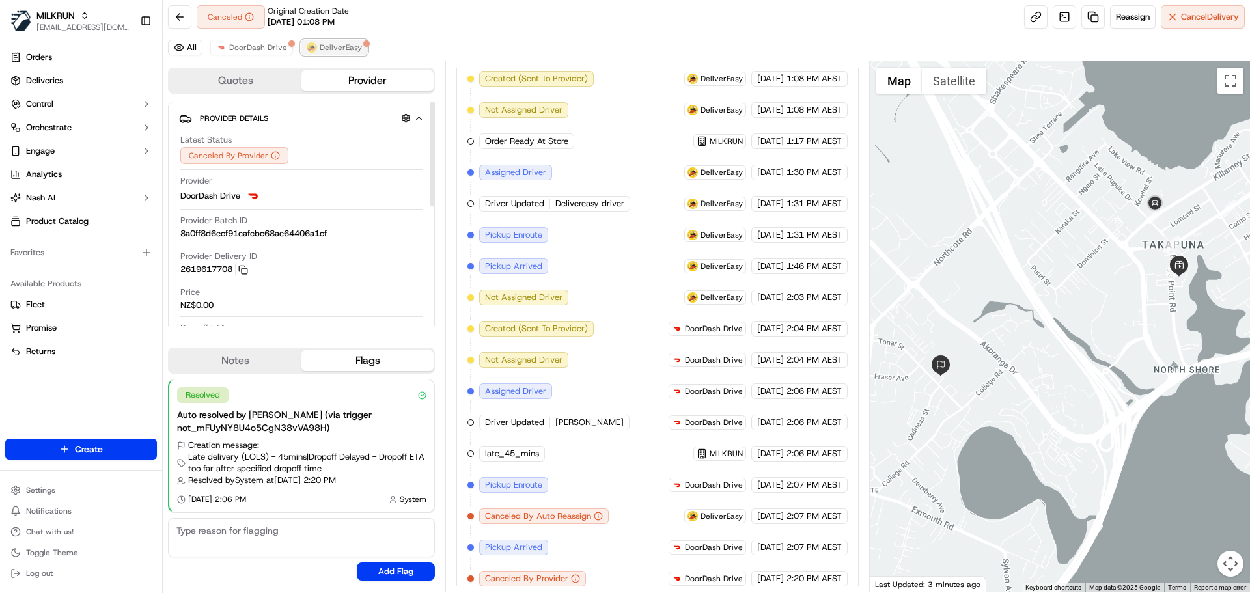
click at [314, 48] on img at bounding box center [312, 47] width 10 height 10
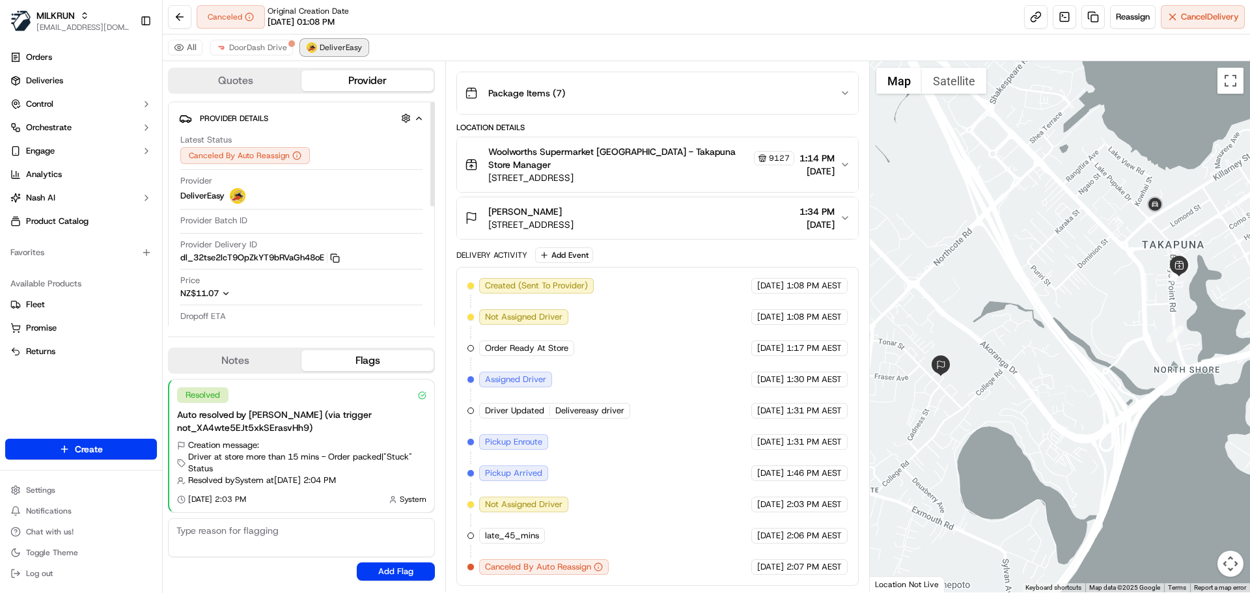
scroll to position [160, 0]
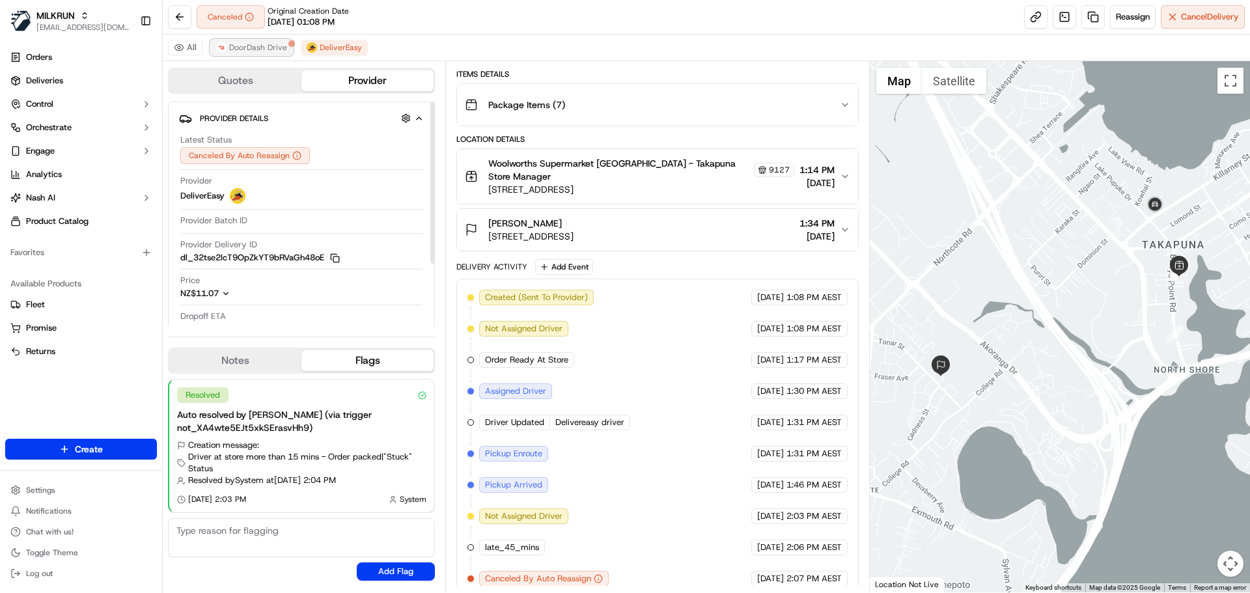
click at [247, 48] on span "DoorDash Drive" at bounding box center [258, 47] width 58 height 10
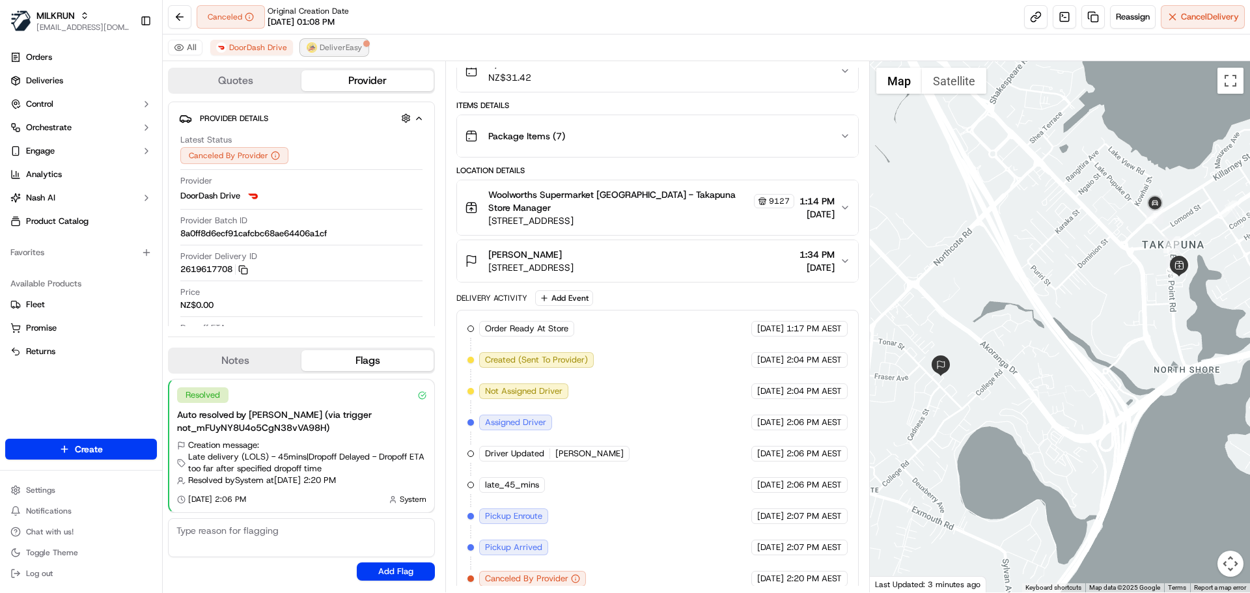
click at [344, 47] on span "DeliverEasy" at bounding box center [341, 47] width 42 height 10
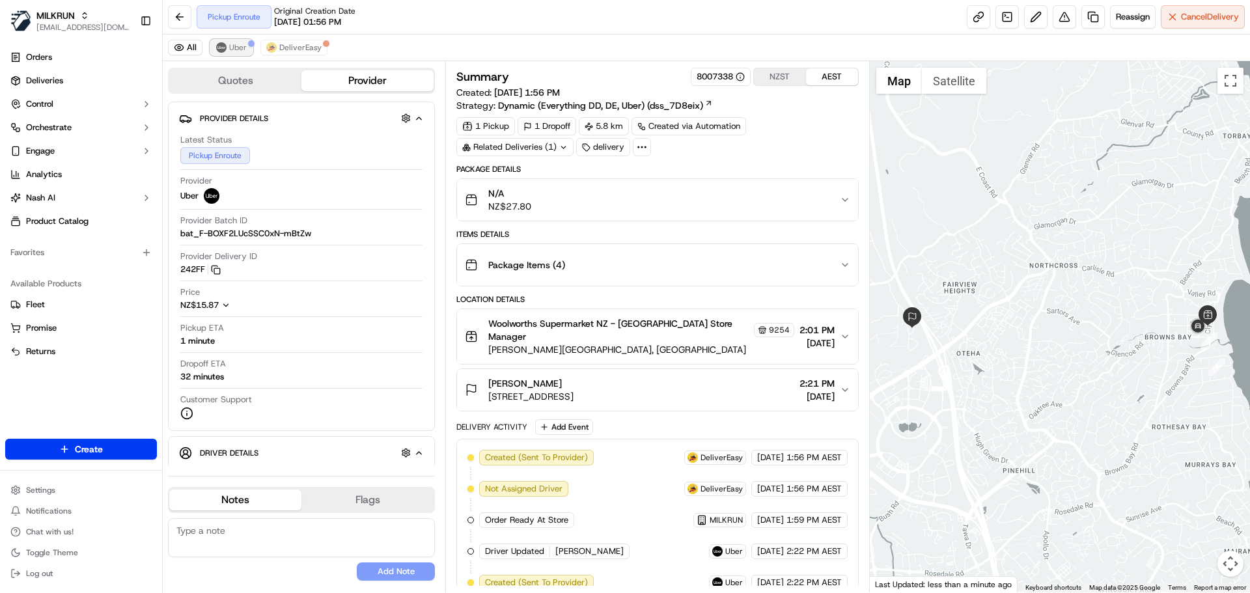
click at [238, 48] on span "Uber" at bounding box center [238, 47] width 18 height 10
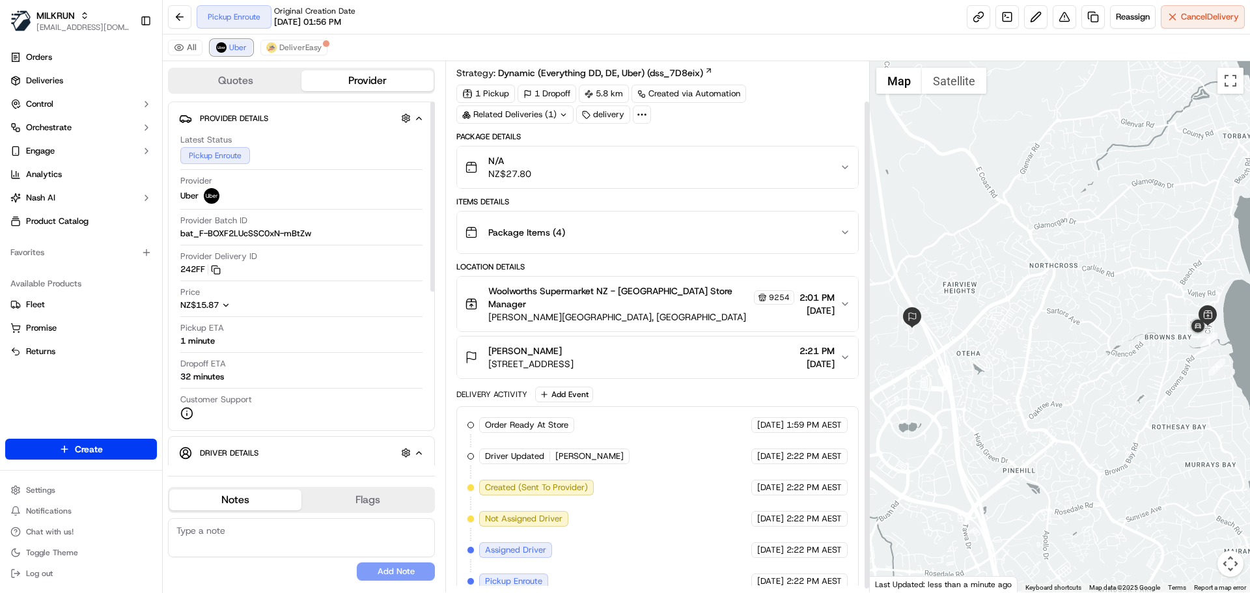
scroll to position [47, 0]
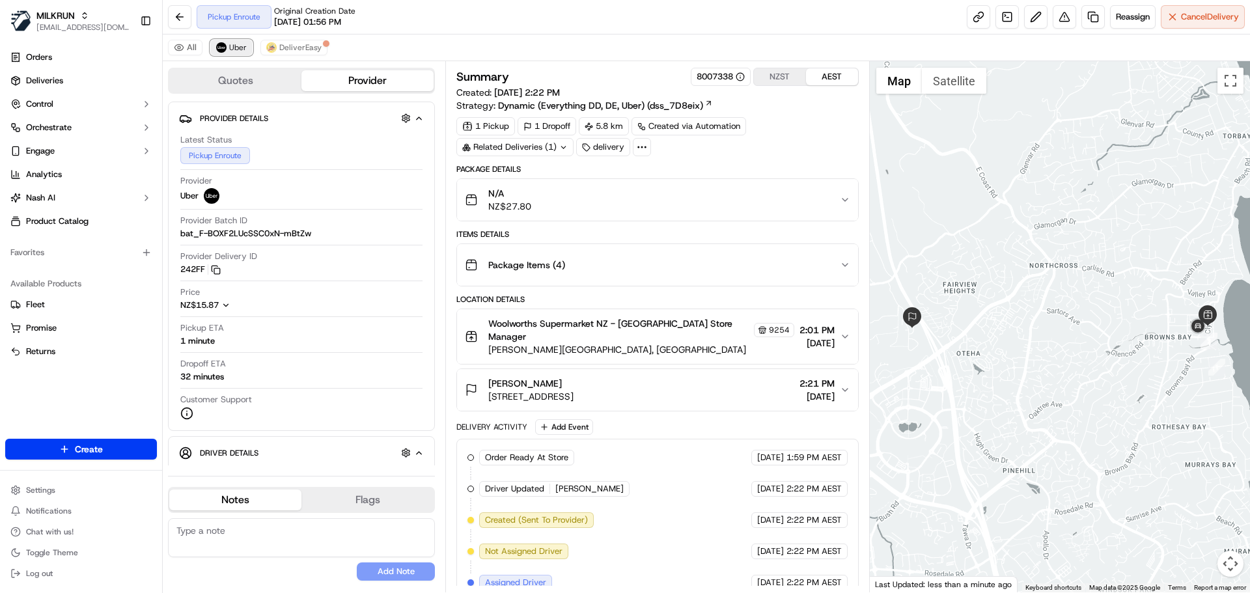
click at [222, 42] on img at bounding box center [221, 47] width 10 height 10
click at [229, 46] on span "Uber" at bounding box center [238, 47] width 18 height 10
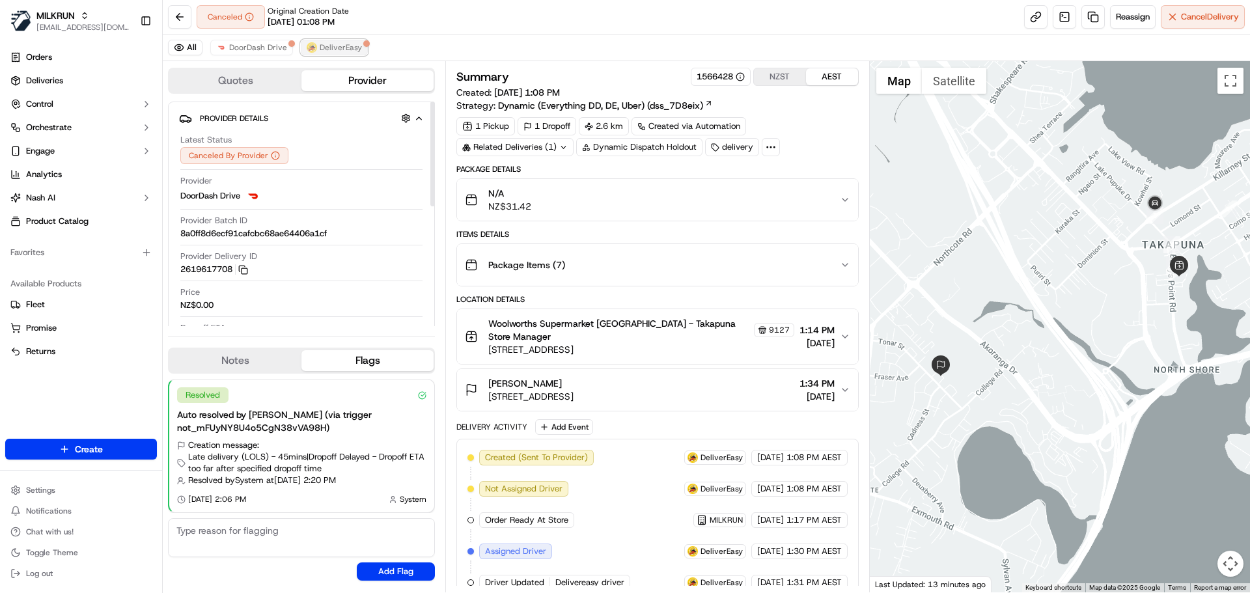
click at [302, 52] on button "DeliverEasy" at bounding box center [334, 48] width 67 height 16
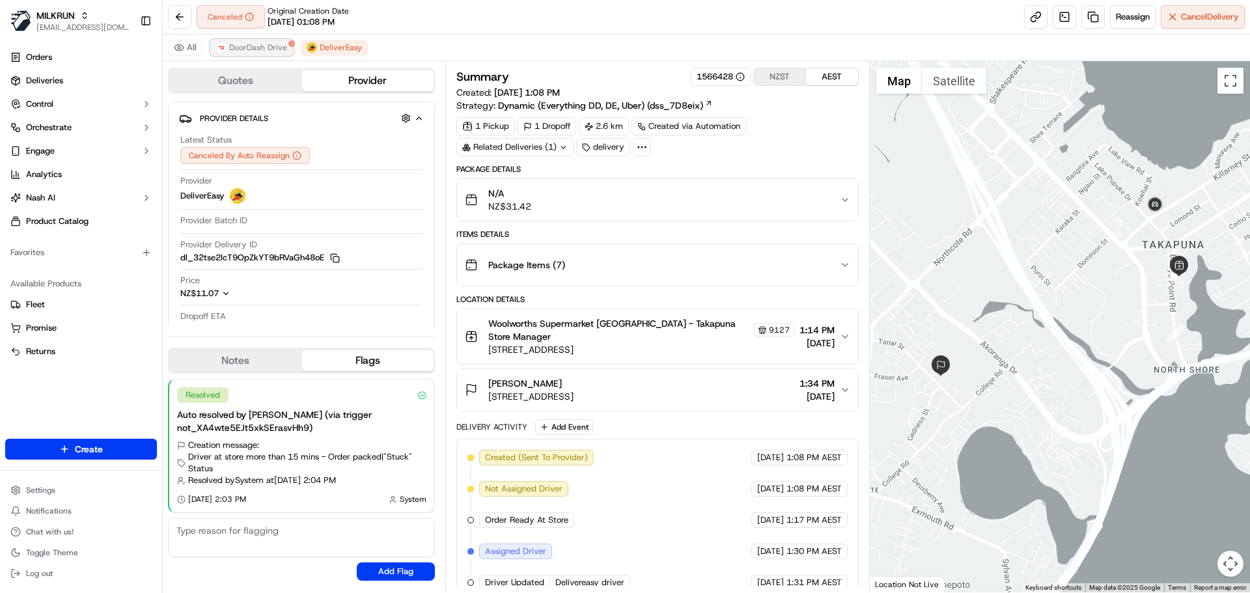
click at [263, 55] on button "DoorDash Drive" at bounding box center [251, 48] width 83 height 16
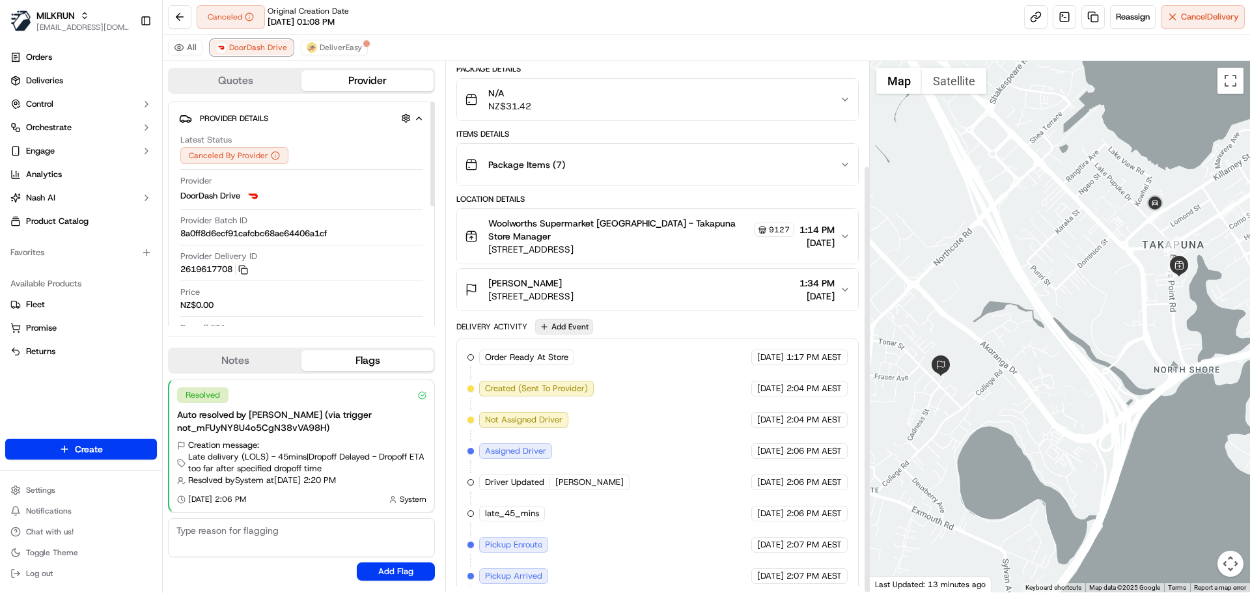
scroll to position [129, 0]
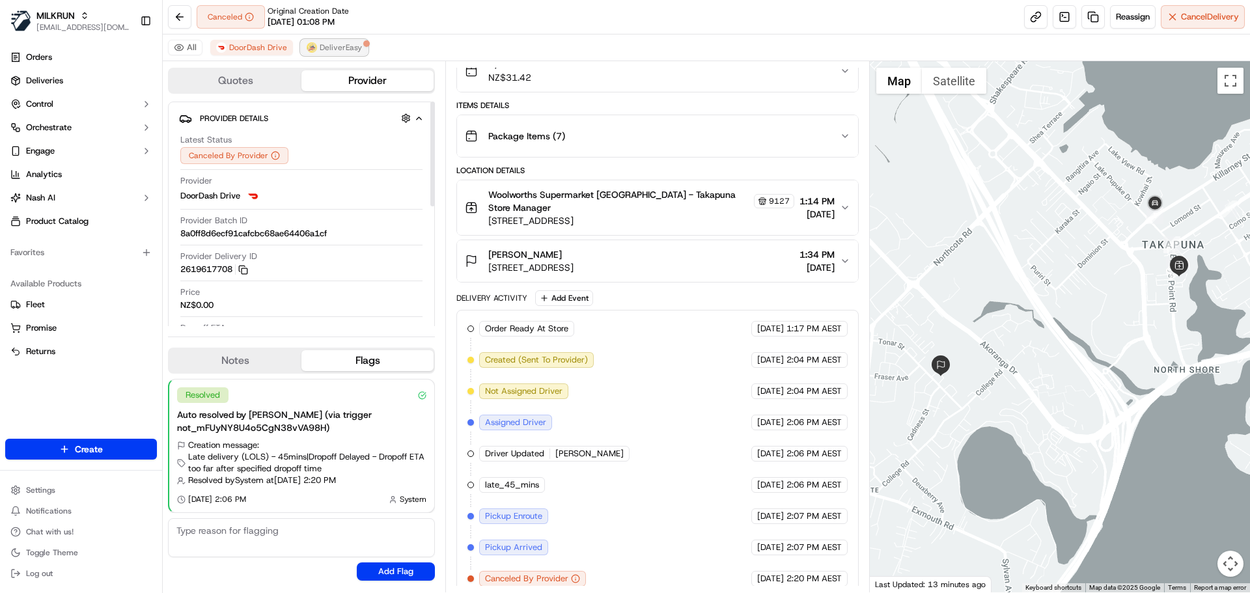
click at [346, 54] on button "DeliverEasy" at bounding box center [334, 48] width 67 height 16
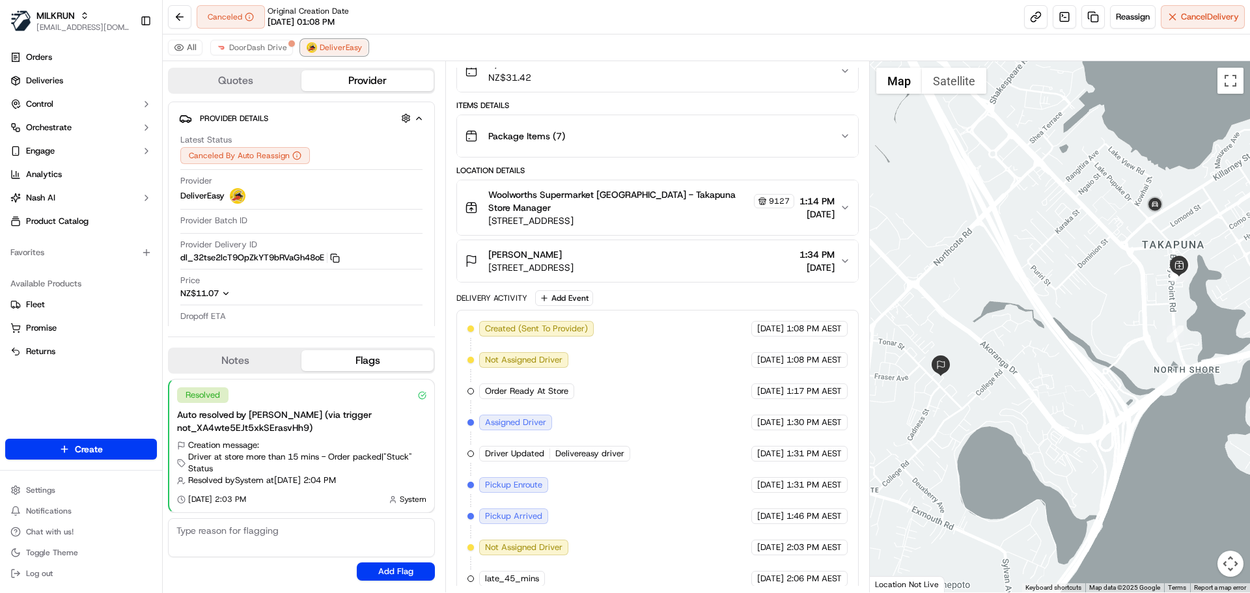
scroll to position [160, 0]
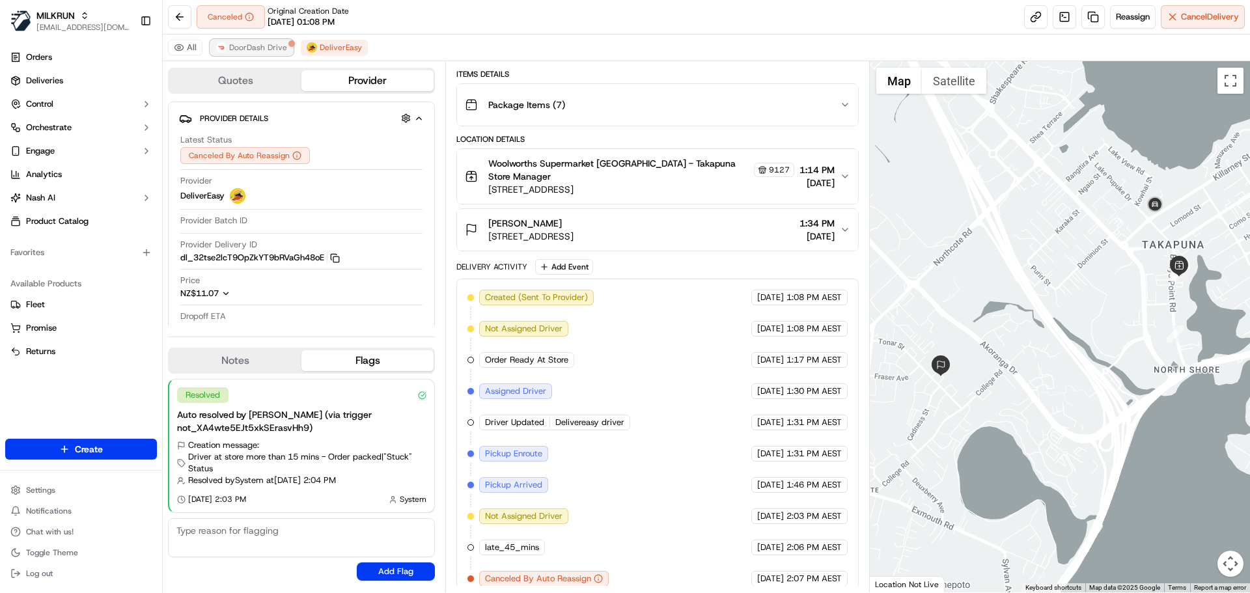
click at [264, 43] on span "DoorDash Drive" at bounding box center [258, 47] width 58 height 10
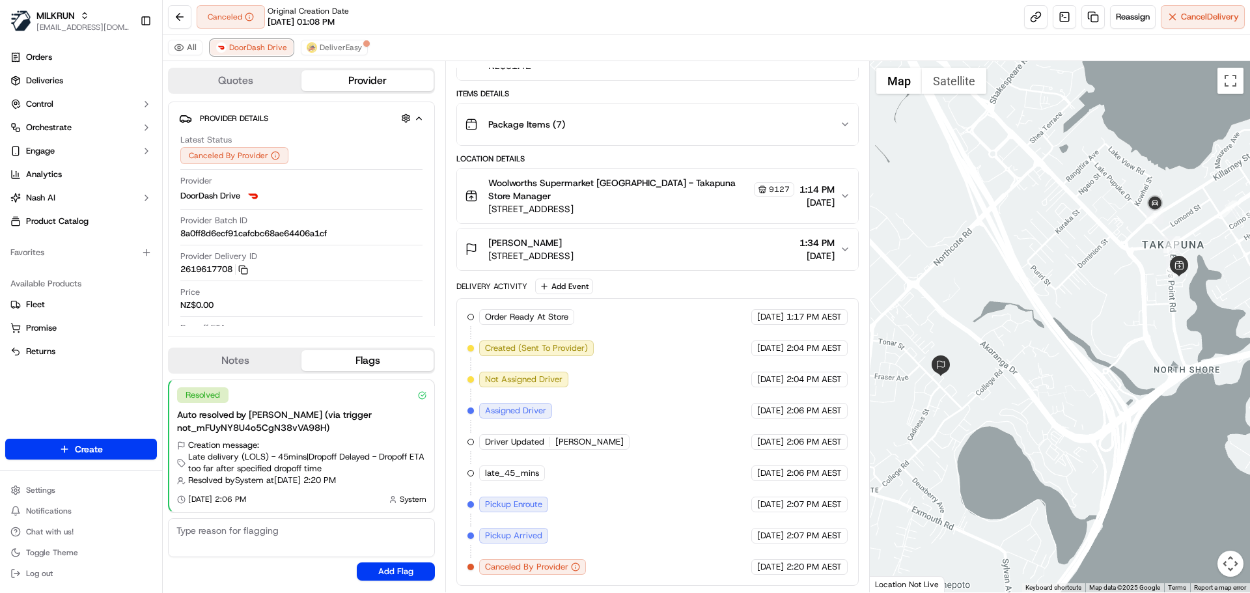
scroll to position [129, 0]
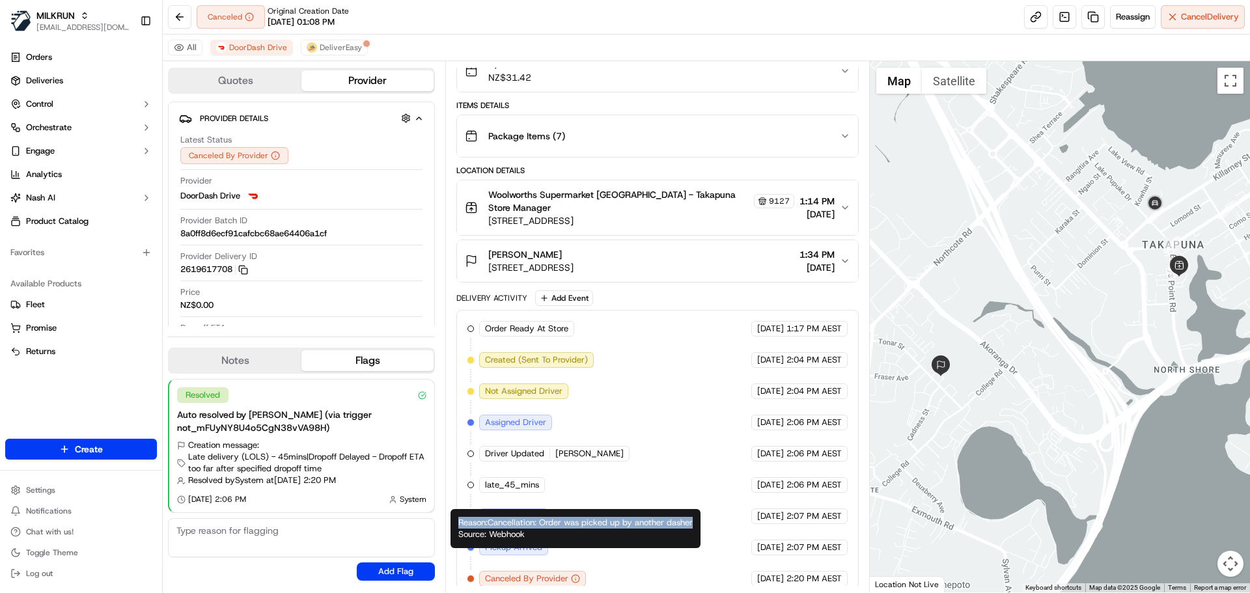
drag, startPoint x: 497, startPoint y: 535, endPoint x: 452, endPoint y: 521, distance: 46.9
click at [452, 521] on div "Reason: Cancellation: Order was picked up by another dasher Source: Webhook Rea…" at bounding box center [575, 528] width 250 height 39
copy div "Reason: Cancellation: Order was picked up by another dasher"
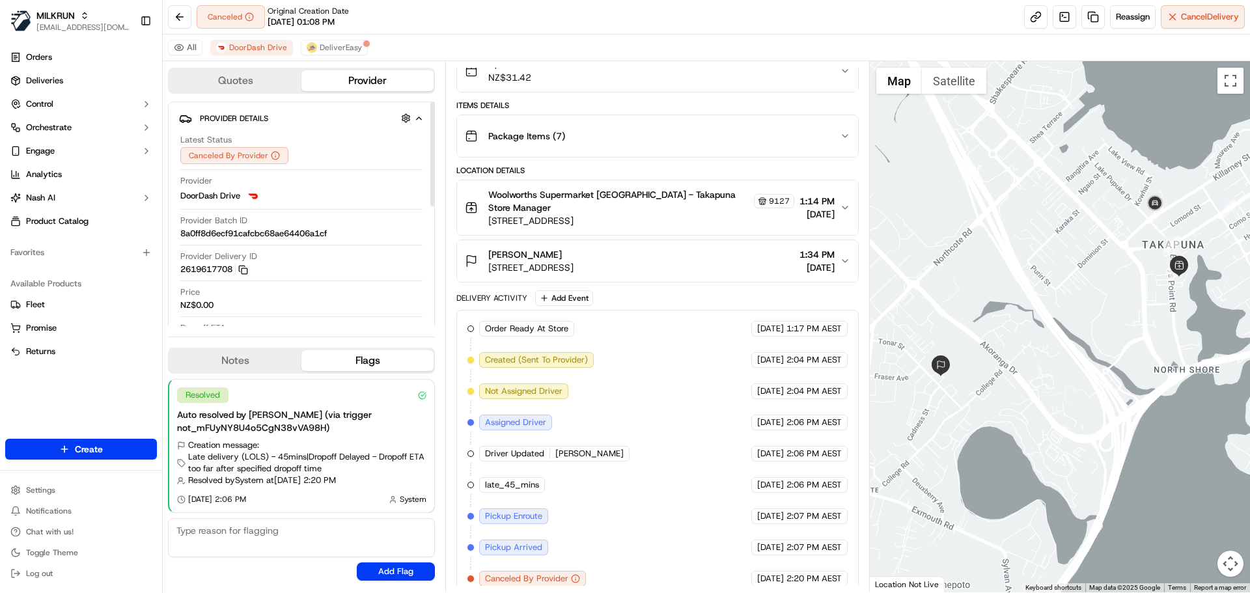
click at [325, 57] on div "All DoorDash Drive DeliverEasy" at bounding box center [706, 47] width 1087 height 27
click at [328, 47] on span "DeliverEasy" at bounding box center [341, 47] width 42 height 10
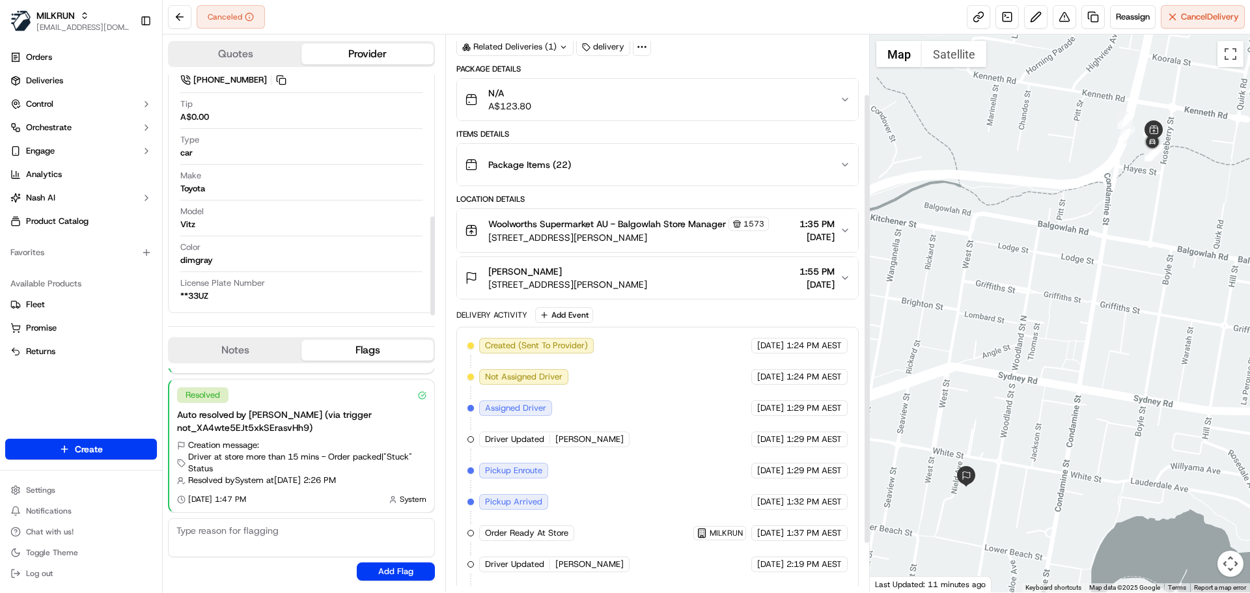
scroll to position [133, 0]
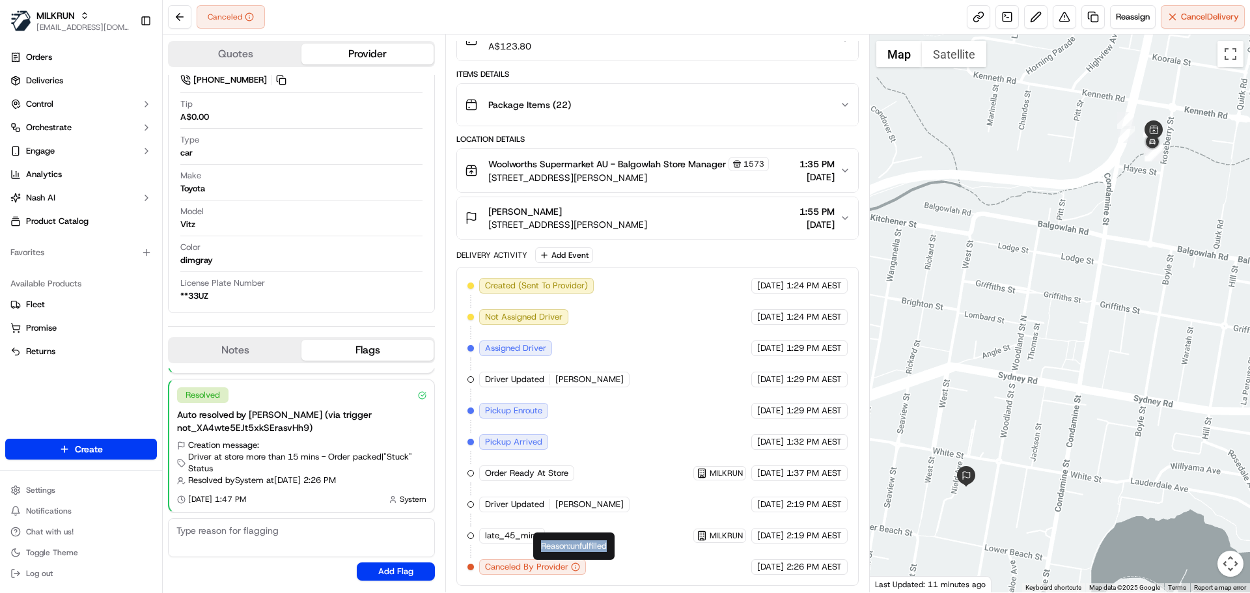
drag, startPoint x: 541, startPoint y: 545, endPoint x: 612, endPoint y: 542, distance: 71.0
click at [612, 542] on div "Reason: unfulfilled Reason: unfulfilled" at bounding box center [573, 545] width 81 height 27
copy div "Reason: unfulfilled"
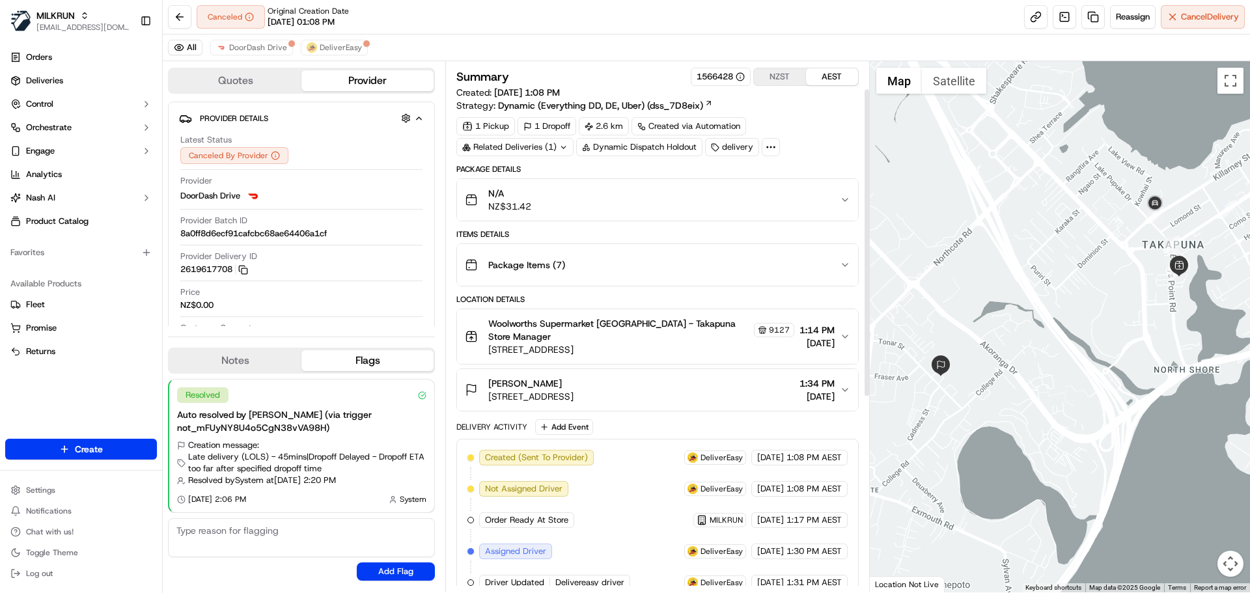
scroll to position [379, 0]
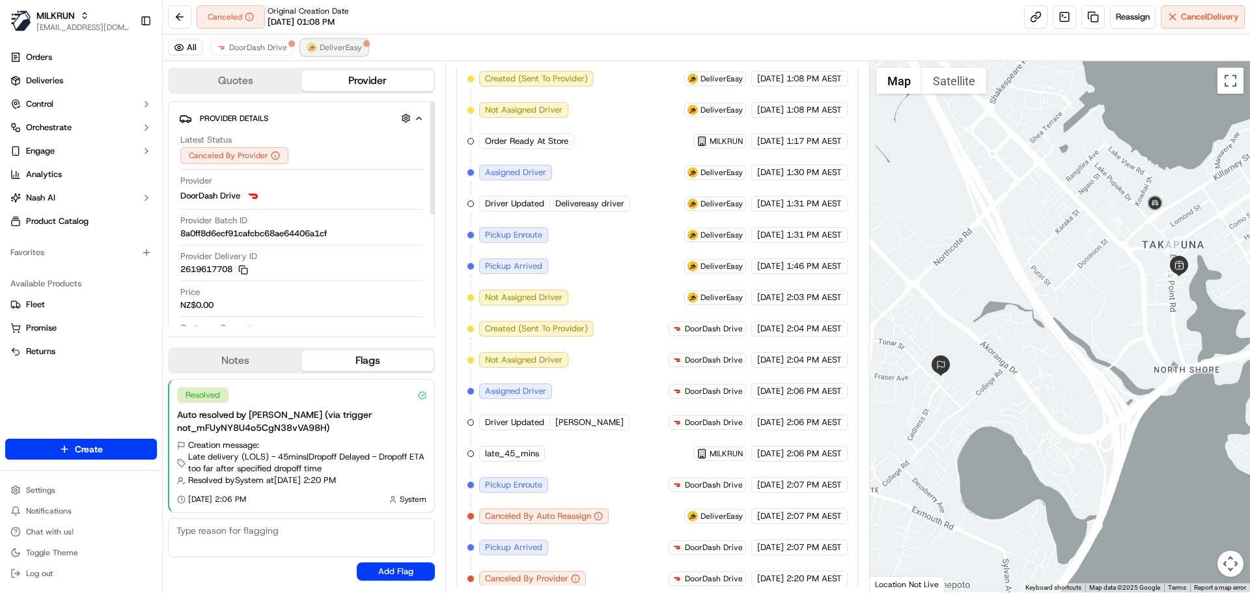
click at [327, 43] on span "DeliverEasy" at bounding box center [341, 47] width 42 height 10
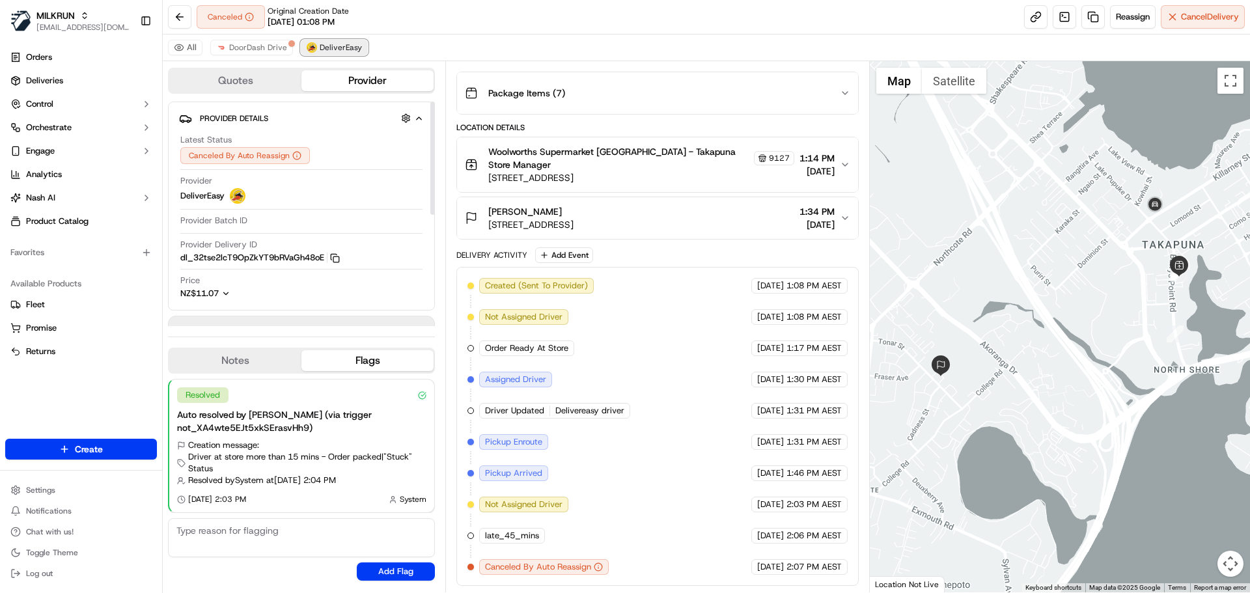
scroll to position [160, 0]
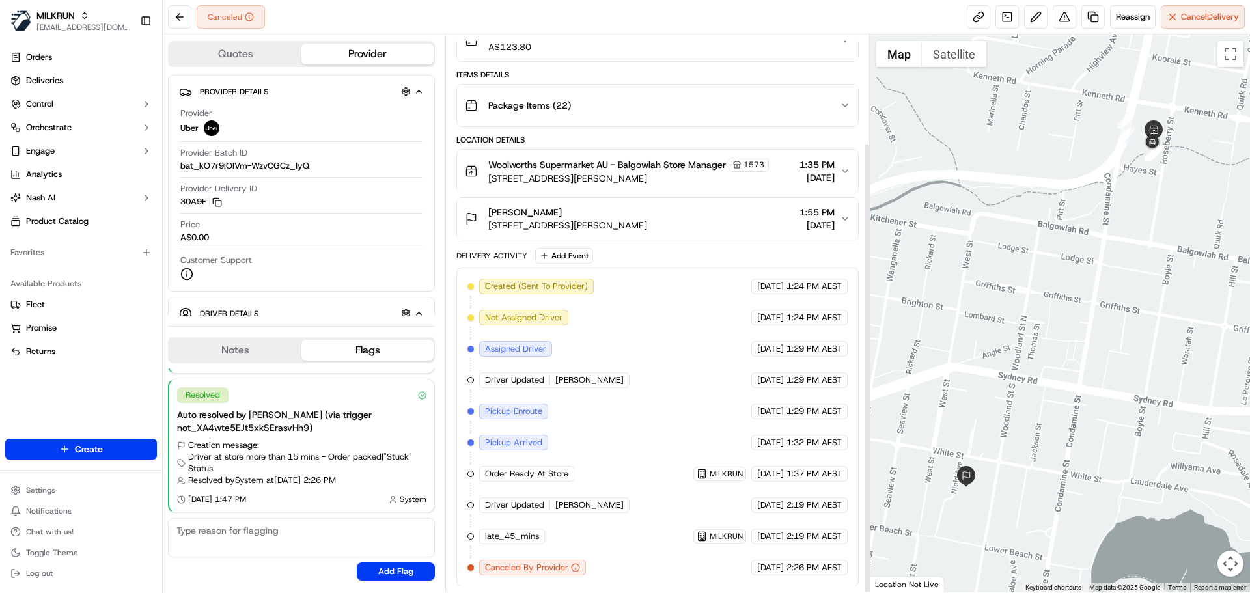
scroll to position [133, 0]
click at [1121, 18] on span "Reassign" at bounding box center [1133, 17] width 34 height 12
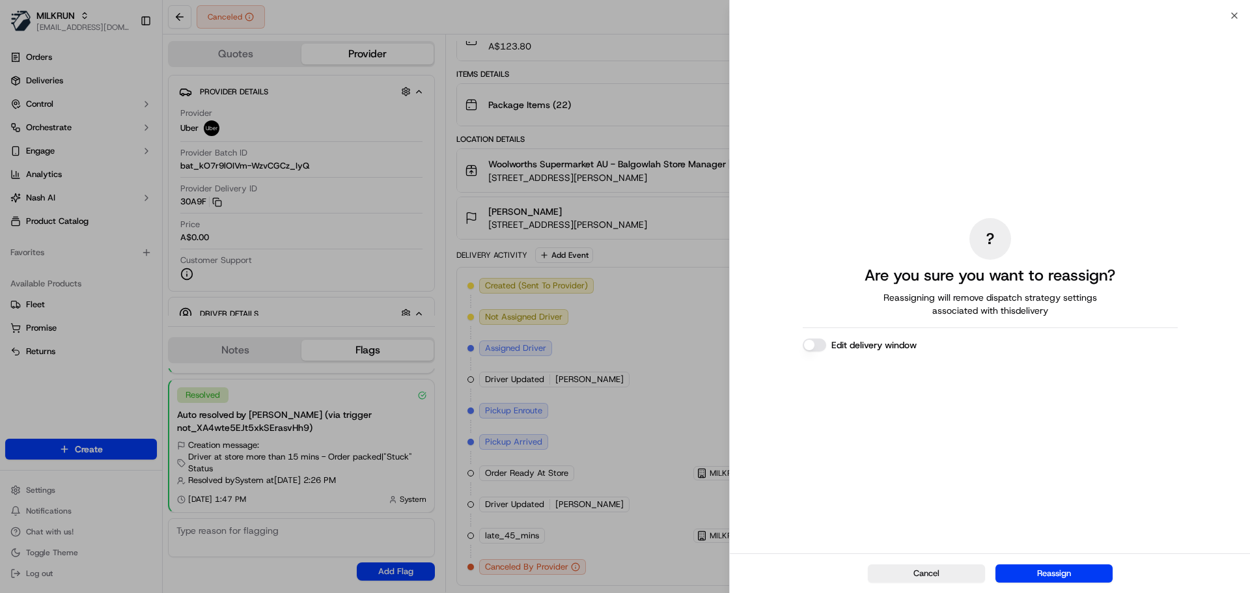
click at [825, 342] on button "Edit delivery window" at bounding box center [814, 344] width 23 height 13
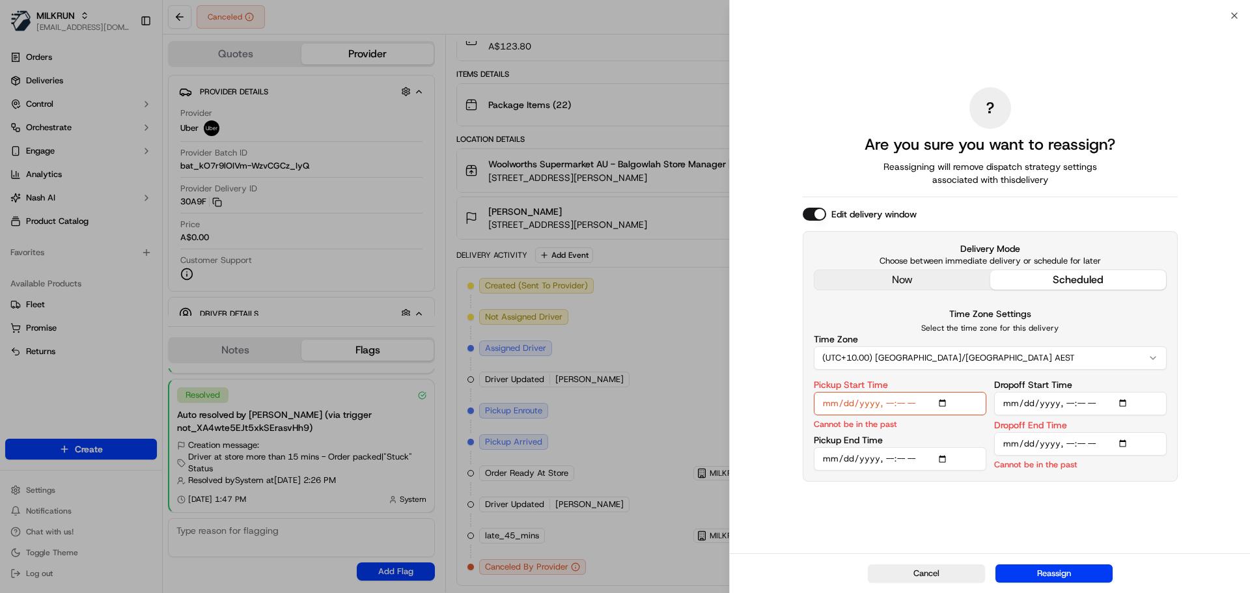
click at [909, 283] on div "? Are you sure you want to reassign? Reassigning will remove dispatch strategy …" at bounding box center [990, 284] width 375 height 532
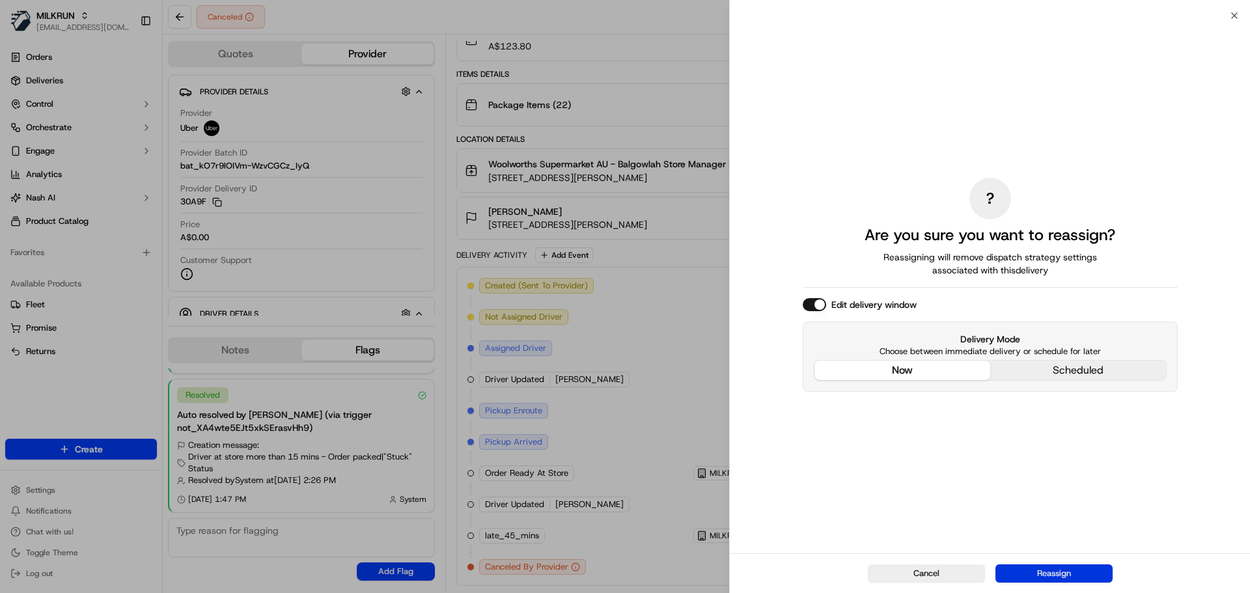
click at [1051, 573] on button "Reassign" at bounding box center [1053, 573] width 117 height 18
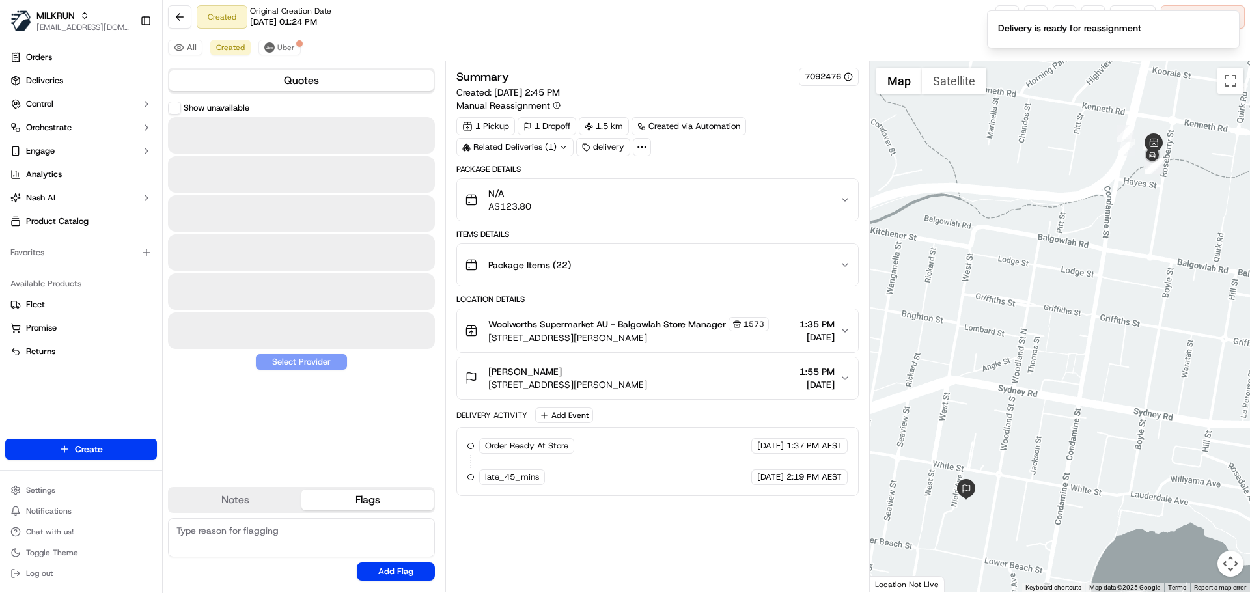
scroll to position [0, 0]
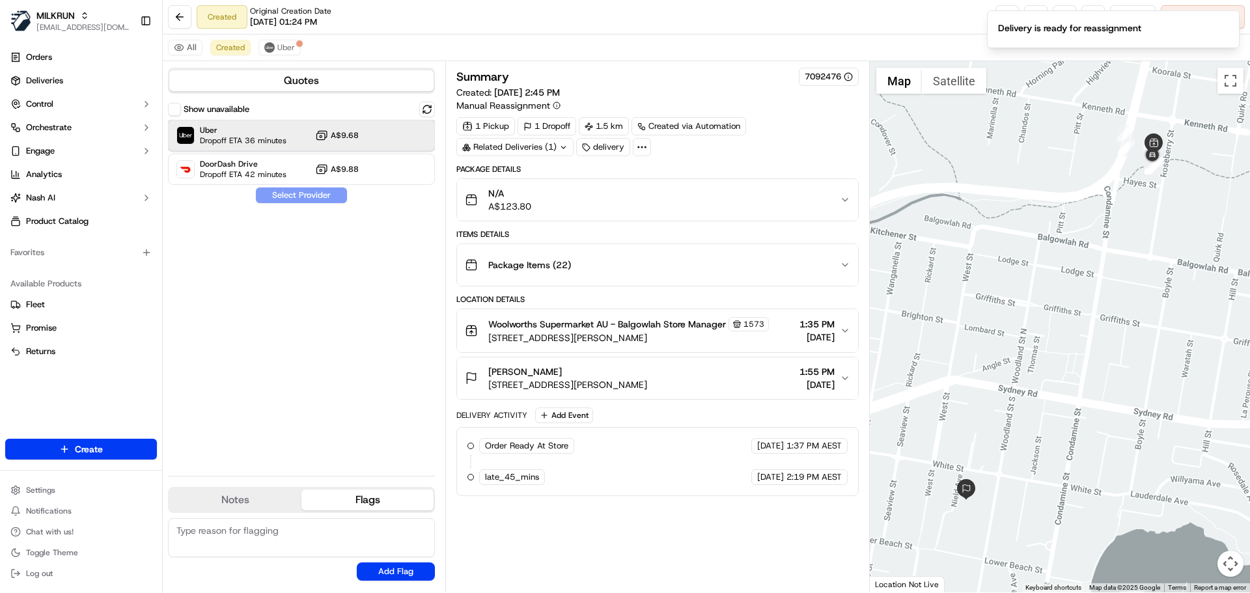
click at [232, 134] on span "Uber" at bounding box center [243, 130] width 87 height 10
click at [283, 191] on button "Assign Provider" at bounding box center [301, 195] width 92 height 16
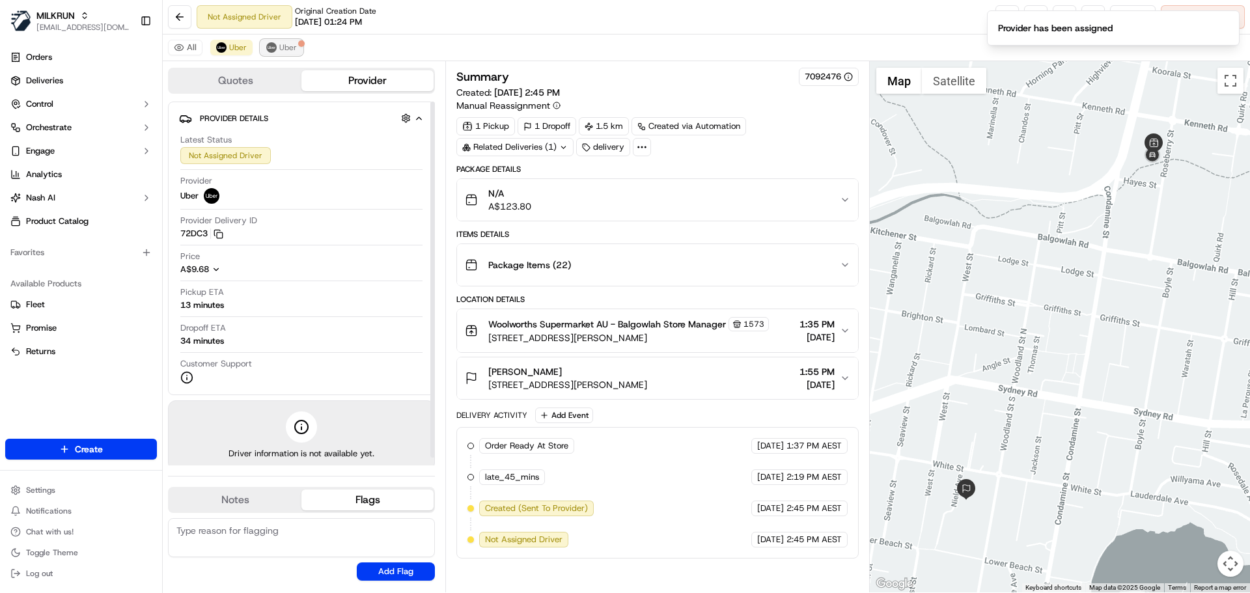
click at [281, 53] on button "Uber" at bounding box center [281, 48] width 42 height 16
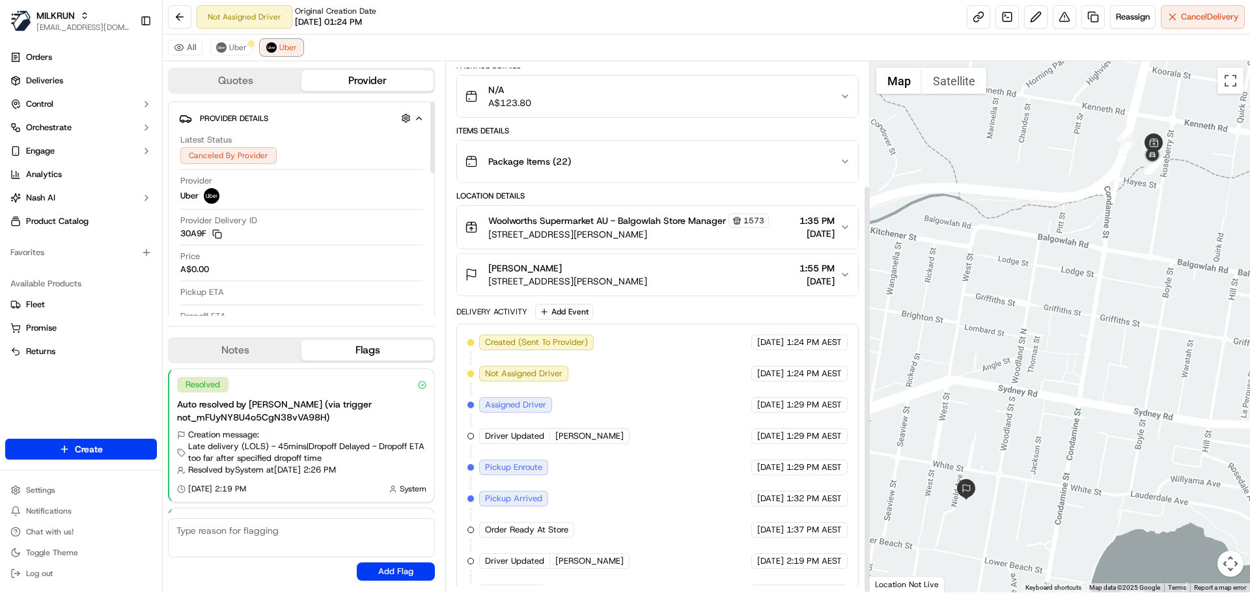
scroll to position [160, 0]
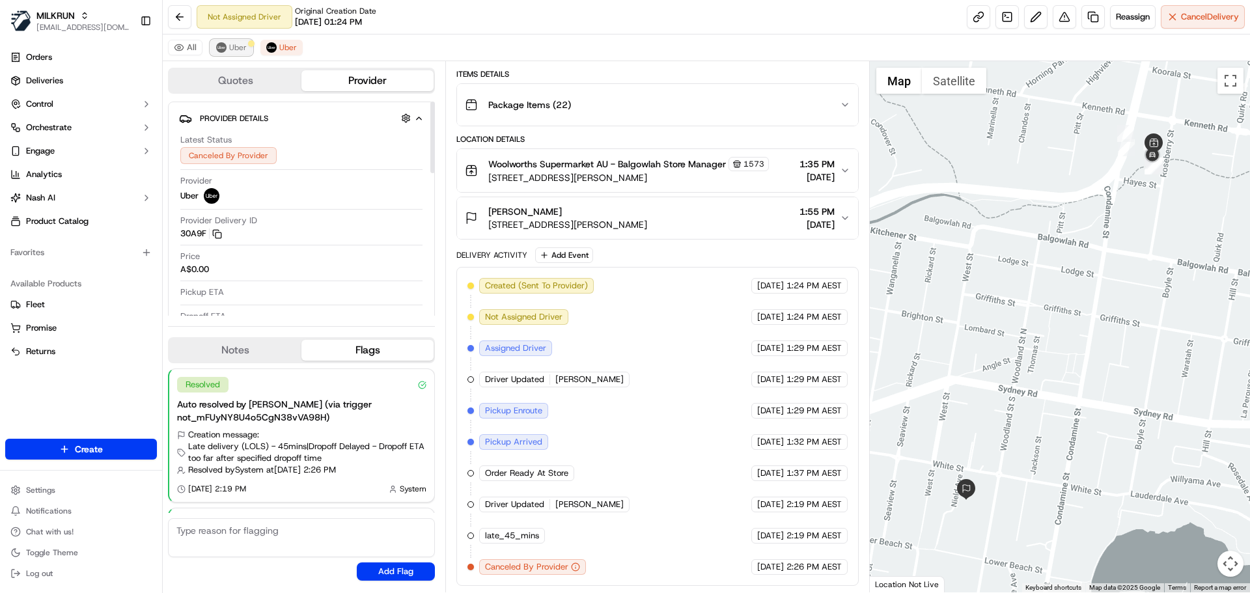
click at [235, 40] on button "Uber" at bounding box center [231, 48] width 42 height 16
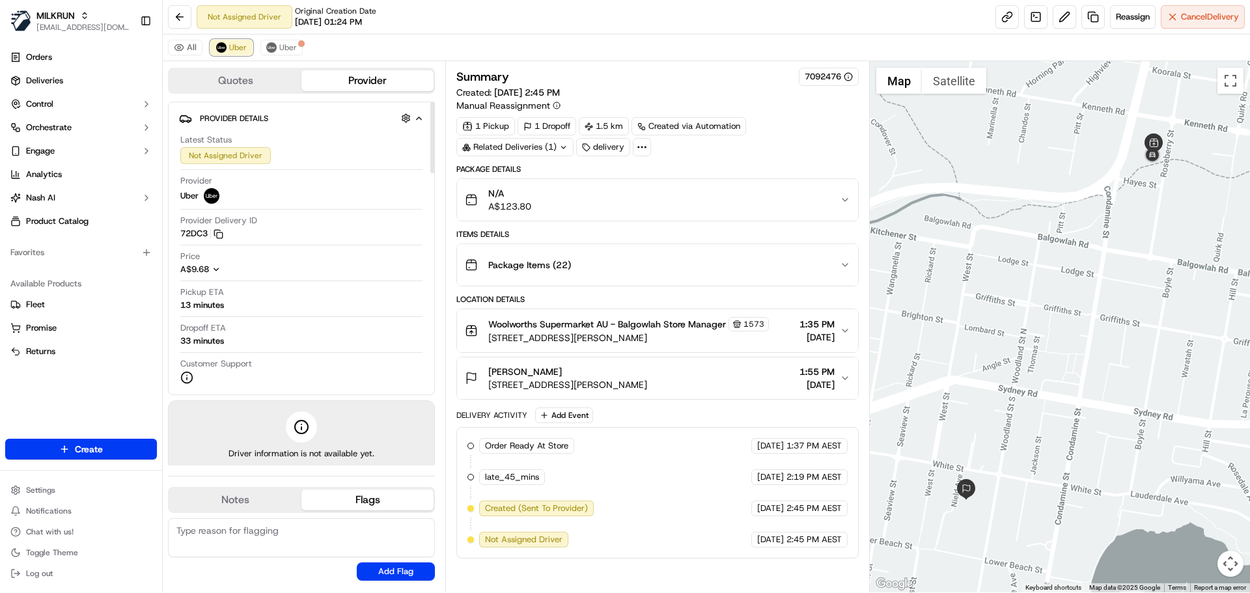
scroll to position [0, 0]
click at [1000, 12] on link at bounding box center [1006, 16] width 23 height 23
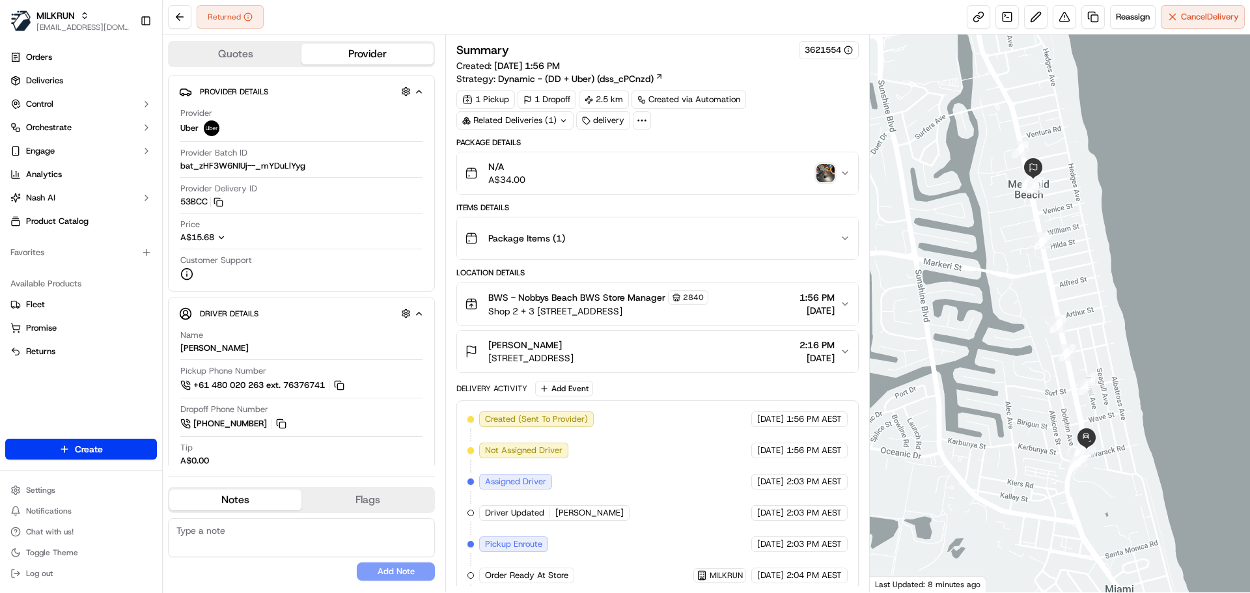
click at [823, 169] on img "button" at bounding box center [825, 173] width 18 height 18
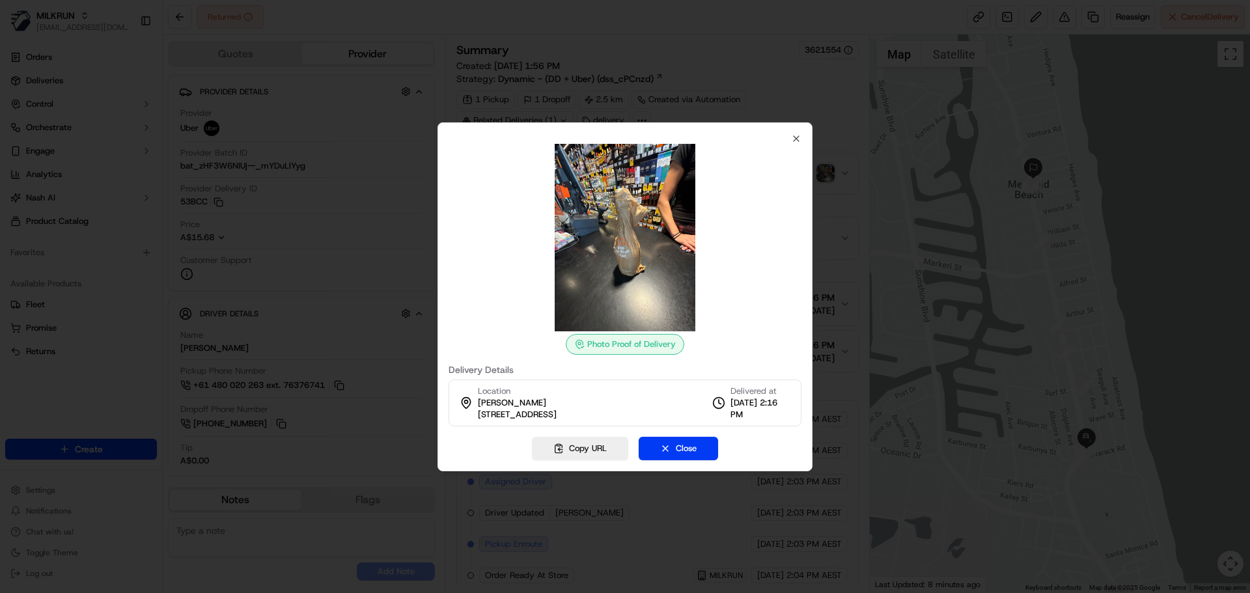
click at [795, 33] on div at bounding box center [625, 296] width 1250 height 593
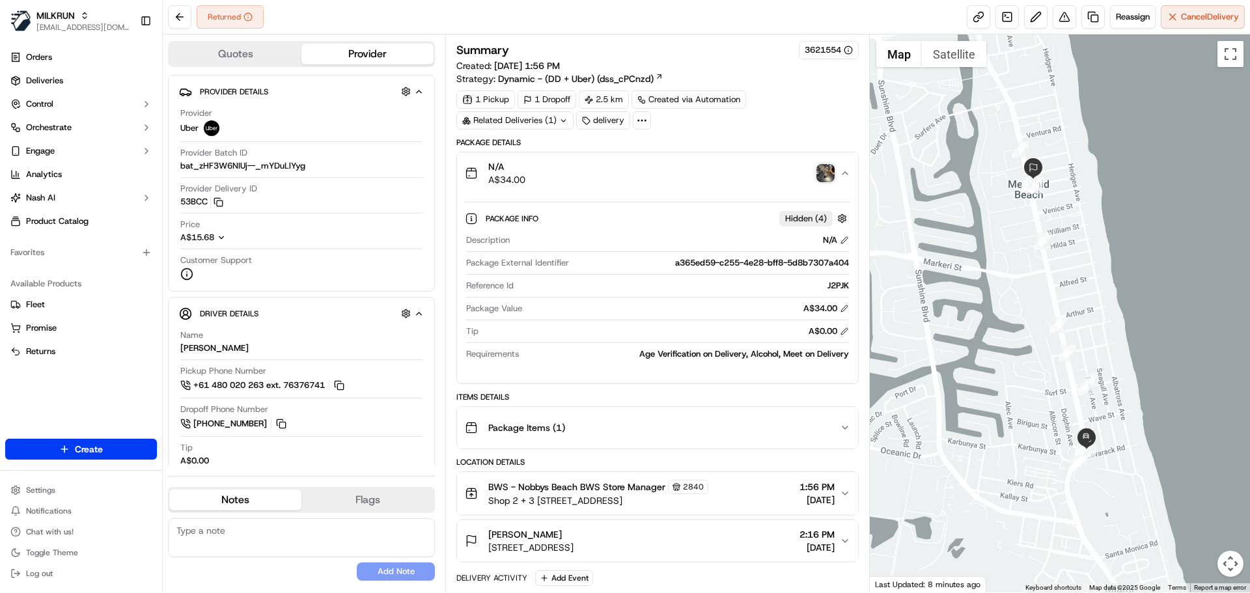
click at [752, 172] on div "N/A A$34.00" at bounding box center [652, 173] width 374 height 26
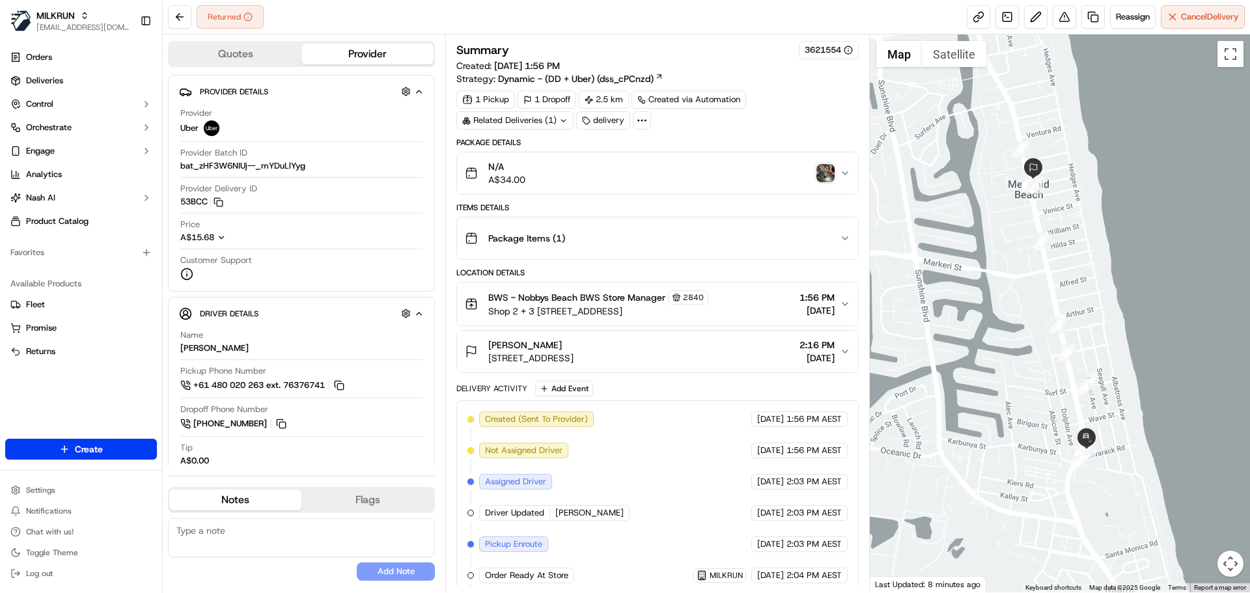
click at [829, 177] on img "button" at bounding box center [825, 173] width 18 height 18
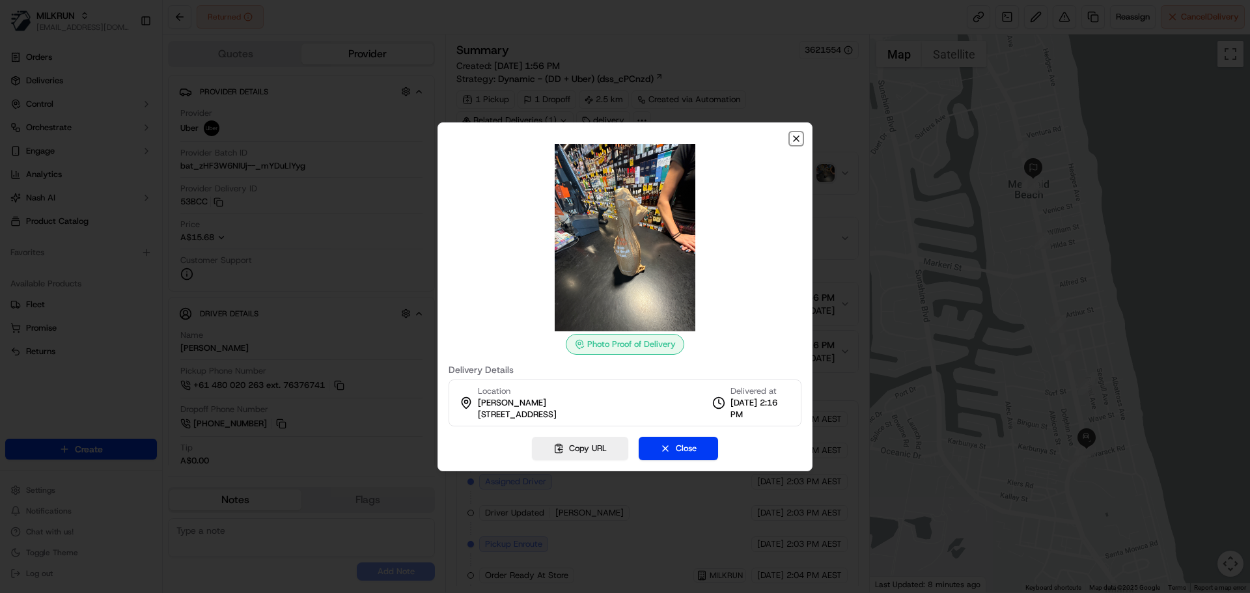
click at [798, 136] on icon "button" at bounding box center [796, 138] width 10 height 10
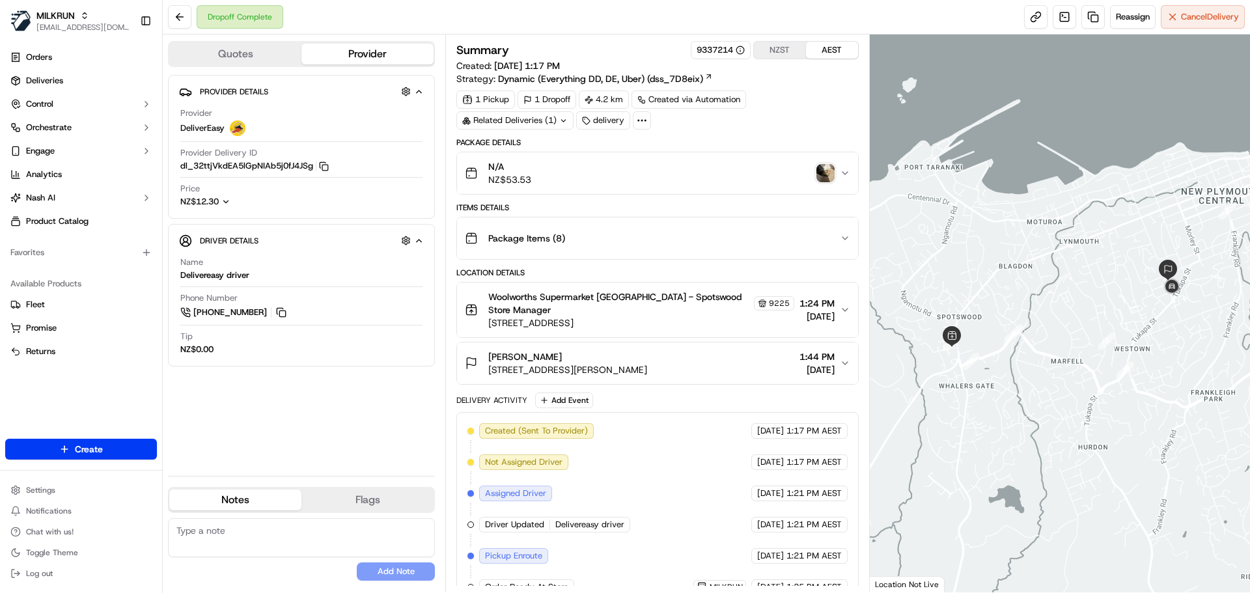
click at [825, 174] on img "button" at bounding box center [825, 173] width 18 height 18
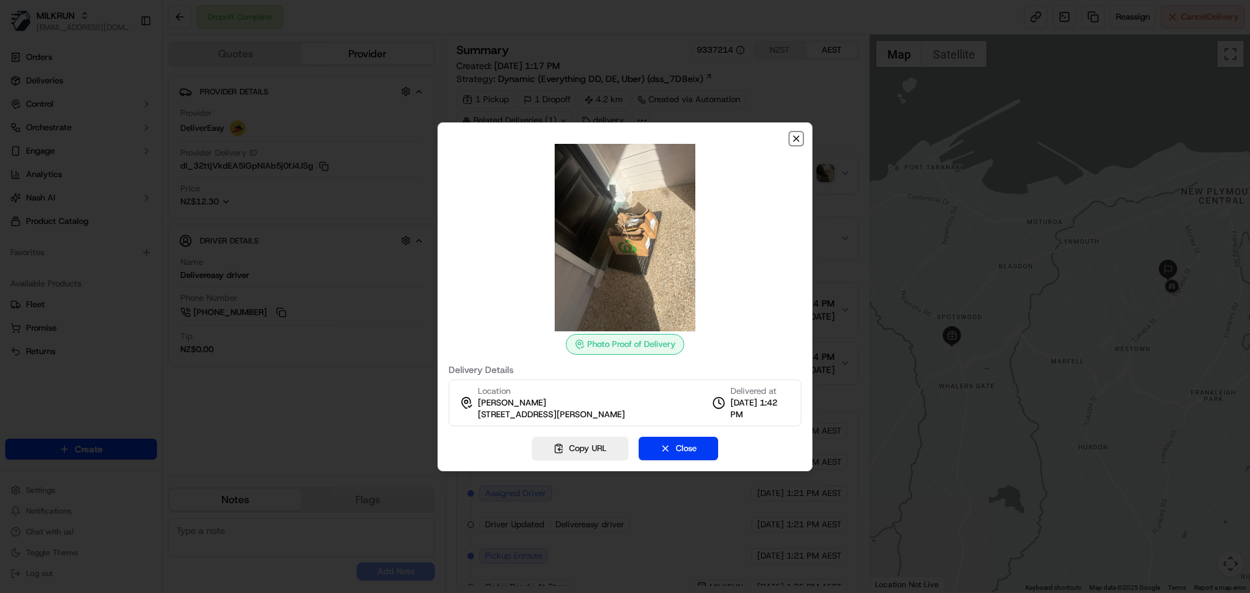
click at [799, 137] on icon "button" at bounding box center [796, 138] width 10 height 10
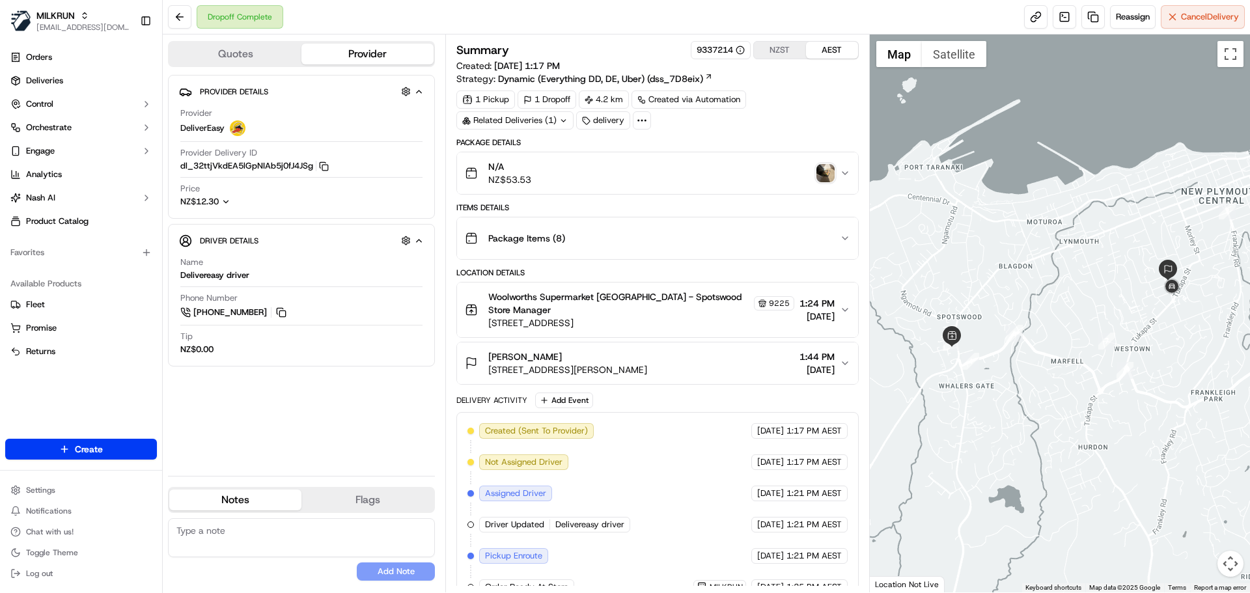
click at [824, 174] on img "button" at bounding box center [825, 173] width 18 height 18
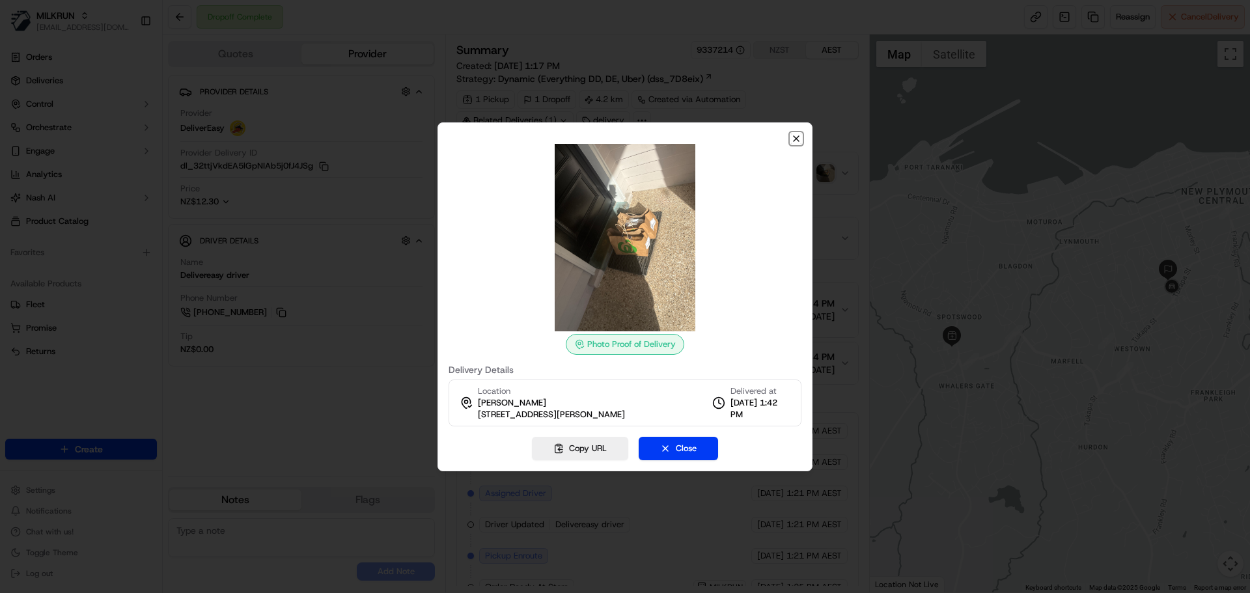
click at [797, 139] on icon "button" at bounding box center [795, 138] width 5 height 5
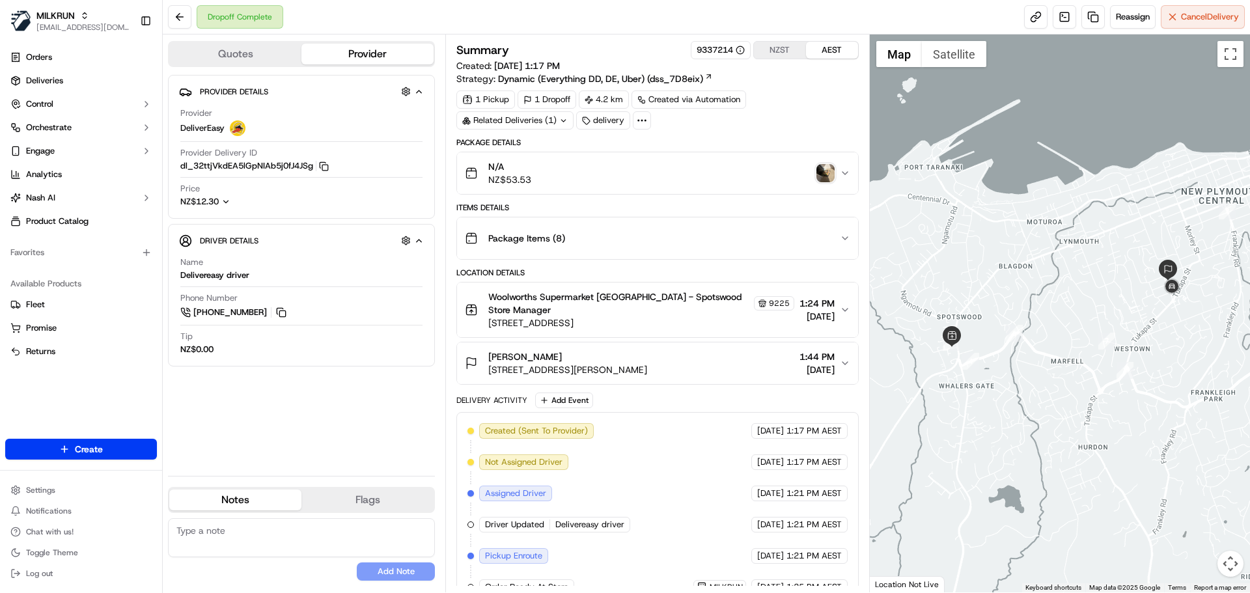
click at [826, 174] on img "button" at bounding box center [825, 173] width 18 height 18
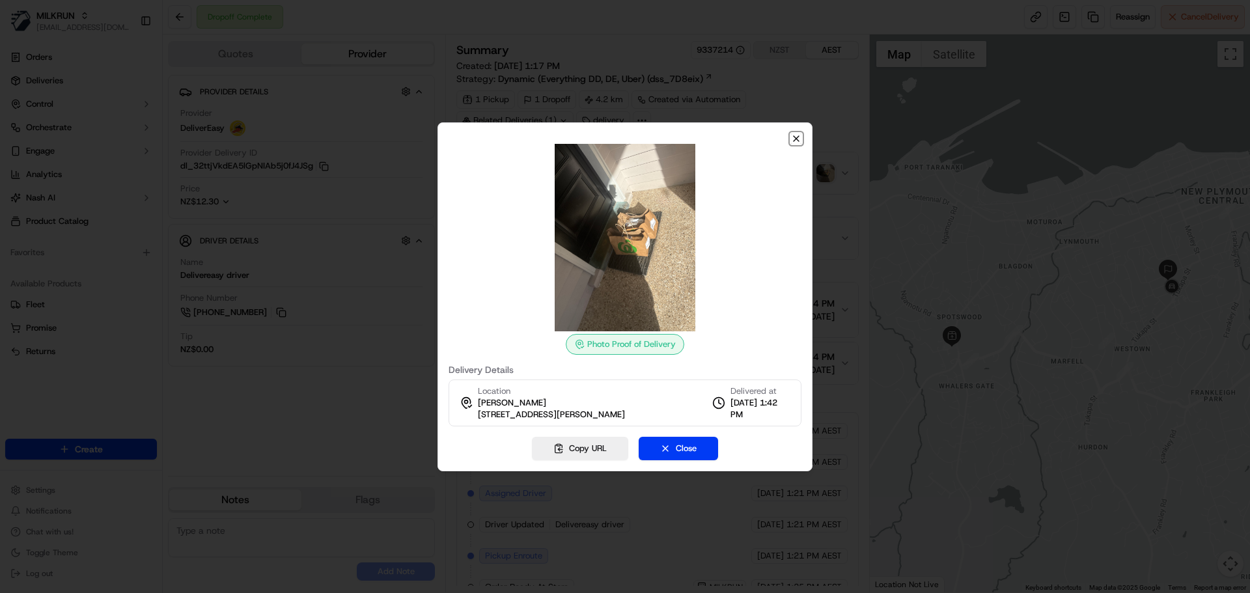
click at [791, 135] on icon "button" at bounding box center [796, 138] width 10 height 10
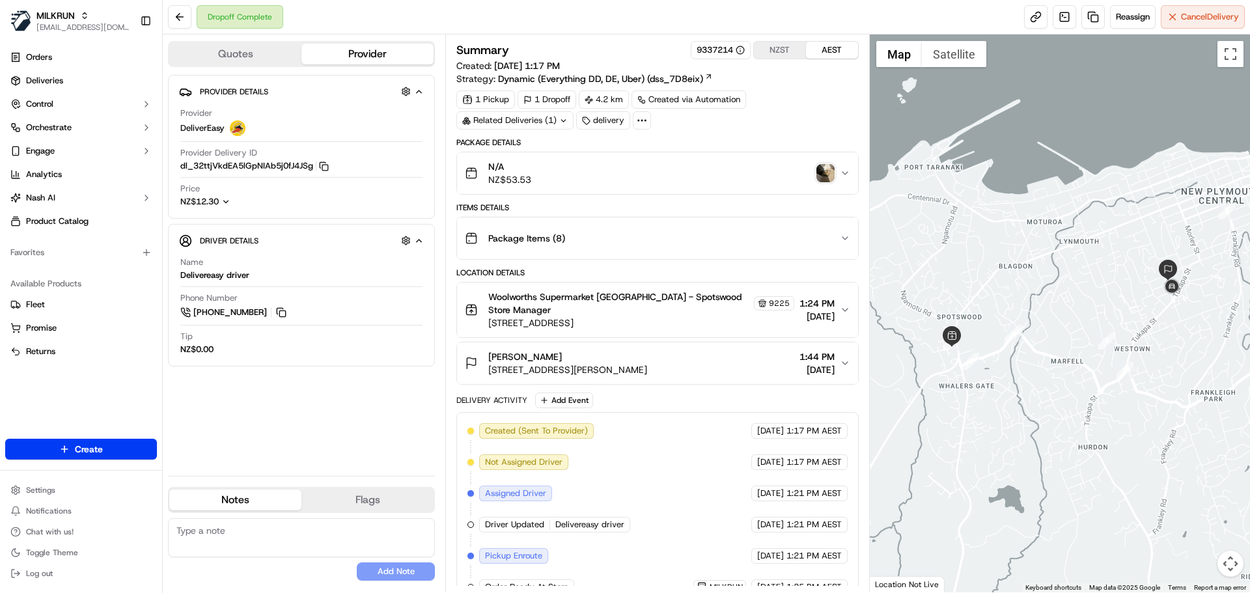
click at [670, 249] on div "Package Items ( 8 )" at bounding box center [652, 238] width 374 height 26
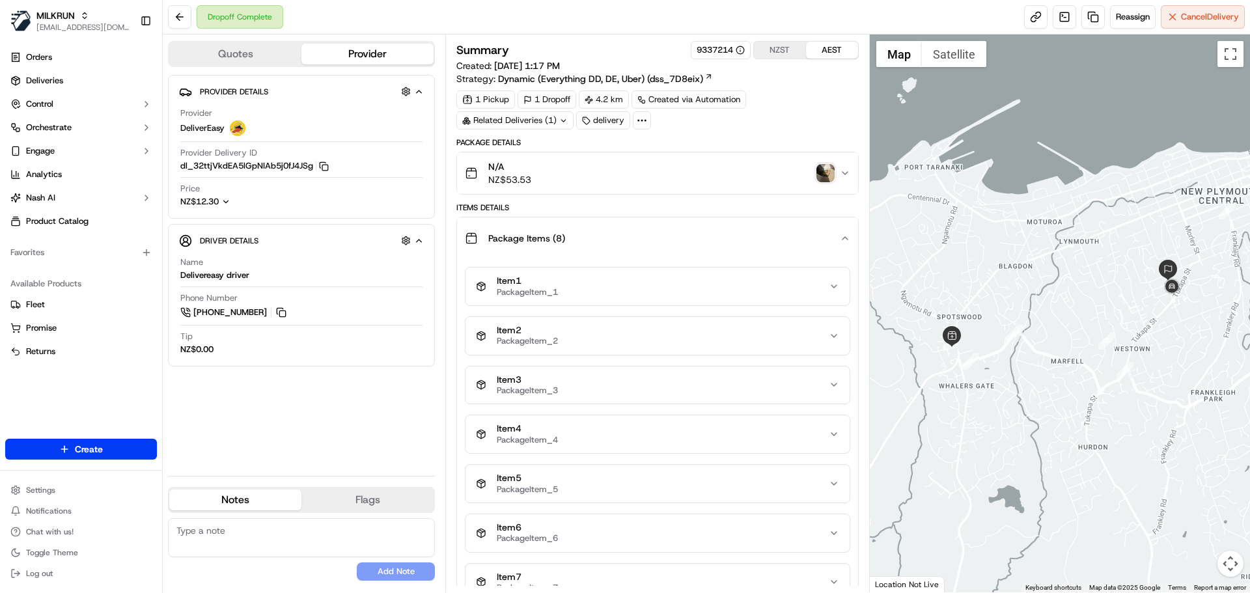
click at [670, 248] on div "Package Items ( 8 )" at bounding box center [652, 238] width 374 height 26
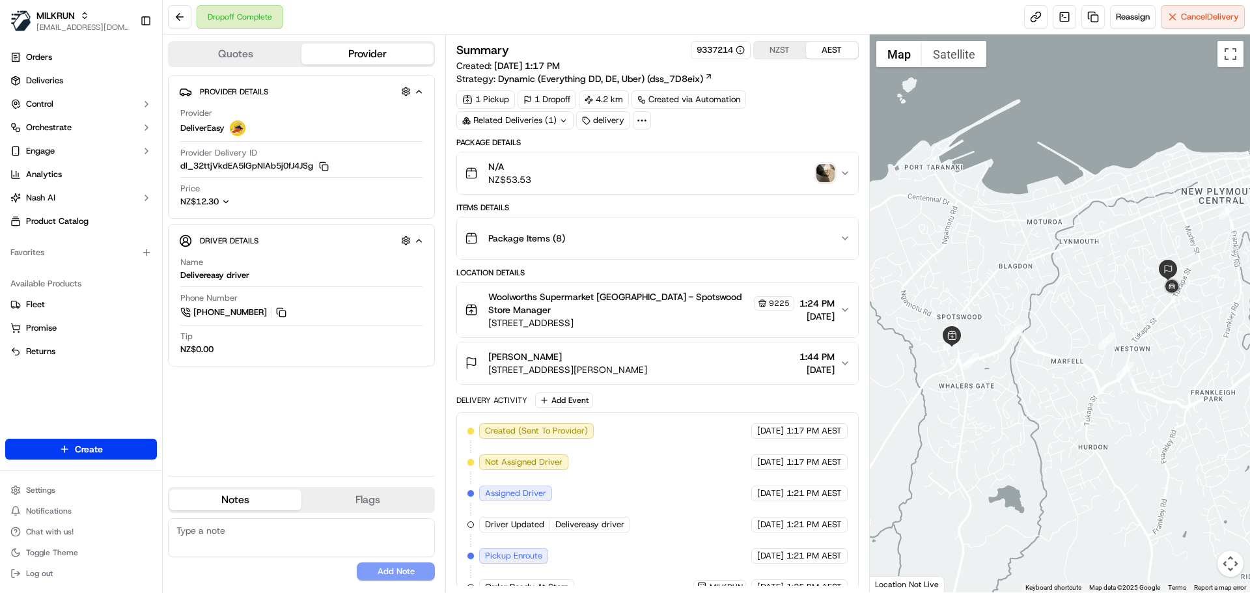
scroll to position [165, 0]
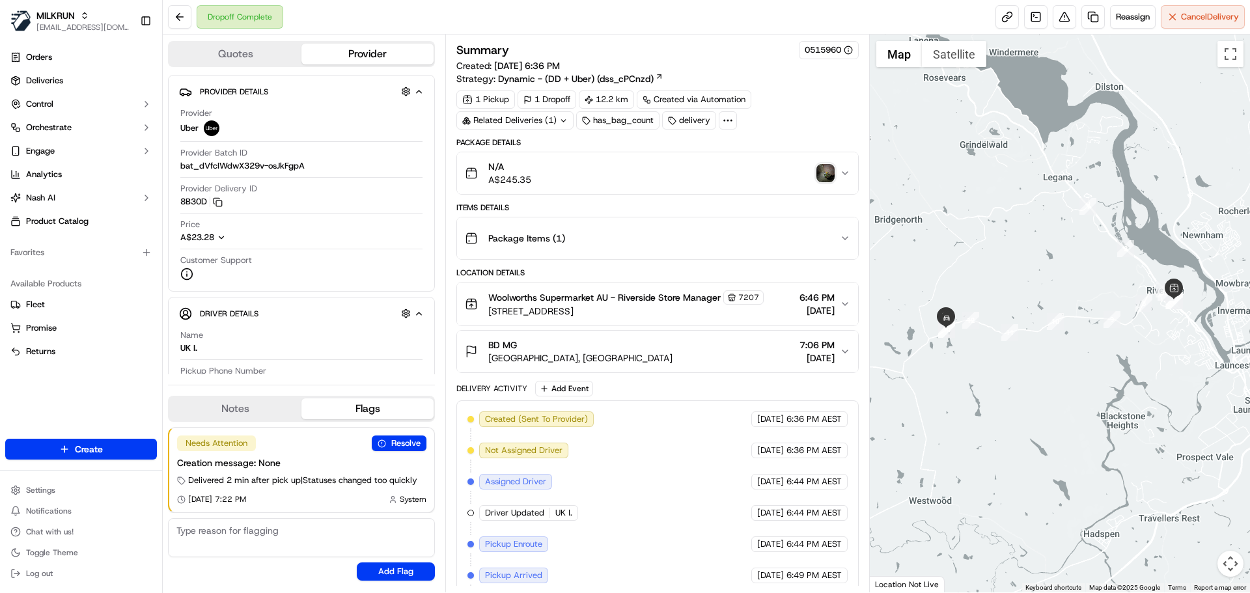
click at [826, 174] on img "button" at bounding box center [825, 173] width 18 height 18
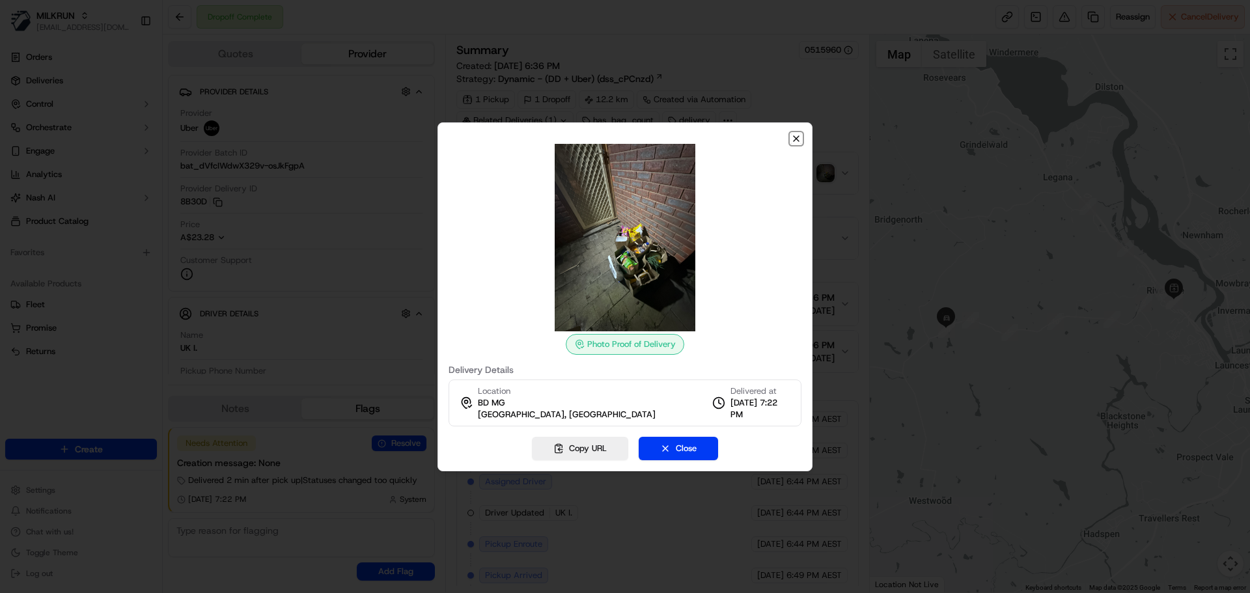
click at [797, 143] on icon "button" at bounding box center [796, 138] width 10 height 10
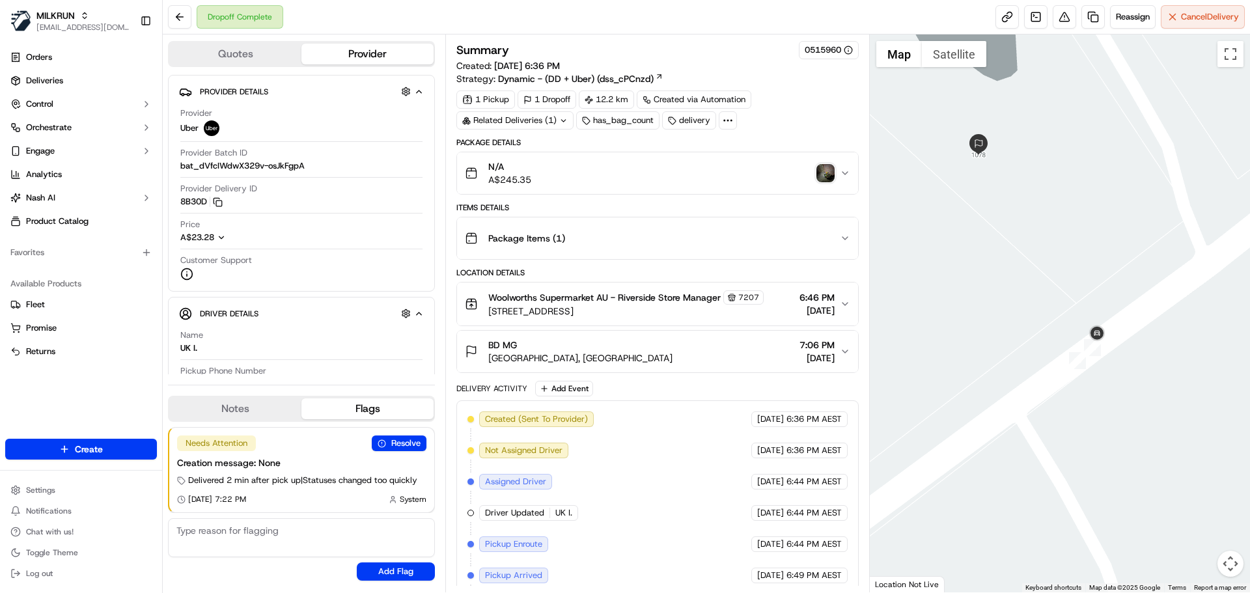
drag, startPoint x: 948, startPoint y: 301, endPoint x: 1041, endPoint y: 270, distance: 98.2
click at [1041, 270] on div at bounding box center [1060, 313] width 381 height 558
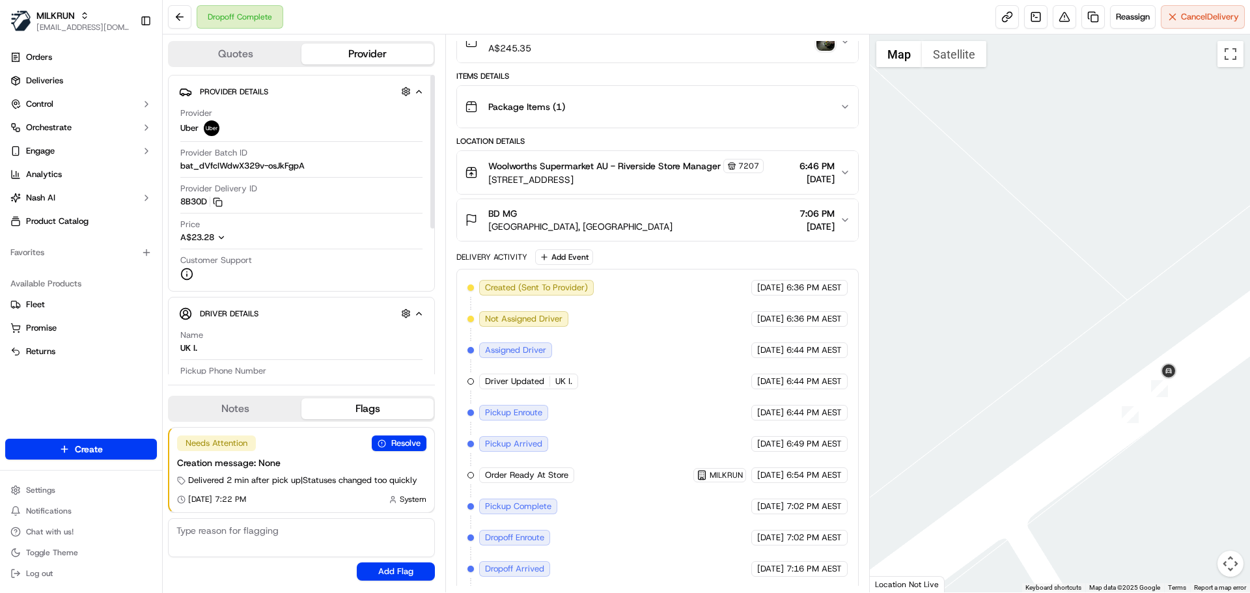
scroll to position [196, 0]
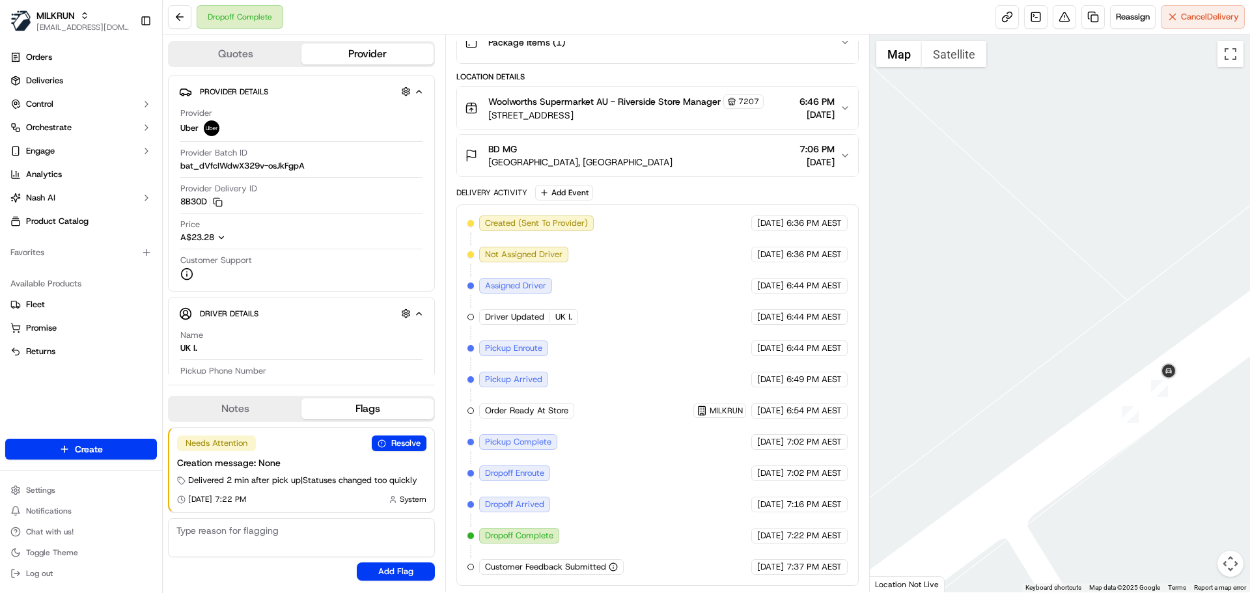
click at [605, 153] on div "BD MG" at bounding box center [580, 149] width 184 height 13
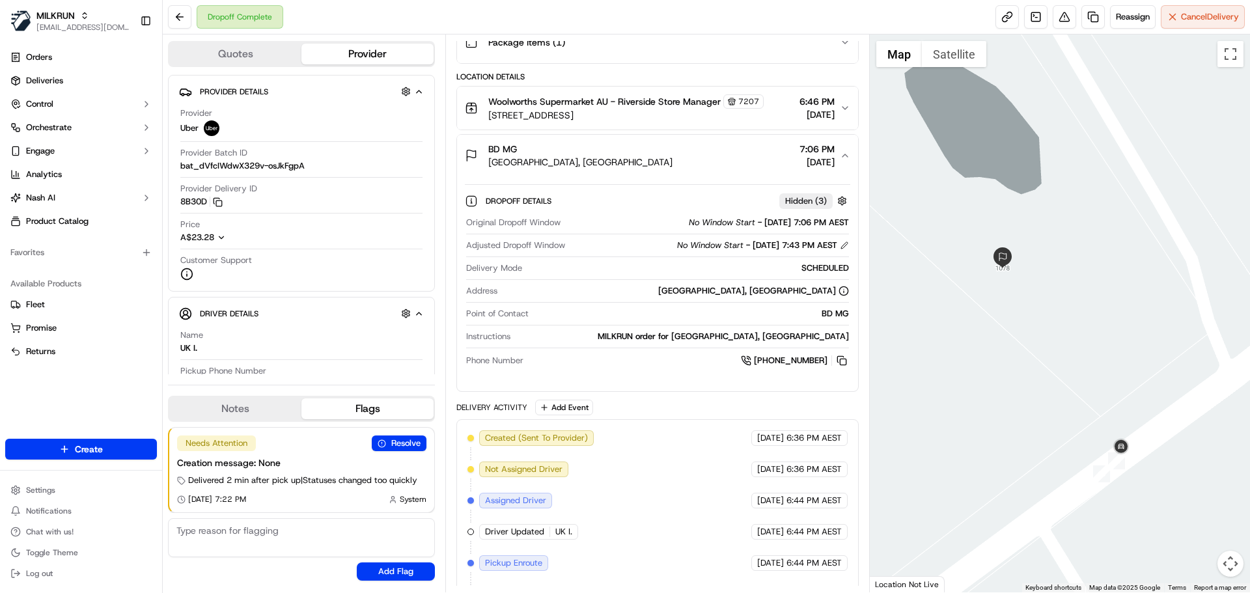
click at [764, 152] on div "[GEOGRAPHIC_DATA], [GEOGRAPHIC_DATA] 7:06 PM [DATE]" at bounding box center [652, 156] width 374 height 26
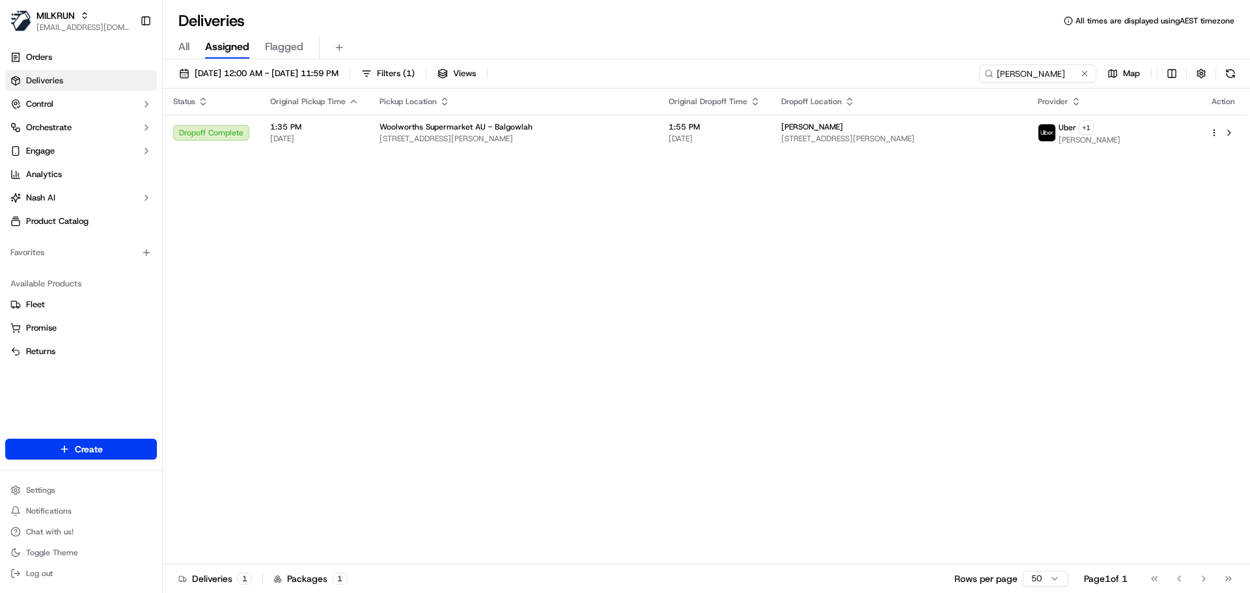
click at [1054, 76] on input "[PERSON_NAME]" at bounding box center [1037, 73] width 117 height 18
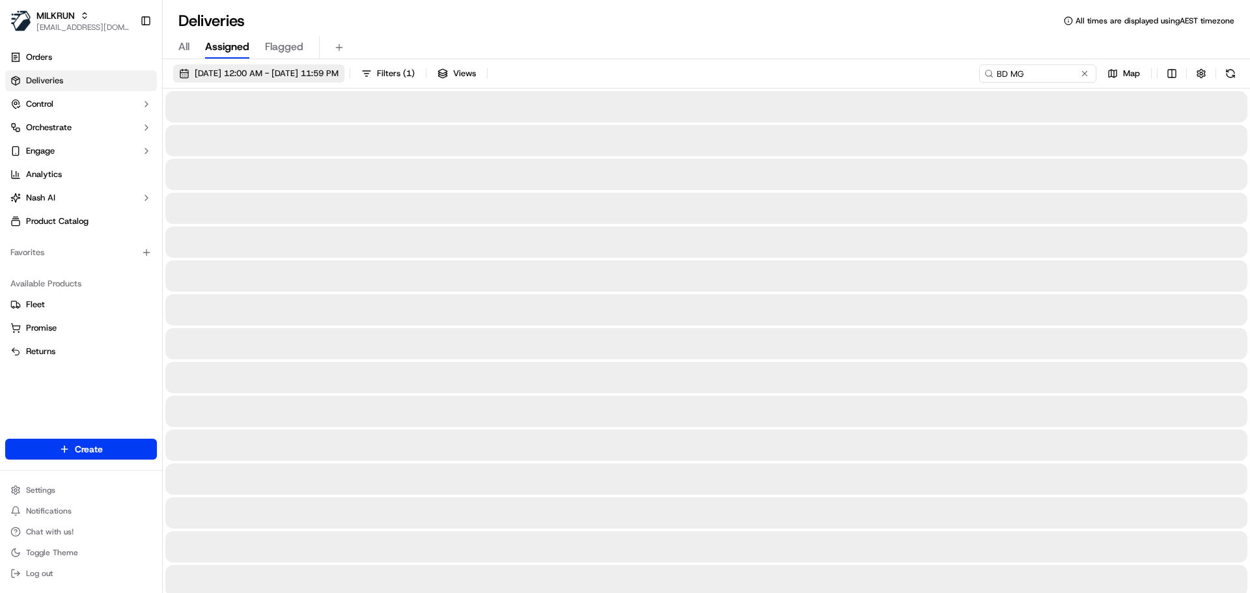
type input "BD MG"
click at [338, 76] on span "[DATE] 12:00 AM - [DATE] 11:59 PM" at bounding box center [267, 74] width 144 height 12
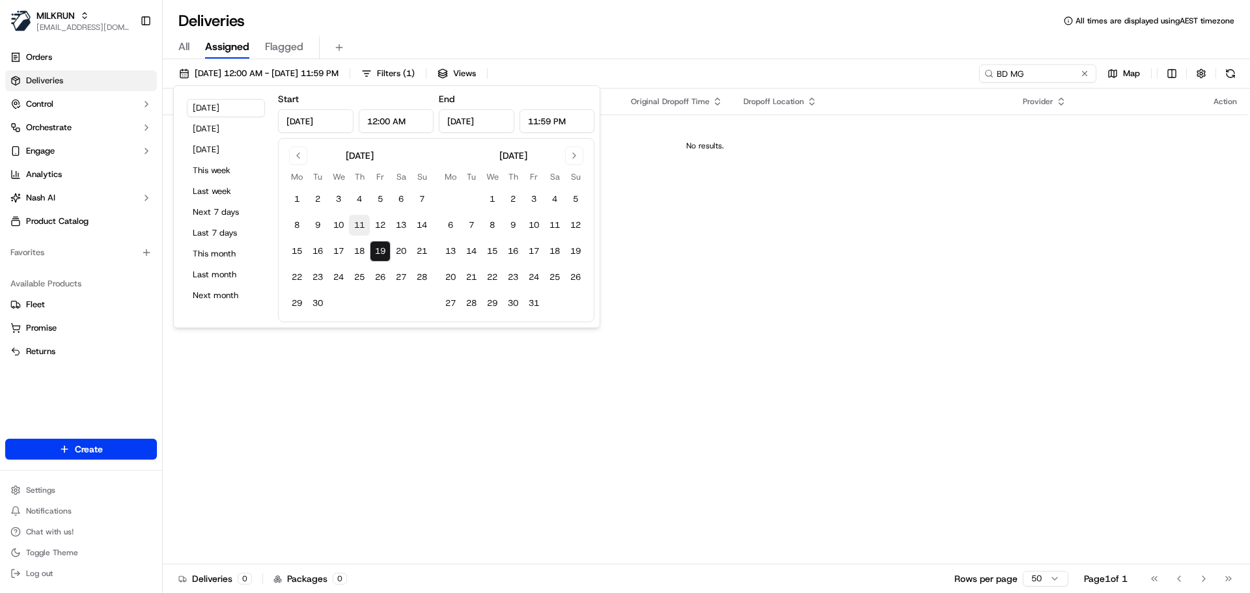
click at [352, 228] on button "11" at bounding box center [359, 225] width 21 height 21
type input "[DATE]"
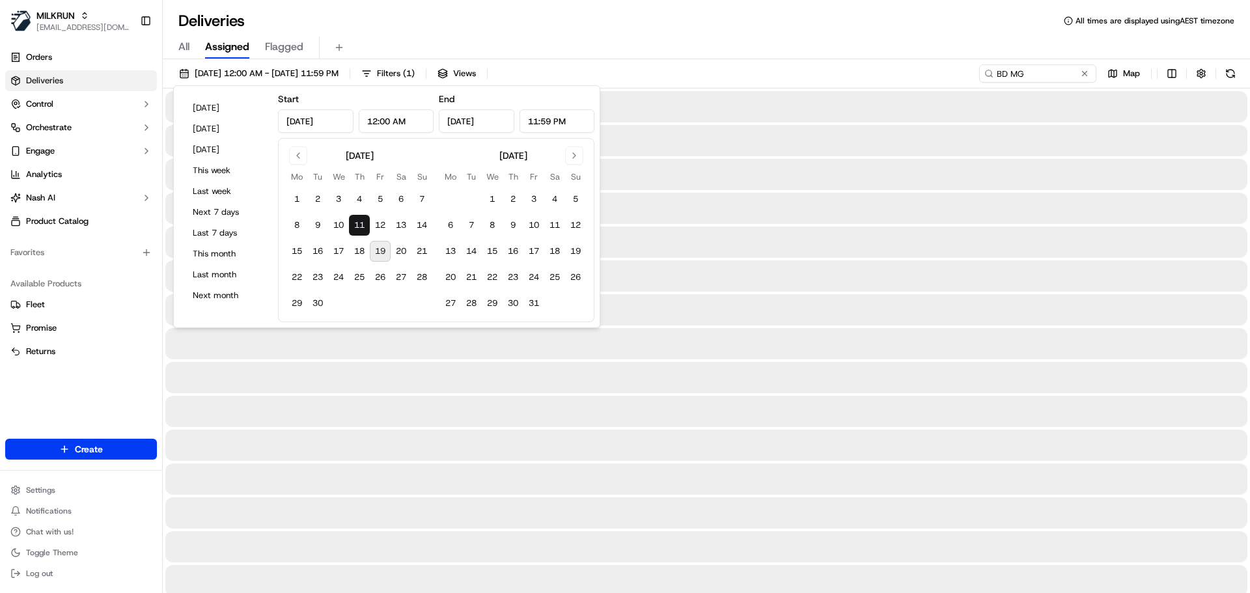
click at [361, 228] on button "11" at bounding box center [359, 225] width 21 height 21
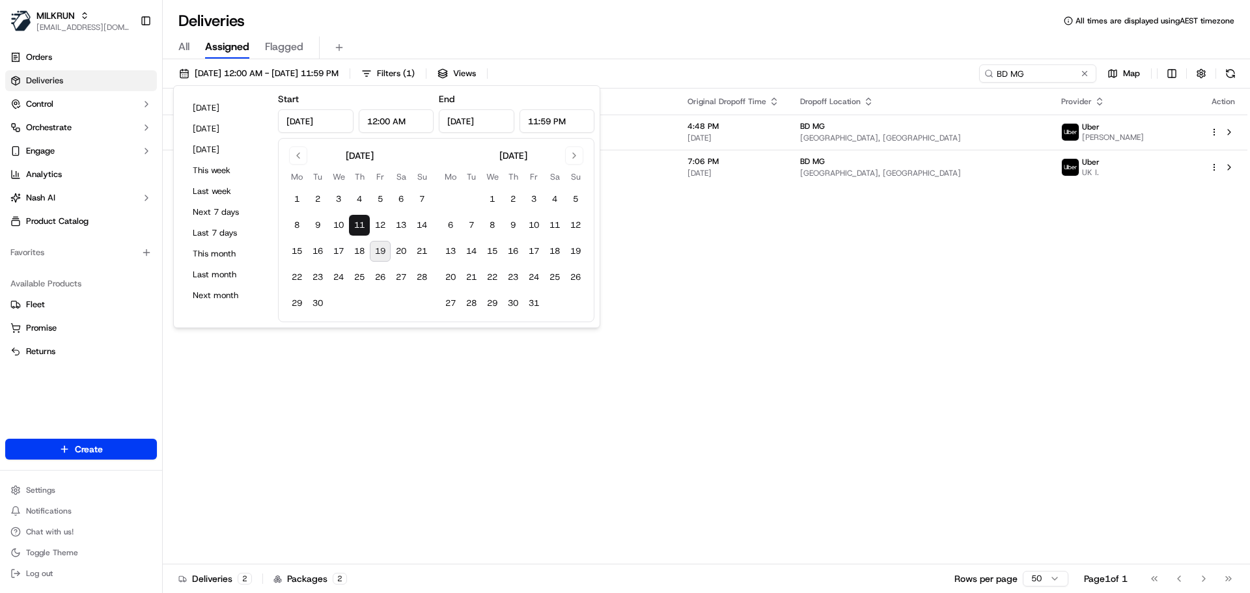
click at [807, 25] on div "Deliveries All times are displayed using AEST timezone" at bounding box center [706, 20] width 1087 height 21
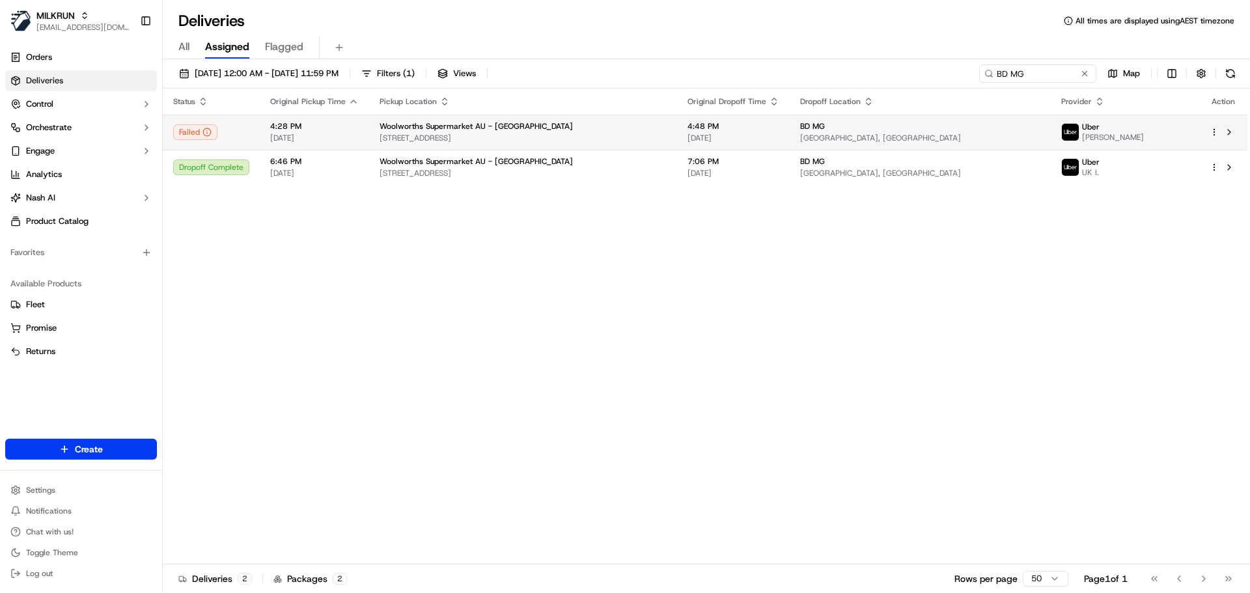
click at [624, 143] on td "Woolworths Supermarket AU - [GEOGRAPHIC_DATA] [STREET_ADDRESS]" at bounding box center [523, 132] width 308 height 35
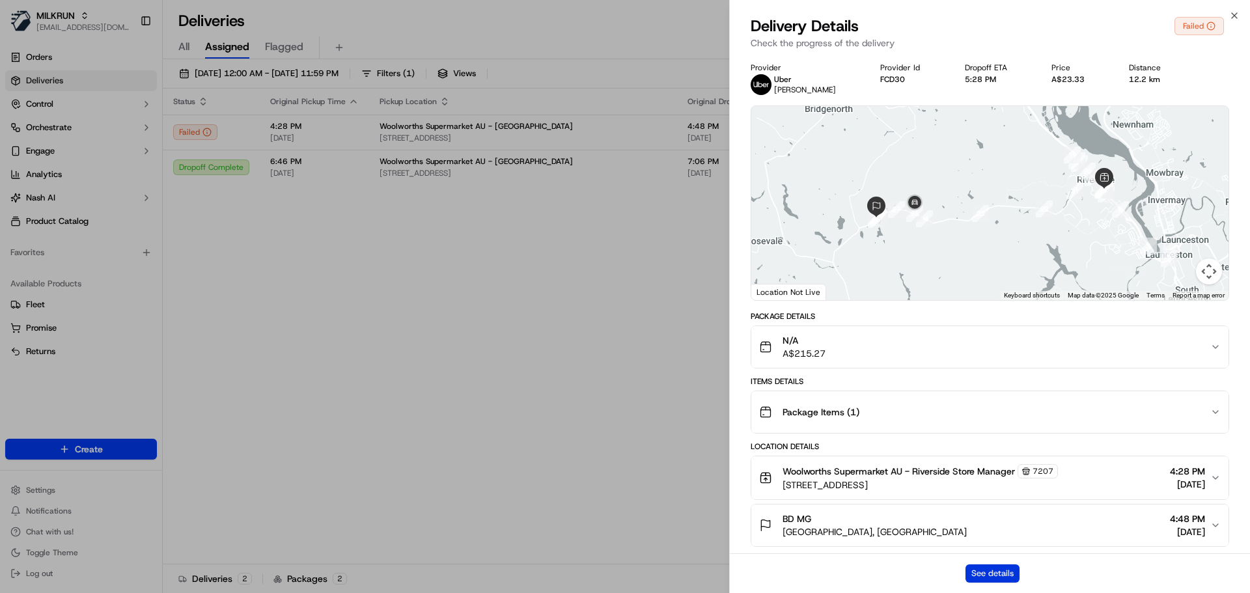
click at [998, 573] on button "See details" at bounding box center [992, 573] width 54 height 18
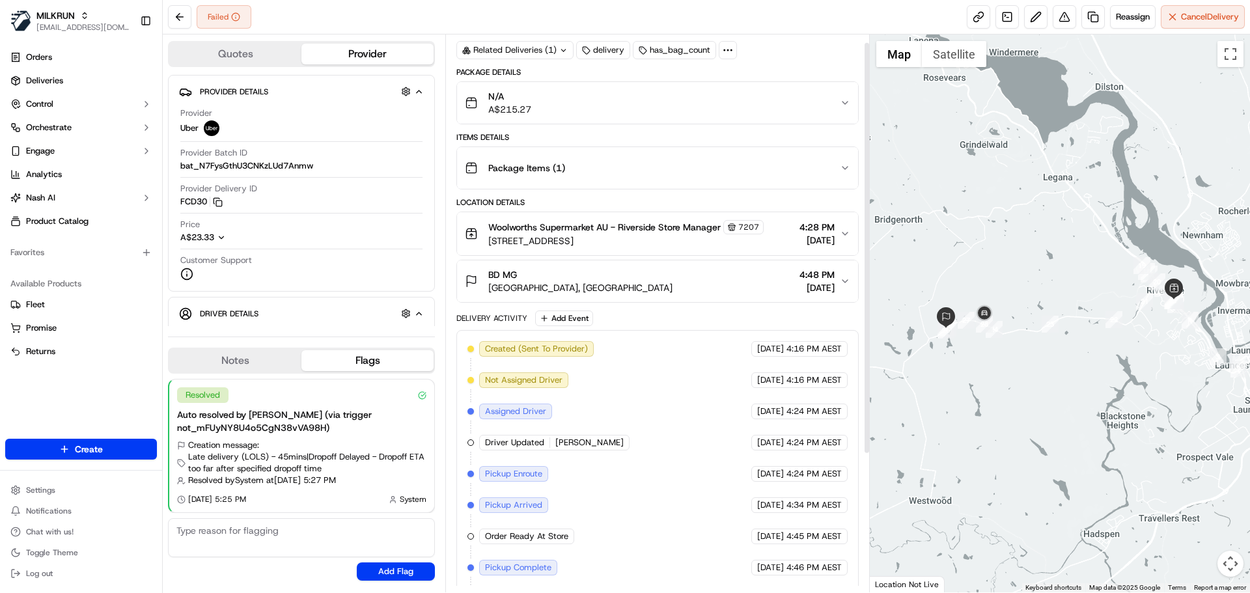
scroll to position [196, 0]
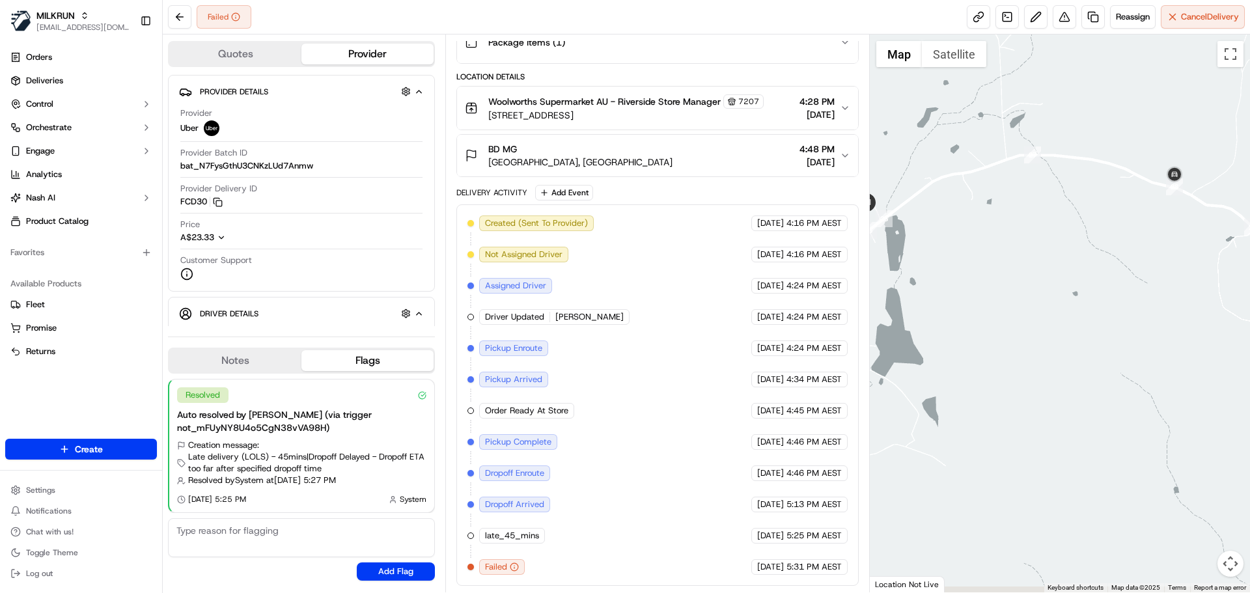
drag, startPoint x: 939, startPoint y: 332, endPoint x: 1101, endPoint y: 322, distance: 161.8
click at [1105, 317] on div at bounding box center [1060, 313] width 381 height 558
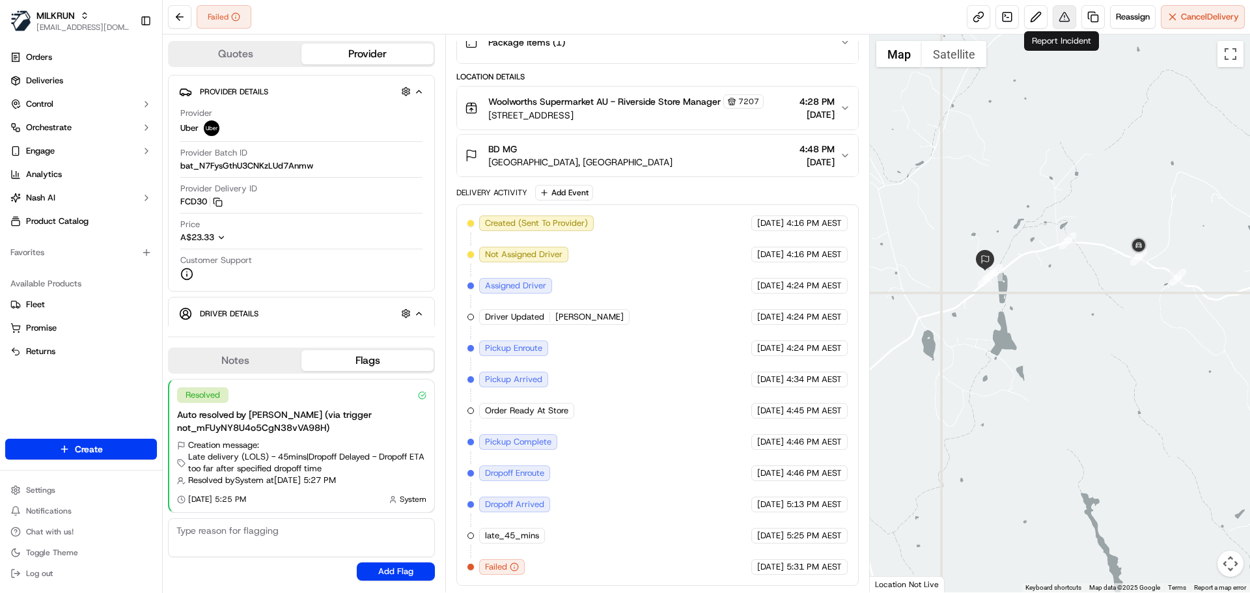
click at [1060, 21] on button at bounding box center [1063, 16] width 23 height 23
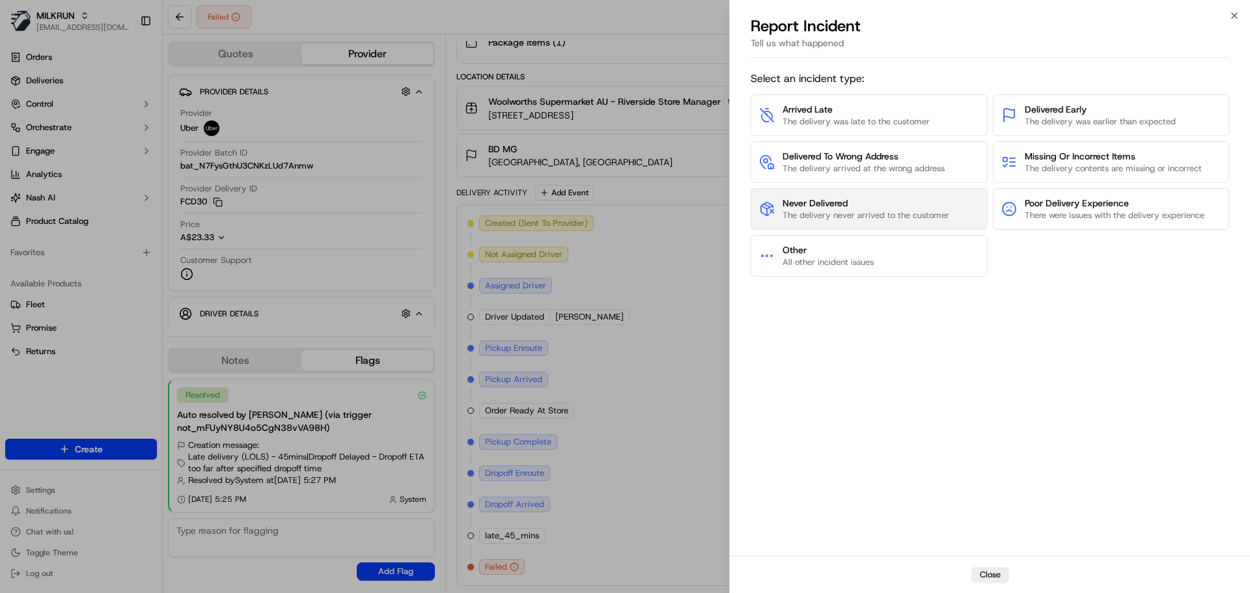
click at [847, 209] on span "Never Delivered" at bounding box center [865, 203] width 167 height 13
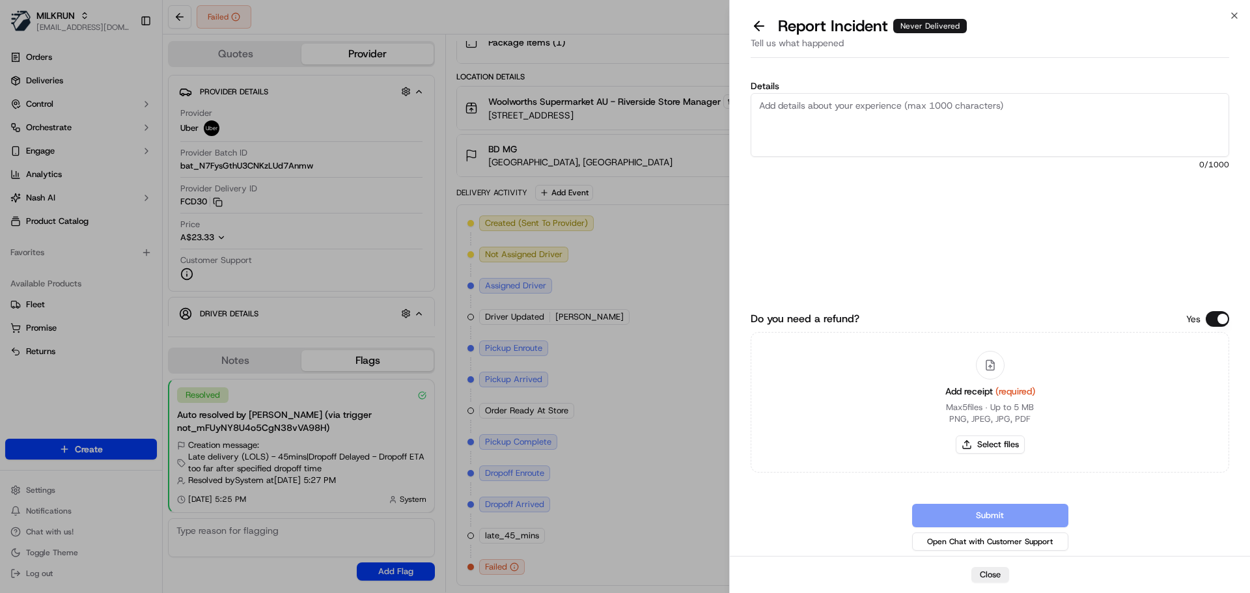
click at [860, 118] on textarea "Details" at bounding box center [989, 125] width 478 height 64
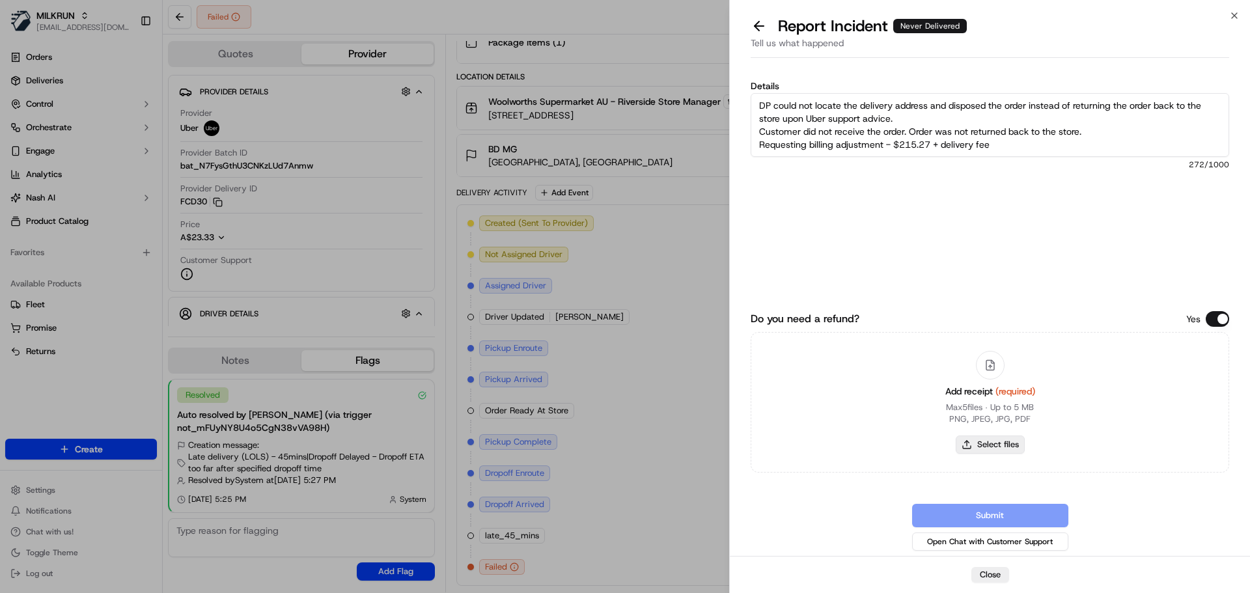
type textarea "DP could not locate the delivery address and disposed the order instead of retu…"
click at [994, 442] on button "Select files" at bounding box center [989, 444] width 69 height 18
type input "C:\fakepath\BD1.pdf"
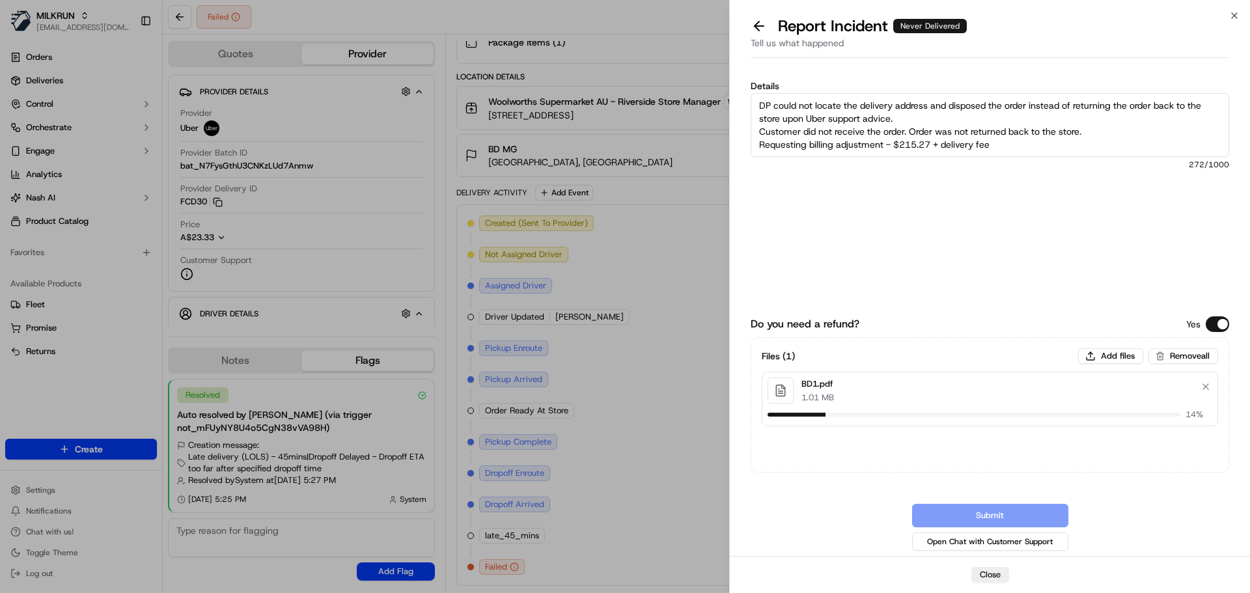
click at [1119, 129] on textarea "DP could not locate the delivery address and disposed the order instead of retu…" at bounding box center [989, 125] width 478 height 64
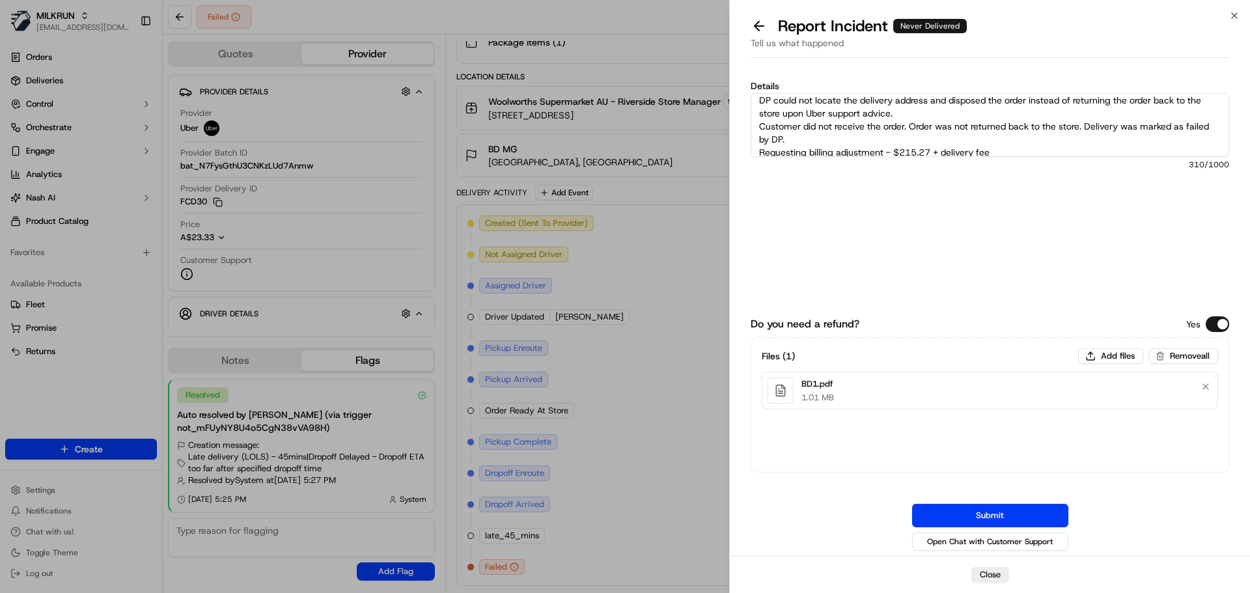
scroll to position [13, 0]
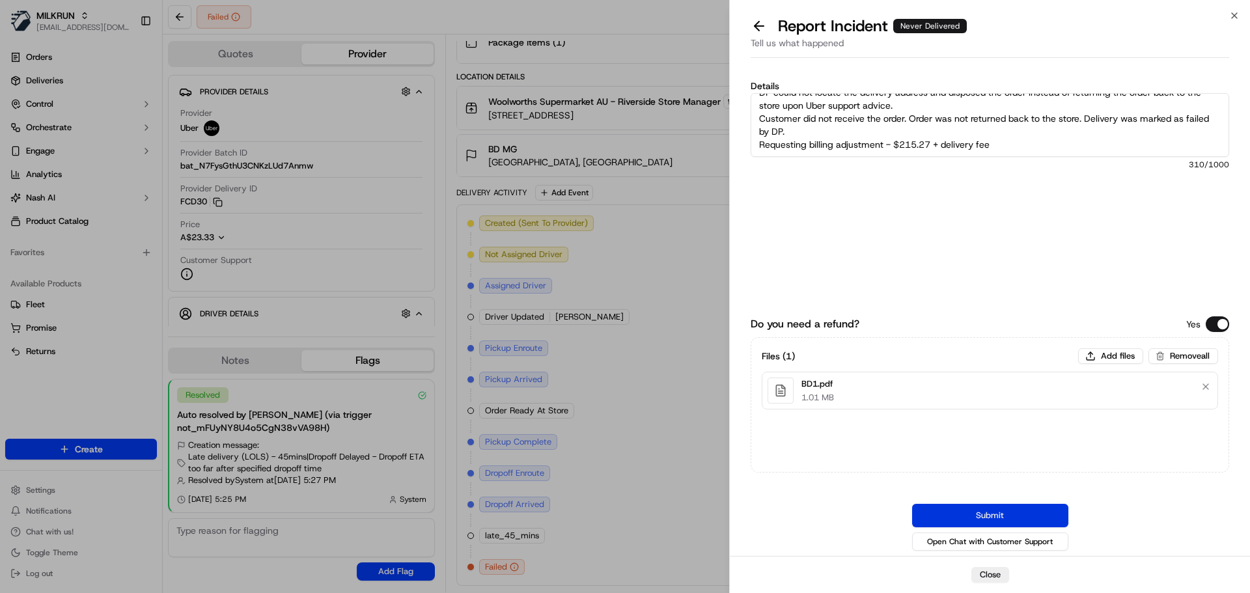
type textarea "DP could not locate the delivery address and disposed the order instead of retu…"
click at [1004, 521] on button "Submit" at bounding box center [990, 515] width 156 height 23
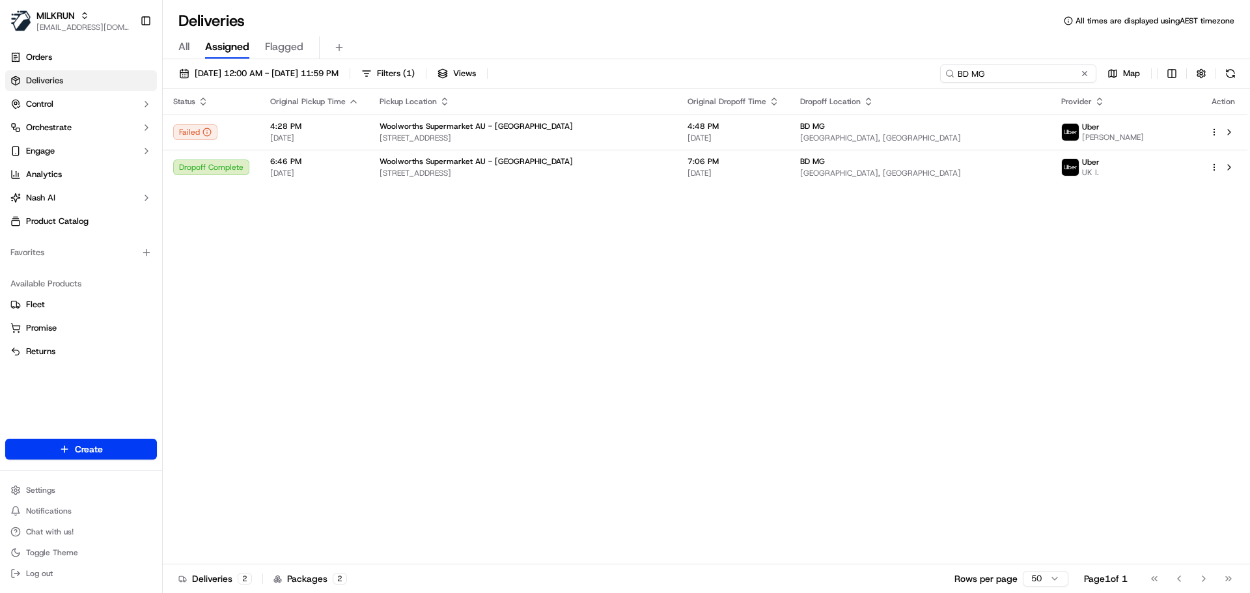
drag, startPoint x: 1064, startPoint y: 77, endPoint x: 832, endPoint y: 57, distance: 232.6
click at [832, 57] on div "Deliveries All times are displayed using AEST timezone All Assigned Flagged [DA…" at bounding box center [706, 296] width 1087 height 593
paste input "270133717"
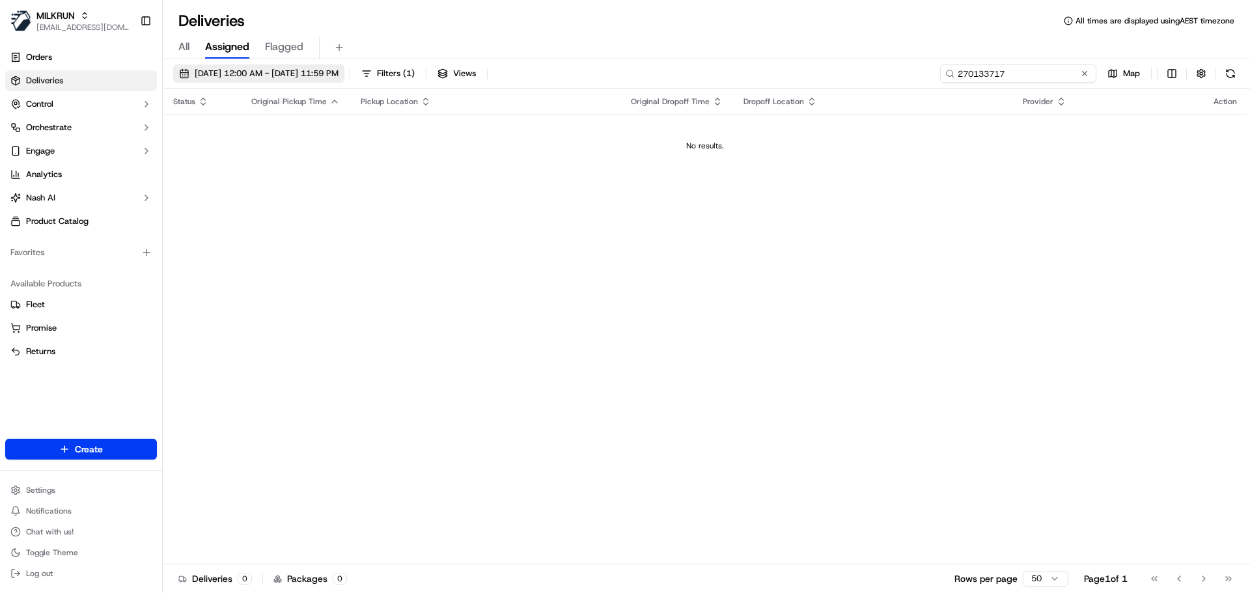
type input "270133717"
click at [338, 70] on span "[DATE] 12:00 AM - [DATE] 11:59 PM" at bounding box center [267, 74] width 144 height 12
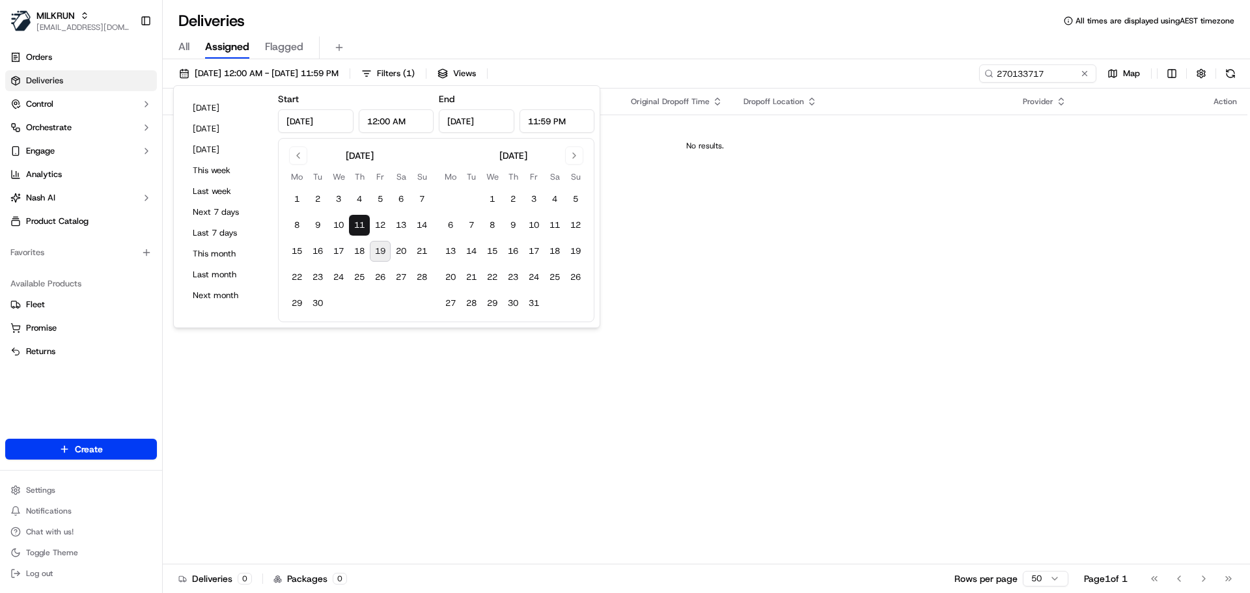
click at [383, 254] on button "19" at bounding box center [380, 251] width 21 height 21
type input "[DATE]"
click at [359, 224] on button "11" at bounding box center [359, 225] width 21 height 21
type input "[DATE]"
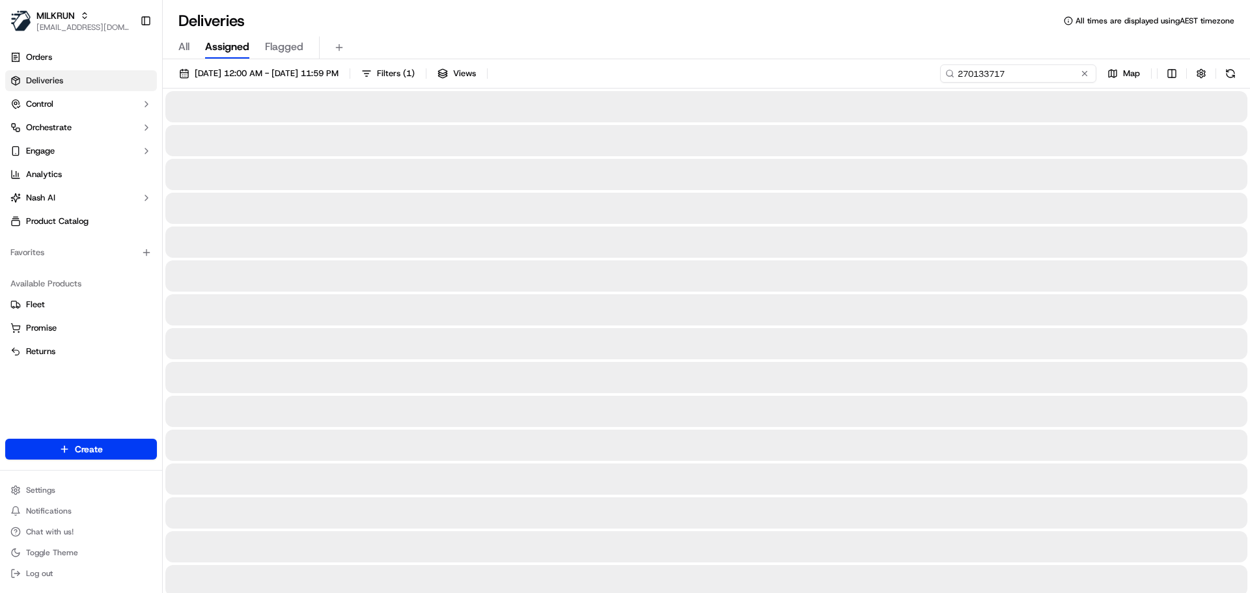
click at [1052, 72] on input "270133717" at bounding box center [1018, 73] width 156 height 18
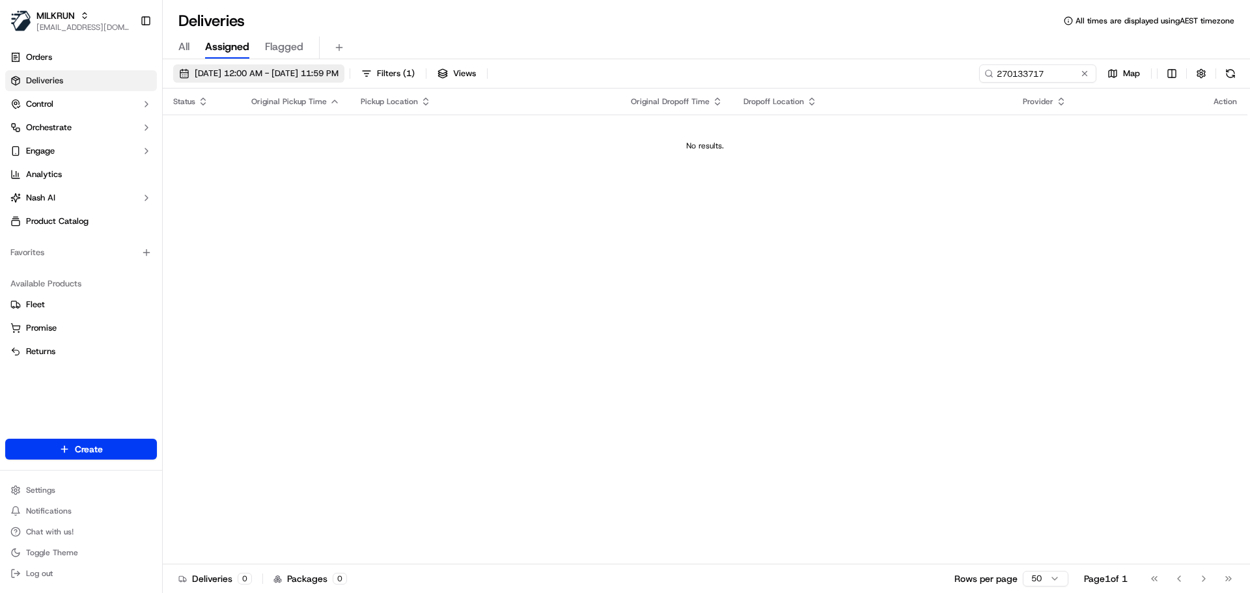
click at [336, 66] on button "[DATE] 12:00 AM - [DATE] 11:59 PM" at bounding box center [258, 73] width 171 height 18
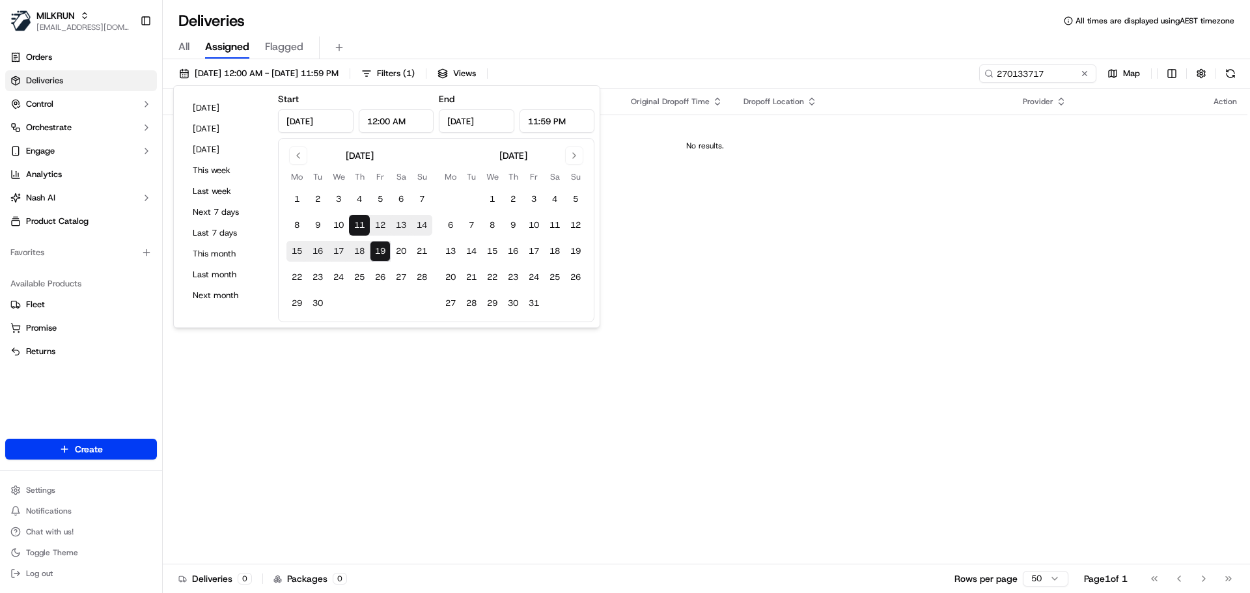
click at [474, 29] on div "Deliveries All times are displayed using AEST timezone" at bounding box center [706, 20] width 1087 height 21
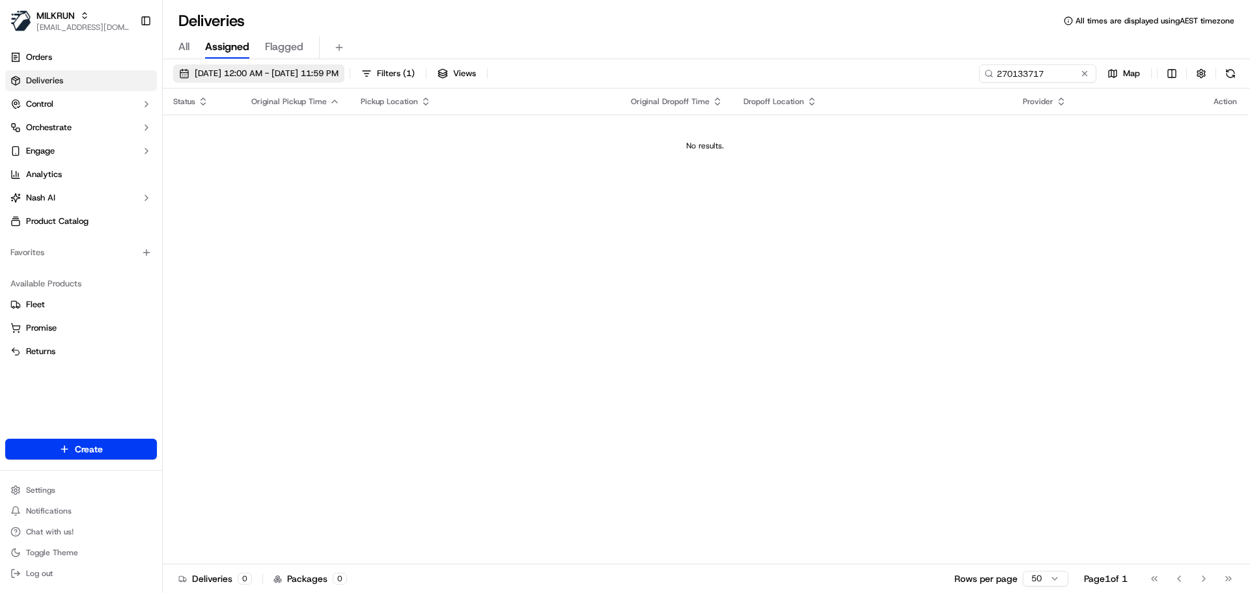
click at [338, 70] on span "[DATE] 12:00 AM - [DATE] 11:59 PM" at bounding box center [267, 74] width 144 height 12
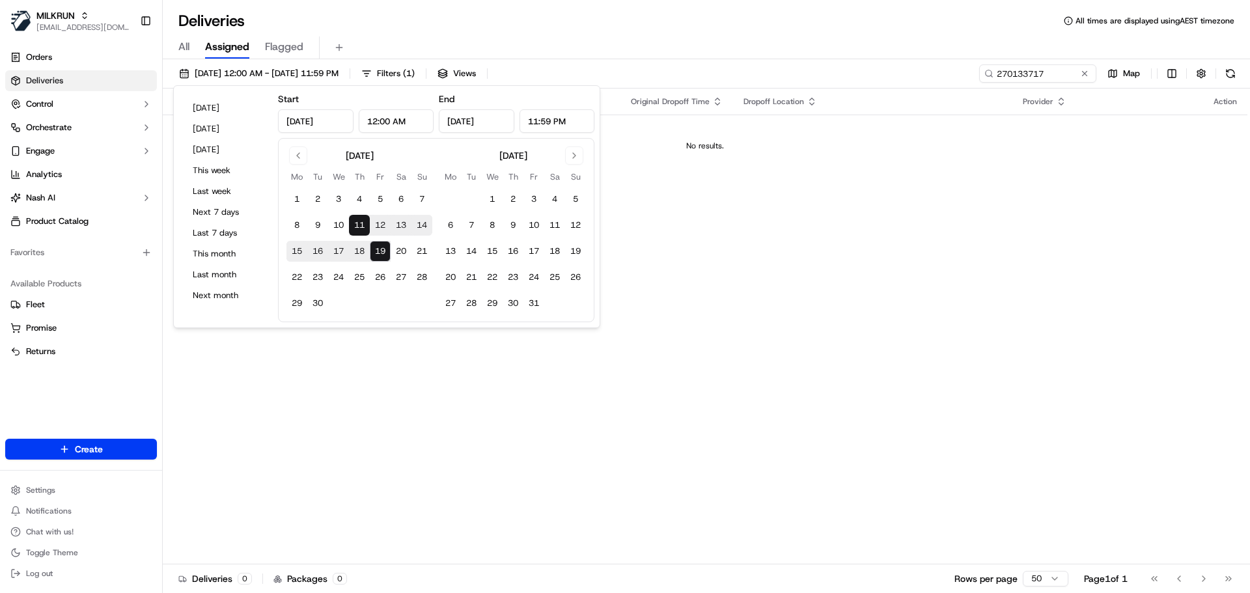
click at [380, 251] on button "19" at bounding box center [380, 251] width 21 height 21
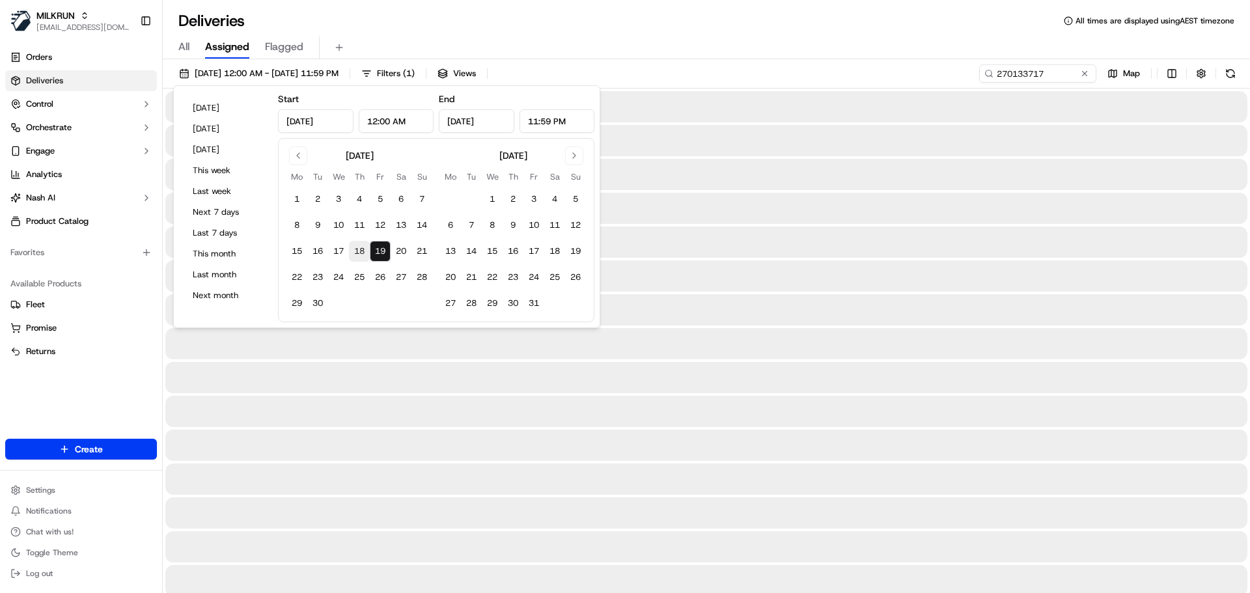
click at [358, 251] on button "18" at bounding box center [359, 251] width 21 height 21
type input "[DATE]"
click at [600, 47] on div "All Assigned Flagged" at bounding box center [706, 47] width 1087 height 23
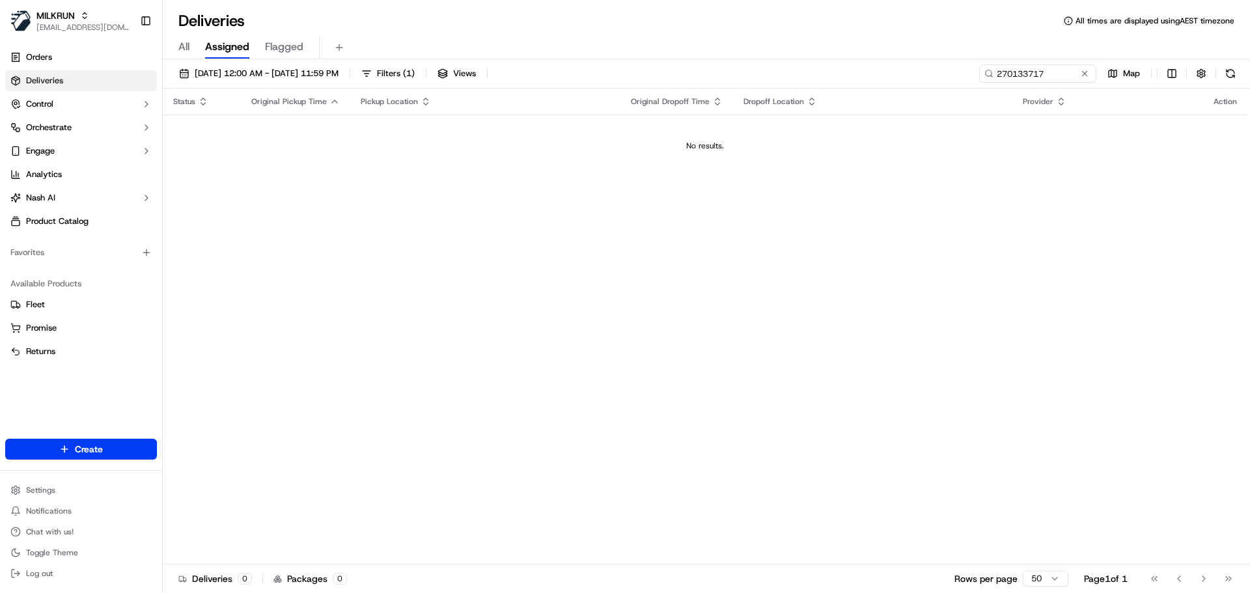
click at [1057, 63] on div "[DATE] 12:00 AM - [DATE] 11:59 PM Filters ( 1 ) Views 270133717 Map Status Orig…" at bounding box center [706, 327] width 1087 height 536
click at [1058, 70] on input "270133717" at bounding box center [1018, 73] width 156 height 18
paste input "3152364f-095d-3001-bac4-7b3bda490b3d"
type input "3152364f-095d-3001-bac4-7b3bda490b3d"
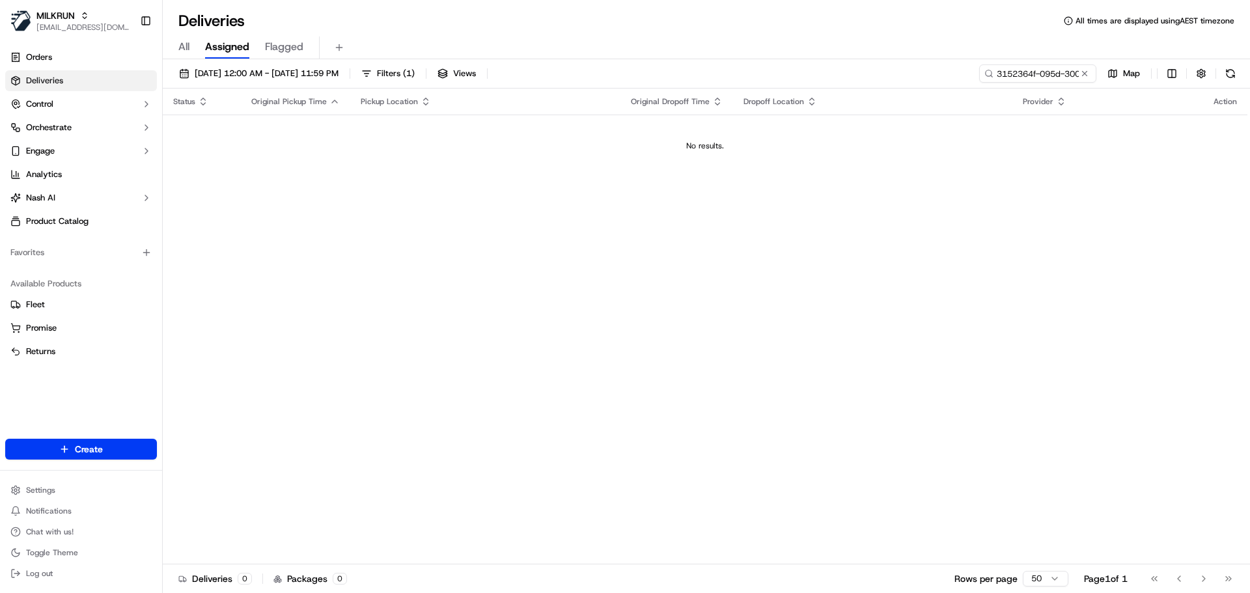
click at [1011, 64] on div "[DATE] 12:00 AM - [DATE] 11:59 PM Filters ( 1 ) Views 3152364f-095d-3001-bac4-7…" at bounding box center [706, 327] width 1087 height 536
click at [1009, 72] on input "3152364f-095d-3001-bac4-7b3bda490b3d" at bounding box center [1018, 73] width 156 height 18
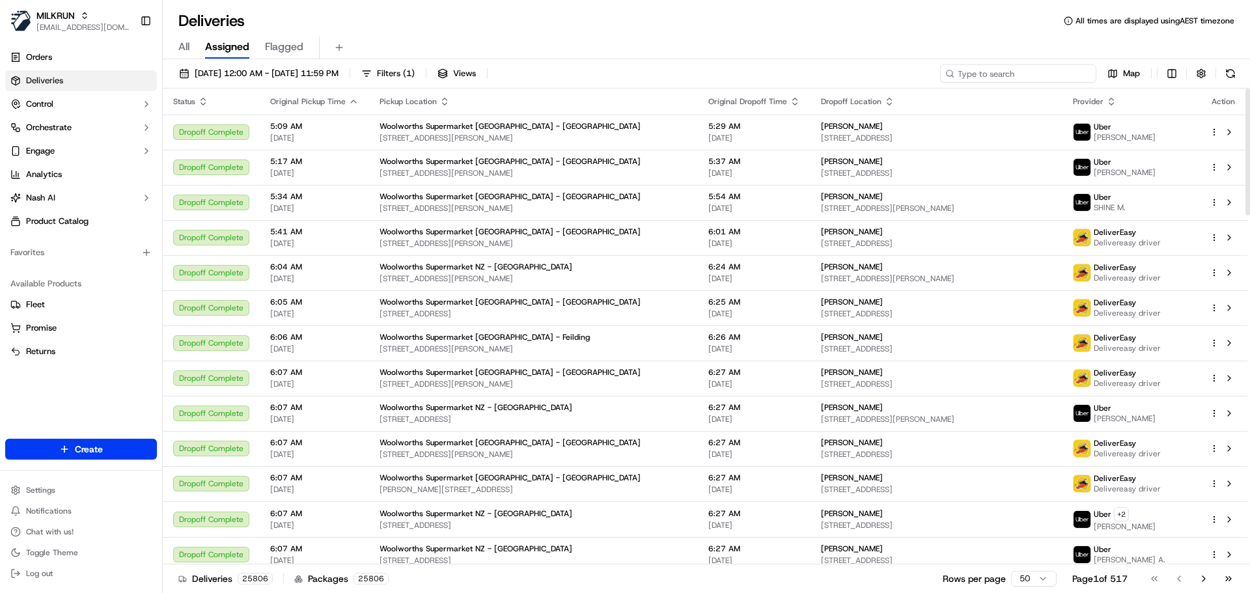
click at [981, 76] on input at bounding box center [1018, 73] width 156 height 18
paste input "270133717"
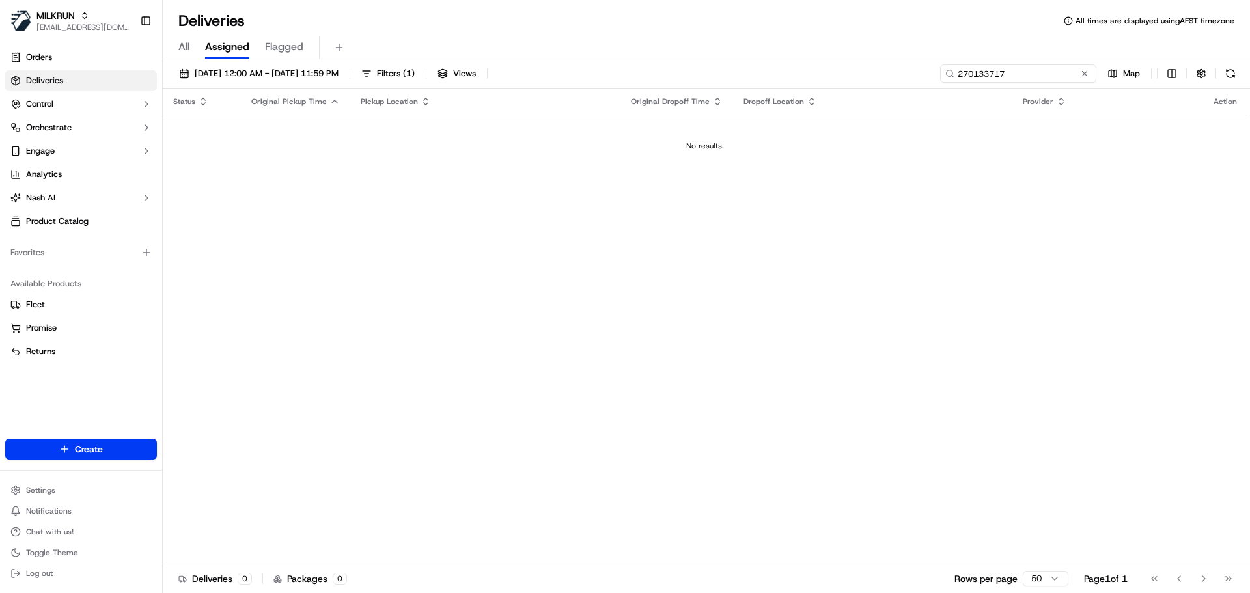
paste input "737517971"
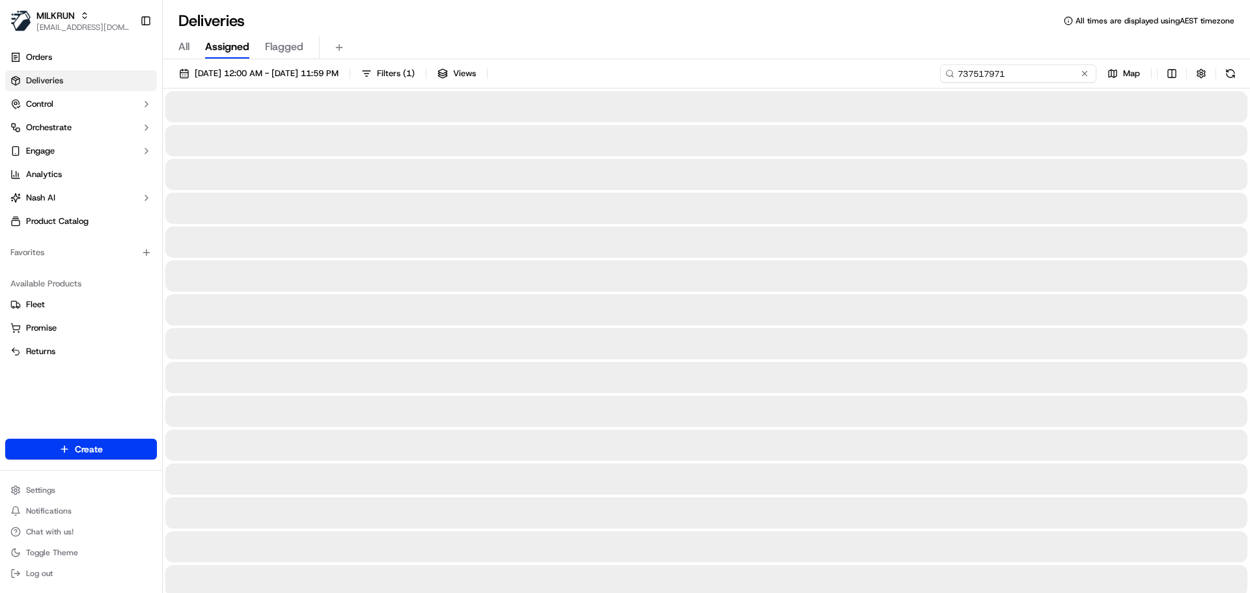
type input "737517971"
click at [184, 53] on span "All" at bounding box center [183, 47] width 11 height 16
click at [219, 50] on span "Assigned" at bounding box center [227, 47] width 44 height 16
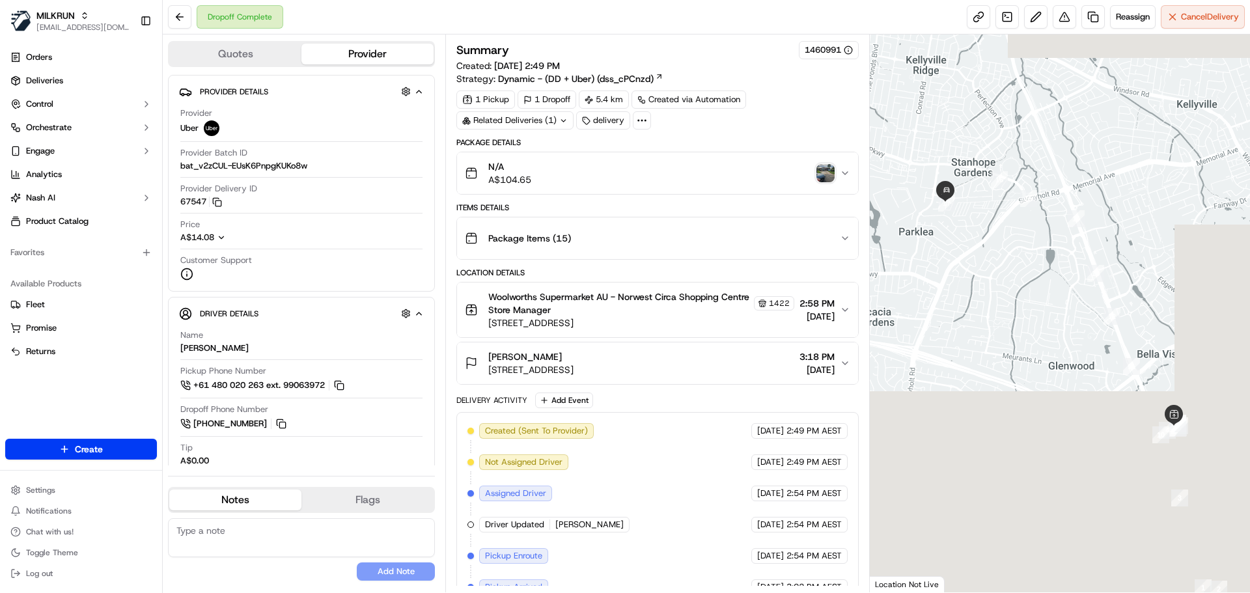
click at [826, 172] on img "button" at bounding box center [825, 173] width 18 height 18
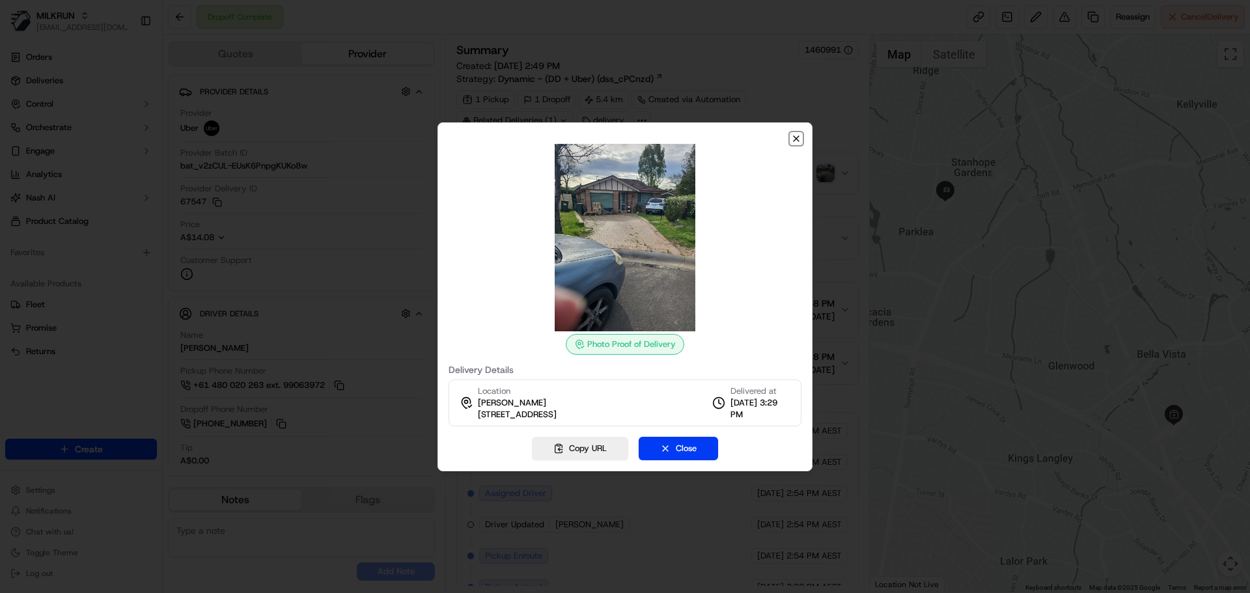
click at [792, 138] on icon "button" at bounding box center [796, 138] width 10 height 10
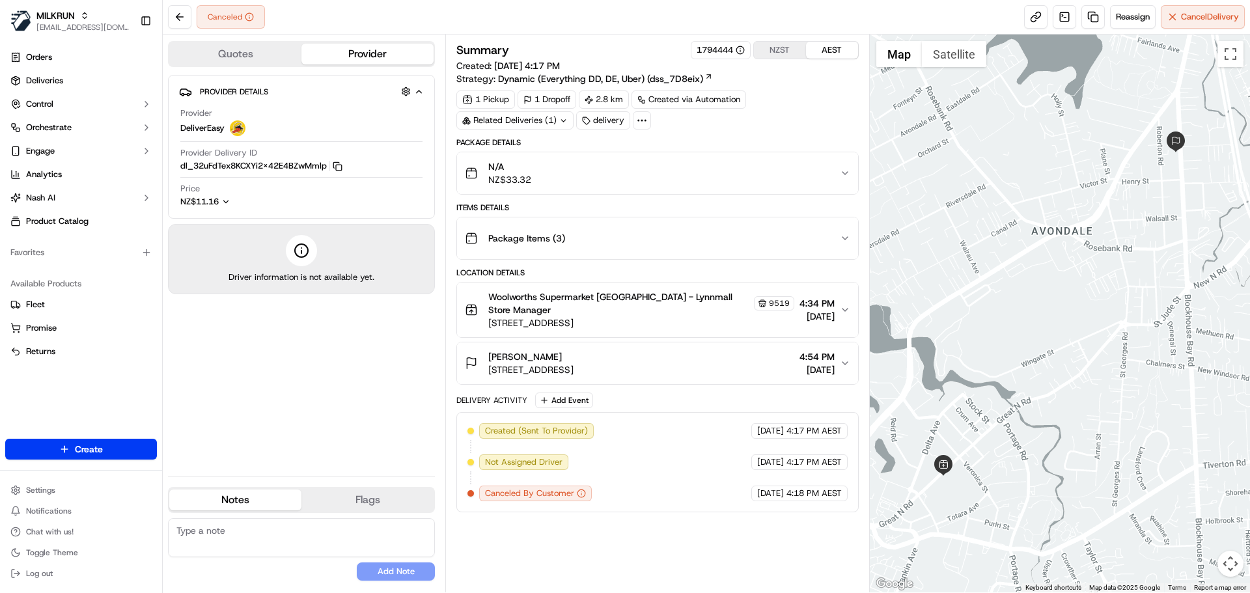
click at [681, 240] on div "Package Items ( 3 )" at bounding box center [652, 238] width 374 height 26
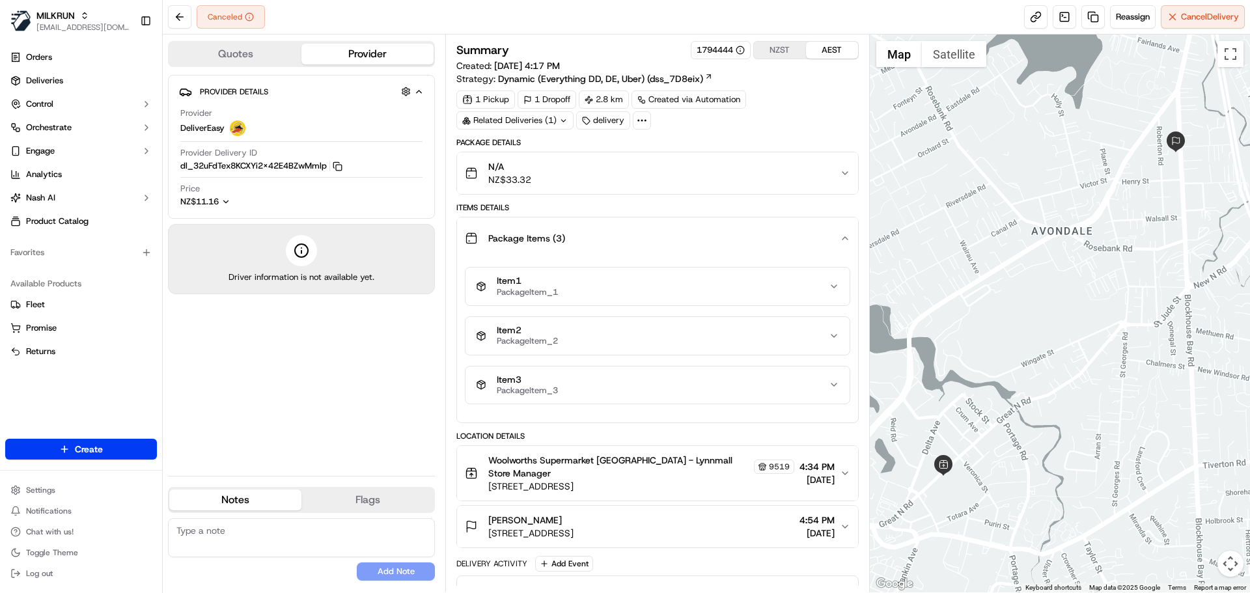
click at [681, 240] on div "Package Items ( 3 )" at bounding box center [652, 238] width 374 height 26
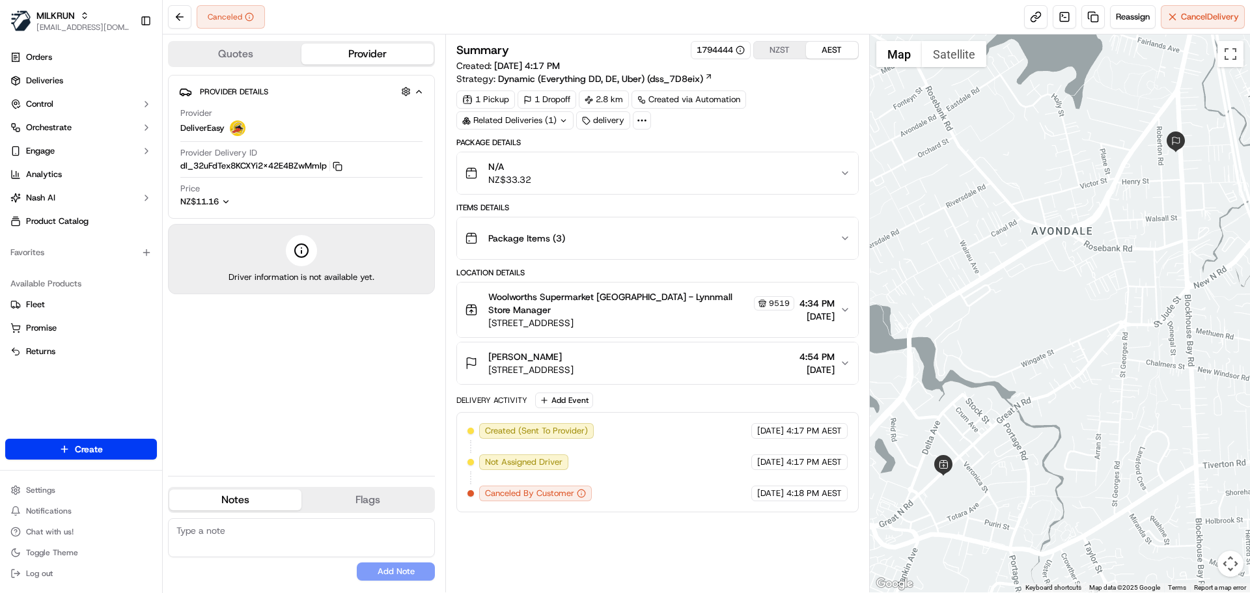
click at [676, 178] on div "N/A NZ$33.32" at bounding box center [652, 173] width 374 height 26
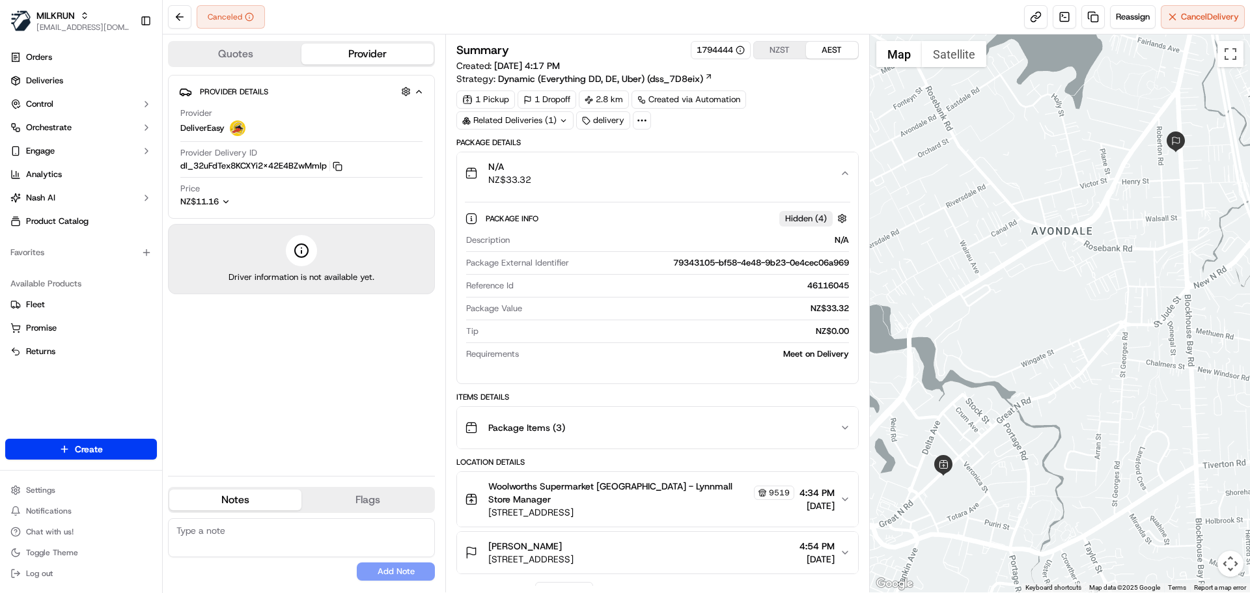
click at [676, 178] on div "N/A NZ$33.32" at bounding box center [652, 173] width 374 height 26
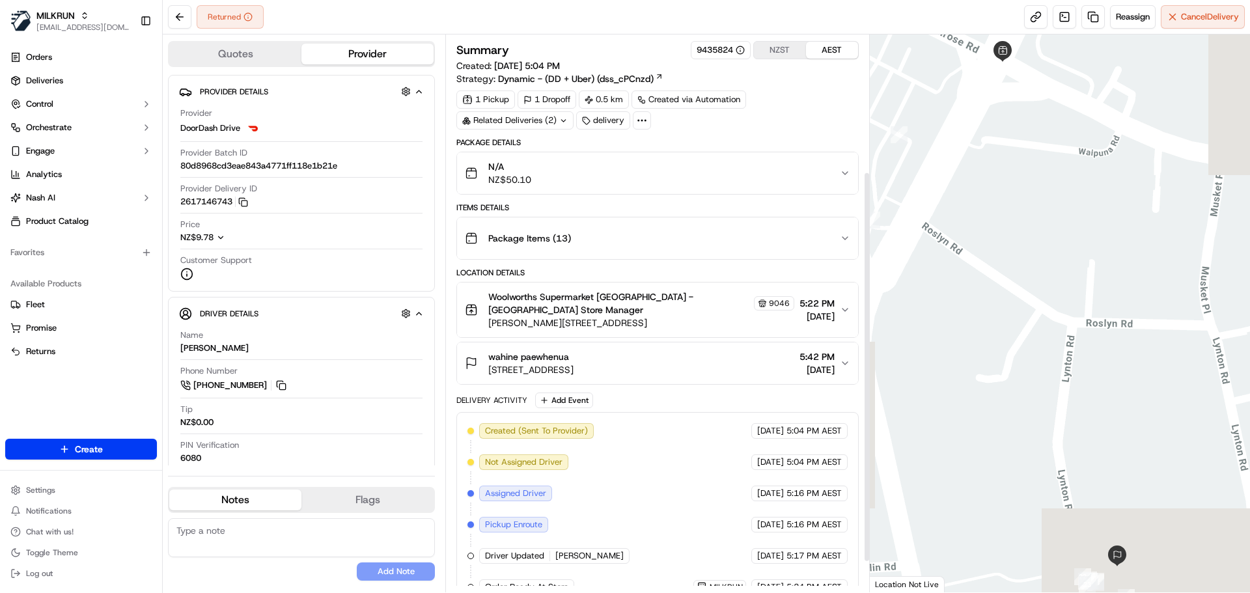
scroll to position [239, 0]
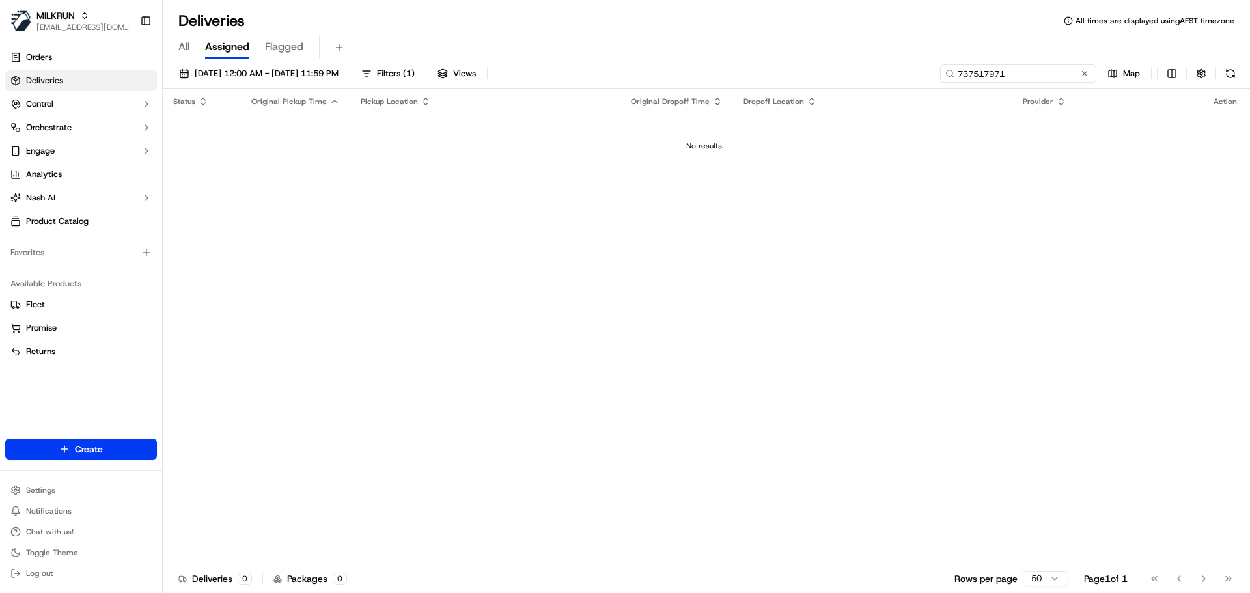
click at [1059, 74] on input "737517971" at bounding box center [1018, 73] width 156 height 18
paste input "wahine paewhenua"
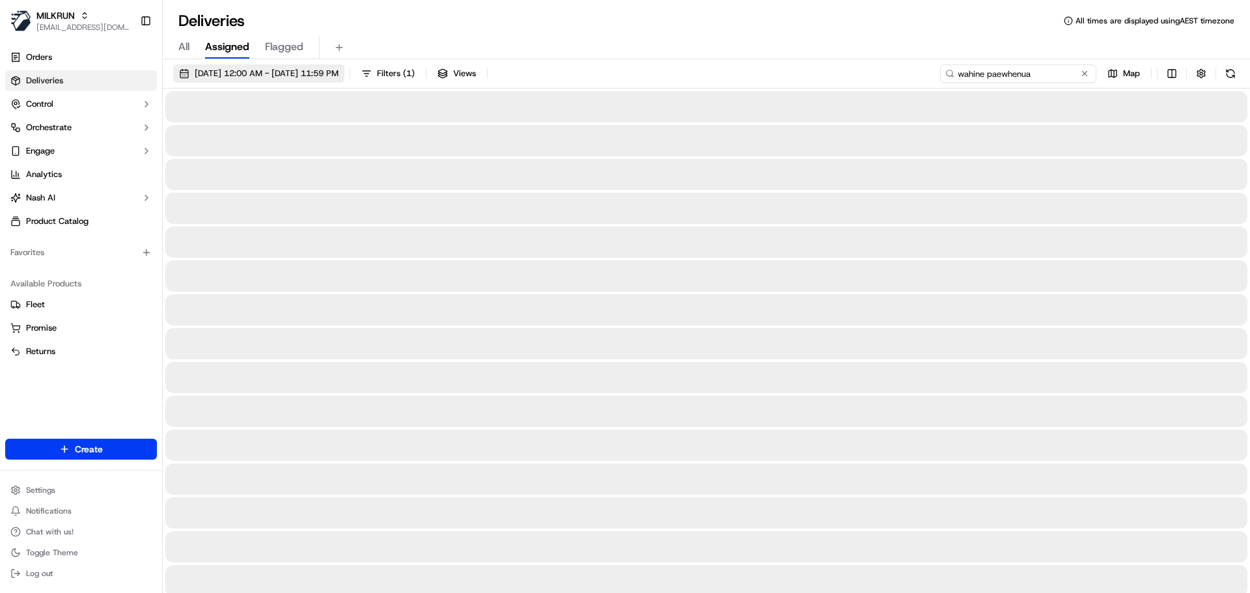
type input "wahine paewhenua"
click at [327, 68] on span "[DATE] 12:00 AM - [DATE] 11:59 PM" at bounding box center [267, 74] width 144 height 12
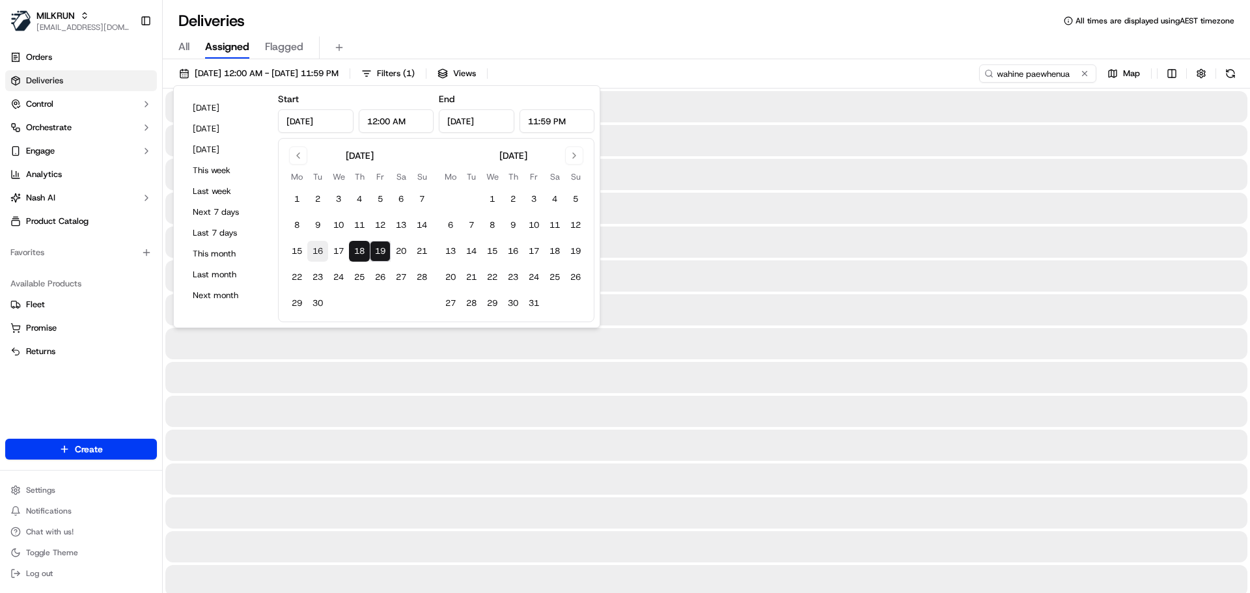
click at [319, 251] on button "16" at bounding box center [317, 251] width 21 height 21
type input "[DATE]"
click at [381, 250] on button "19" at bounding box center [380, 251] width 21 height 21
type input "[DATE]"
click at [683, 48] on div "All Assigned Flagged" at bounding box center [706, 47] width 1087 height 23
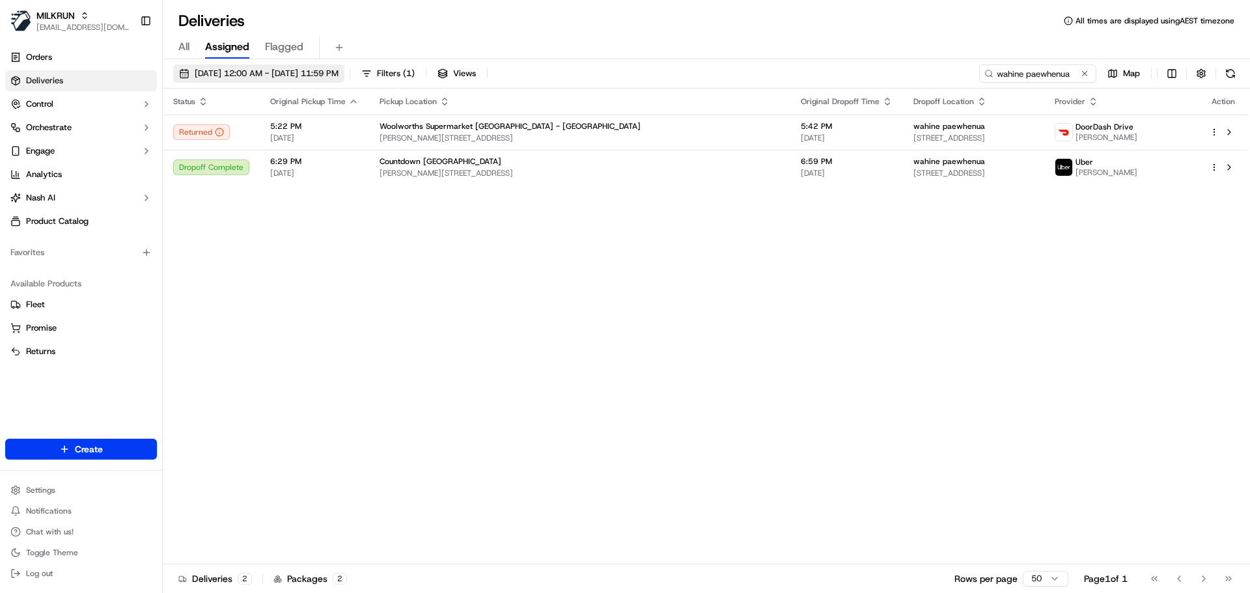
click at [338, 72] on span "16/09/2025 12:00 AM - 19/09/2025 11:59 PM" at bounding box center [267, 74] width 144 height 12
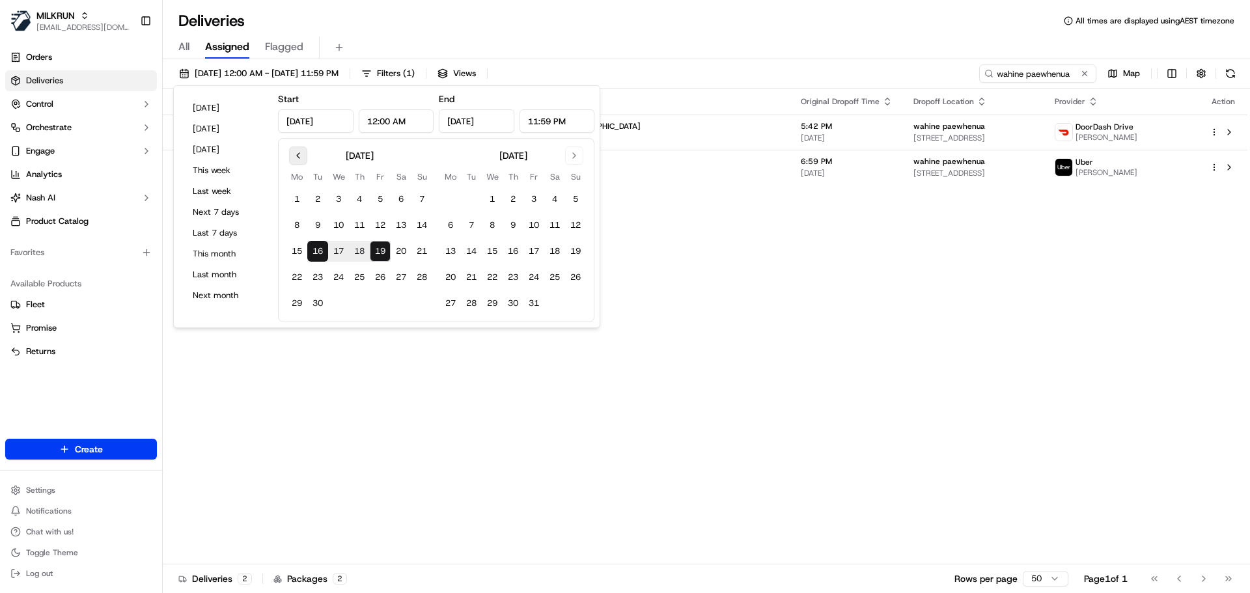
click at [293, 156] on button "Go to previous month" at bounding box center [298, 155] width 18 height 18
click at [414, 302] on button "31" at bounding box center [421, 303] width 21 height 21
type input "Aug 31, 2025"
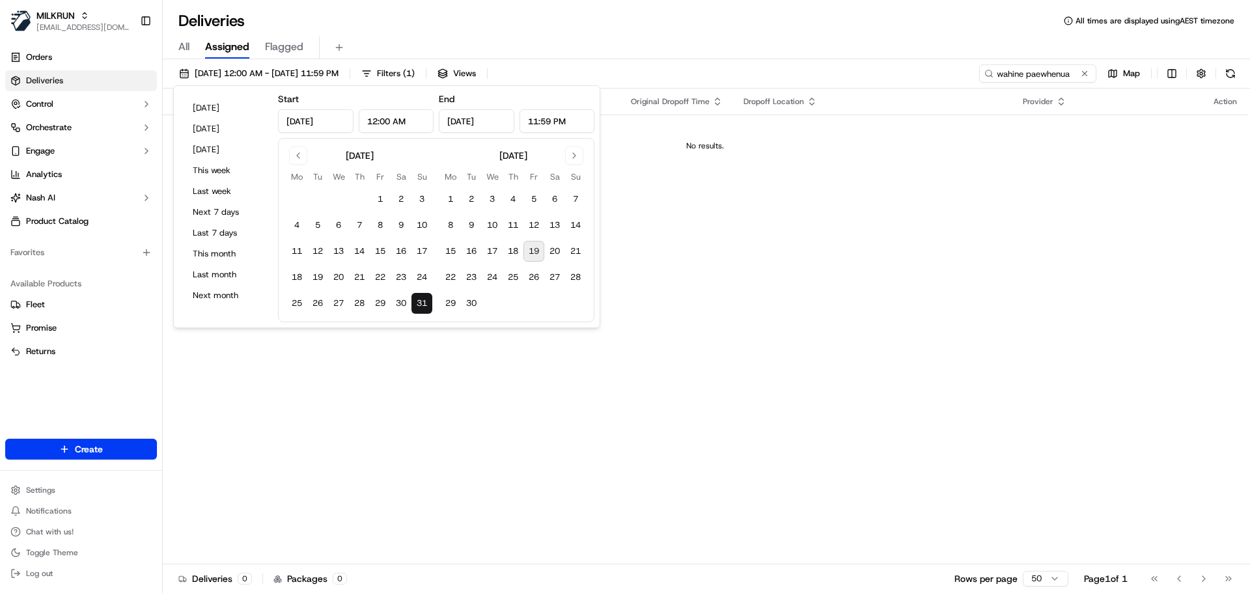
click at [531, 248] on button "19" at bounding box center [533, 251] width 21 height 21
type input "Sep 19, 2025"
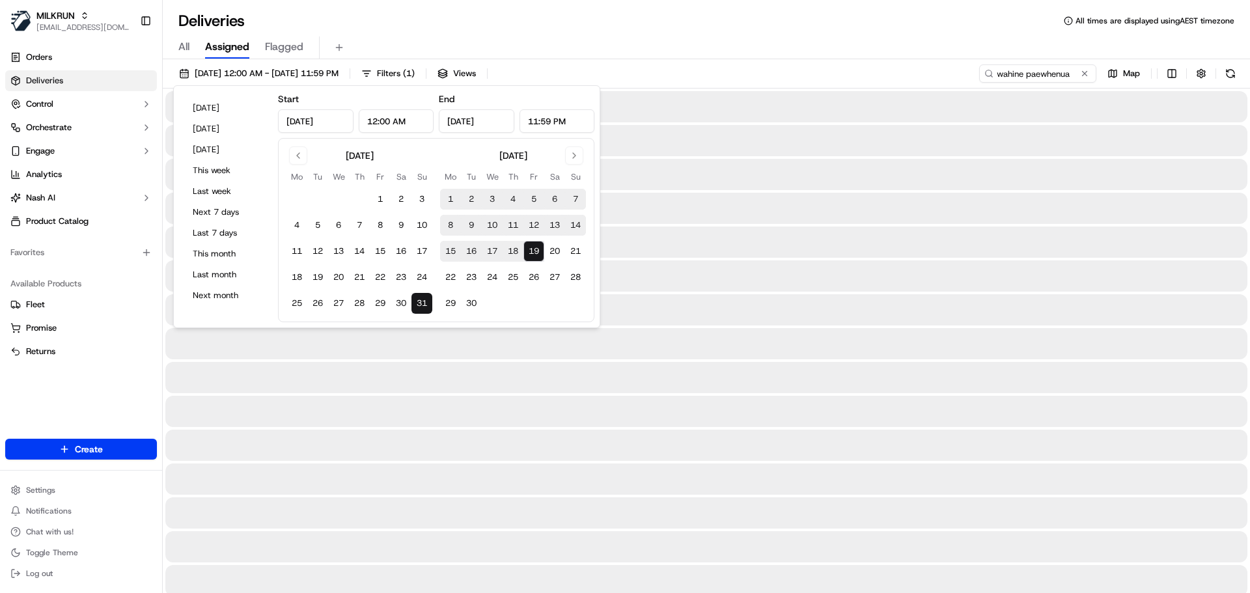
click at [614, 39] on div "All Assigned Flagged" at bounding box center [706, 47] width 1087 height 23
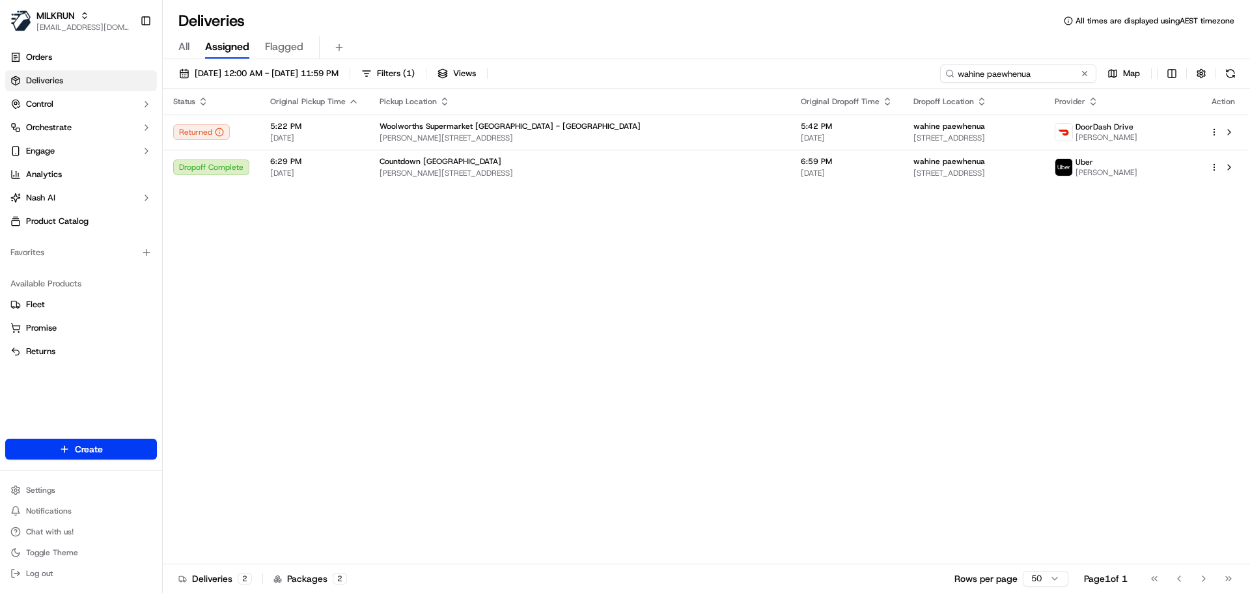
click at [1047, 76] on input "wahine paewhenua" at bounding box center [1018, 73] width 156 height 18
paste input "Jensen Christain"
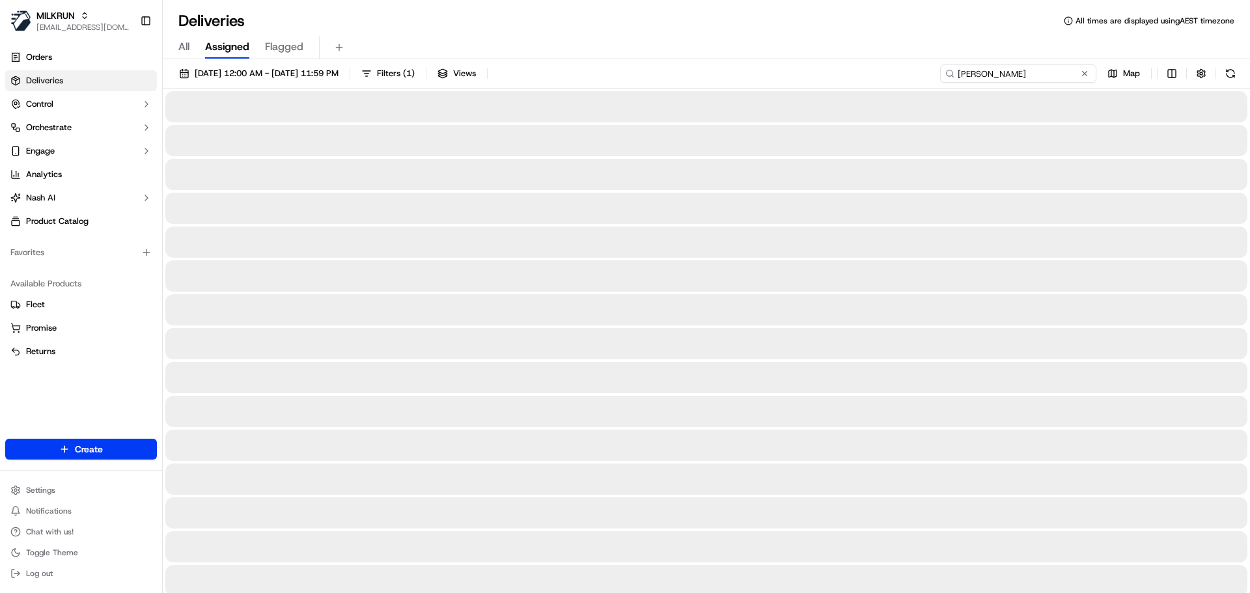
click at [959, 72] on input "[PERSON_NAME]" at bounding box center [1018, 73] width 156 height 18
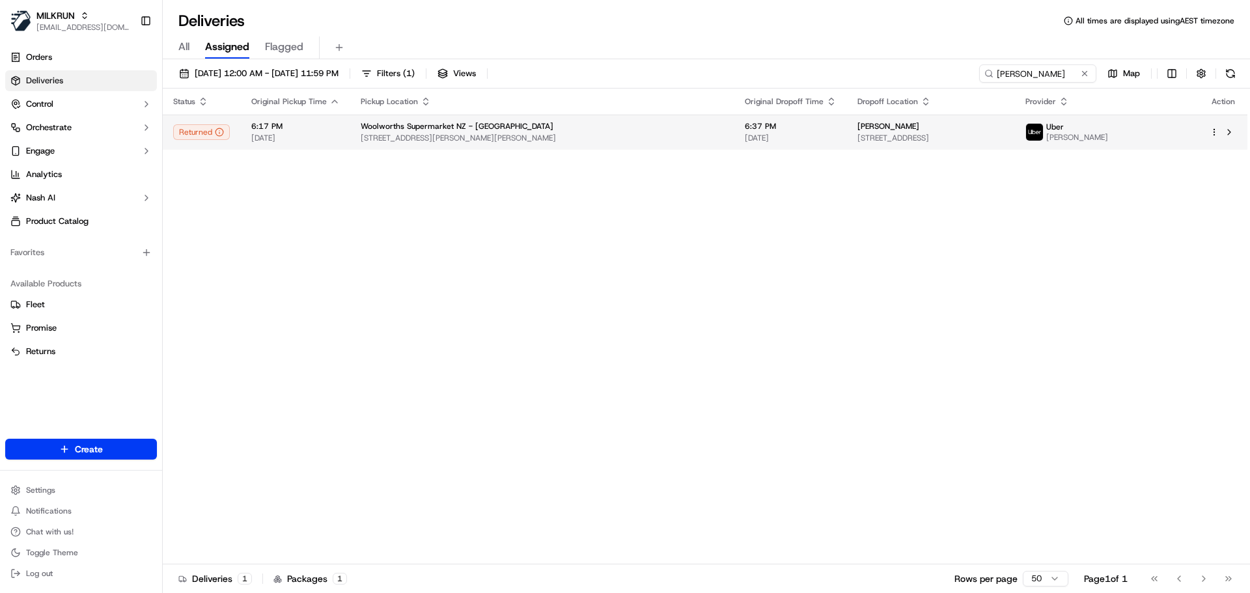
click at [857, 141] on span "[STREET_ADDRESS]" at bounding box center [930, 138] width 147 height 10
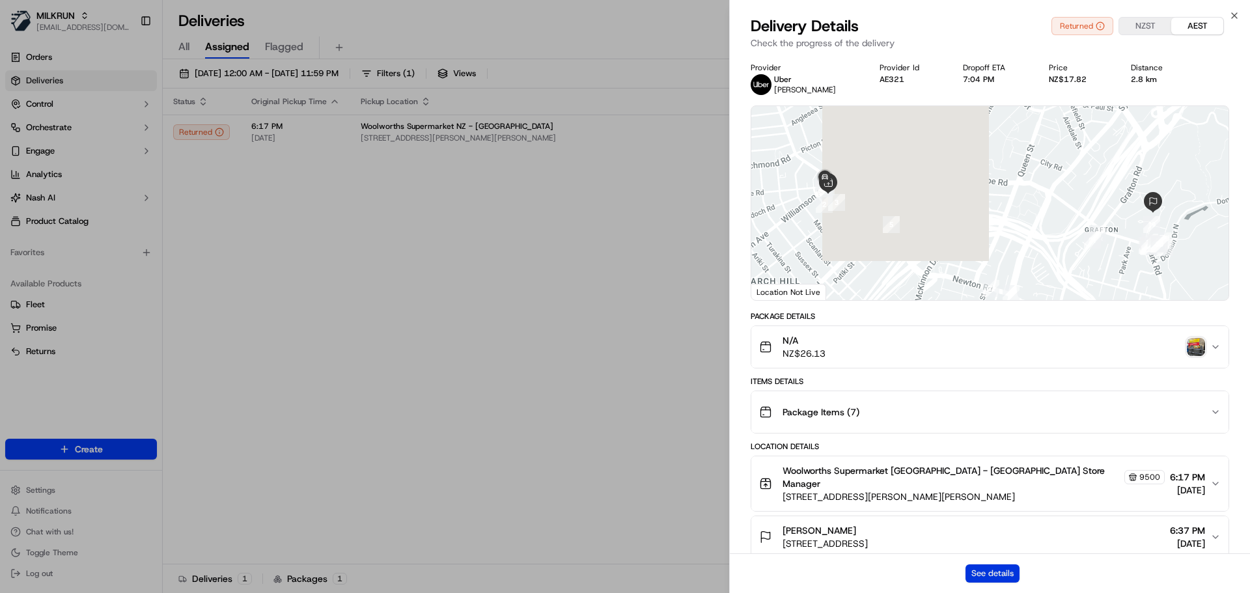
click at [992, 576] on button "See details" at bounding box center [992, 573] width 54 height 18
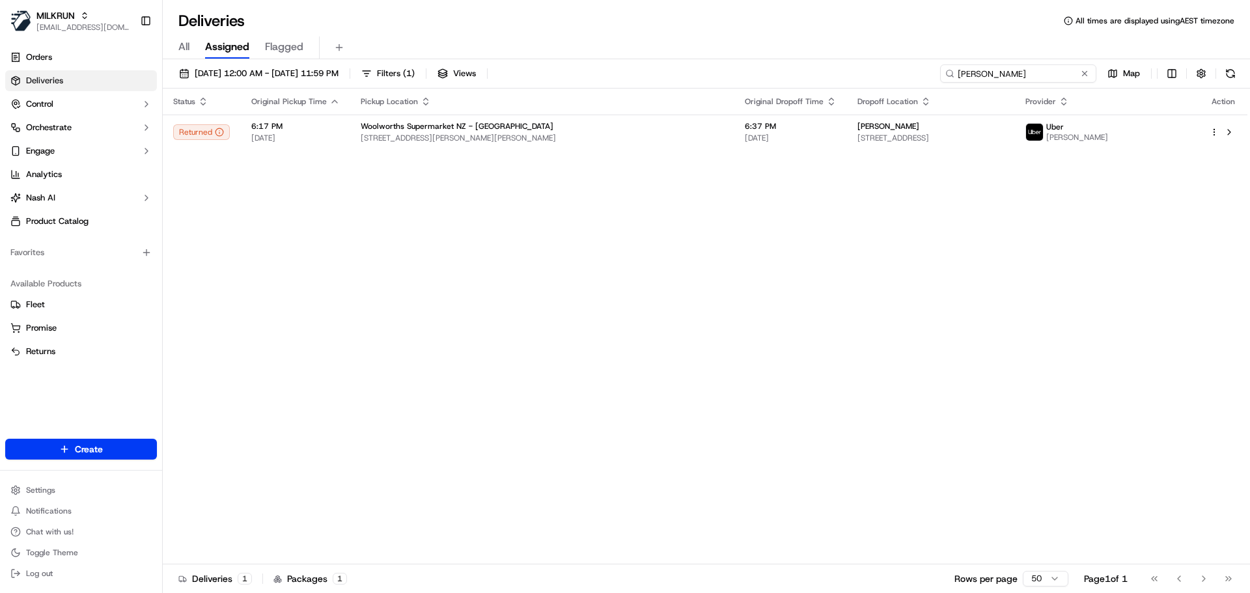
click at [1052, 79] on input "[PERSON_NAME]" at bounding box center [1018, 73] width 156 height 18
paste input "Trung L."
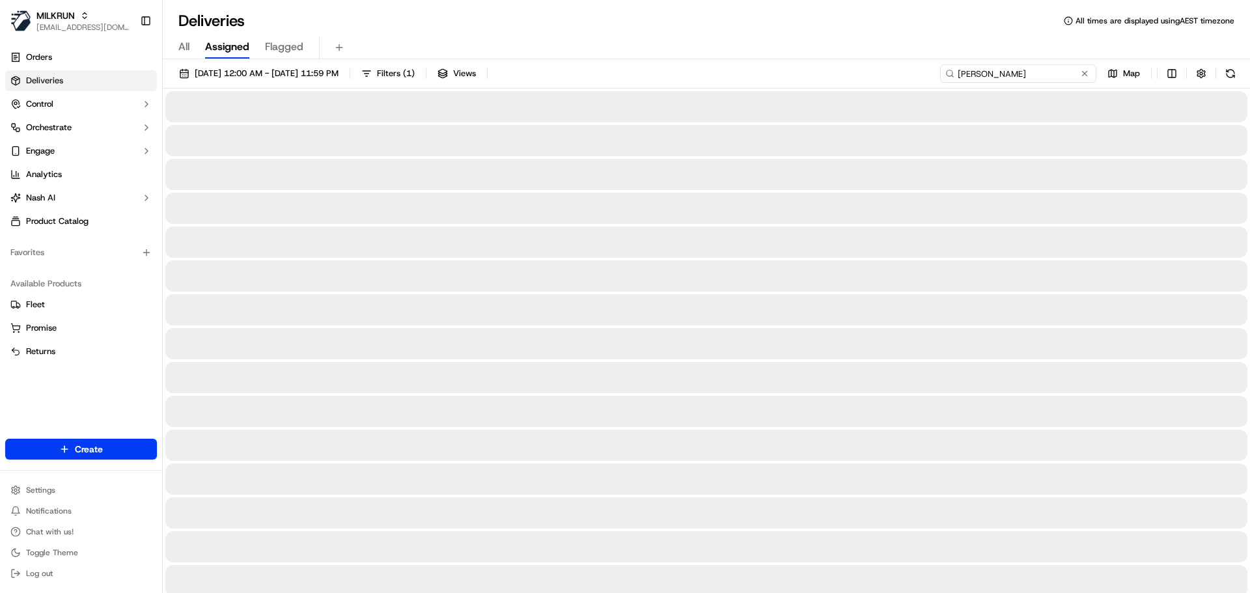
type input "Trung L."
click at [315, 81] on button "31/08/2025 12:00 AM - 19/09/2025 11:59 PM" at bounding box center [258, 73] width 171 height 18
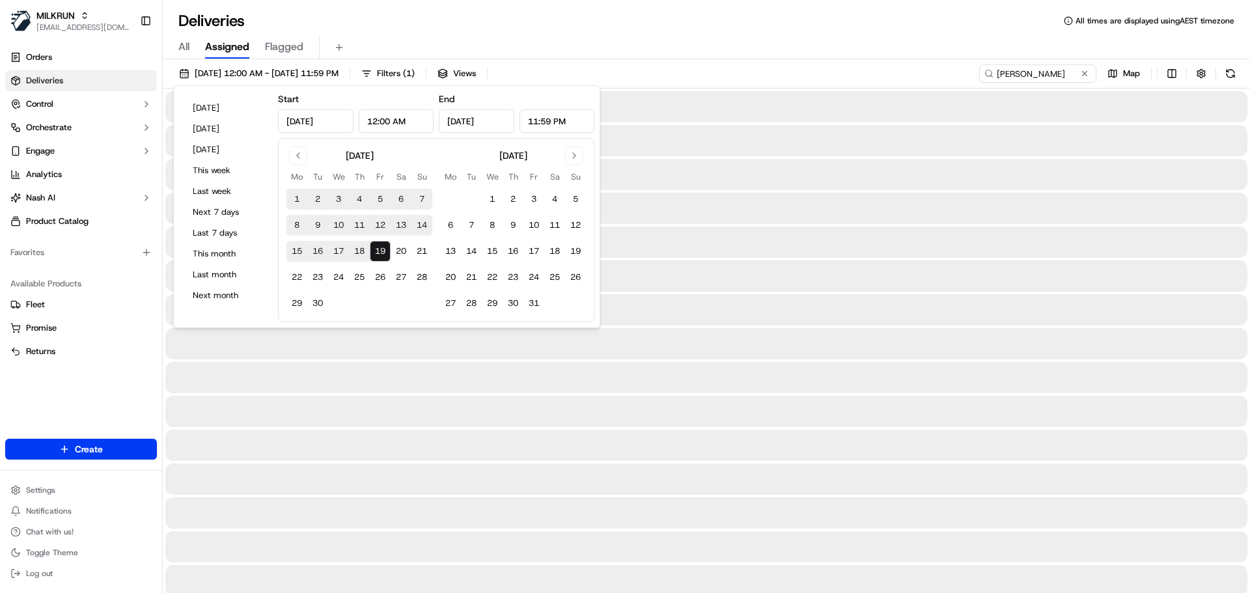
click at [377, 251] on button "19" at bounding box center [380, 251] width 21 height 21
type input "Sep 19, 2025"
click at [660, 19] on div "Deliveries All times are displayed using AEST timezone" at bounding box center [706, 20] width 1087 height 21
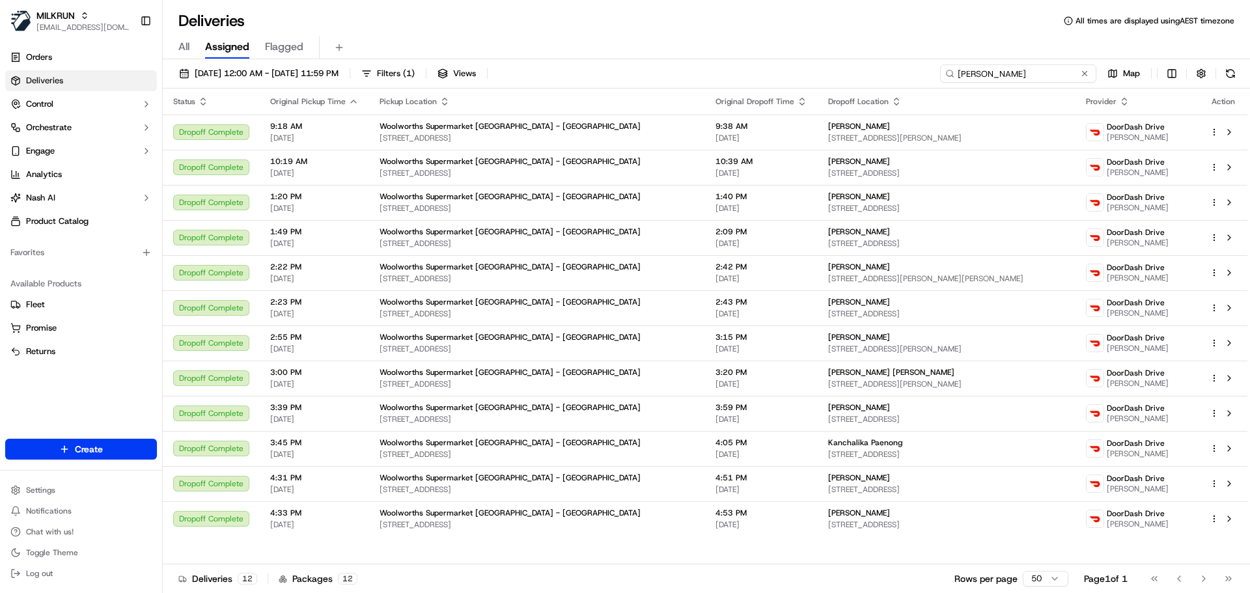
drag, startPoint x: 1050, startPoint y: 74, endPoint x: 1043, endPoint y: 76, distance: 7.3
click at [1051, 74] on input "Trung L." at bounding box center [1018, 73] width 156 height 18
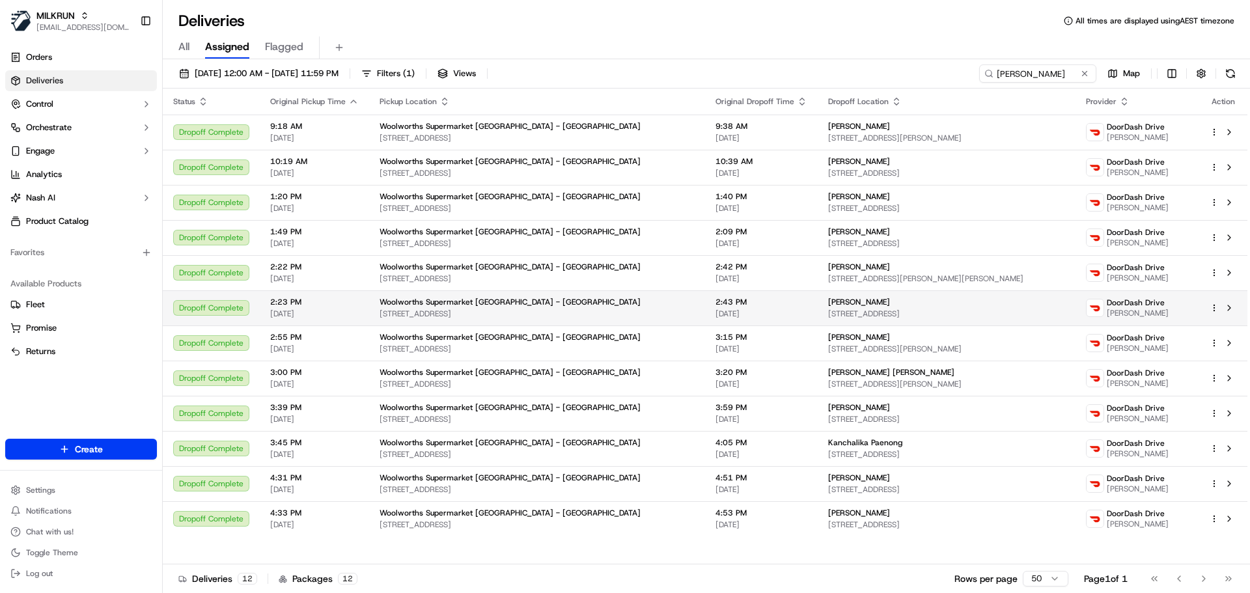
click at [907, 312] on span "1 Camrose Place, Glenfield, Auckland 0629, NZ" at bounding box center [946, 314] width 237 height 10
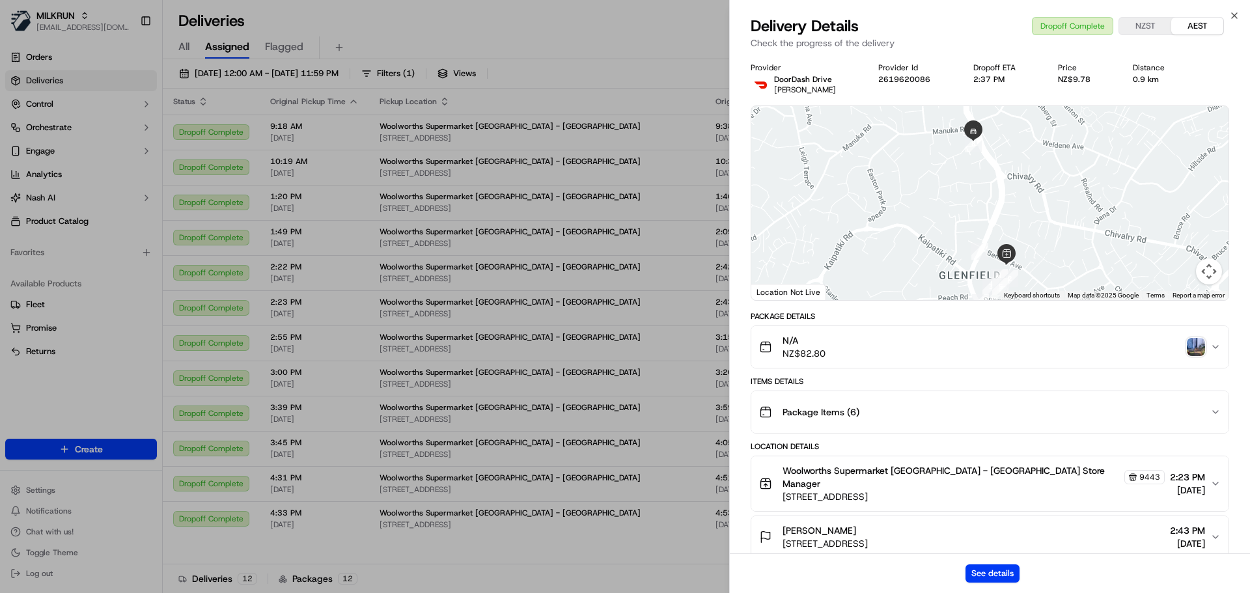
click at [1205, 348] on div "N/A NZ$82.80" at bounding box center [984, 347] width 451 height 26
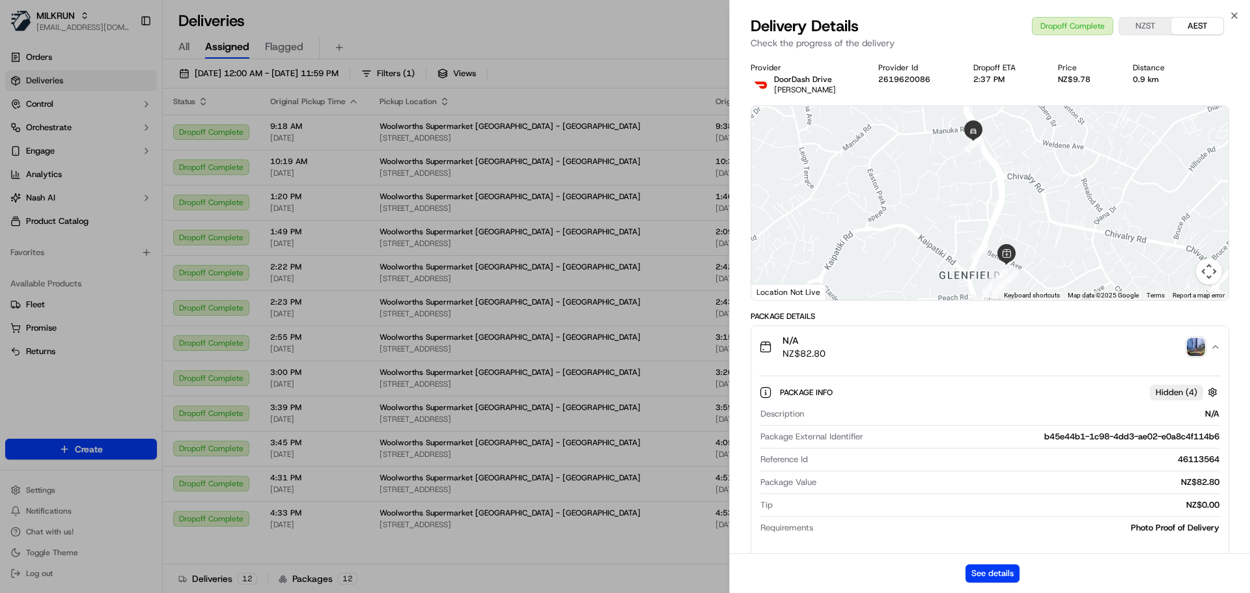
click at [1199, 348] on img "button" at bounding box center [1196, 347] width 18 height 18
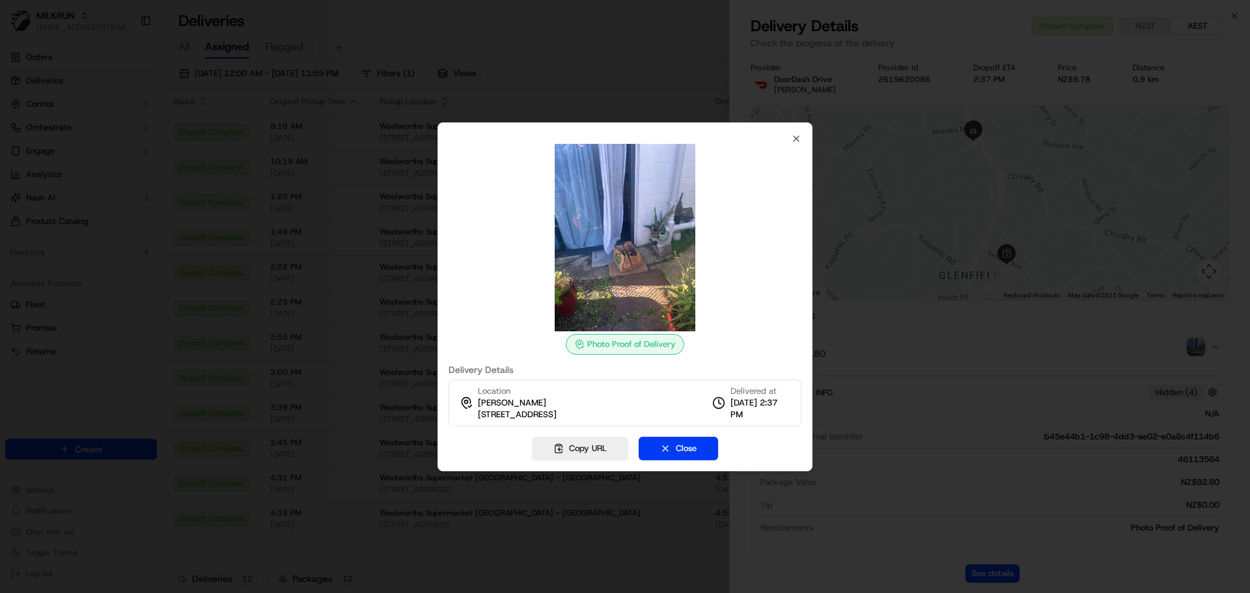
click at [1078, 355] on div at bounding box center [625, 296] width 1250 height 593
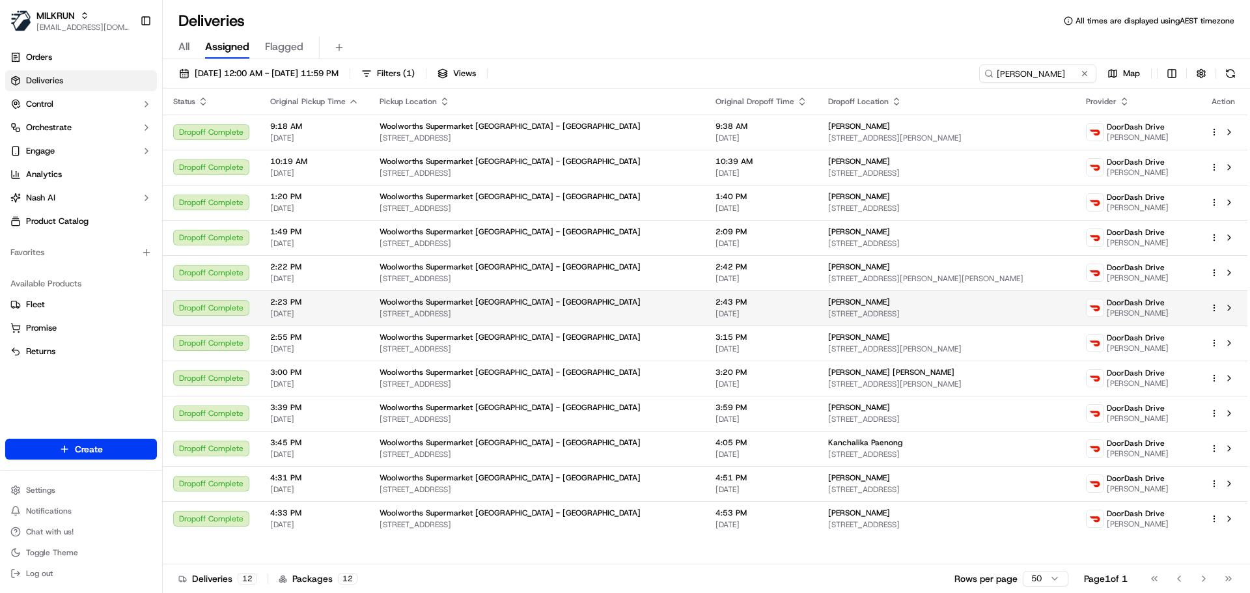
click at [828, 309] on span "1 Camrose Place, Glenfield, Auckland 0629, NZ" at bounding box center [946, 314] width 237 height 10
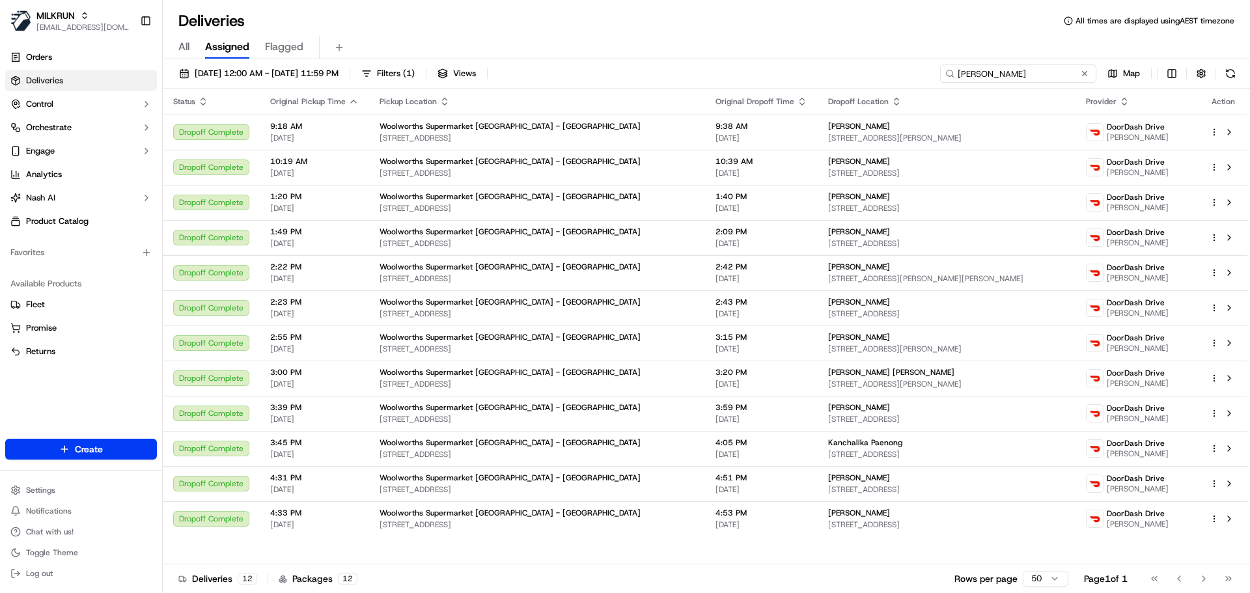
click at [1039, 77] on input "Trung L." at bounding box center [1018, 73] width 156 height 18
paste input "Kiera Jago"
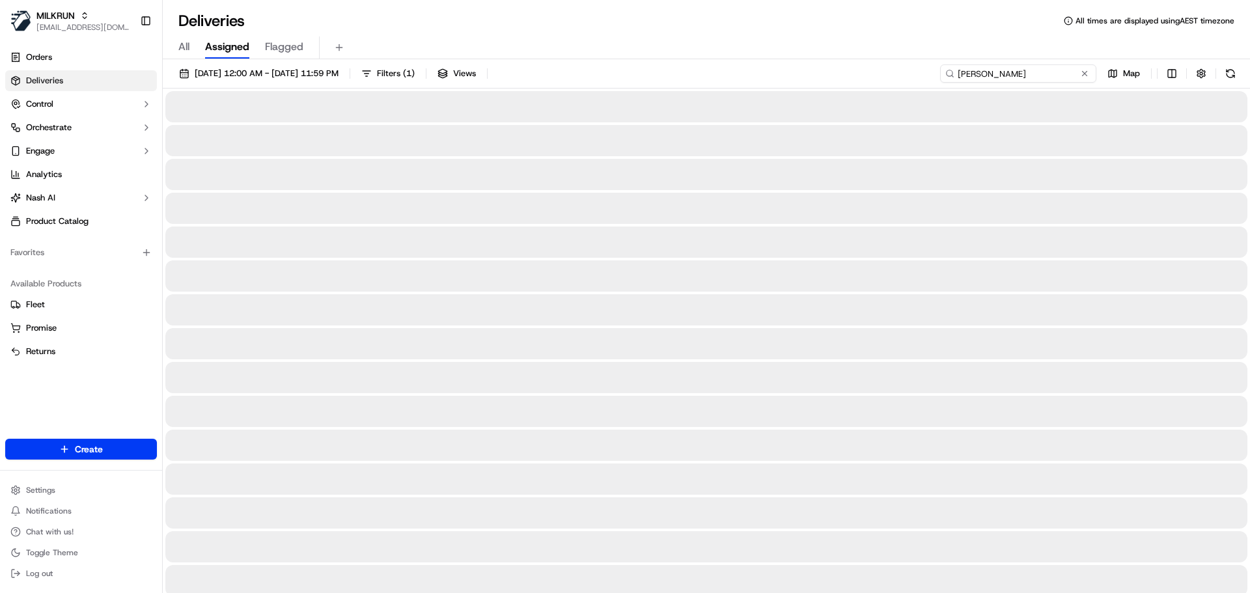
type input "Kiera Jago"
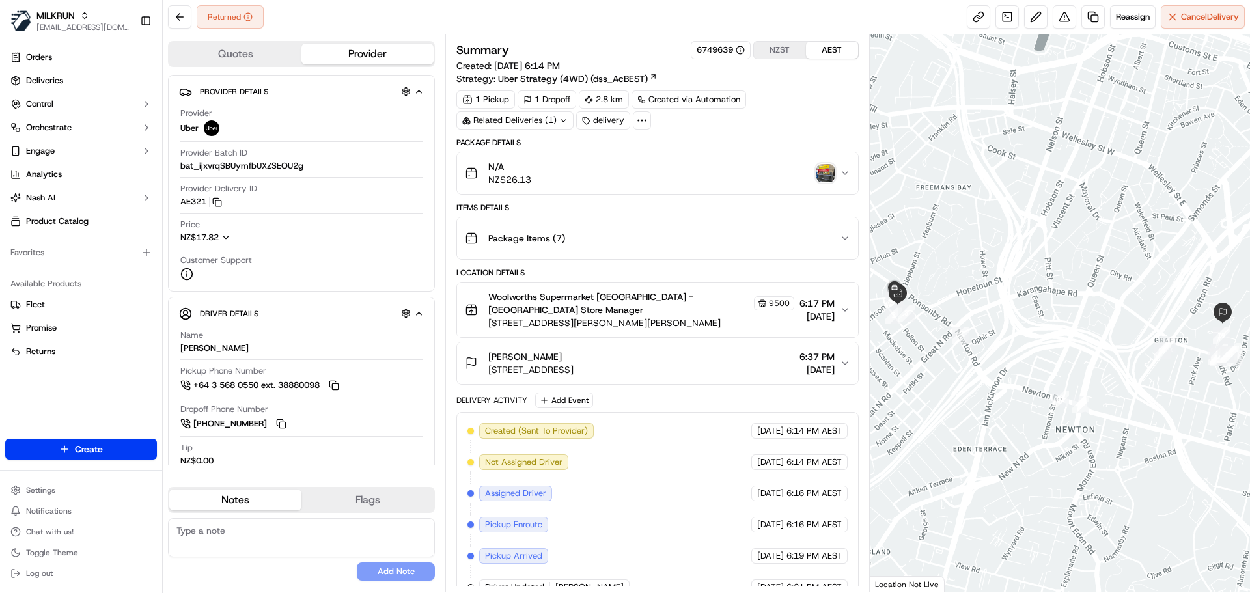
click at [727, 254] on button "Package Items ( 7 )" at bounding box center [657, 238] width 400 height 42
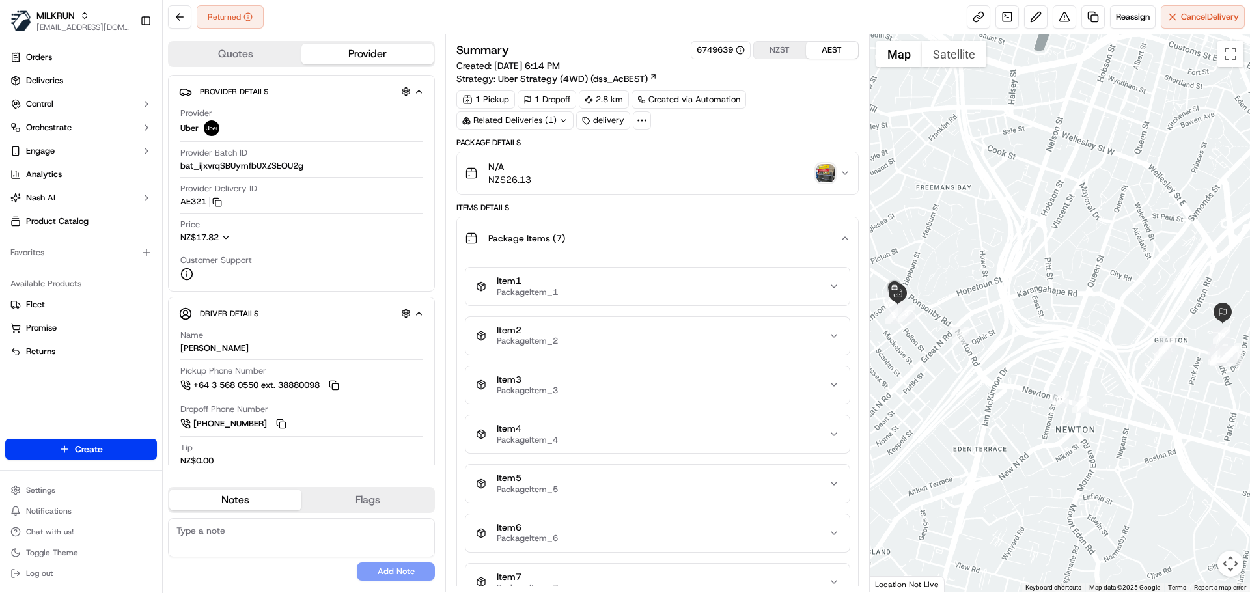
drag, startPoint x: 722, startPoint y: 241, endPoint x: 716, endPoint y: 234, distance: 10.2
click at [722, 241] on div "Package Items ( 7 )" at bounding box center [652, 238] width 374 height 26
click at [681, 178] on div "N/A NZ$26.13" at bounding box center [652, 173] width 374 height 26
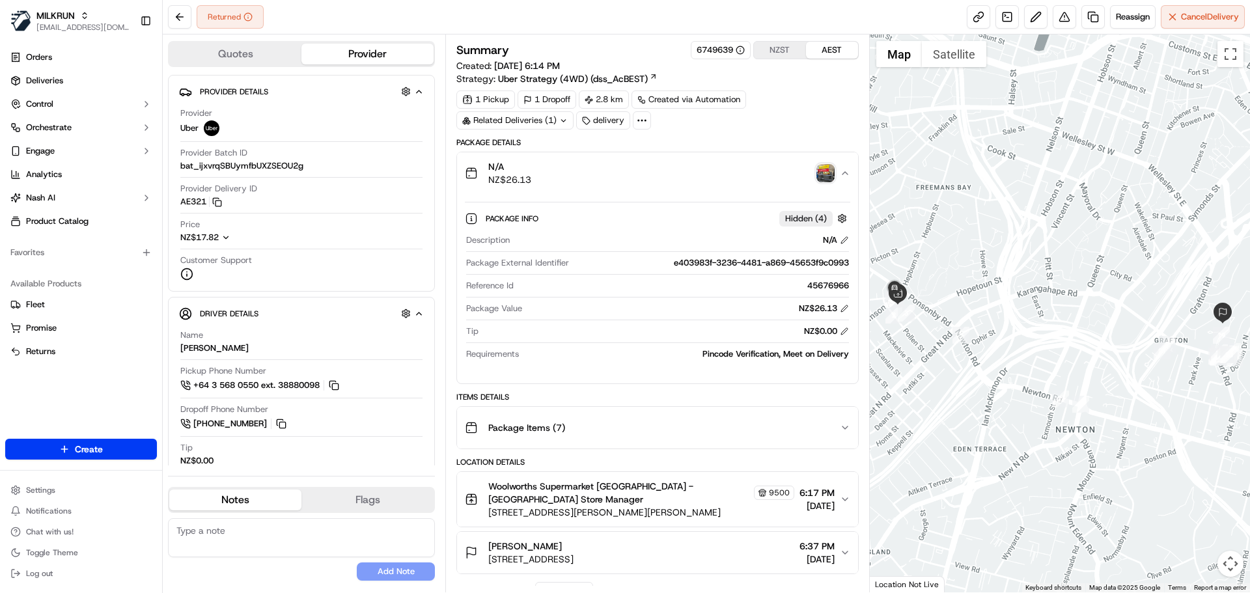
click at [713, 166] on div "N/A NZ$26.13" at bounding box center [652, 173] width 374 height 26
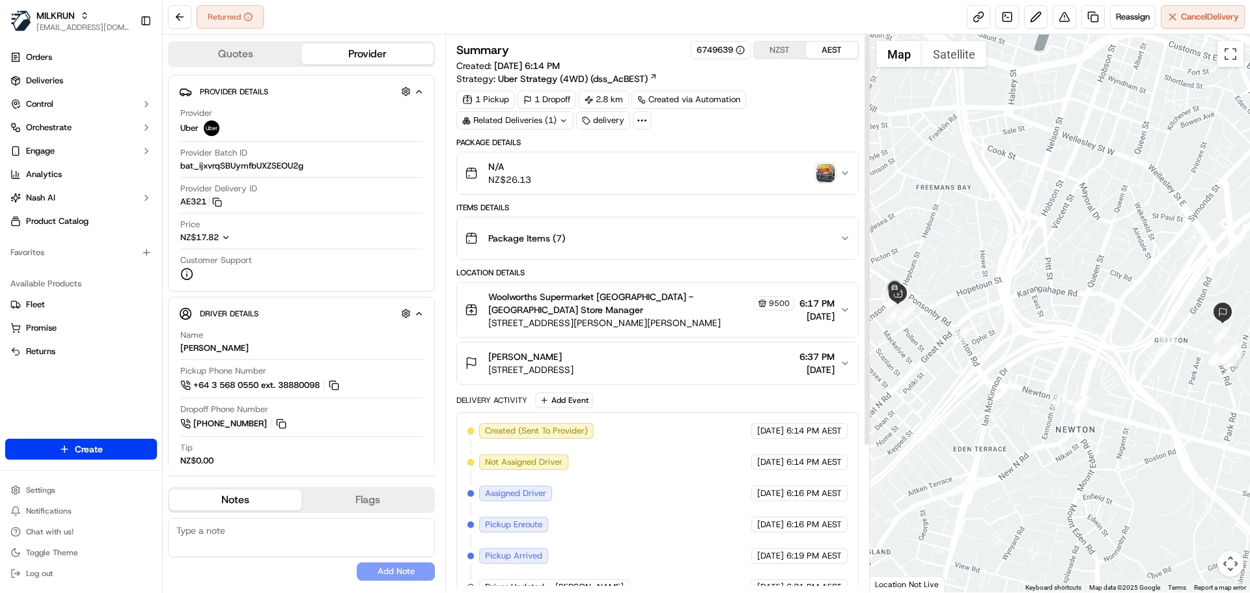
click at [829, 171] on img "button" at bounding box center [825, 173] width 18 height 18
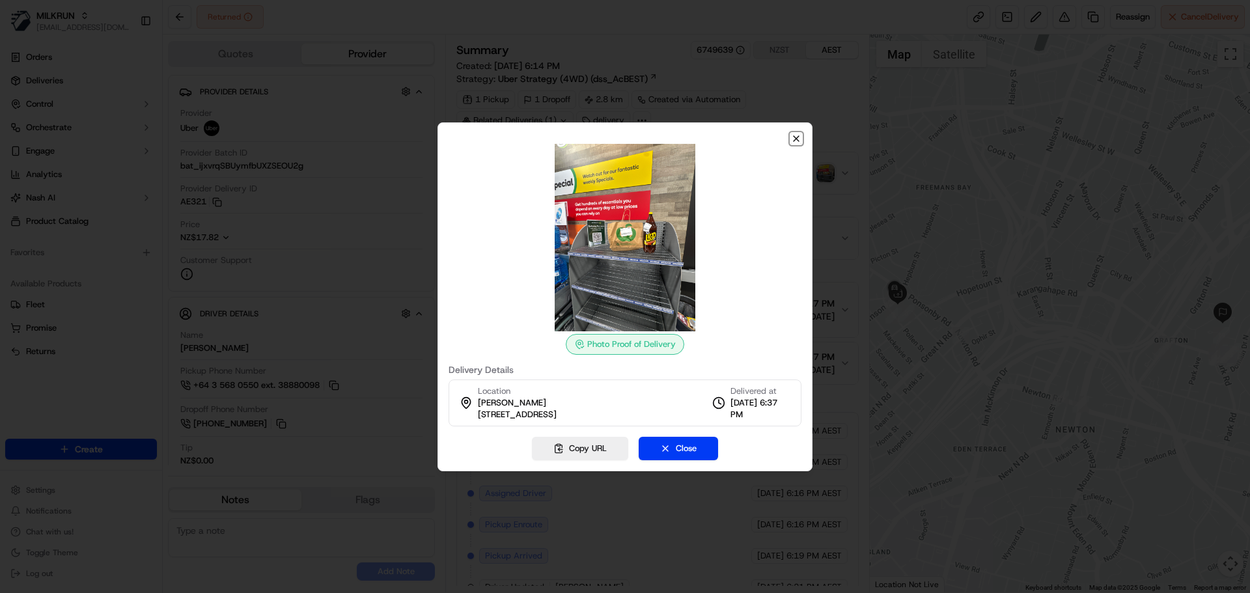
click at [801, 138] on icon "button" at bounding box center [796, 138] width 10 height 10
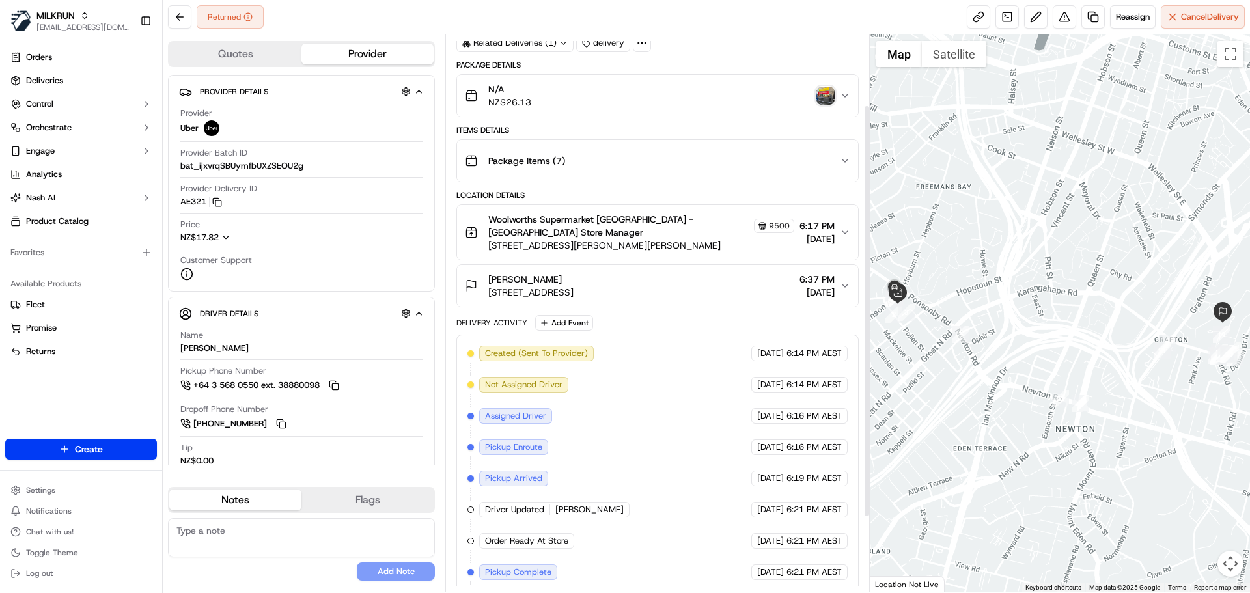
scroll to position [66, 0]
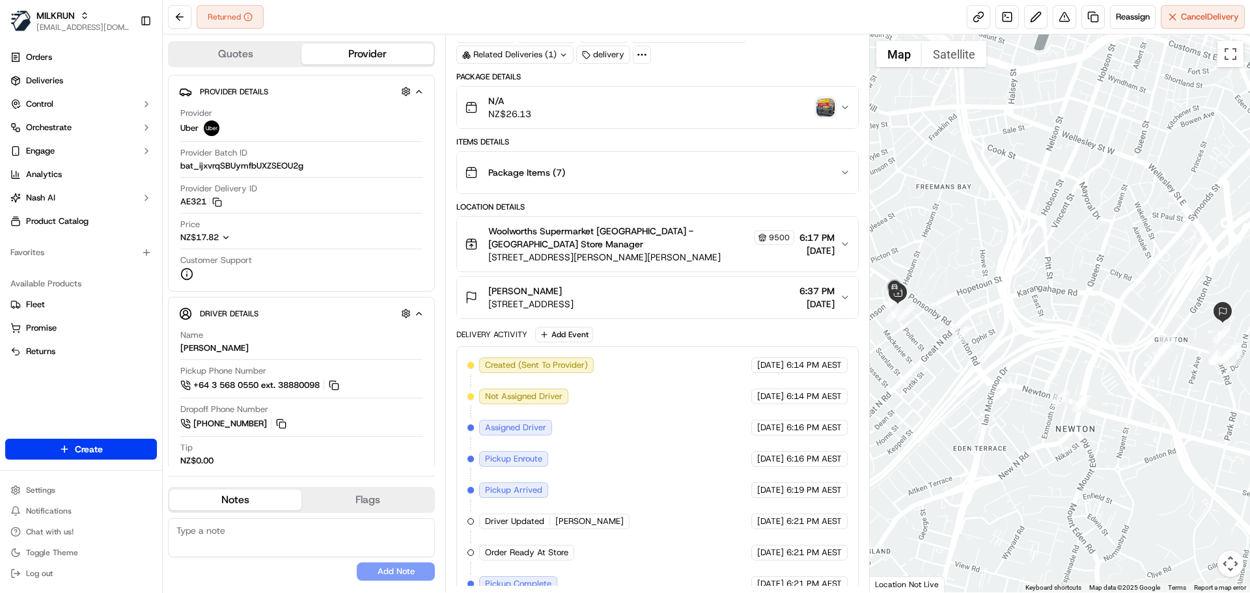
click at [834, 108] on div "N/A NZ$26.13" at bounding box center [652, 107] width 374 height 26
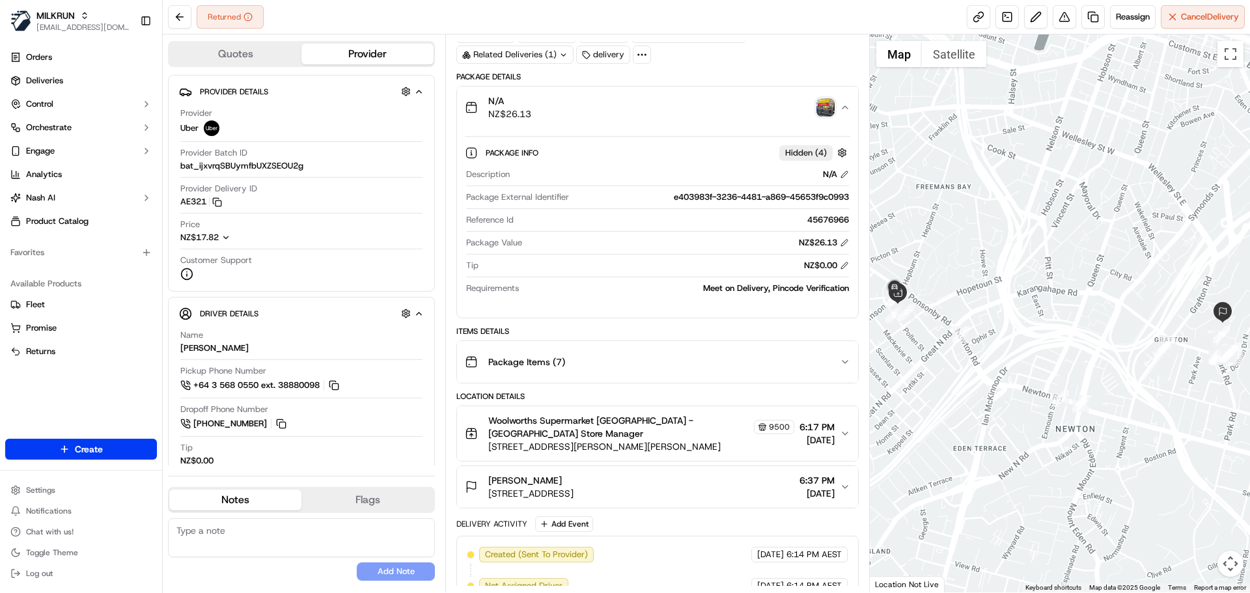
click at [828, 107] on img "button" at bounding box center [825, 107] width 18 height 18
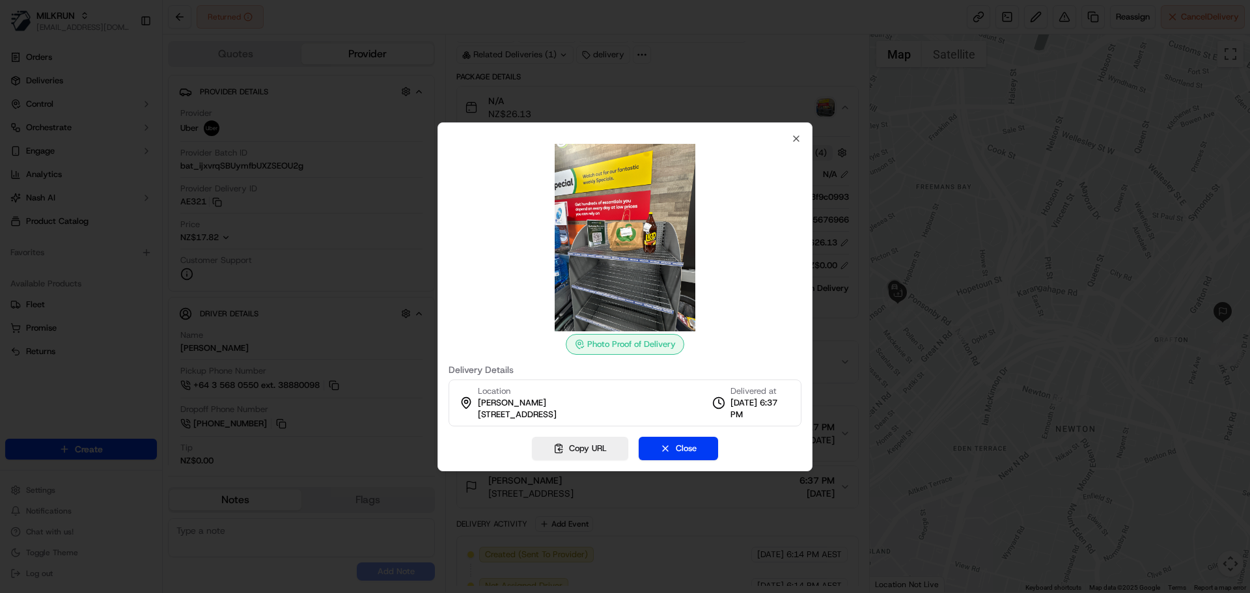
click at [789, 136] on div "Photo Proof of Delivery Delivery Details Location Jensen Christain 2 Park Road,…" at bounding box center [624, 279] width 353 height 293
drag, startPoint x: 793, startPoint y: 136, endPoint x: 609, endPoint y: 98, distance: 187.4
click at [793, 135] on icon "button" at bounding box center [796, 138] width 10 height 10
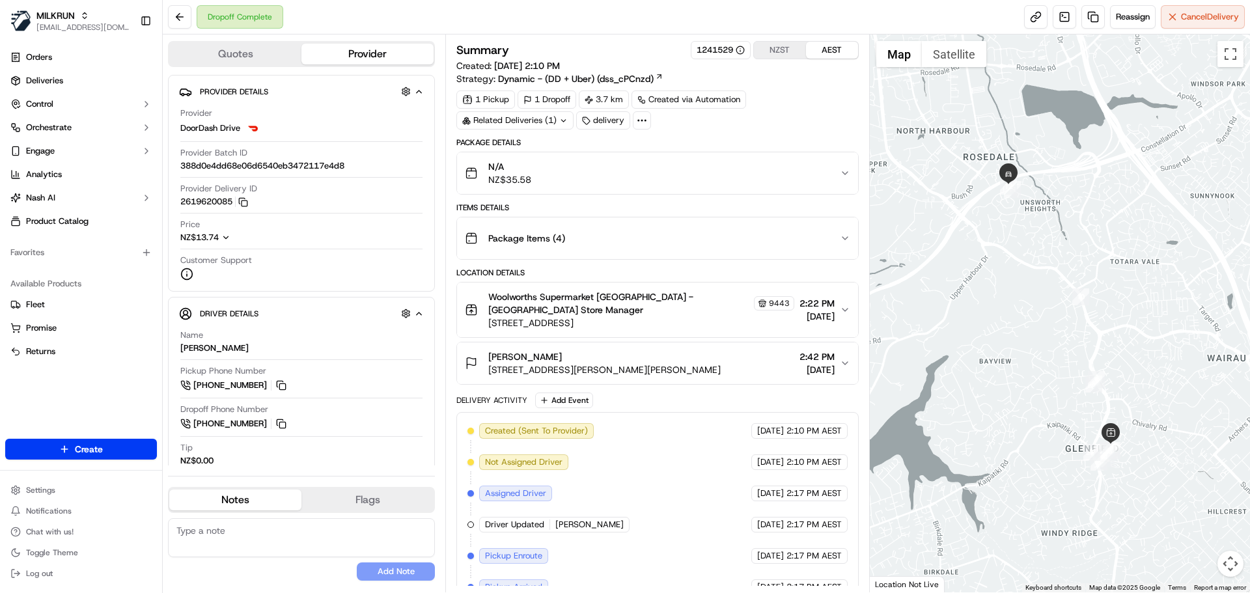
click at [669, 235] on div "Package Items ( 4 )" at bounding box center [652, 238] width 374 height 26
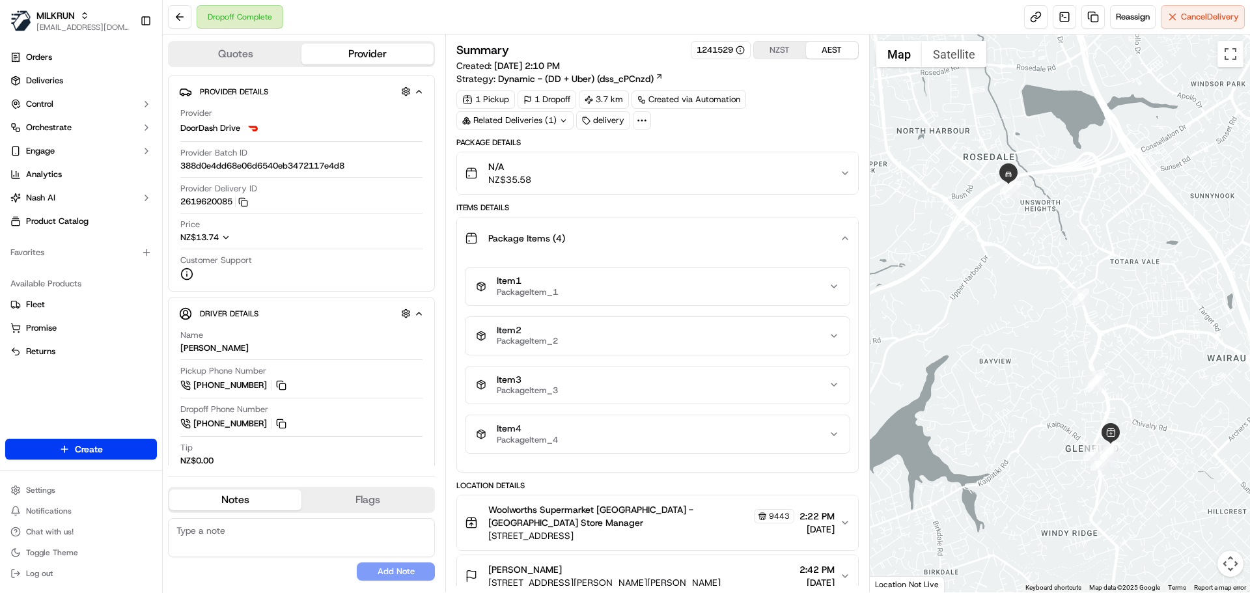
click at [669, 235] on div "Package Items ( 4 )" at bounding box center [652, 238] width 374 height 26
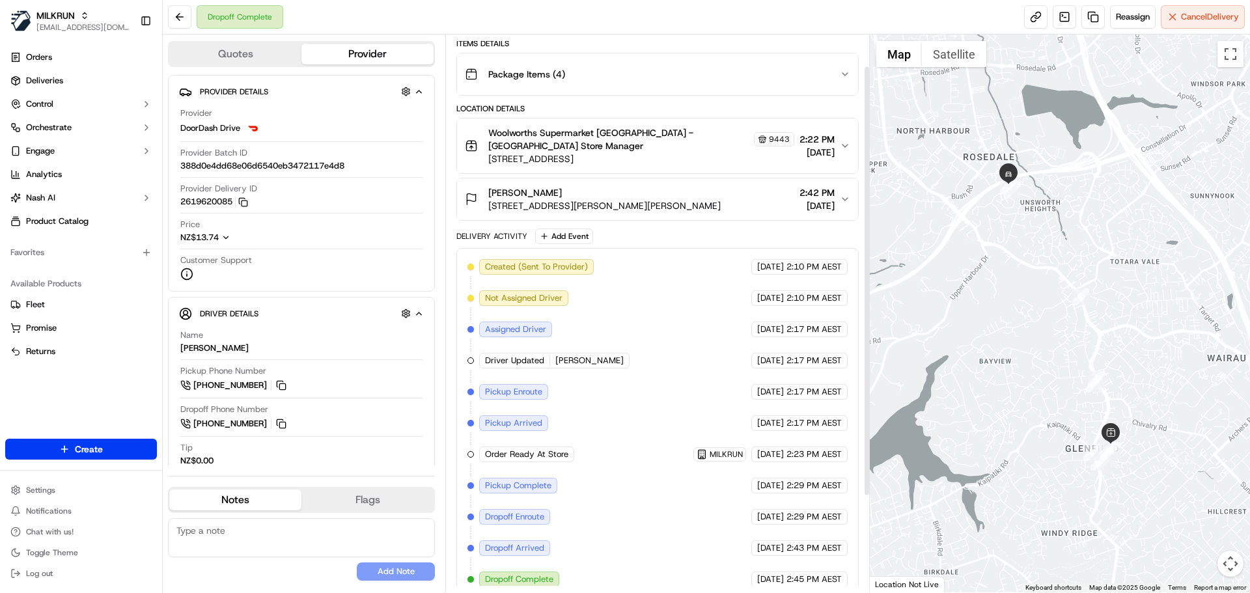
scroll to position [165, 0]
drag, startPoint x: 606, startPoint y: 345, endPoint x: 543, endPoint y: 344, distance: 62.5
click at [543, 344] on div "Created (Sent To Provider) DoorDash Drive 19/09/2025 2:10 PM AEST Not Assigned …" at bounding box center [656, 422] width 379 height 328
copy div "Trung L."
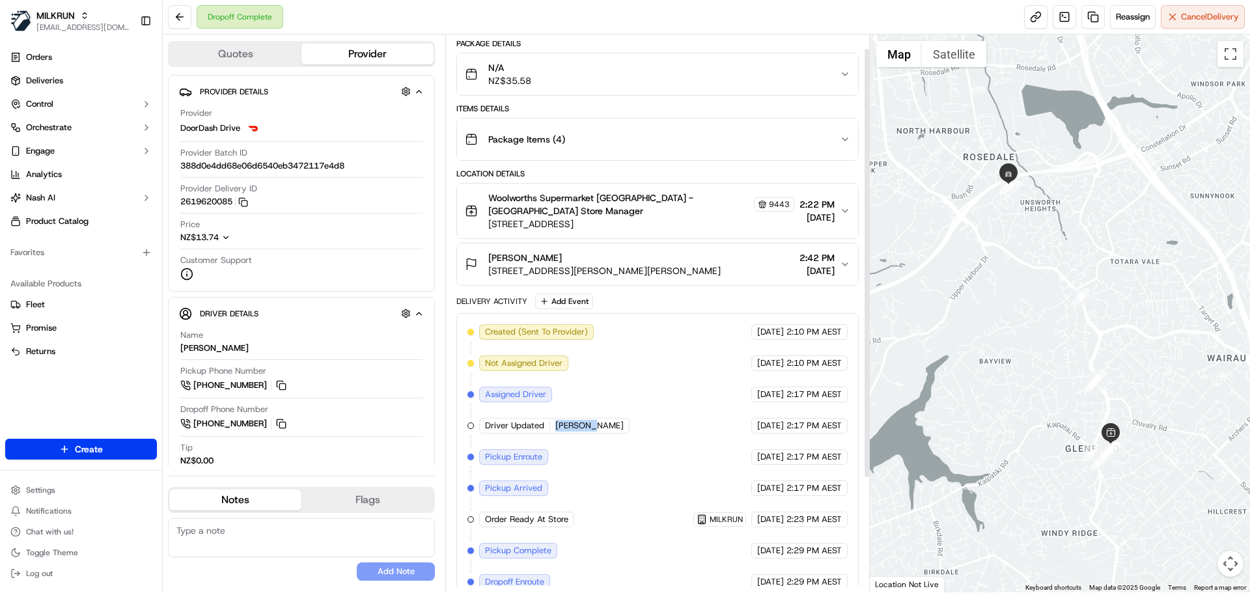
scroll to position [0, 0]
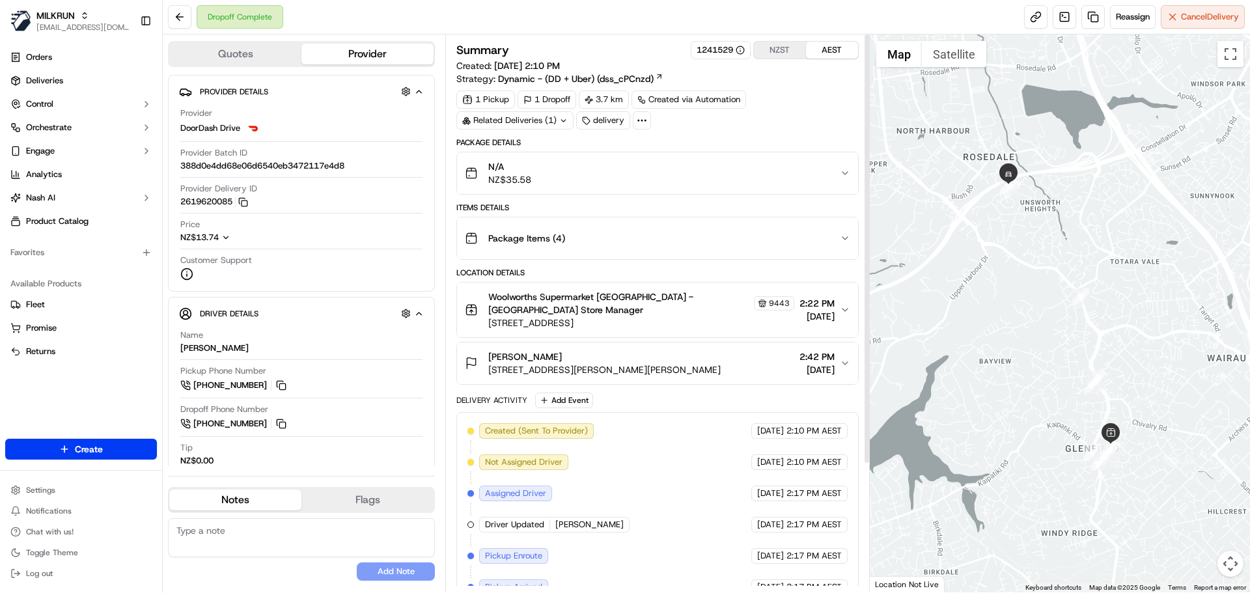
click at [605, 163] on div "N/A NZ$35.58" at bounding box center [652, 173] width 374 height 26
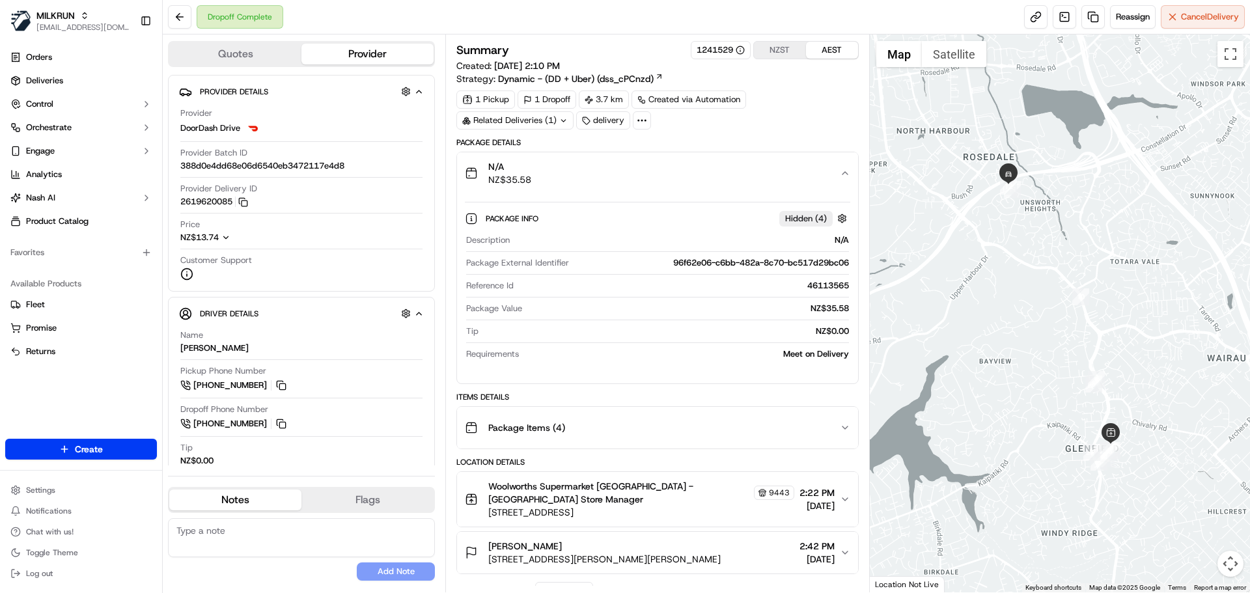
click at [605, 163] on div "N/A NZ$35.58" at bounding box center [652, 173] width 374 height 26
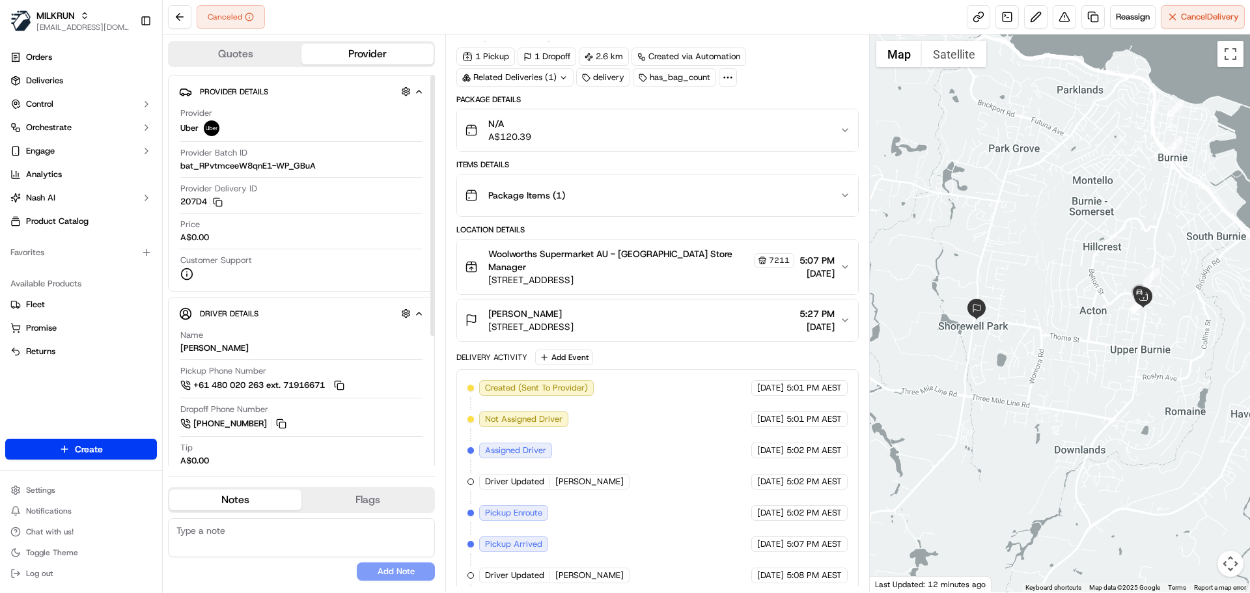
scroll to position [83, 0]
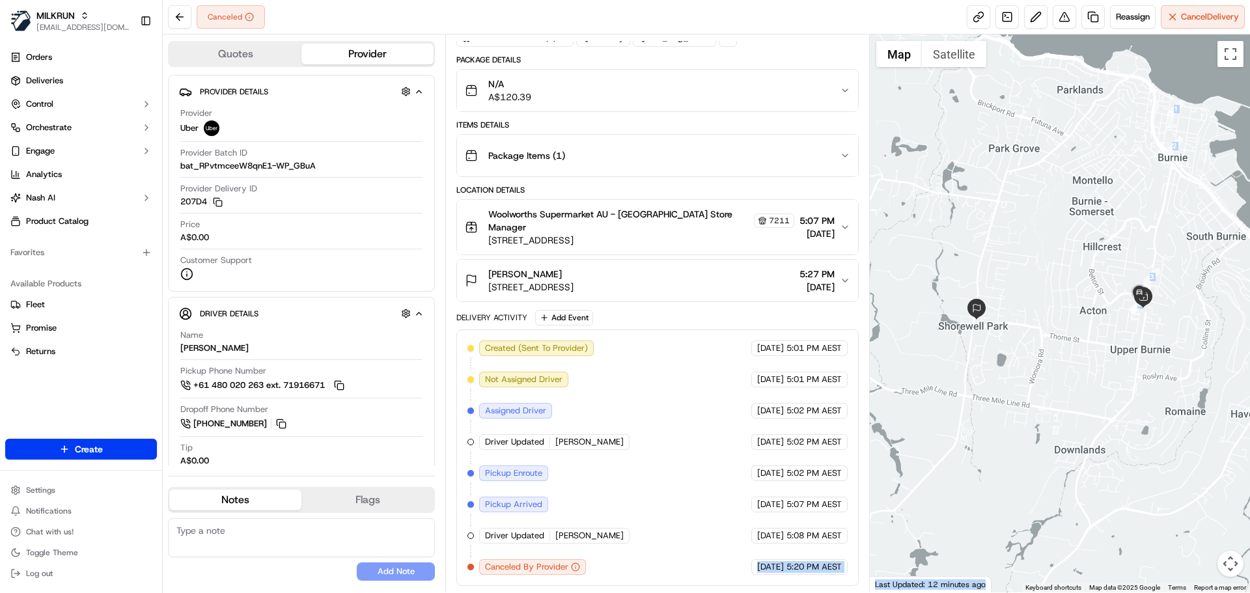
drag, startPoint x: 510, startPoint y: 546, endPoint x: 618, endPoint y: 554, distance: 109.0
click at [1129, 22] on button "Reassign" at bounding box center [1133, 16] width 46 height 23
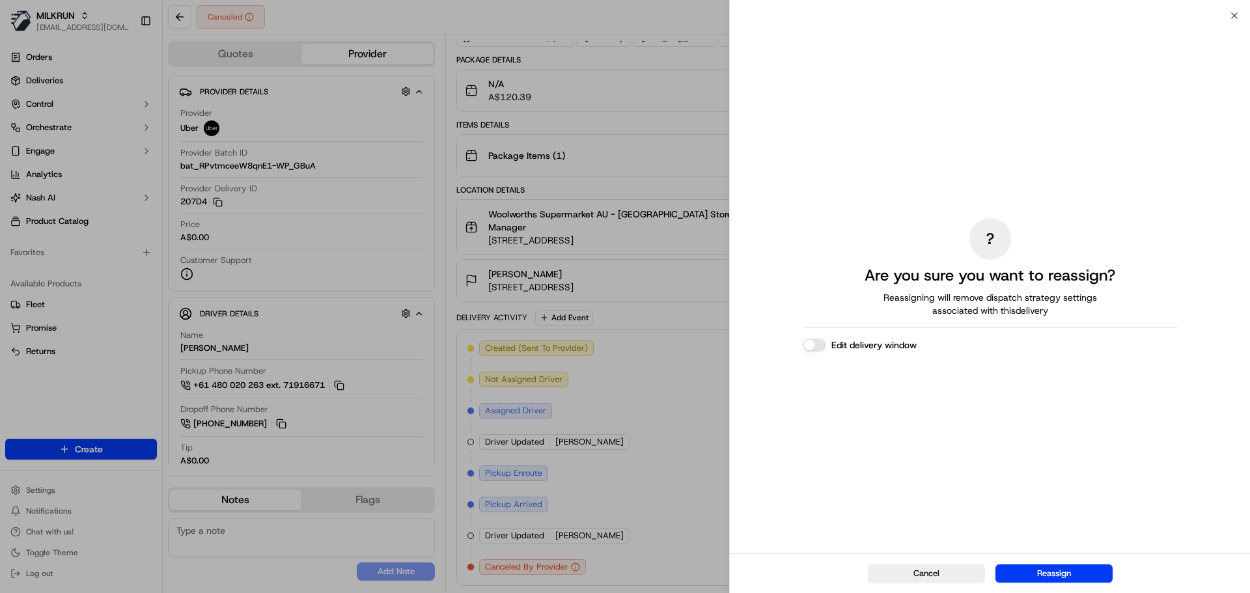
click at [816, 348] on button "Edit delivery window" at bounding box center [814, 344] width 23 height 13
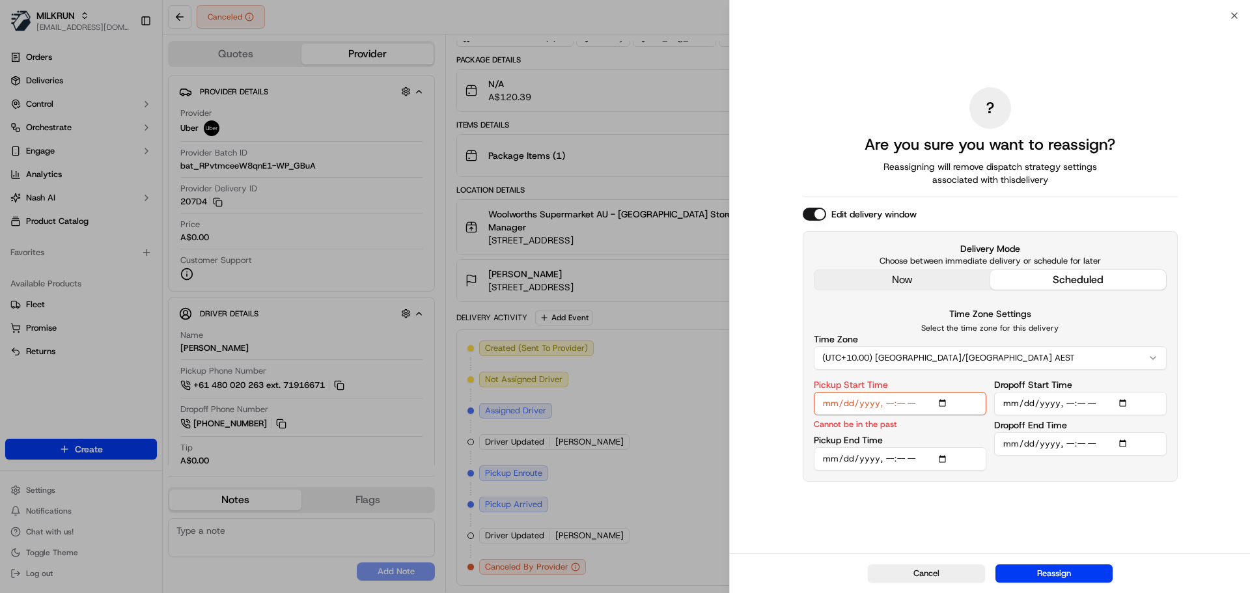
click at [912, 288] on div "? Are you sure you want to reassign? Reassigning will remove dispatch strategy …" at bounding box center [990, 284] width 375 height 532
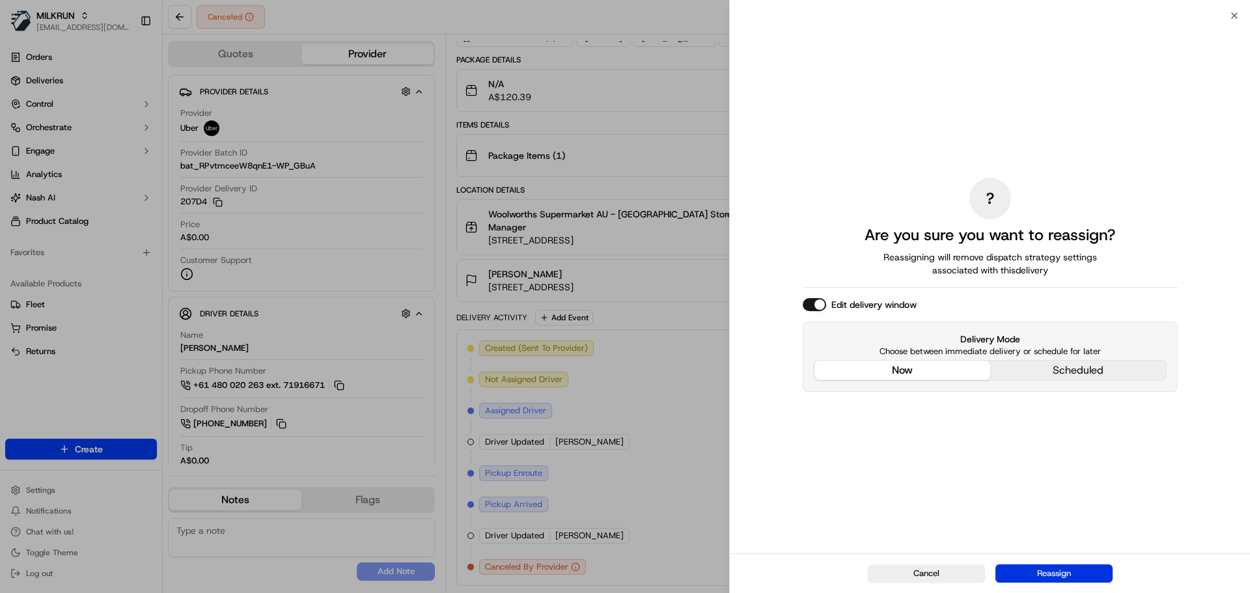
click at [1043, 568] on button "Reassign" at bounding box center [1053, 573] width 117 height 18
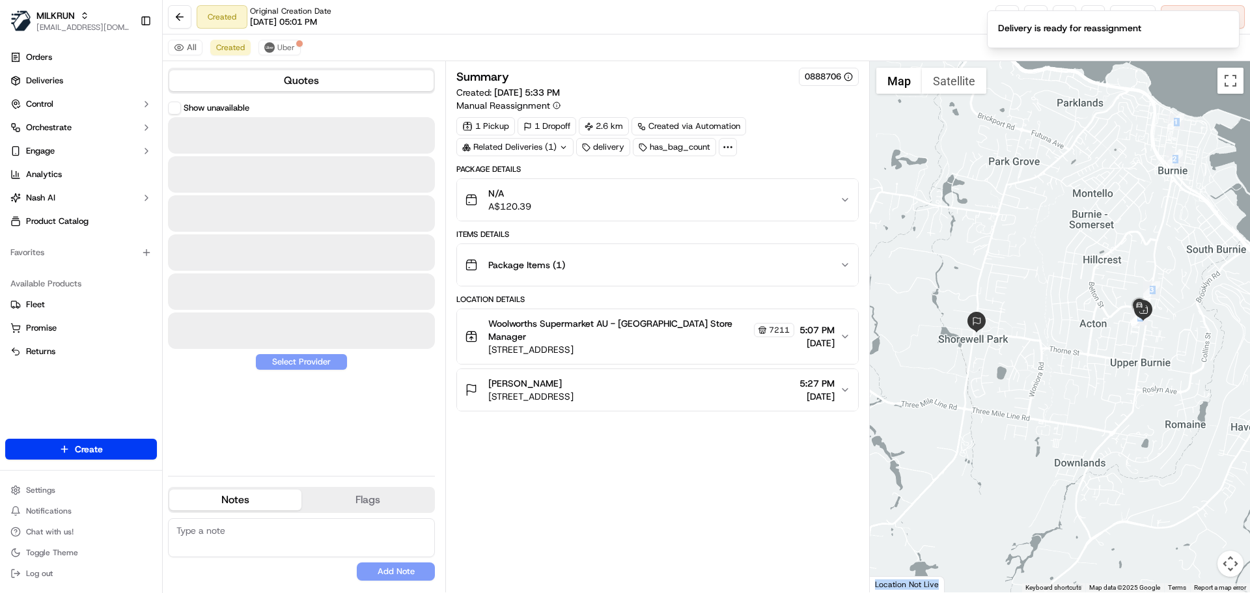
scroll to position [0, 0]
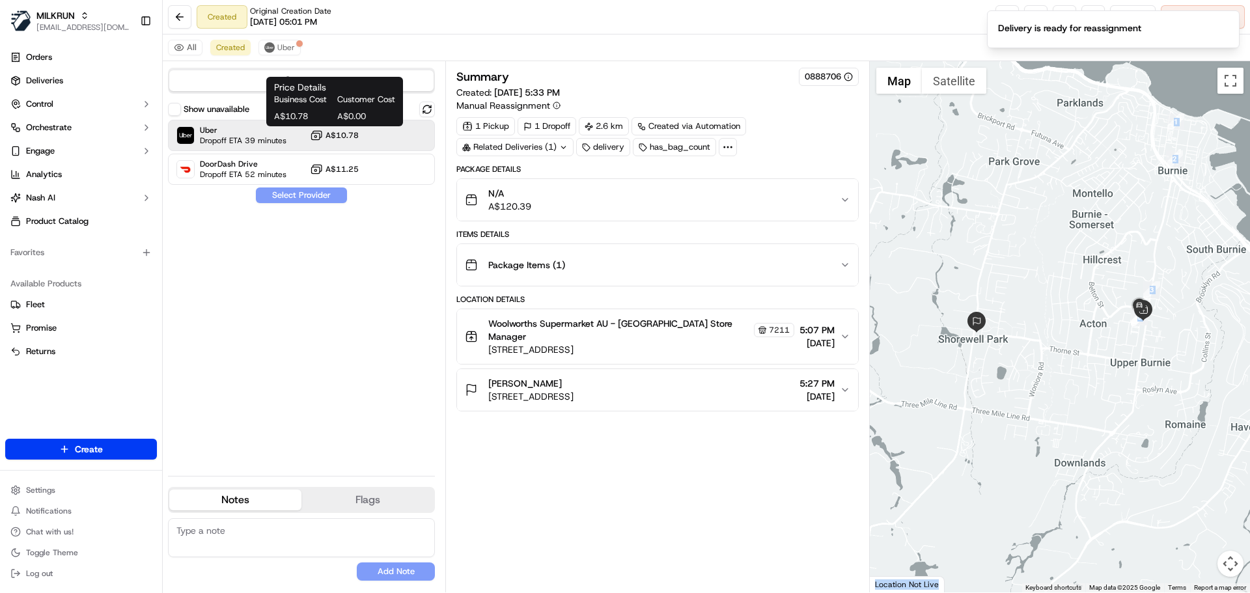
click at [353, 139] on span "A$10.78" at bounding box center [341, 135] width 33 height 10
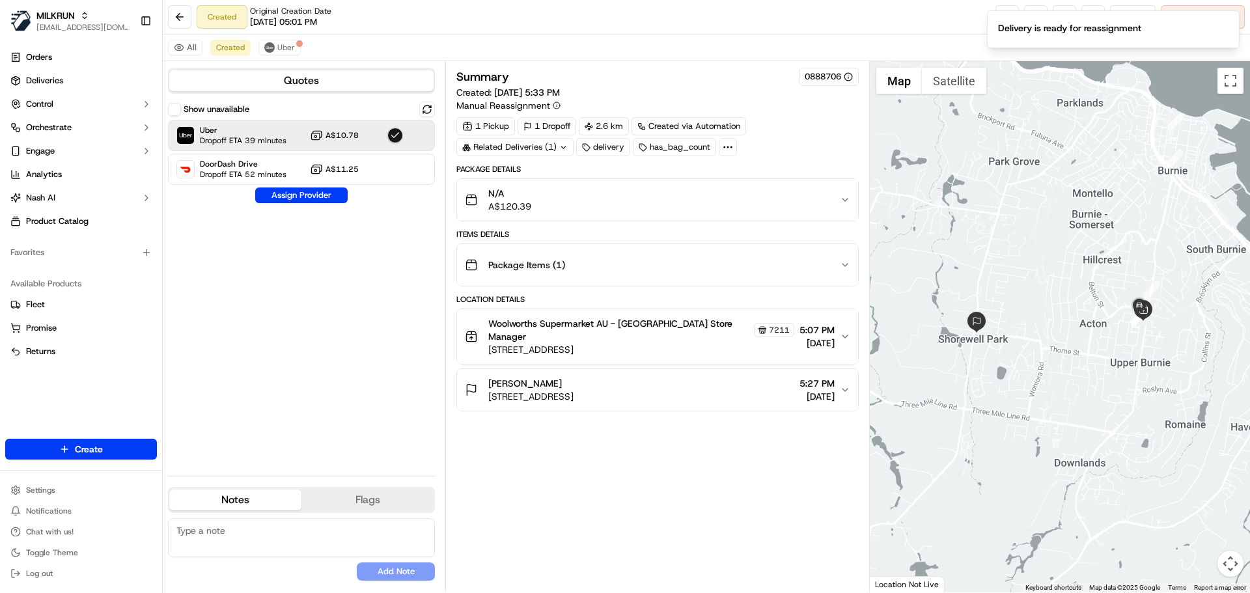
click at [312, 205] on div "Show unavailable Uber Dropoff ETA 39 minutes A$10.78 DoorDash Drive Dropoff ETA…" at bounding box center [301, 284] width 267 height 364
click at [319, 194] on button "Assign Provider" at bounding box center [301, 195] width 92 height 16
